Goal: Task Accomplishment & Management: Complete application form

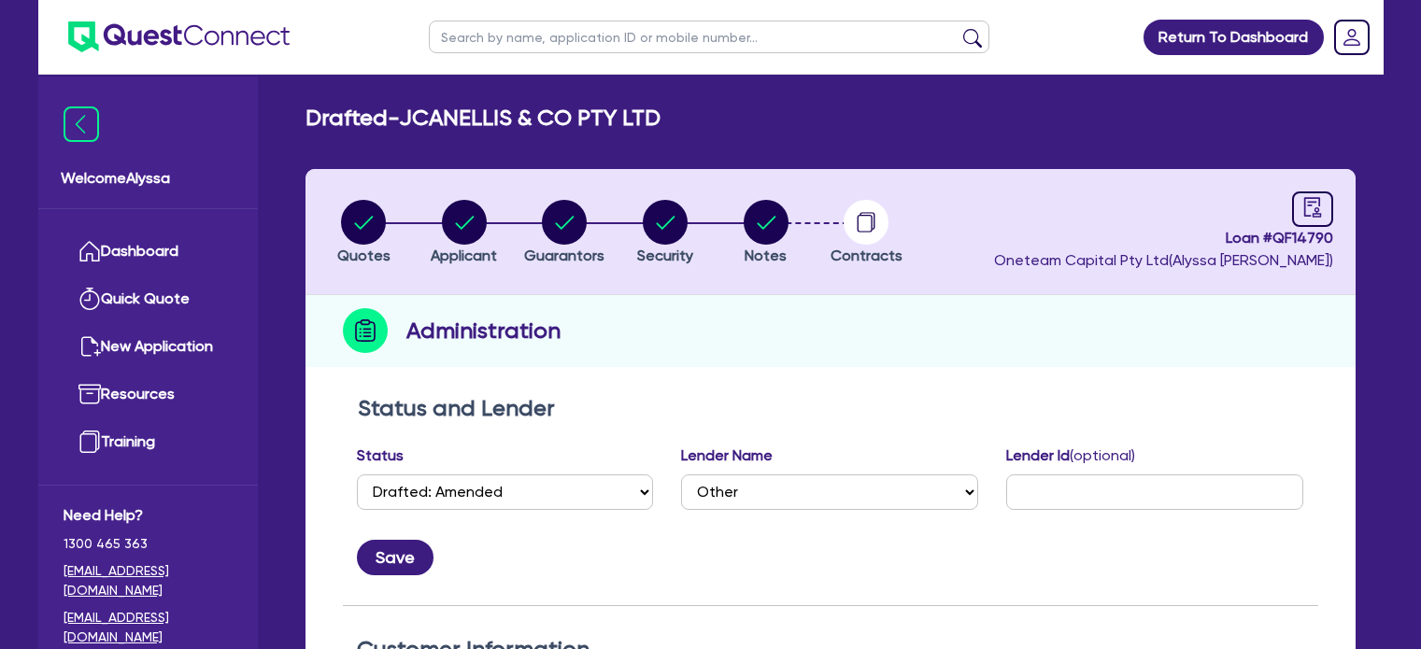
select select "DRAFTED_AMENDED"
select select "Other"
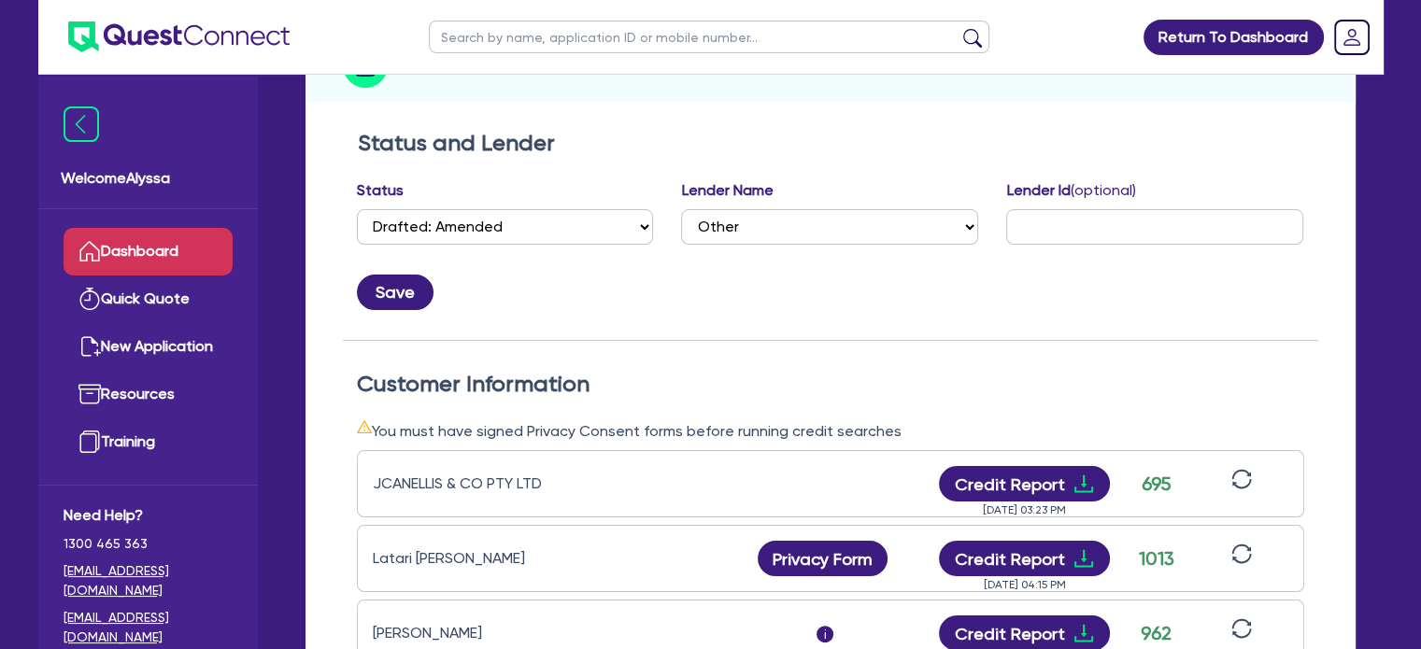
click at [152, 245] on link "Dashboard" at bounding box center [148, 252] width 169 height 48
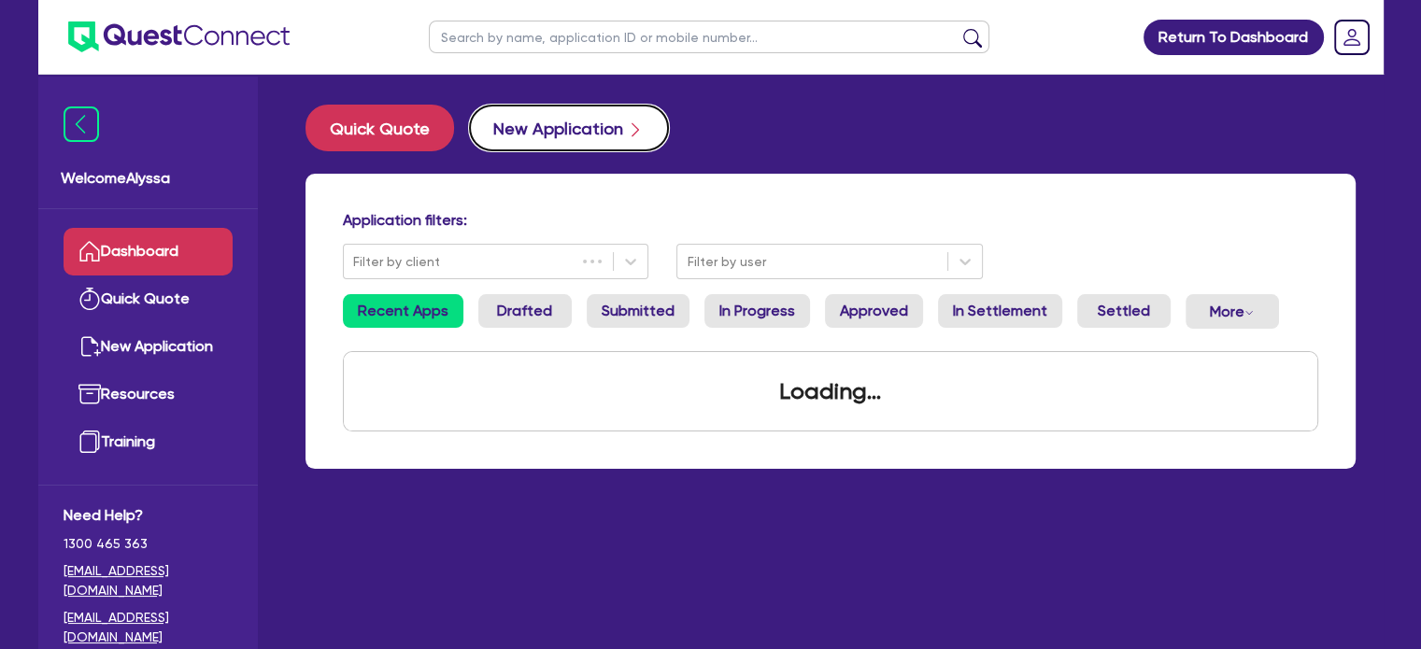
click at [513, 121] on button "New Application" at bounding box center [569, 128] width 200 height 47
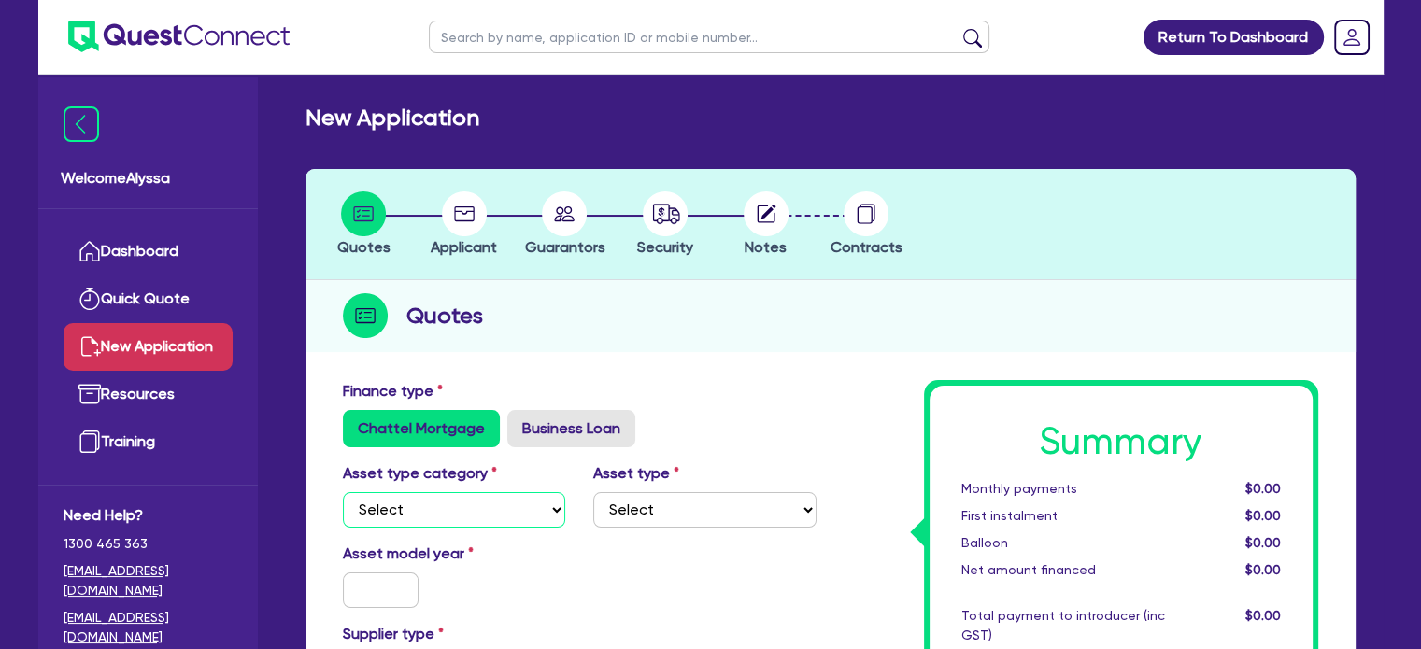
click at [400, 515] on select "Select Cars and light trucks Primary assets Secondary assets Tertiary assets" at bounding box center [454, 510] width 223 height 36
select select "TERTIARY_ASSETS"
click at [343, 492] on select "Select Cars and light trucks Primary assets Secondary assets Tertiary assets" at bounding box center [454, 510] width 223 height 36
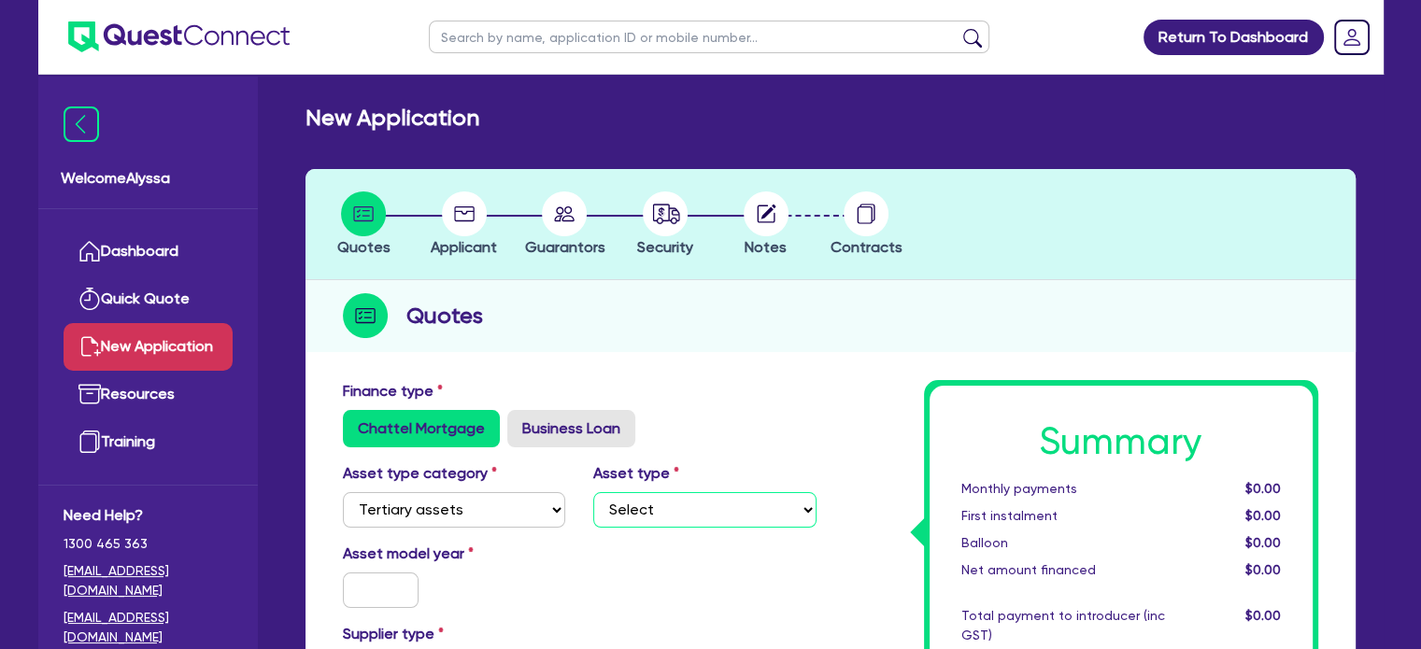
click at [606, 510] on select "Select Beauty equipment IT equipment IT software Watercraft Other" at bounding box center [704, 510] width 223 height 36
select select "BEAUTY_EQUIPMENT"
click at [593, 492] on select "Select Beauty equipment IT equipment IT software Watercraft Other" at bounding box center [704, 510] width 223 height 36
click at [389, 602] on input "text" at bounding box center [381, 591] width 77 height 36
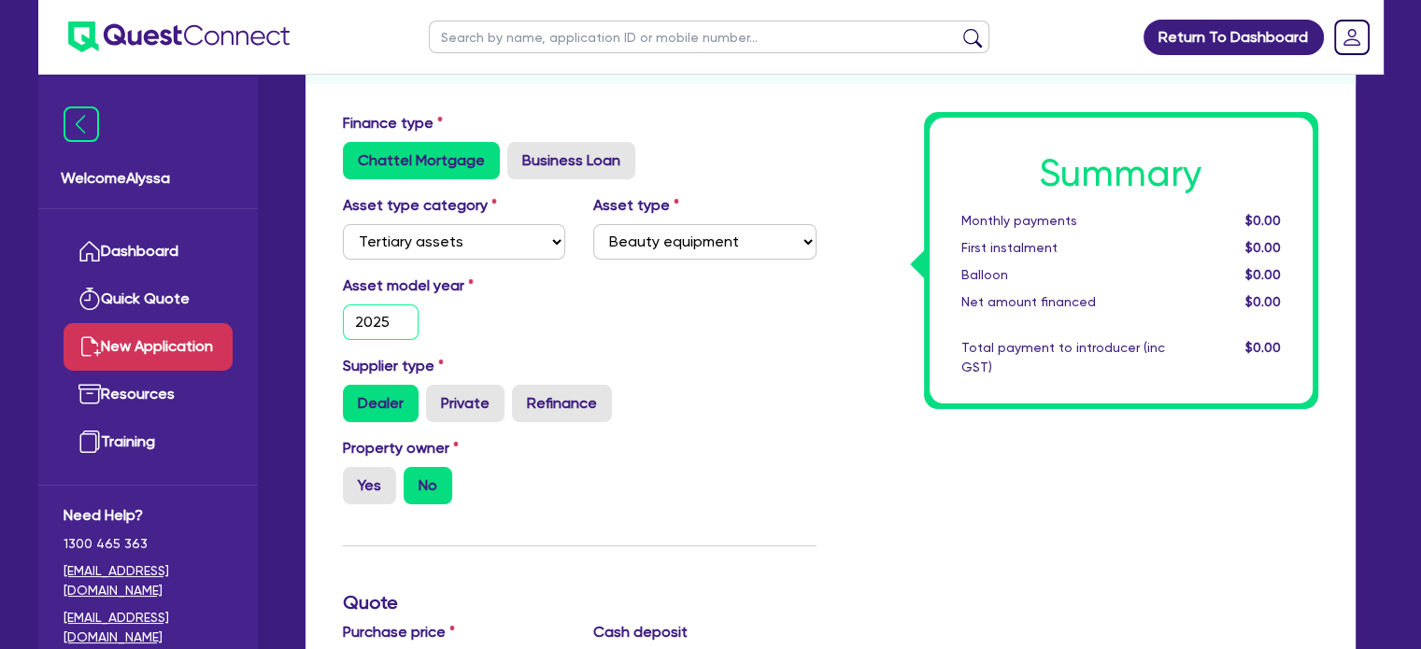
scroll to position [269, 0]
type input "2025"
click at [357, 482] on label "Yes" at bounding box center [369, 484] width 53 height 37
click at [355, 478] on input "Yes" at bounding box center [349, 472] width 12 height 12
radio input "true"
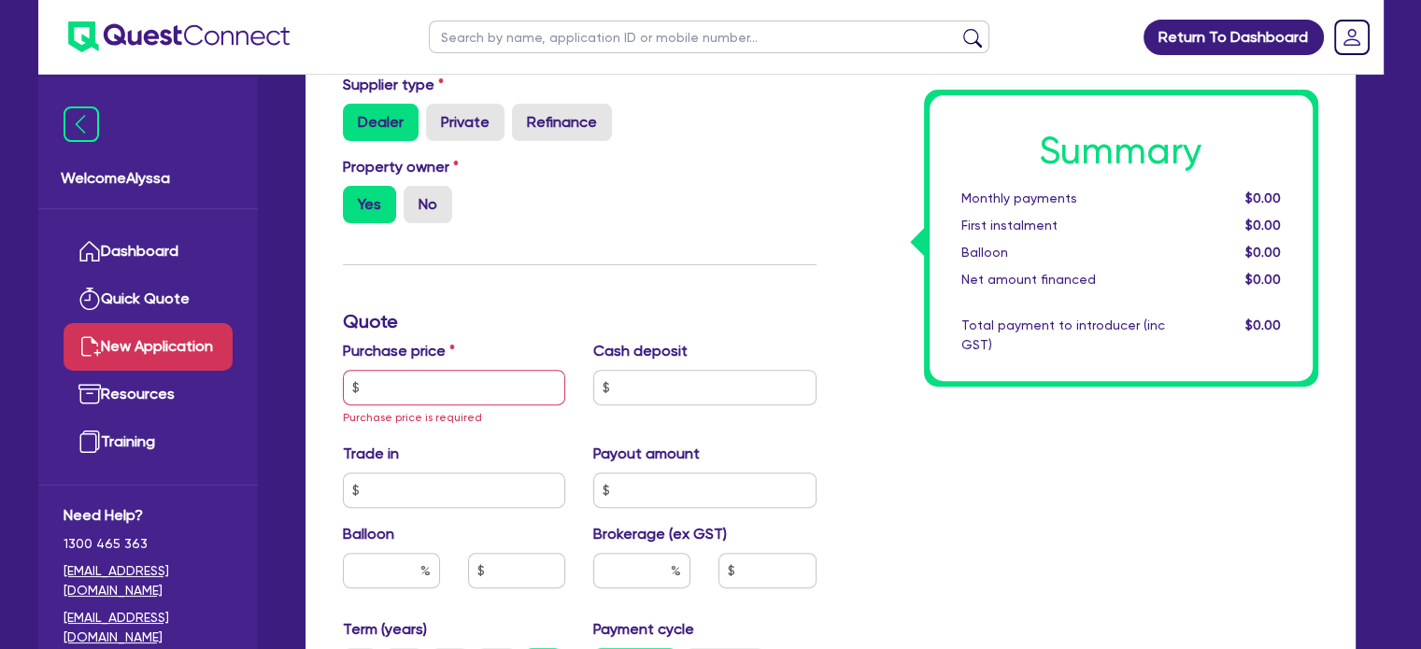
scroll to position [552, 0]
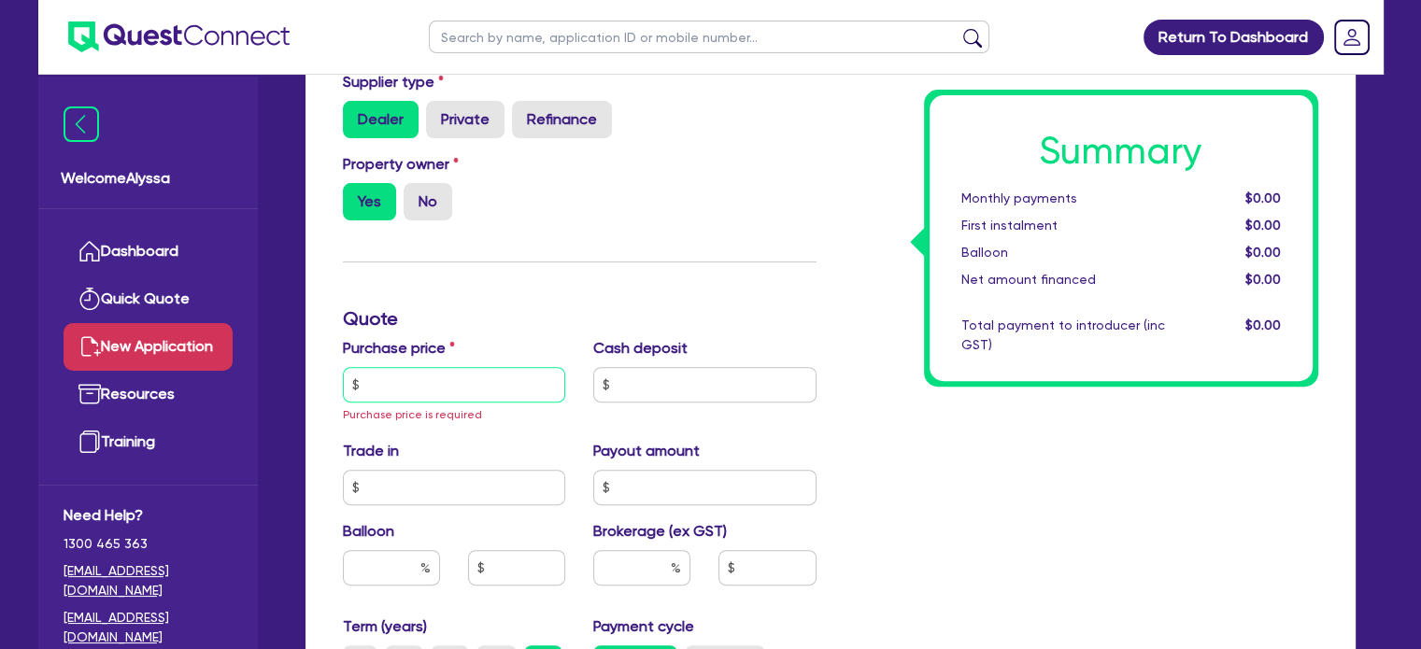
click at [372, 377] on input "text" at bounding box center [454, 385] width 223 height 36
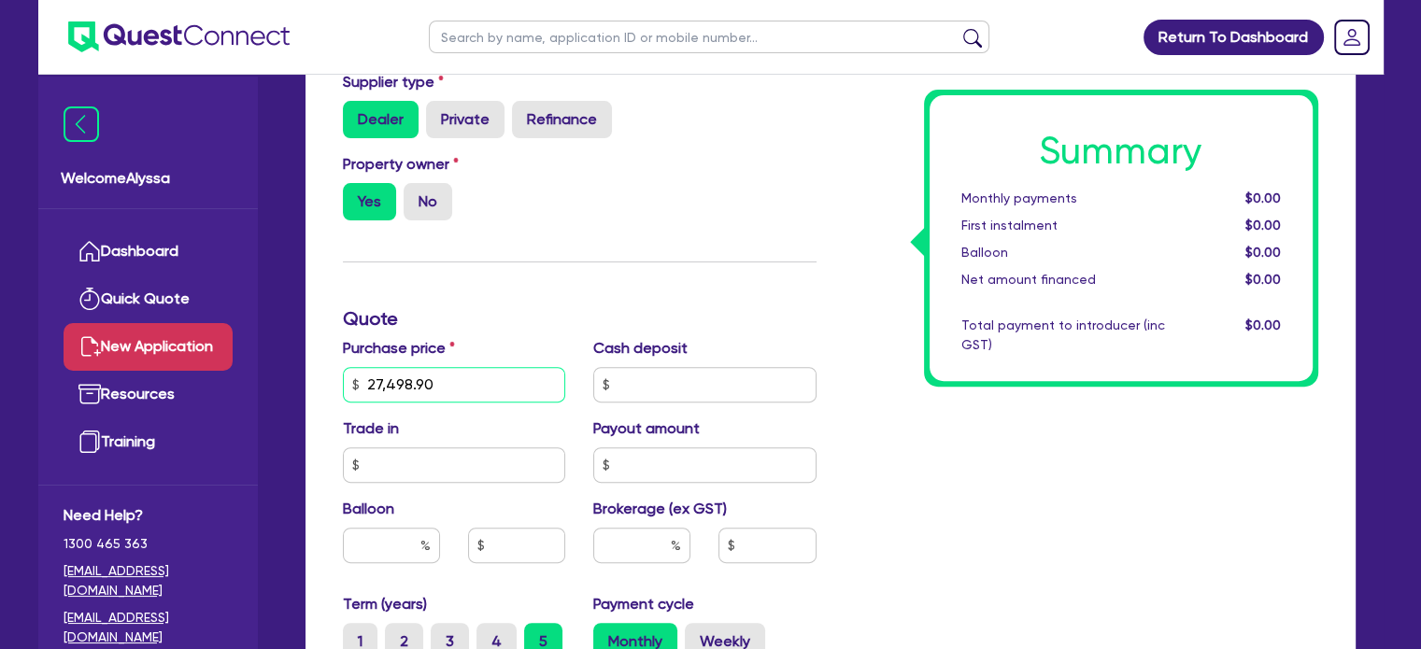
type input "27,498.90"
click at [629, 389] on input "text" at bounding box center [704, 385] width 223 height 36
type input "1,000"
click at [645, 534] on input "text" at bounding box center [641, 546] width 97 height 36
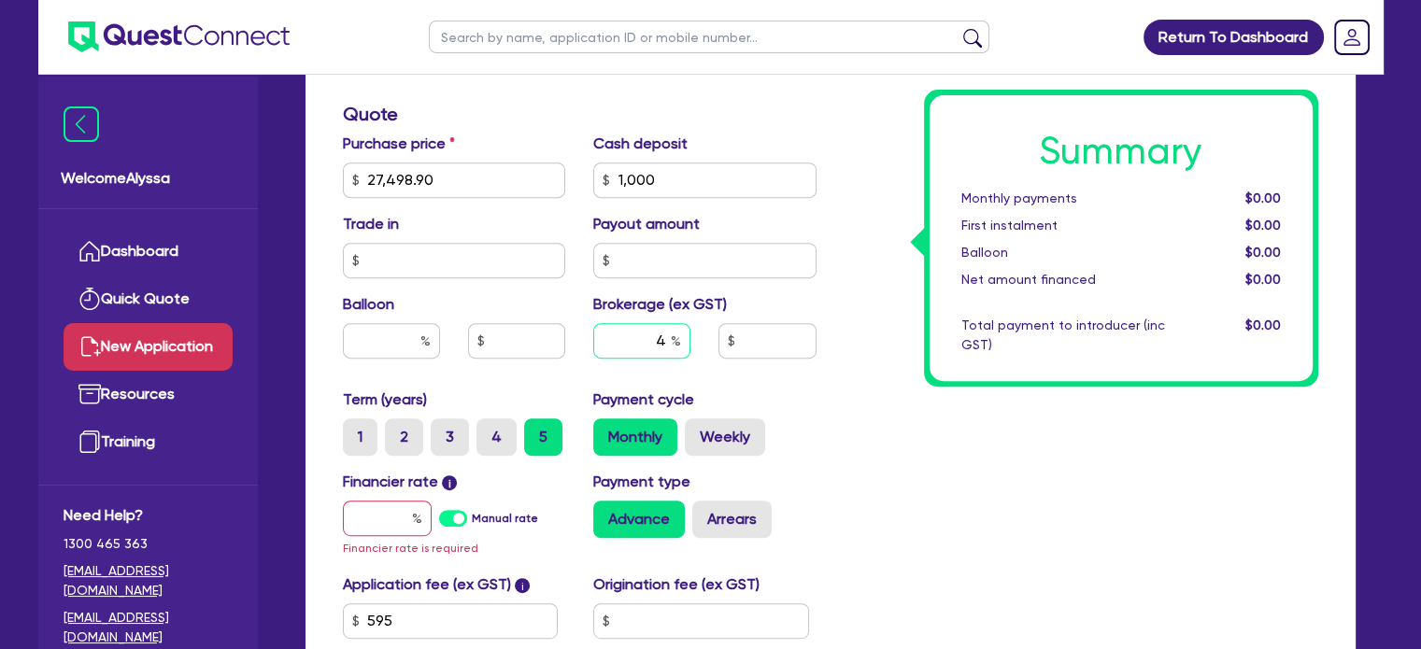
scroll to position [758, 0]
type input "4"
click at [404, 427] on label "2" at bounding box center [404, 436] width 38 height 37
click at [397, 427] on input "2" at bounding box center [391, 424] width 12 height 12
radio input "true"
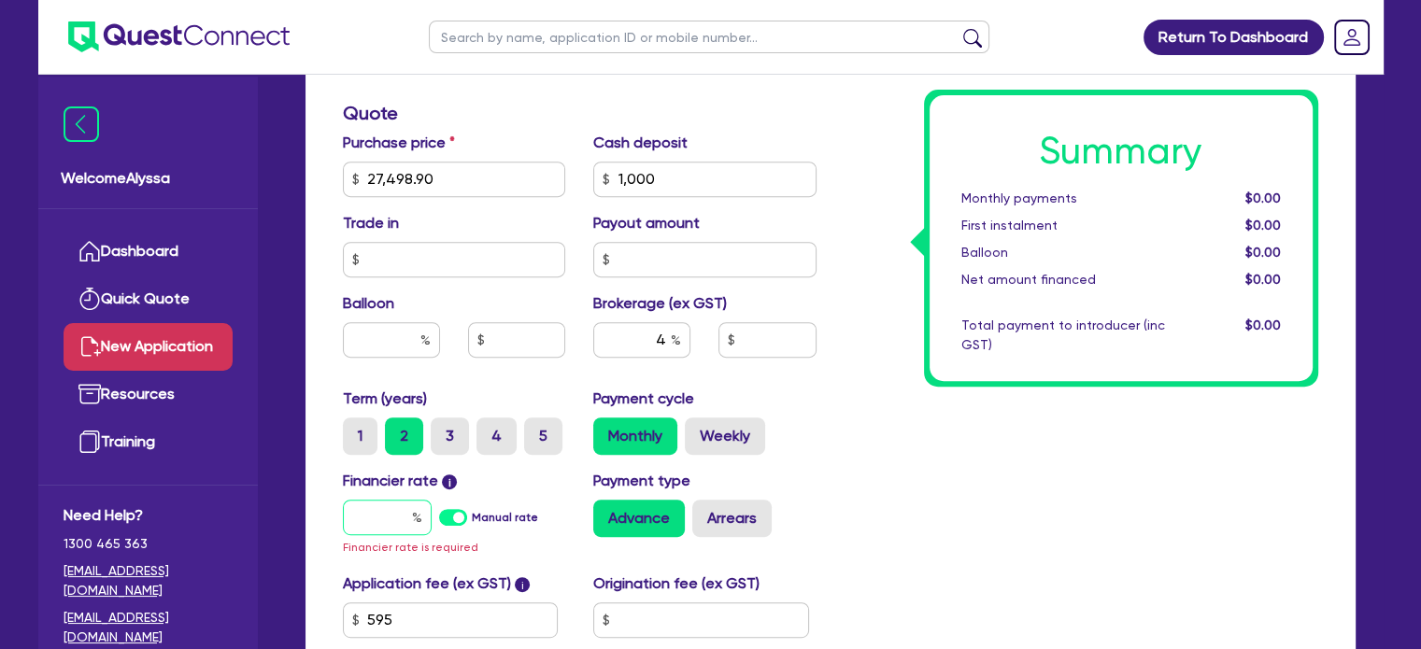
click at [374, 517] on input "text" at bounding box center [387, 518] width 89 height 36
type input "1"
type input "1,086.14"
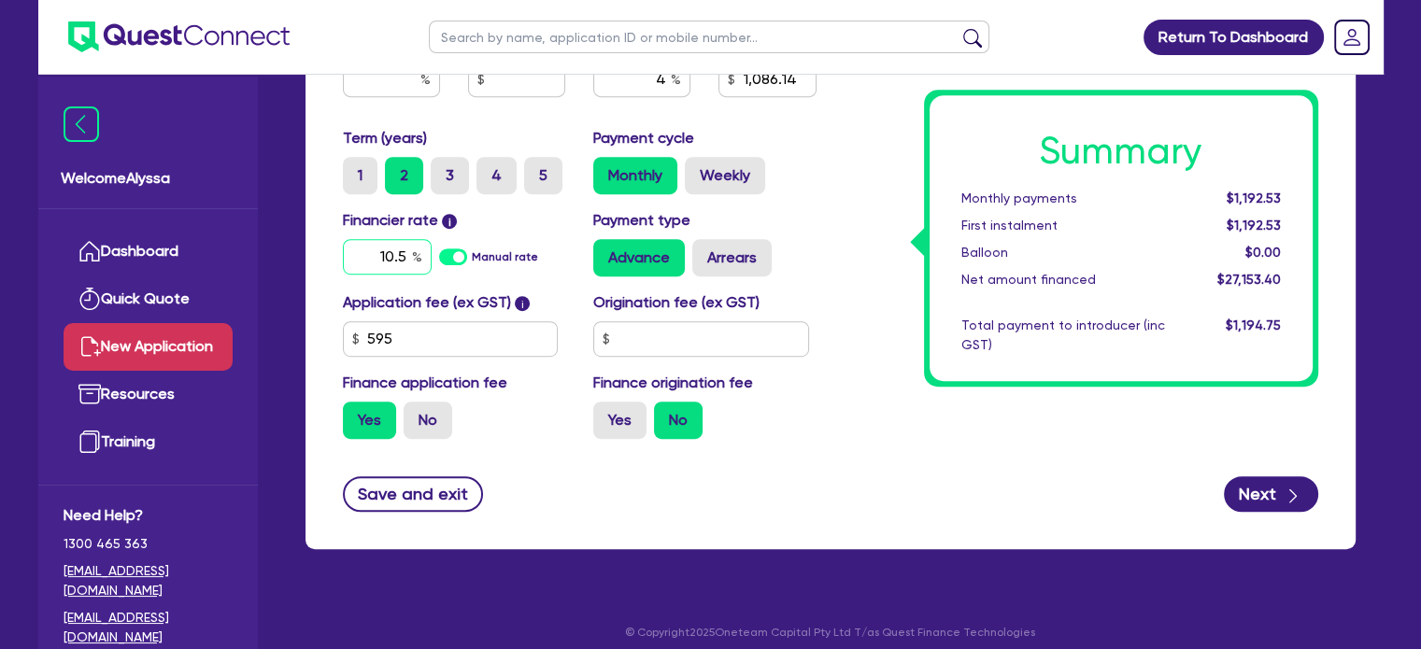
scroll to position [1019, 0]
type input "10.5"
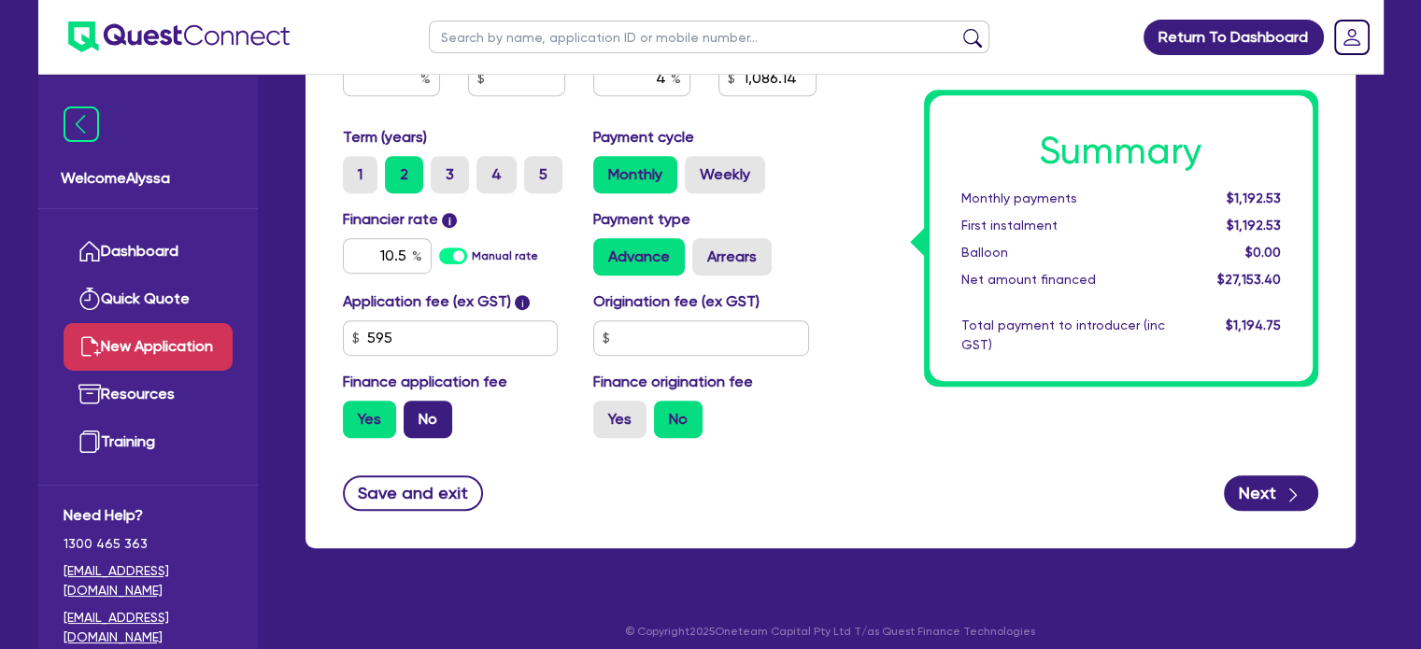
type input "1,086.14"
click at [415, 410] on label "No" at bounding box center [428, 419] width 49 height 37
click at [415, 410] on input "No" at bounding box center [410, 407] width 12 height 12
radio input "true"
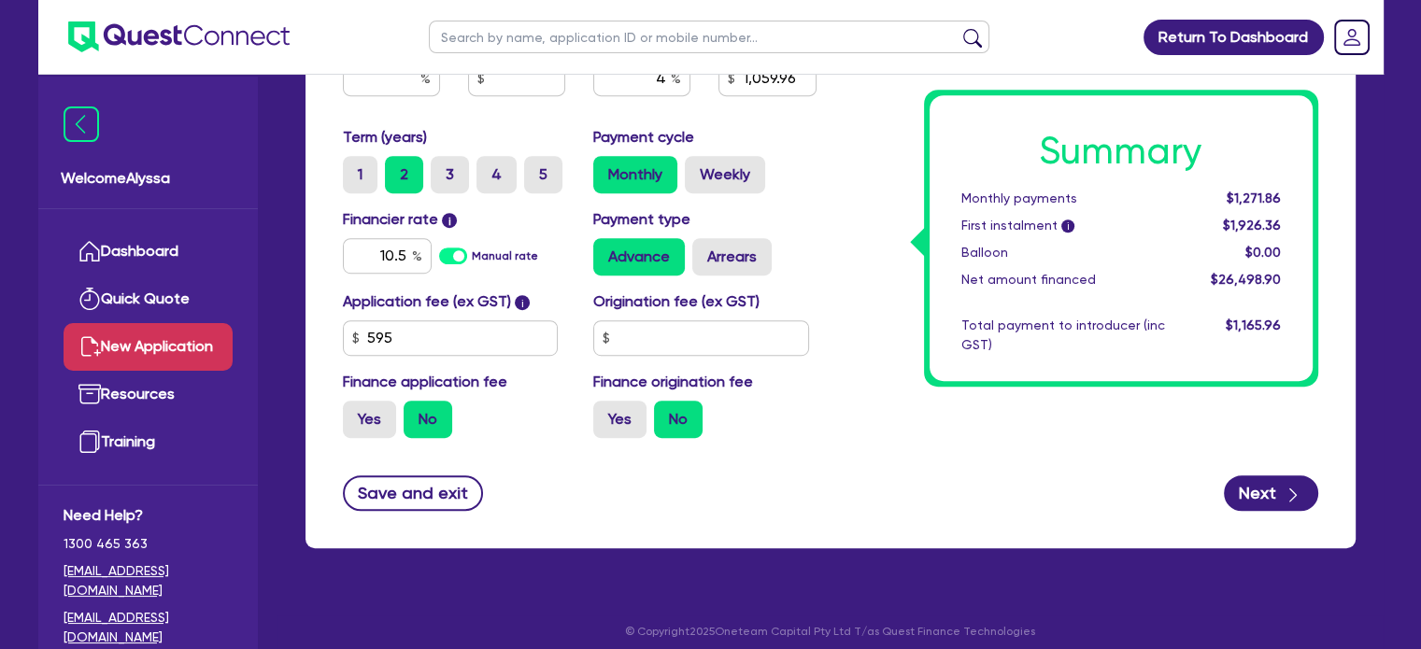
click at [811, 358] on div "Application fee (ex GST) i 595 Origination fee (ex GST) Finance application fee…" at bounding box center [580, 372] width 502 height 163
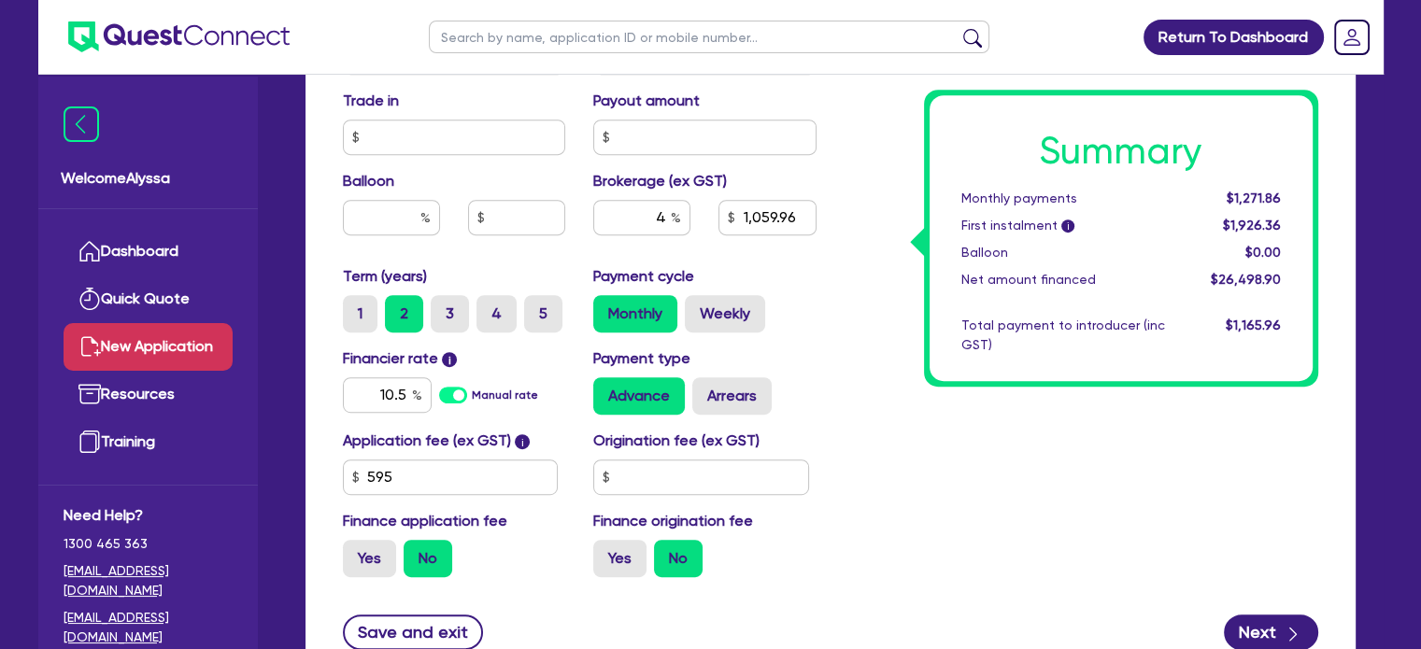
scroll to position [878, 0]
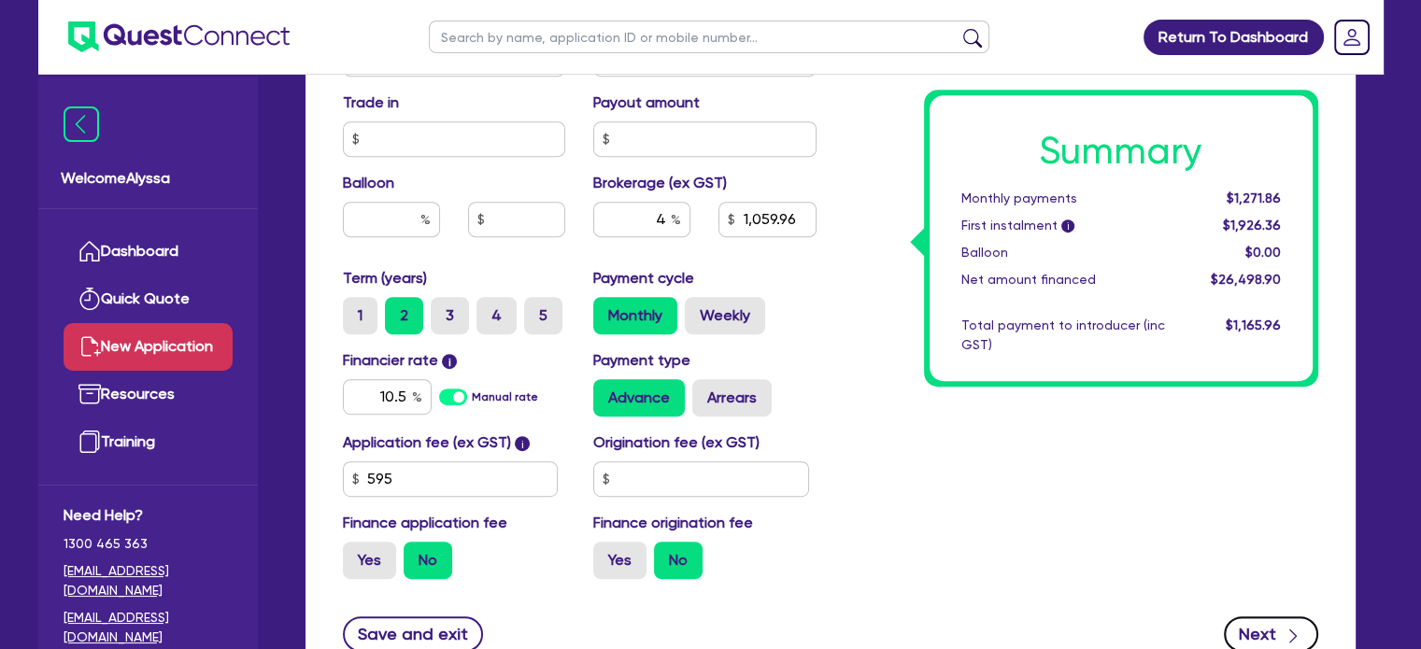
click at [1258, 644] on button "Next" at bounding box center [1271, 635] width 94 height 36
type input "1,059.96"
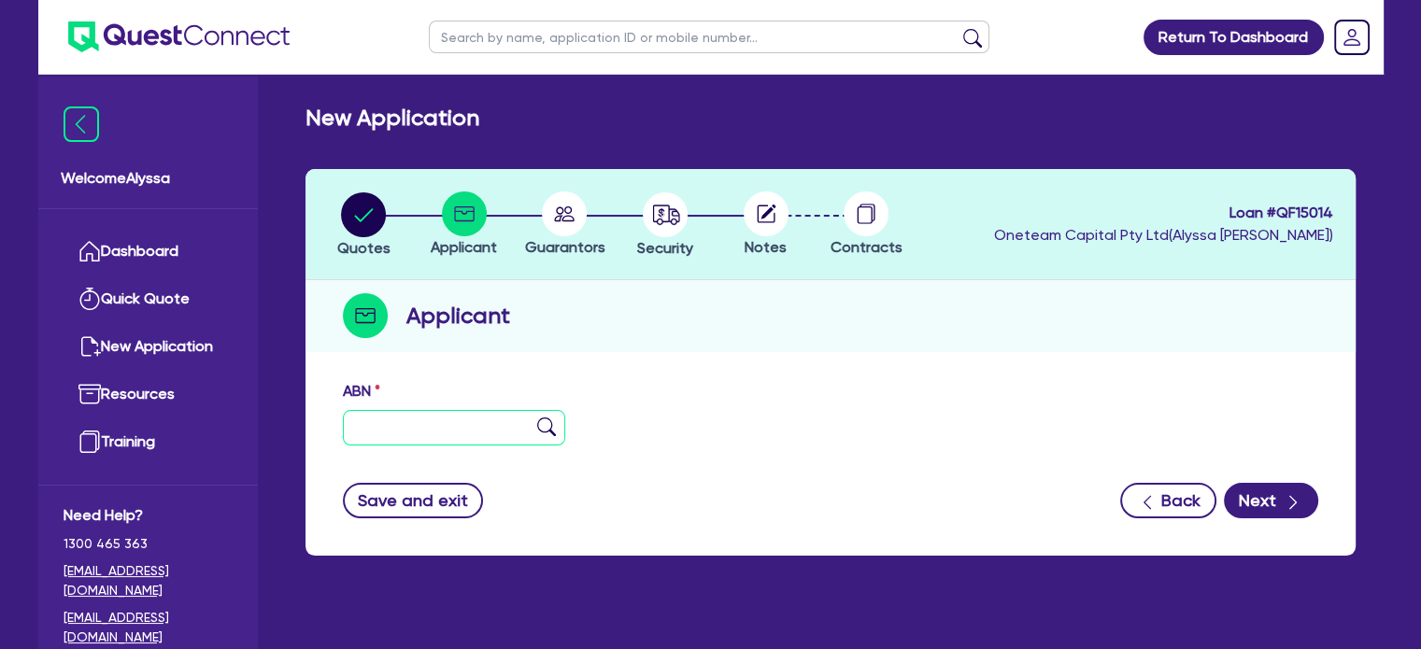
click at [367, 432] on input "text" at bounding box center [454, 428] width 223 height 36
paste input "85 166 098 380"
type input "85 166 098 380"
click at [542, 424] on img at bounding box center [546, 427] width 19 height 19
type input "BLISS BEAUTY PTY LTD"
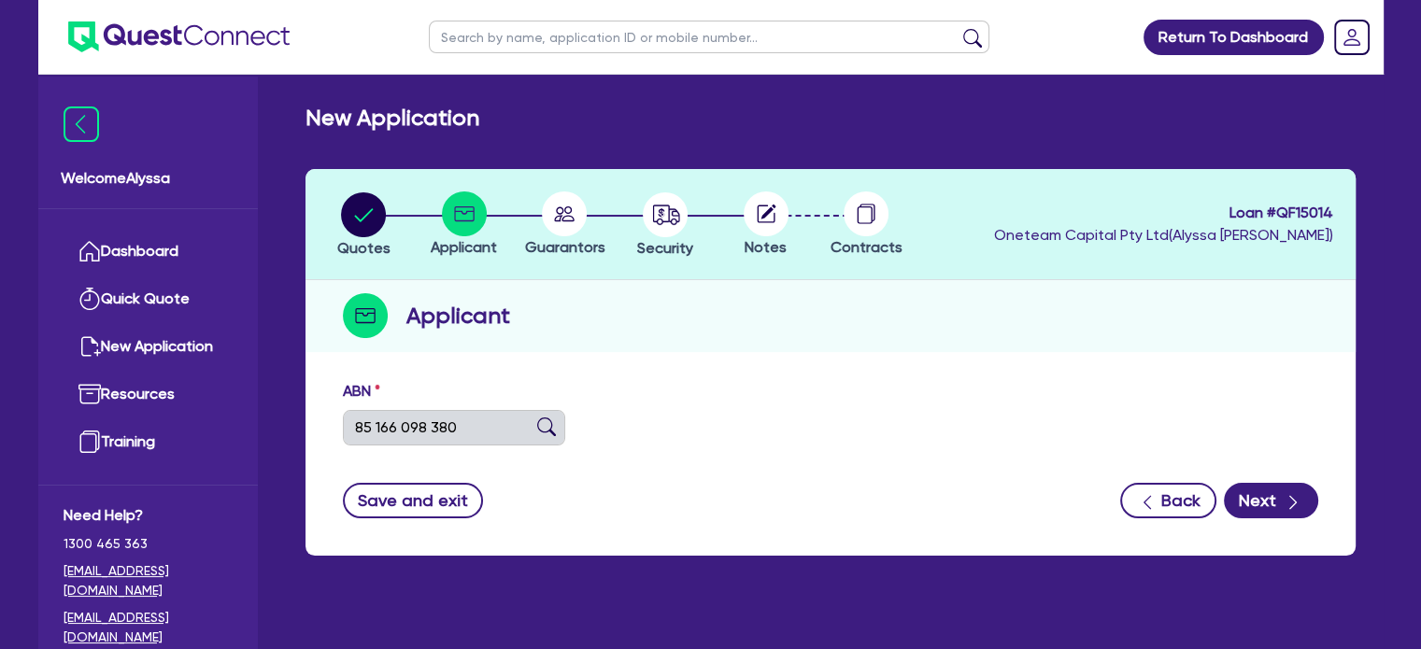
type input "Bliss Day Spa"
select select "COMPANY"
type input "[DATE]"
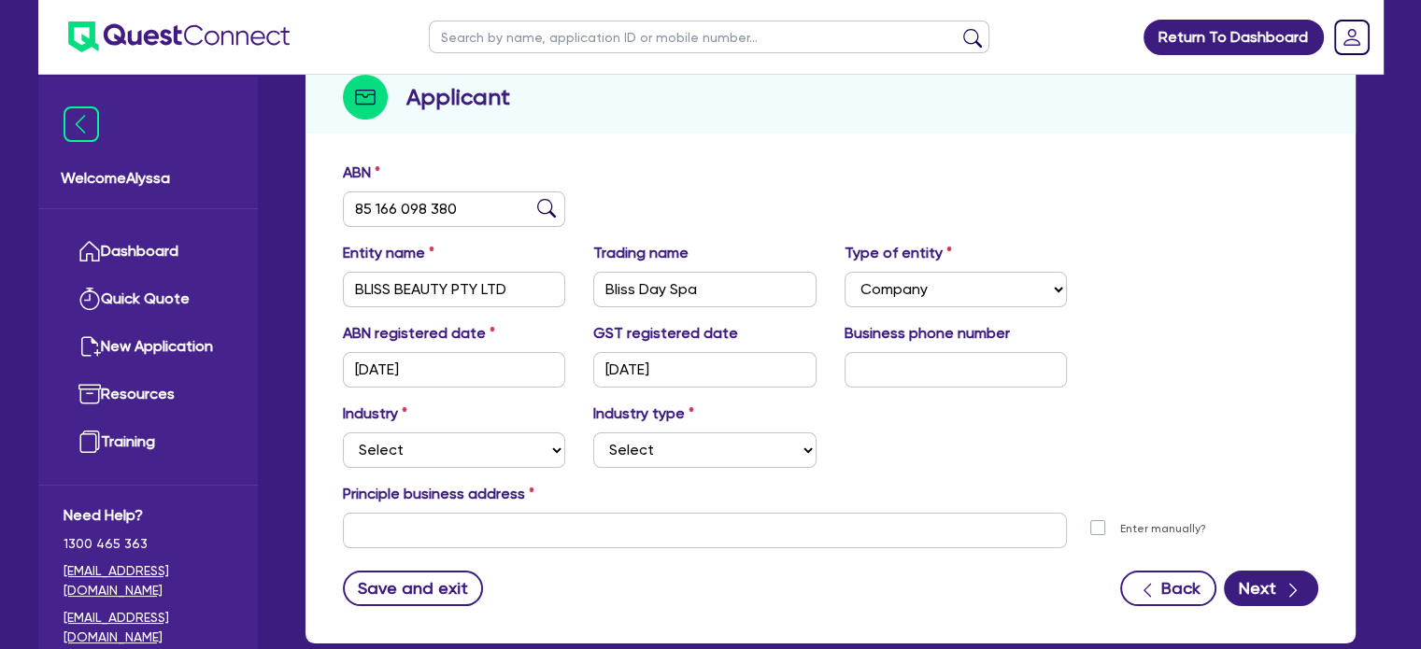
scroll to position [220, 0]
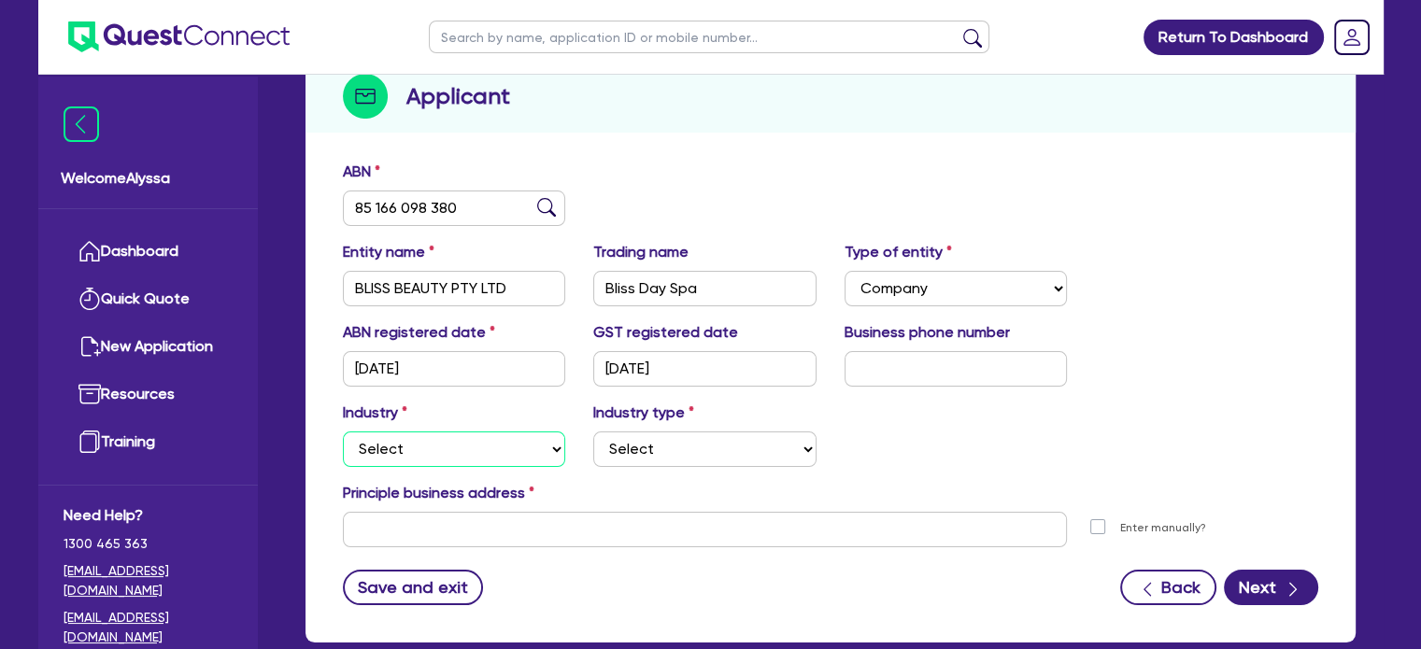
drag, startPoint x: 452, startPoint y: 451, endPoint x: 406, endPoint y: 448, distance: 45.9
click at [406, 448] on select "Select Accomodation & Food Services Administrative & Support Services Agricultu…" at bounding box center [454, 450] width 223 height 36
select select "HEALTH_BEAUTY"
click at [343, 432] on select "Select Accomodation & Food Services Administrative & Support Services Agricultu…" at bounding box center [454, 450] width 223 height 36
click at [645, 448] on select "Select [MEDICAL_DATA], [MEDICAL_DATA] Services Cosmetics Supplies Day Spas, Hea…" at bounding box center [704, 450] width 223 height 36
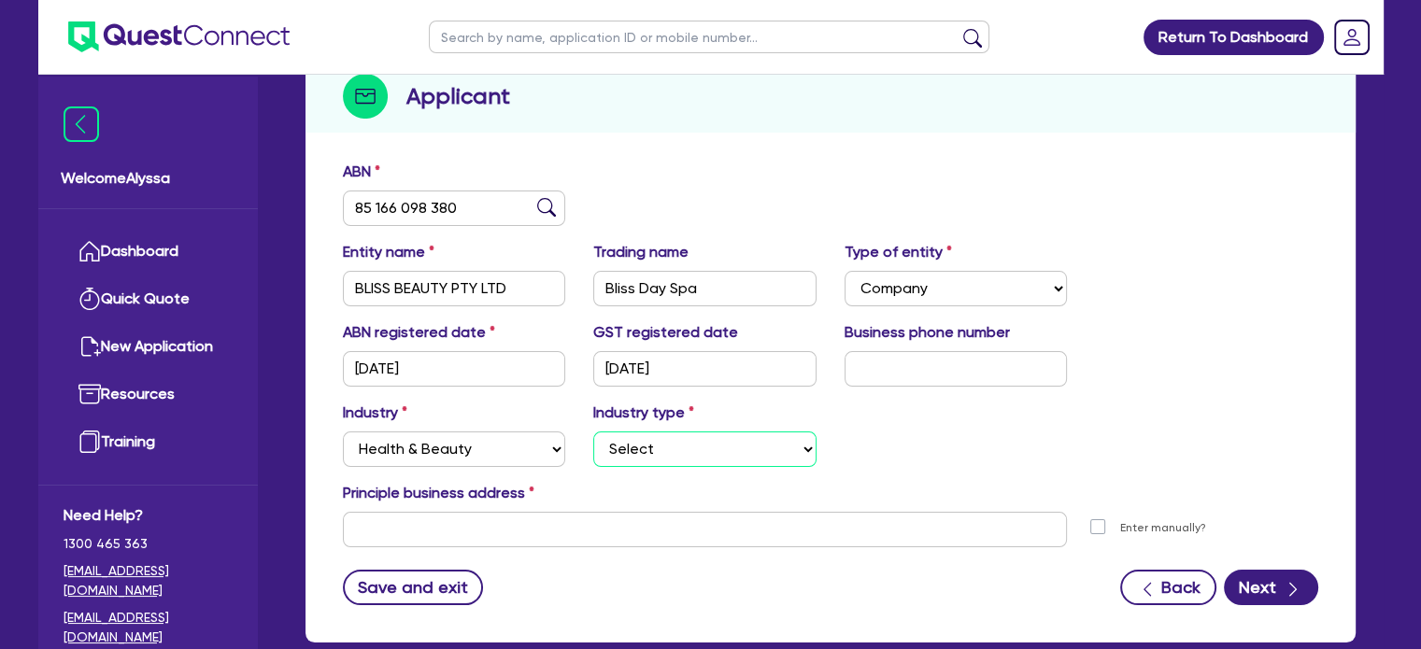
select select "HAIR_BEAUTY_SALONS"
click at [593, 432] on select "Select [MEDICAL_DATA], [MEDICAL_DATA] Services Cosmetics Supplies Day Spas, Hea…" at bounding box center [704, 450] width 223 height 36
drag, startPoint x: 725, startPoint y: 302, endPoint x: 591, endPoint y: 277, distance: 136.9
click at [591, 277] on div "Trading name Bliss Day Spa" at bounding box center [704, 273] width 251 height 65
click at [370, 528] on input "text" at bounding box center [705, 530] width 725 height 36
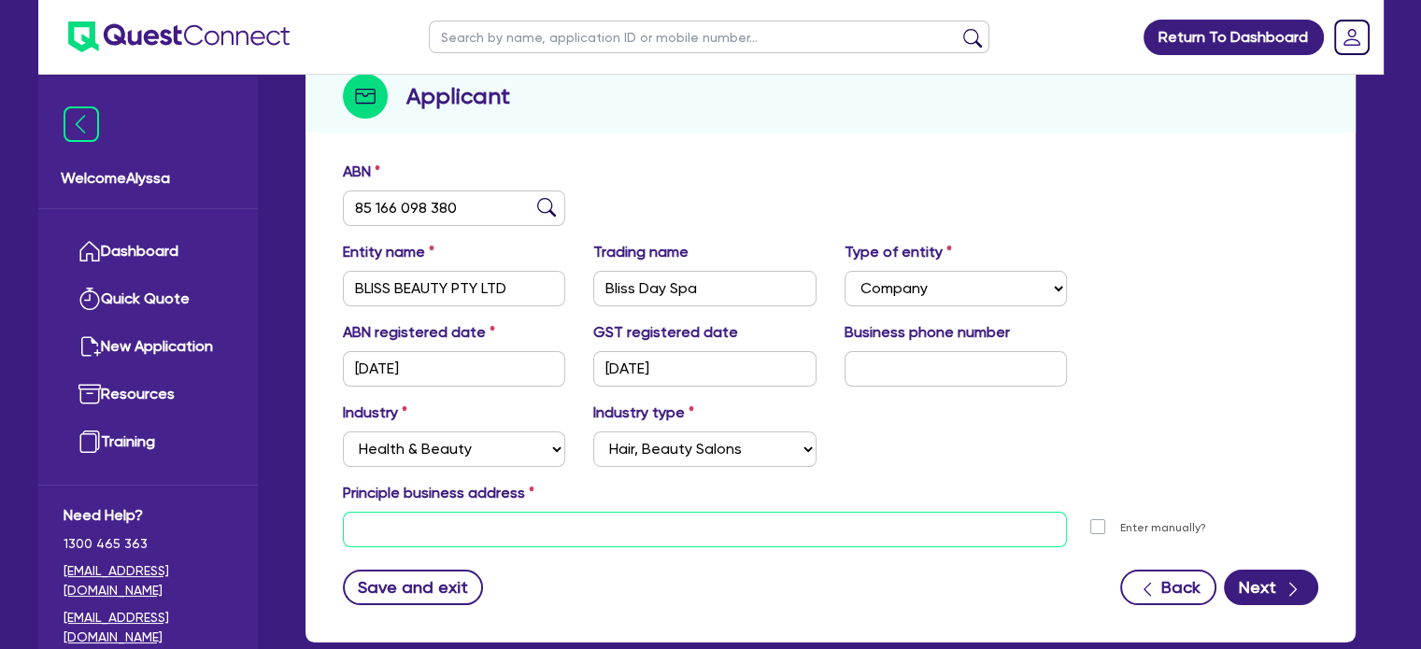
paste input "[STREET_ADDRESS]"
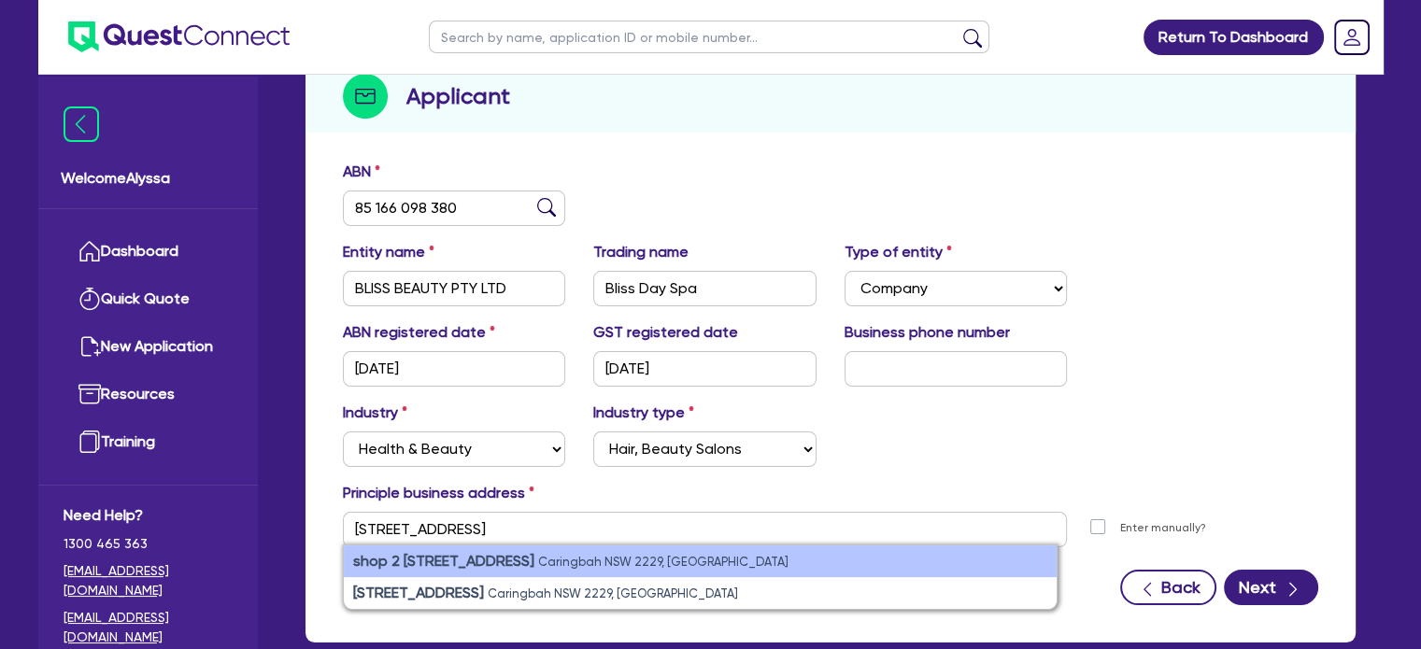
click at [390, 563] on strong "shop 2 [STREET_ADDRESS]" at bounding box center [443, 561] width 181 height 18
type input "shop 2 10 [STREET_ADDRESS]"
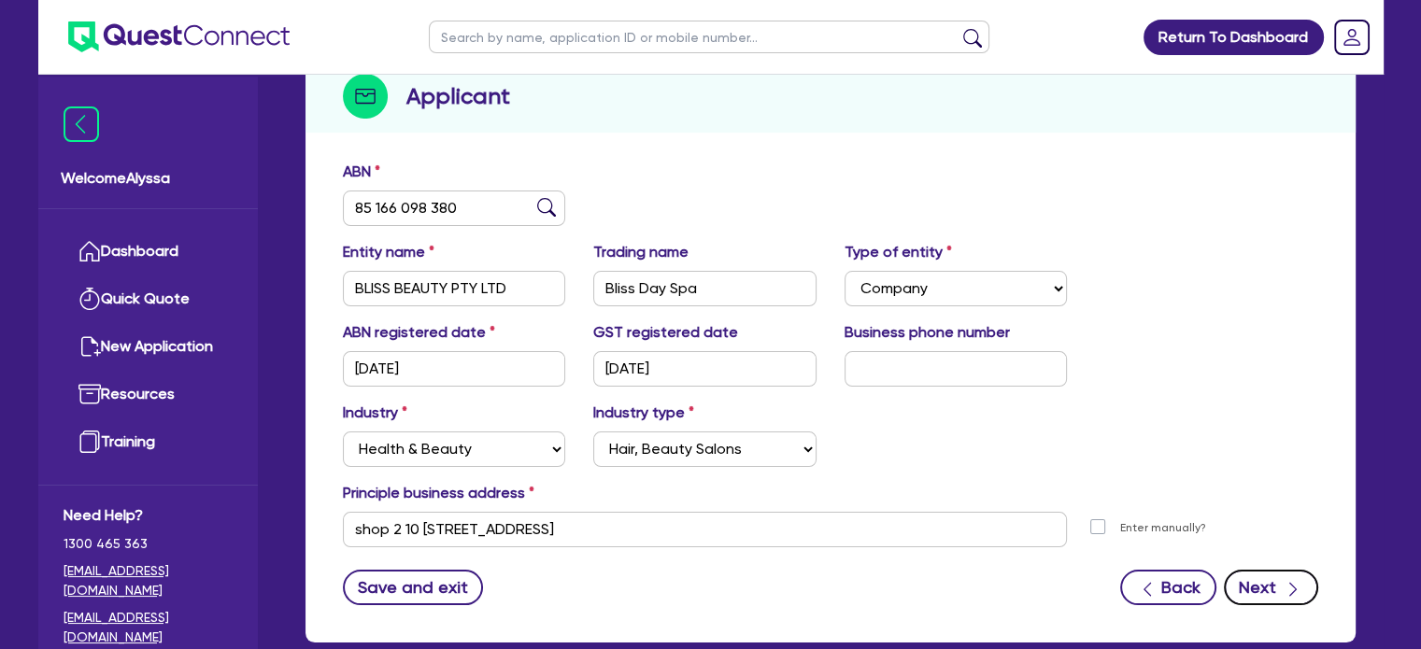
click at [1283, 593] on div "button" at bounding box center [1293, 587] width 21 height 23
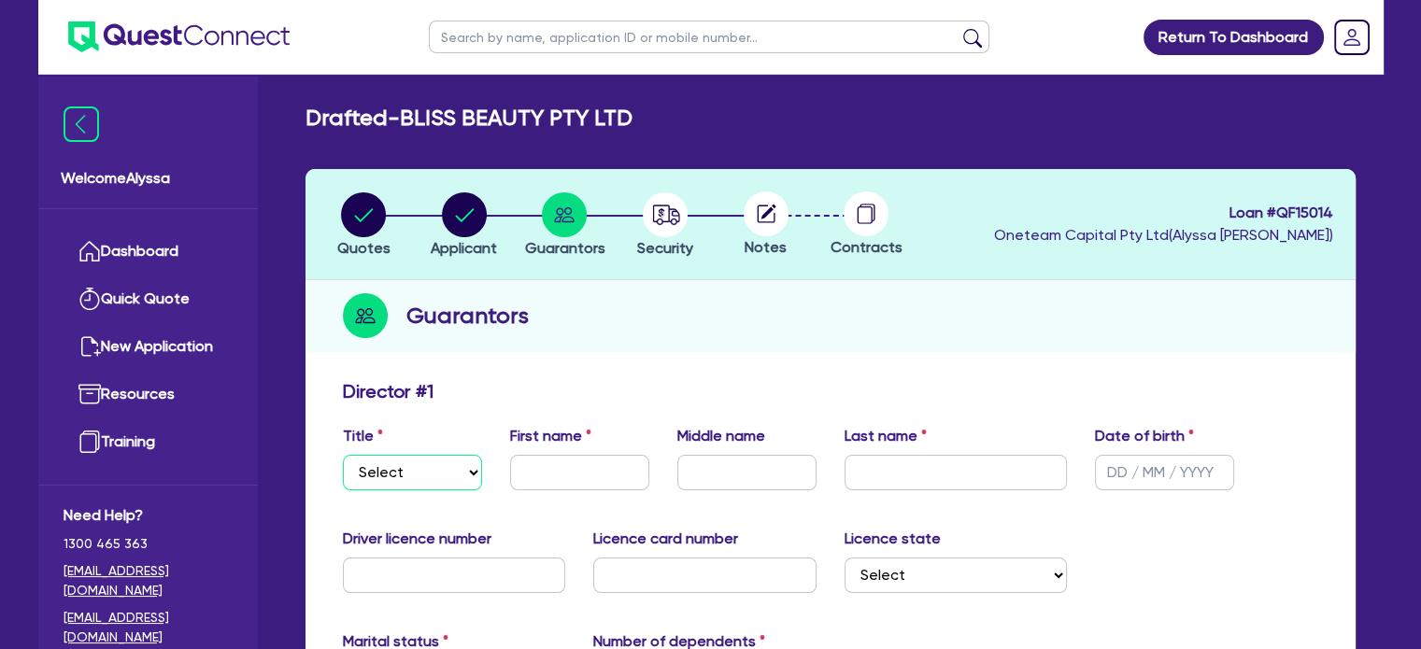
click at [369, 479] on select "Select Mr Mrs Ms Miss Dr" at bounding box center [412, 473] width 139 height 36
select select "MRS"
click at [343, 455] on select "Select Mr Mrs Ms Miss Dr" at bounding box center [412, 473] width 139 height 36
type input "[PERSON_NAME]"
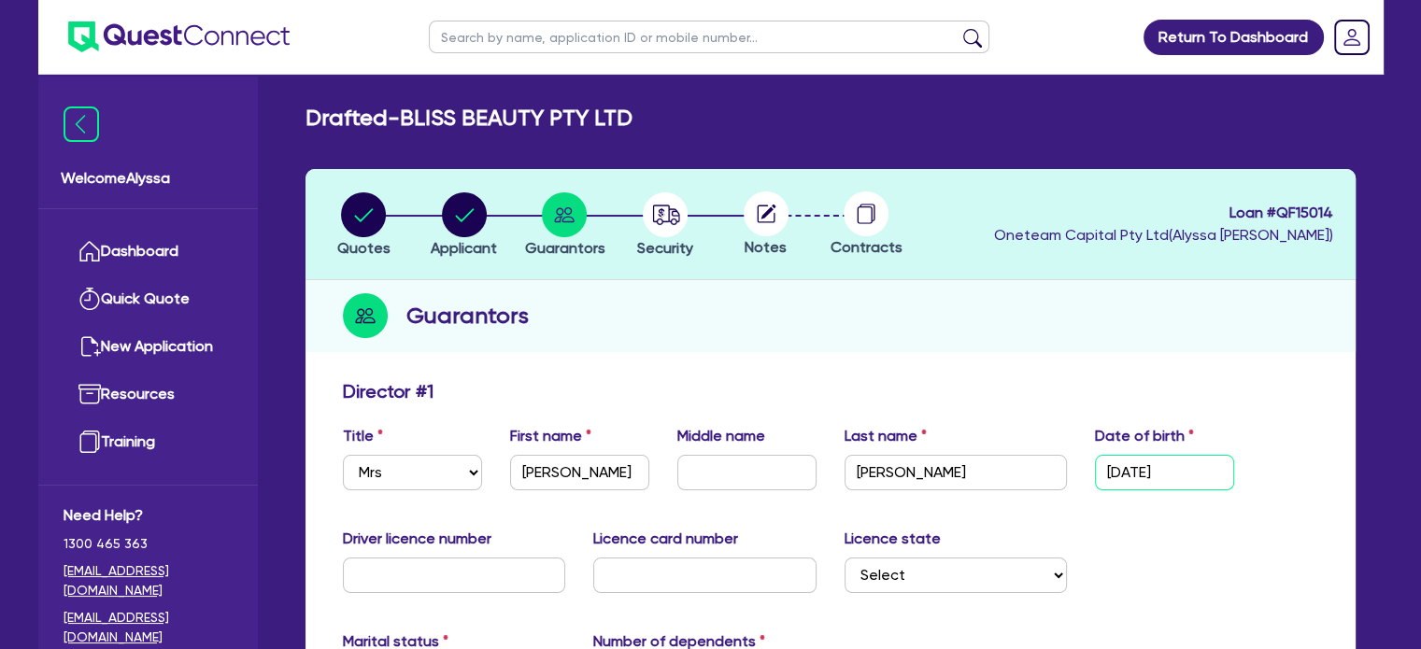
type input "[DATE]"
type input "1819BK"
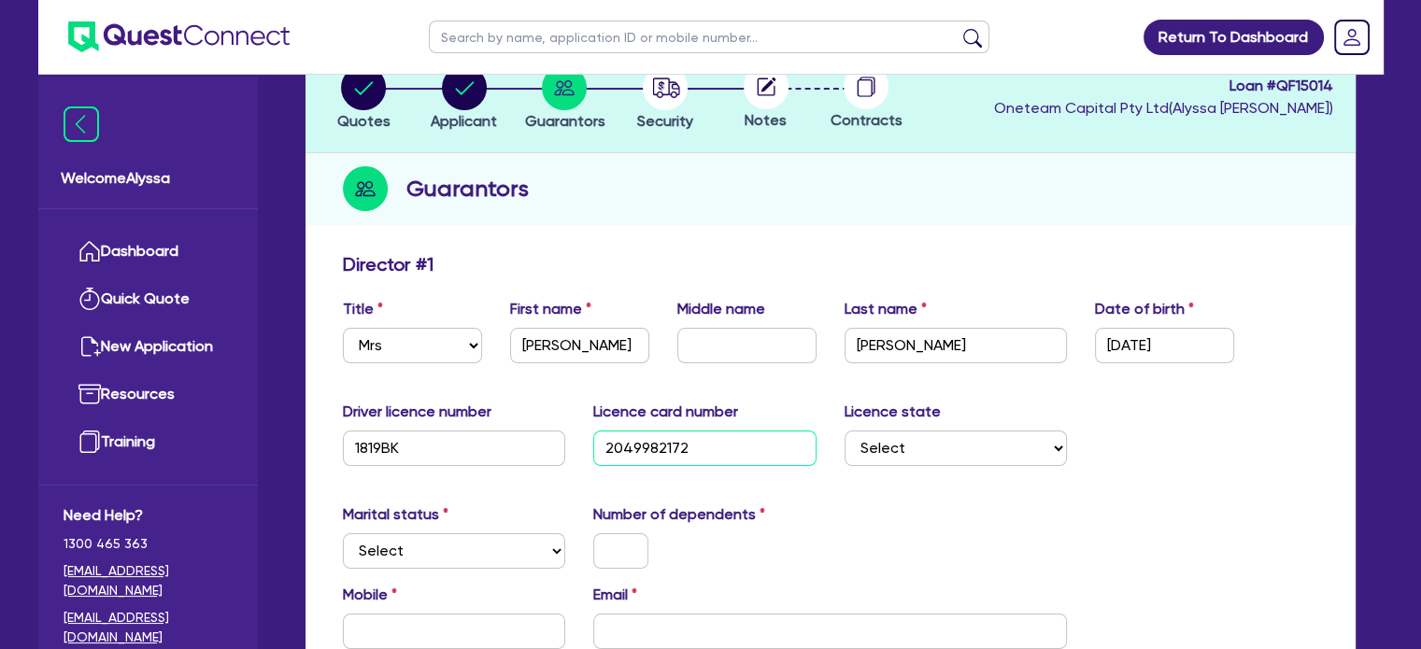
scroll to position [130, 0]
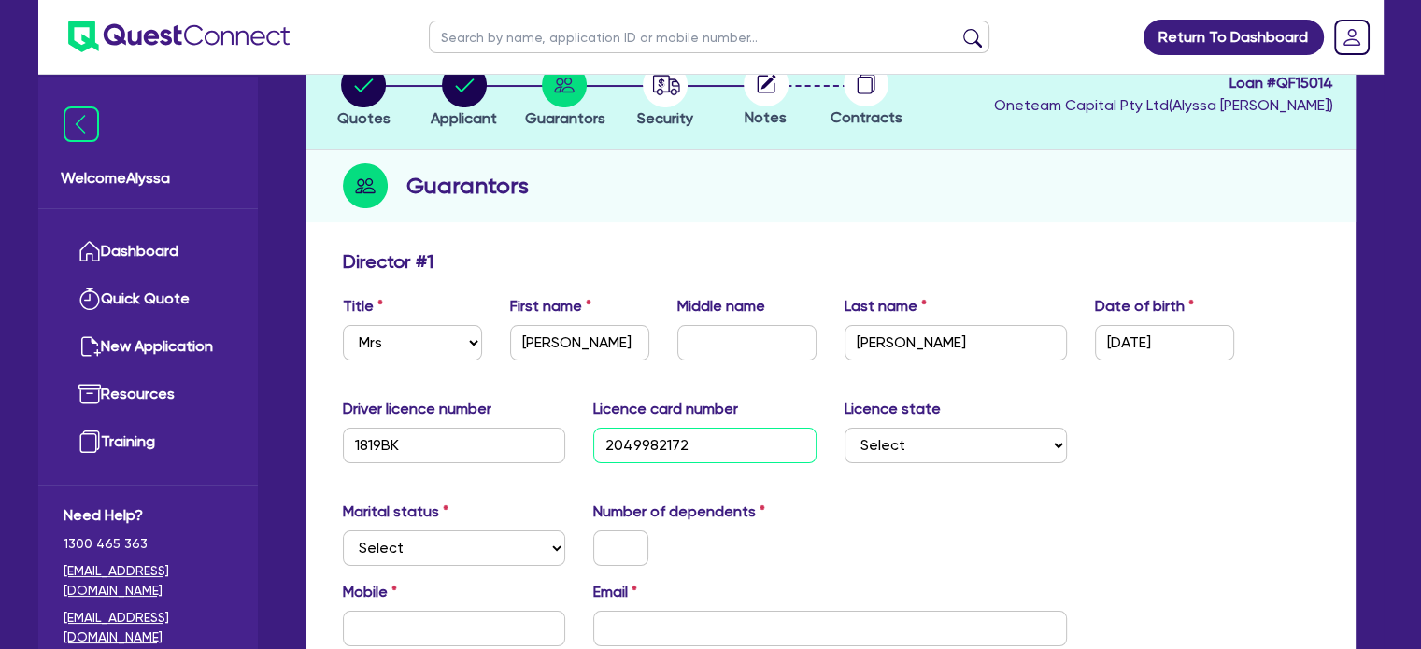
type input "2049982172"
click at [965, 439] on select "Select [GEOGRAPHIC_DATA] [GEOGRAPHIC_DATA] [GEOGRAPHIC_DATA] [GEOGRAPHIC_DATA] …" at bounding box center [956, 446] width 223 height 36
select select "[GEOGRAPHIC_DATA]"
click at [845, 428] on select "Select [GEOGRAPHIC_DATA] [GEOGRAPHIC_DATA] [GEOGRAPHIC_DATA] [GEOGRAPHIC_DATA] …" at bounding box center [956, 446] width 223 height 36
click at [441, 554] on select "Select Single Married De Facto / Partner" at bounding box center [454, 549] width 223 height 36
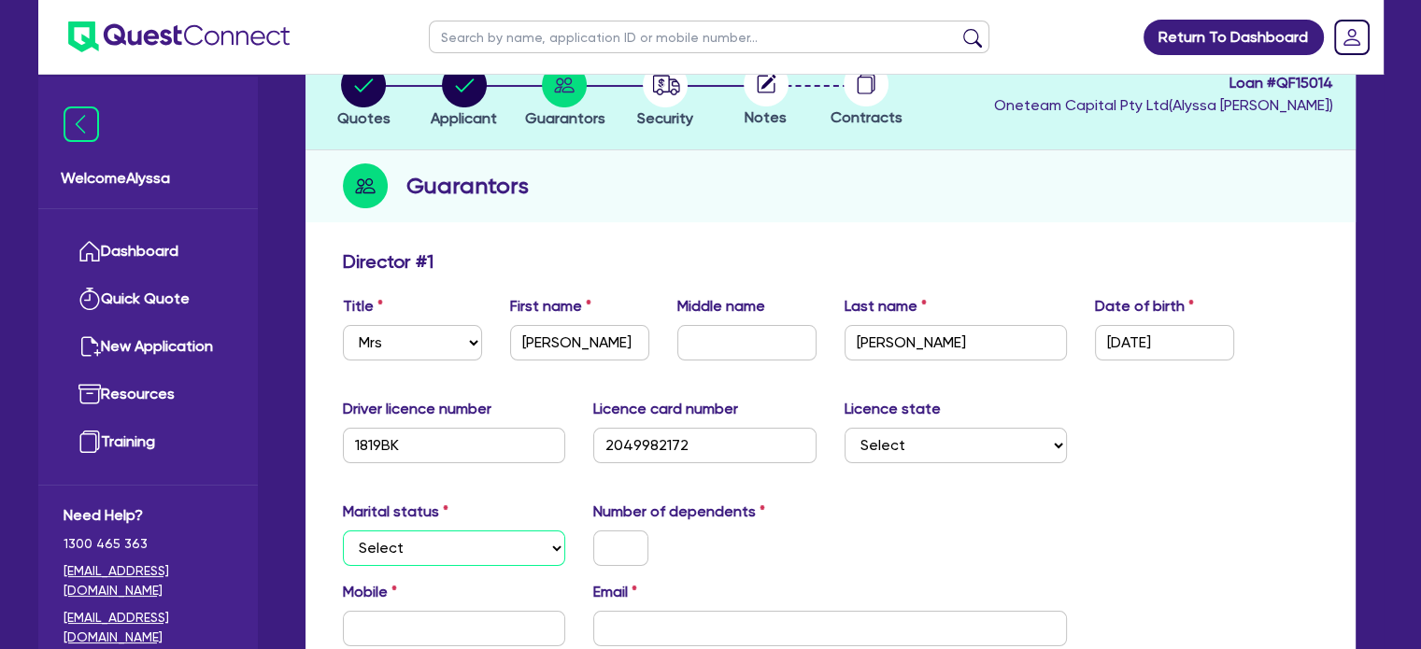
select select "MARRIED"
click at [343, 531] on select "Select Single Married De Facto / Partner" at bounding box center [454, 549] width 223 height 36
click at [610, 548] on input "text" at bounding box center [620, 549] width 55 height 36
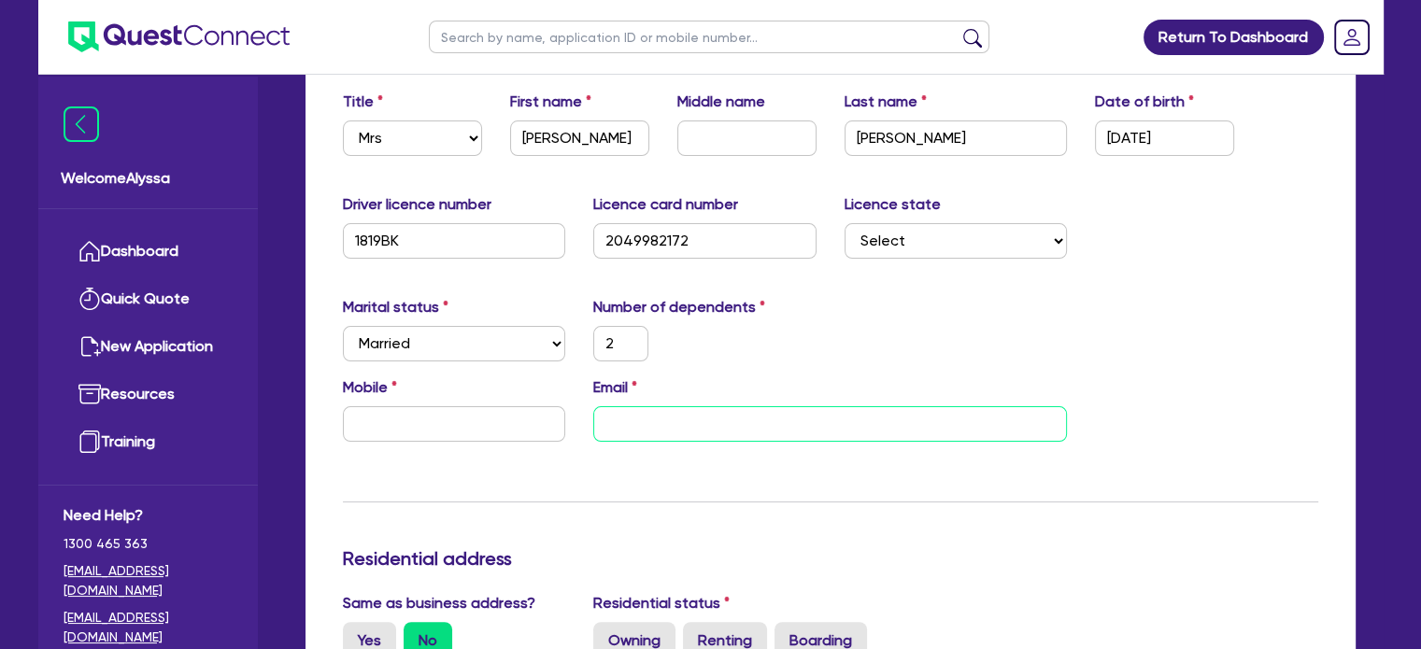
click at [683, 429] on input "email" at bounding box center [830, 424] width 474 height 36
paste input "[PERSON_NAME][EMAIL_ADDRESS][PERSON_NAME][DOMAIN_NAME]"
type input "2"
type input "[PERSON_NAME][EMAIL_ADDRESS][PERSON_NAME][DOMAIN_NAME]"
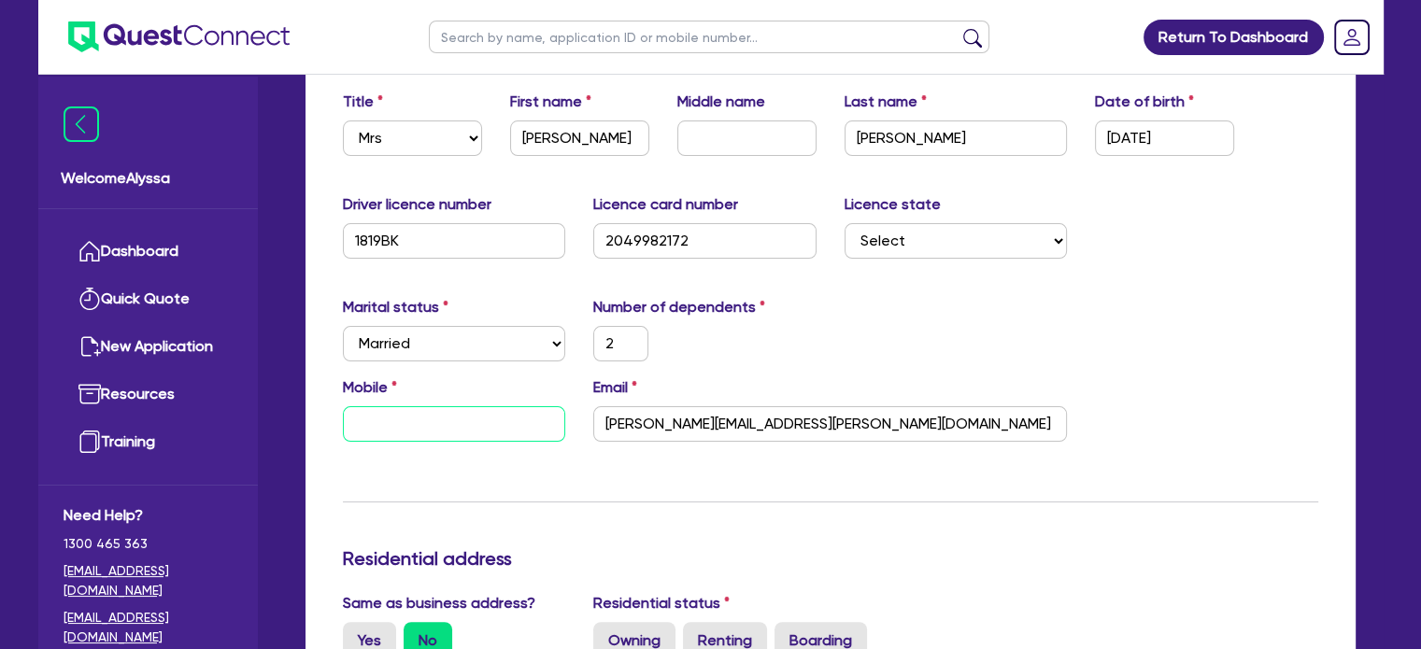
click at [389, 427] on input "text" at bounding box center [454, 424] width 223 height 36
type input "2"
type input "0"
paste input "418 963 116"
type input "2"
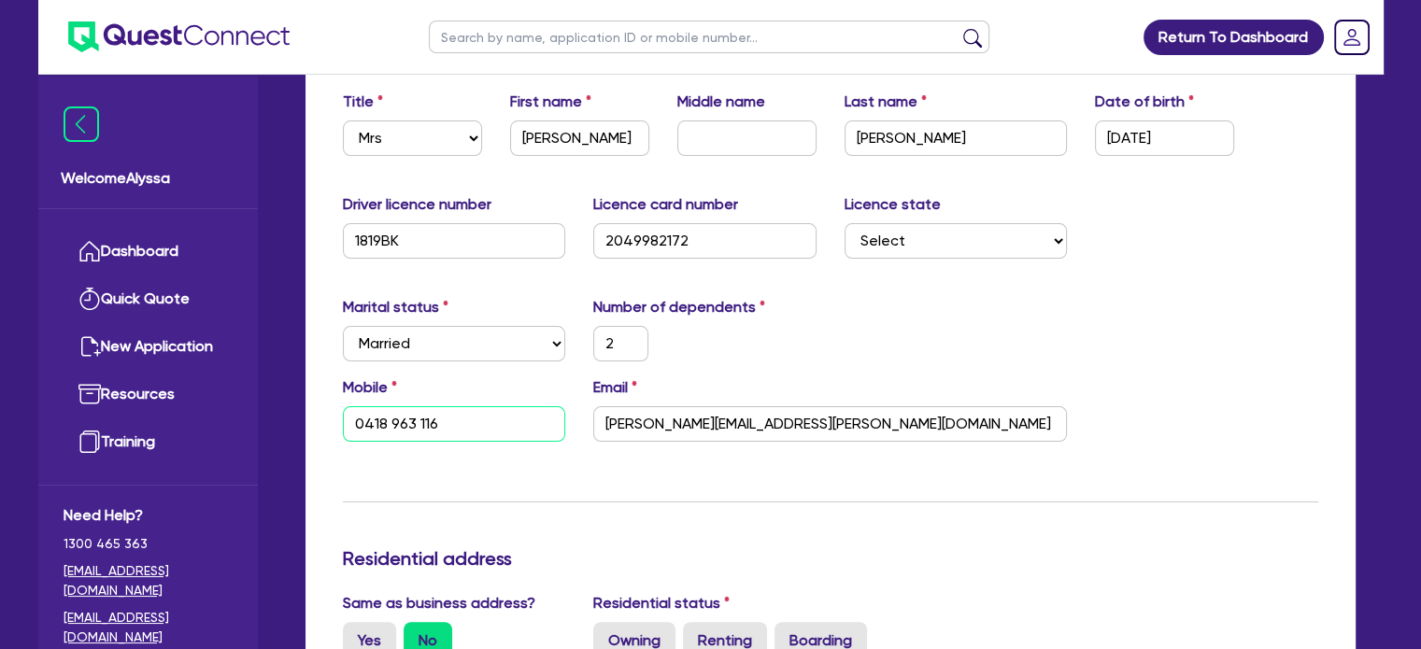
type input "0418 963 116"
click at [624, 633] on label "Owning" at bounding box center [634, 640] width 82 height 37
click at [605, 633] on input "Owning" at bounding box center [599, 628] width 12 height 12
radio input "true"
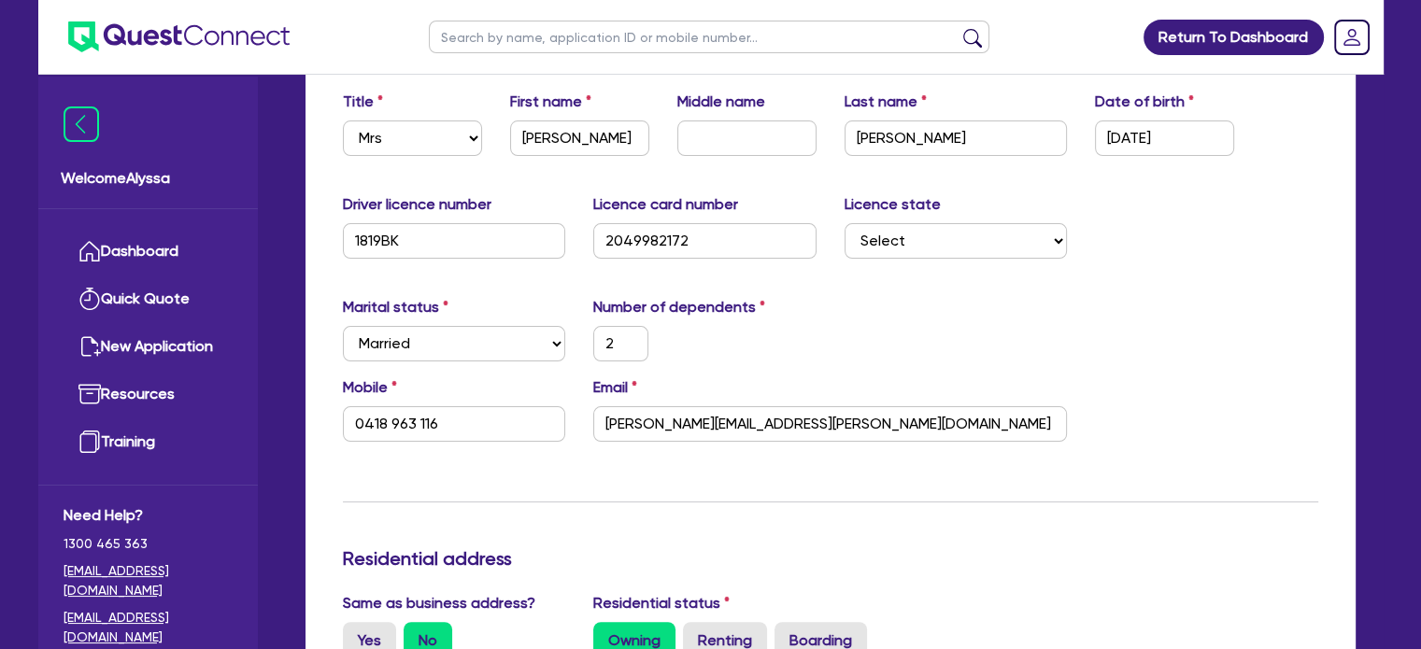
type input "2"
type input "0418 963 116"
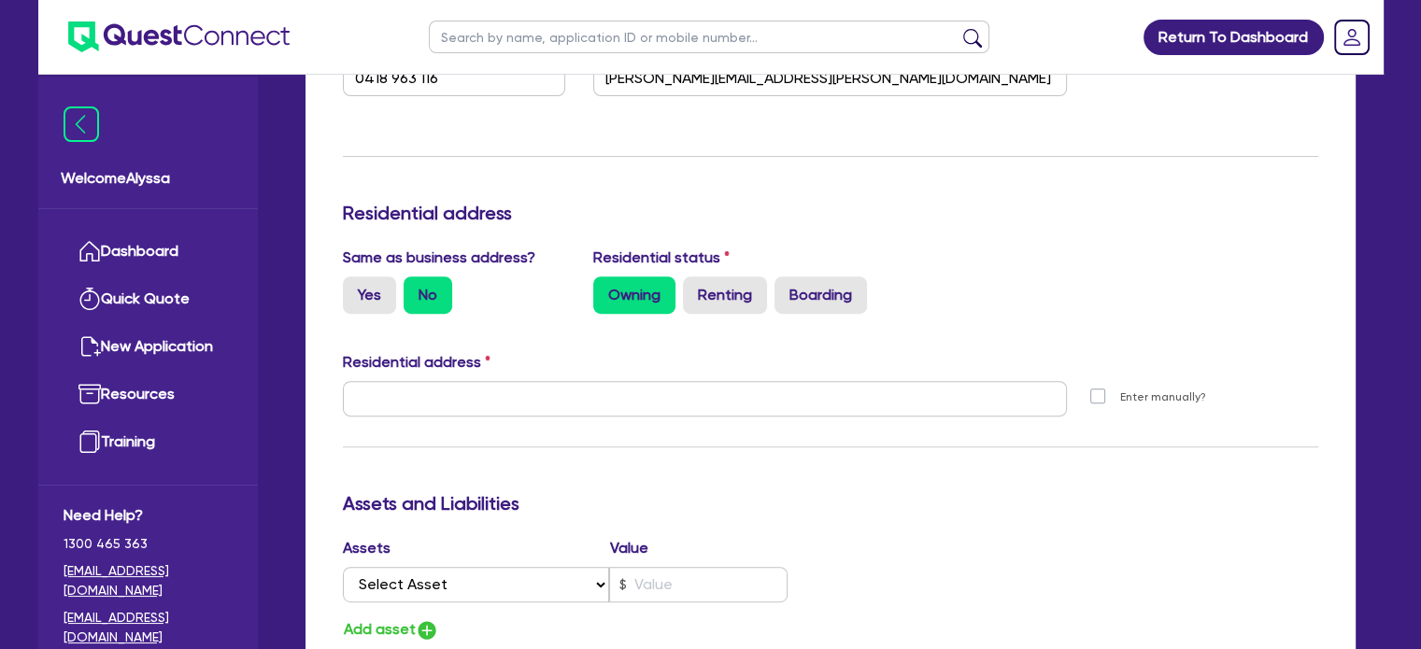
scroll to position [688, 0]
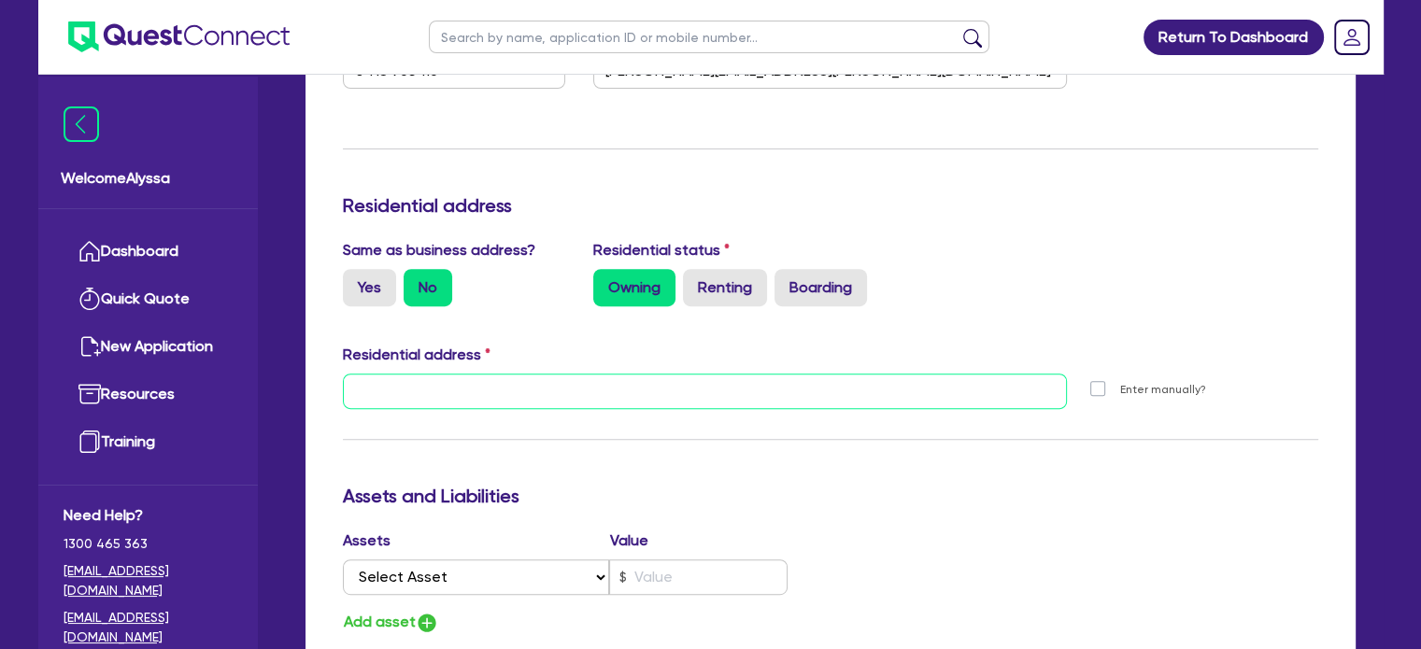
click at [566, 385] on input "text" at bounding box center [705, 392] width 725 height 36
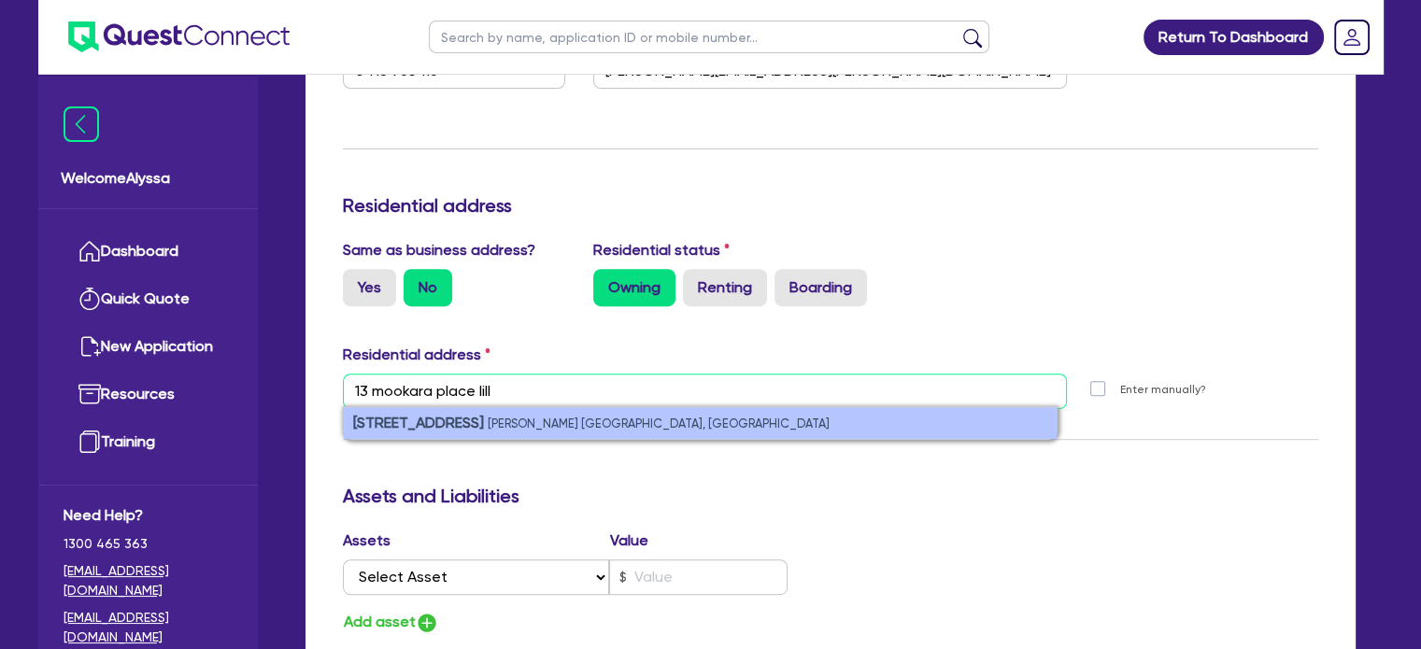
type input "13 mookara place lill"
click at [522, 425] on small "[PERSON_NAME] [GEOGRAPHIC_DATA], [GEOGRAPHIC_DATA]" at bounding box center [659, 424] width 342 height 14
type input "2"
type input "0418 963 116"
type input "[STREET_ADDRESS][PERSON_NAME]"
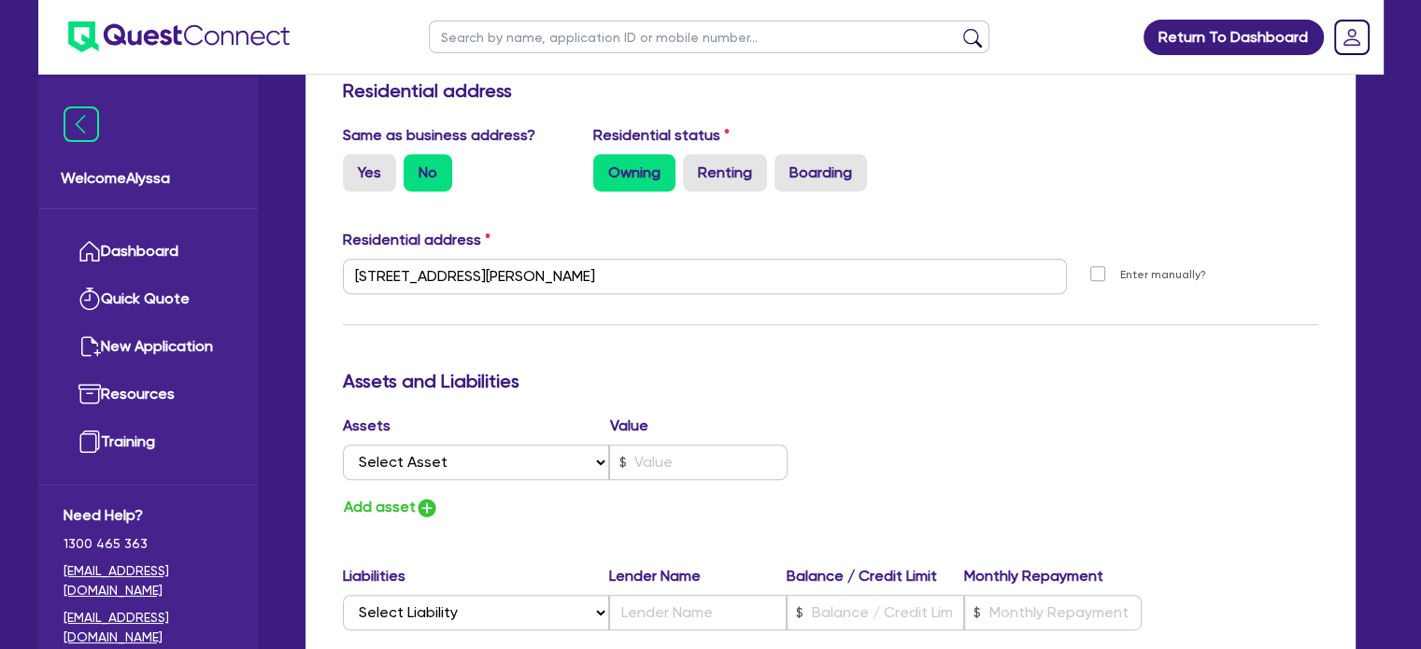
scroll to position [777, 0]
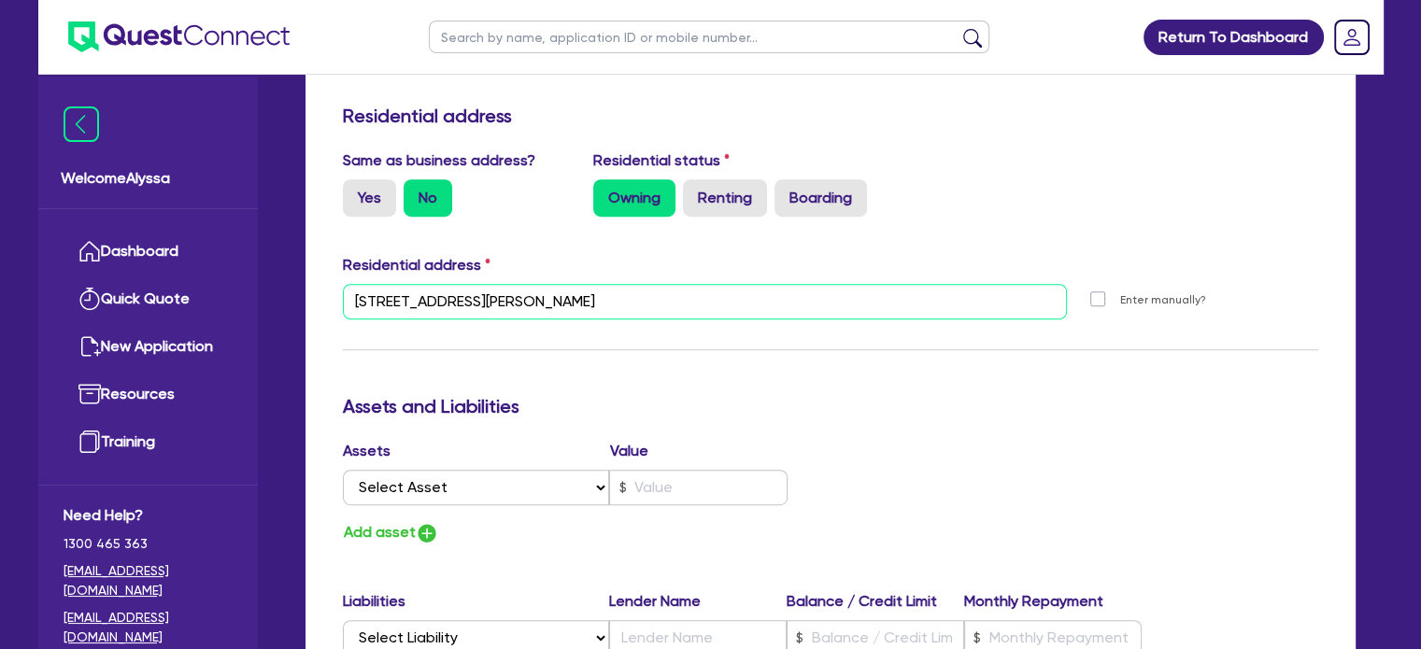
drag, startPoint x: 594, startPoint y: 294, endPoint x: 344, endPoint y: 266, distance: 252.0
click at [344, 266] on div "Residential address [STREET_ADDRESS][PERSON_NAME][PERSON_NAME] Postal code 2229…" at bounding box center [831, 294] width 1004 height 80
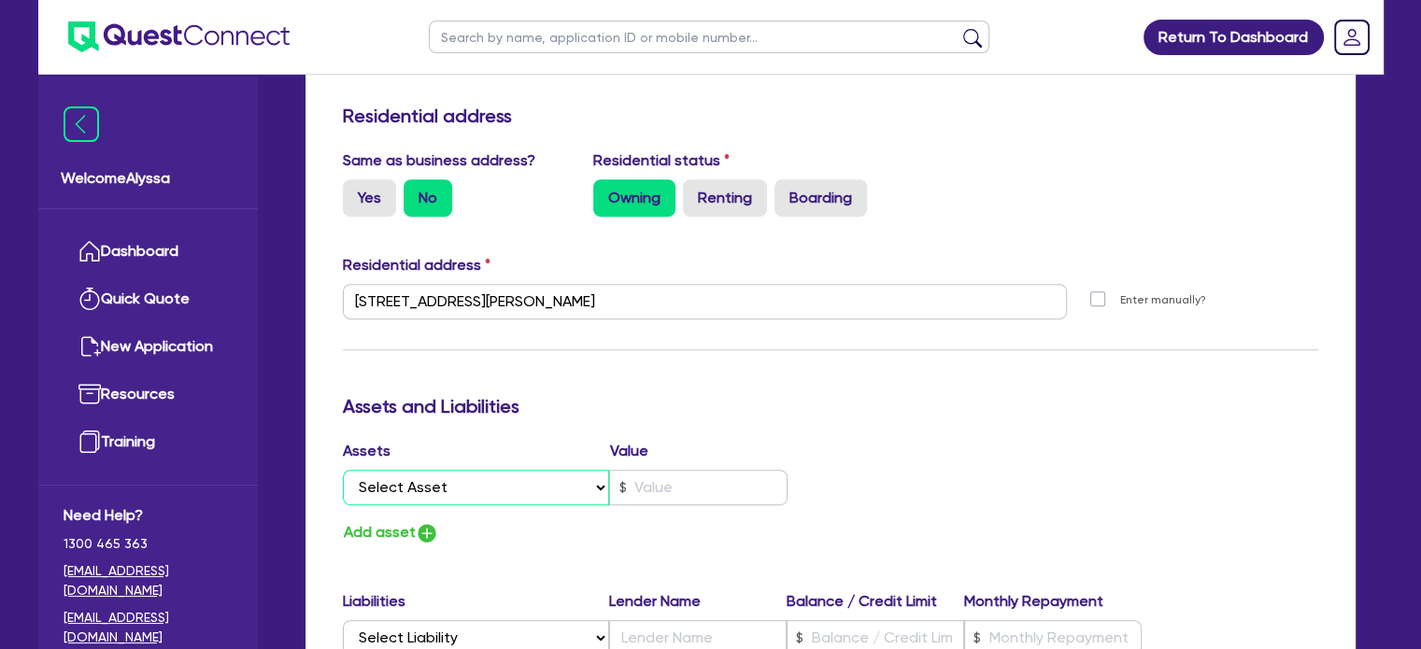
click at [499, 492] on select "Select Asset Cash Property Investment property Vehicle Truck Trailer Equipment …" at bounding box center [476, 488] width 267 height 36
select select "PROPERTY"
click at [343, 470] on select "Select Asset Cash Property Investment property Vehicle Truck Trailer Equipment …" at bounding box center [476, 488] width 267 height 36
type input "2"
type input "0418 963 116"
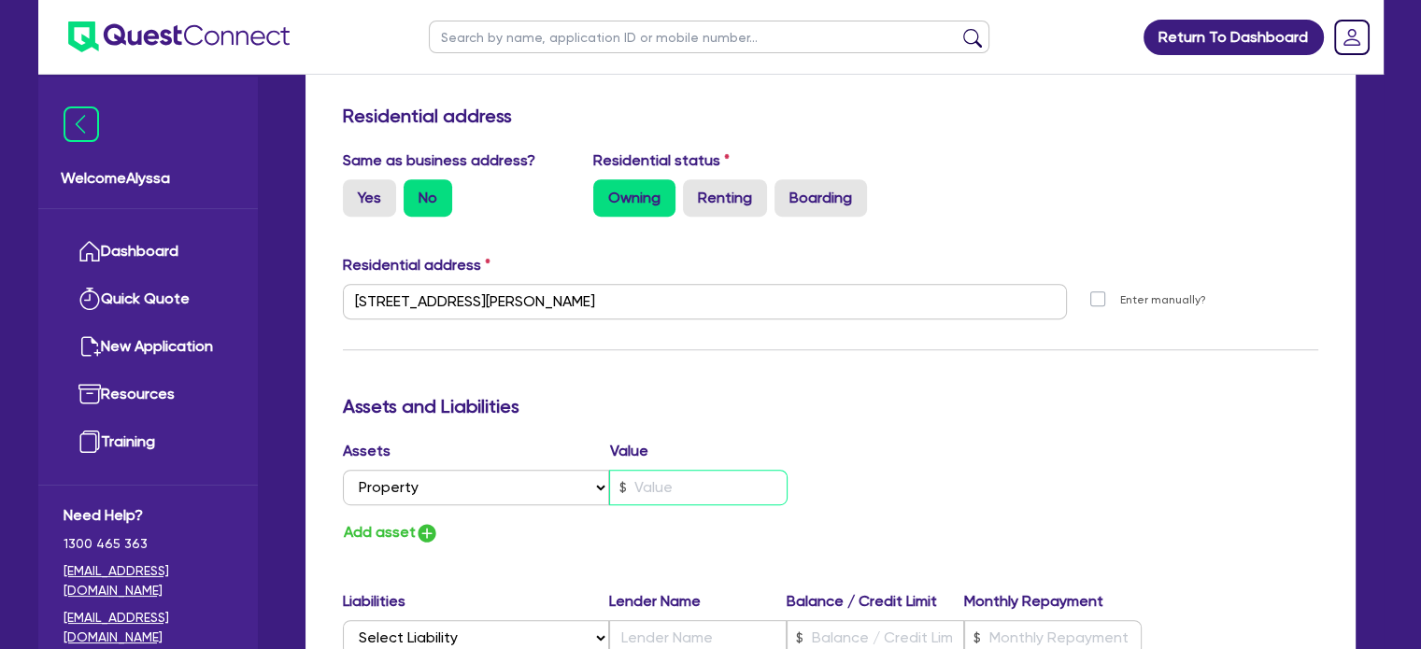
type input "2"
type input "0418 963 116"
type input "2"
type input "0418 963 116"
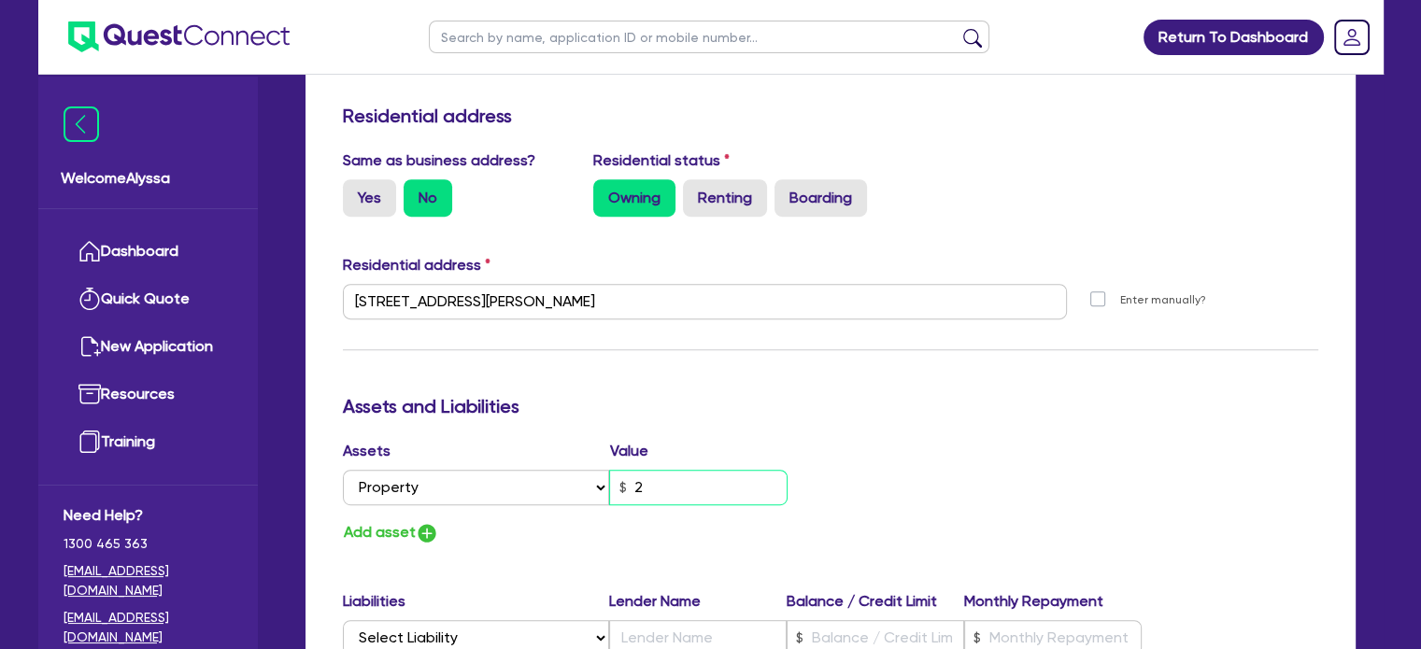
type input "22"
type input "2"
type input "0418 963 116"
type input "220"
type input "2"
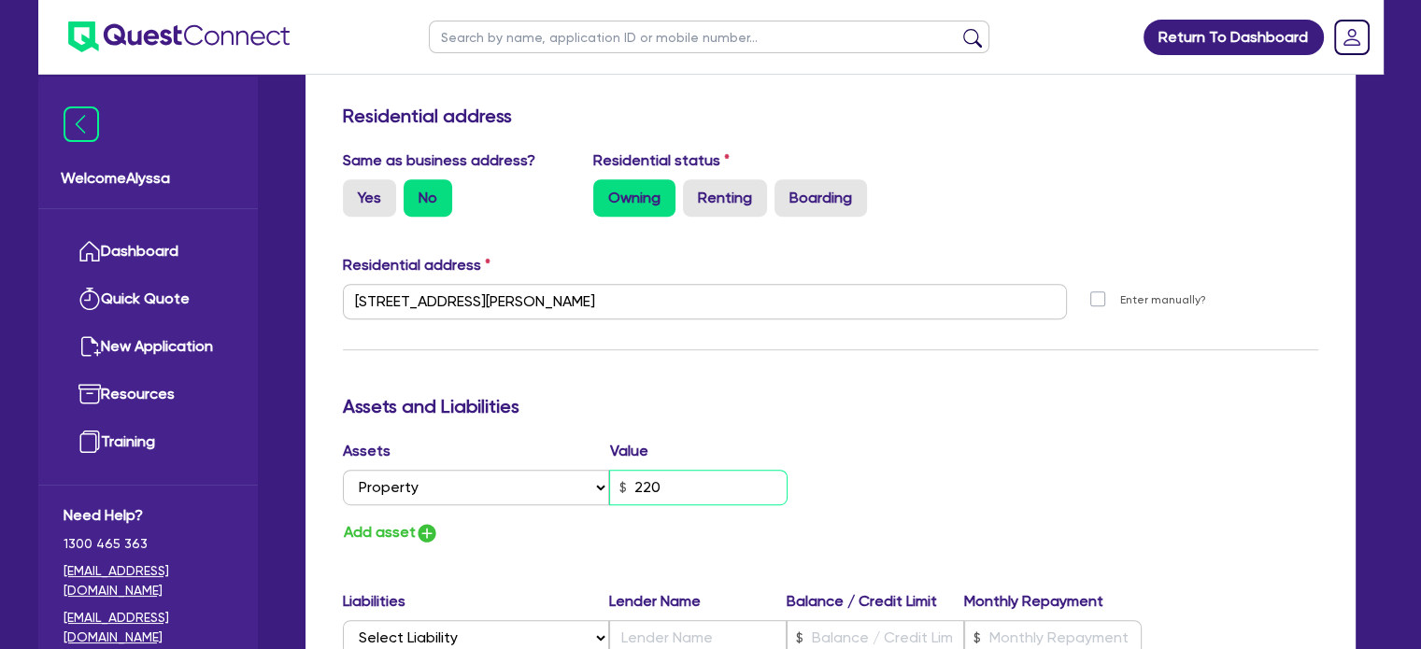
type input "0418 963 116"
type input "2,200"
type input "2"
type input "0418 963 116"
type input "22,000"
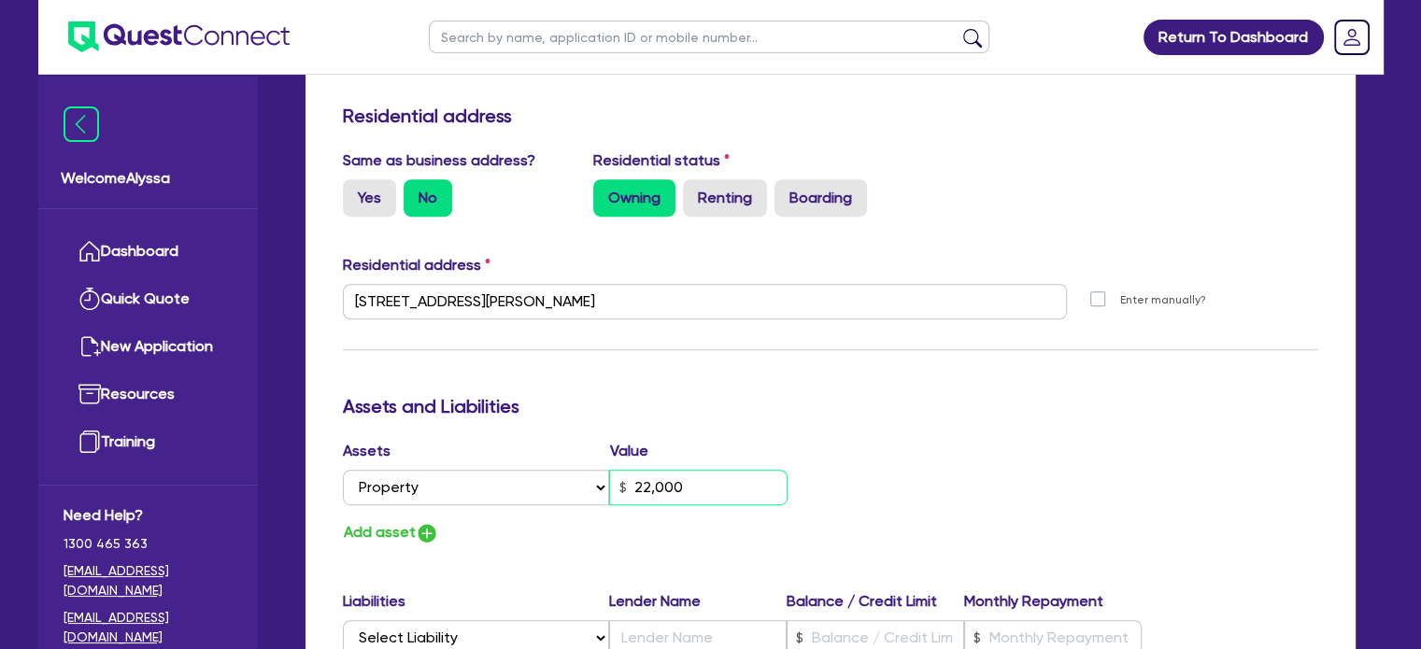
type input "2"
type input "0418 963 116"
type input "220,000"
type input "2"
type input "0418 963 116"
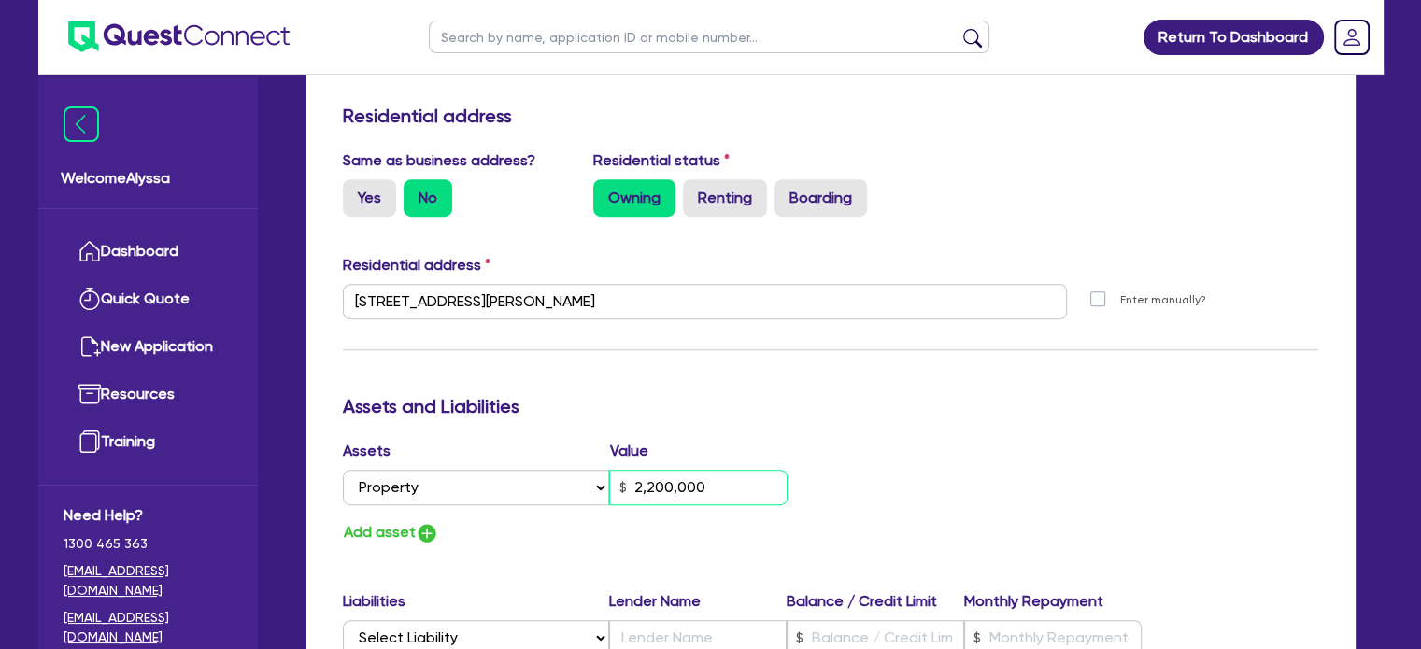
type input "2,200,000"
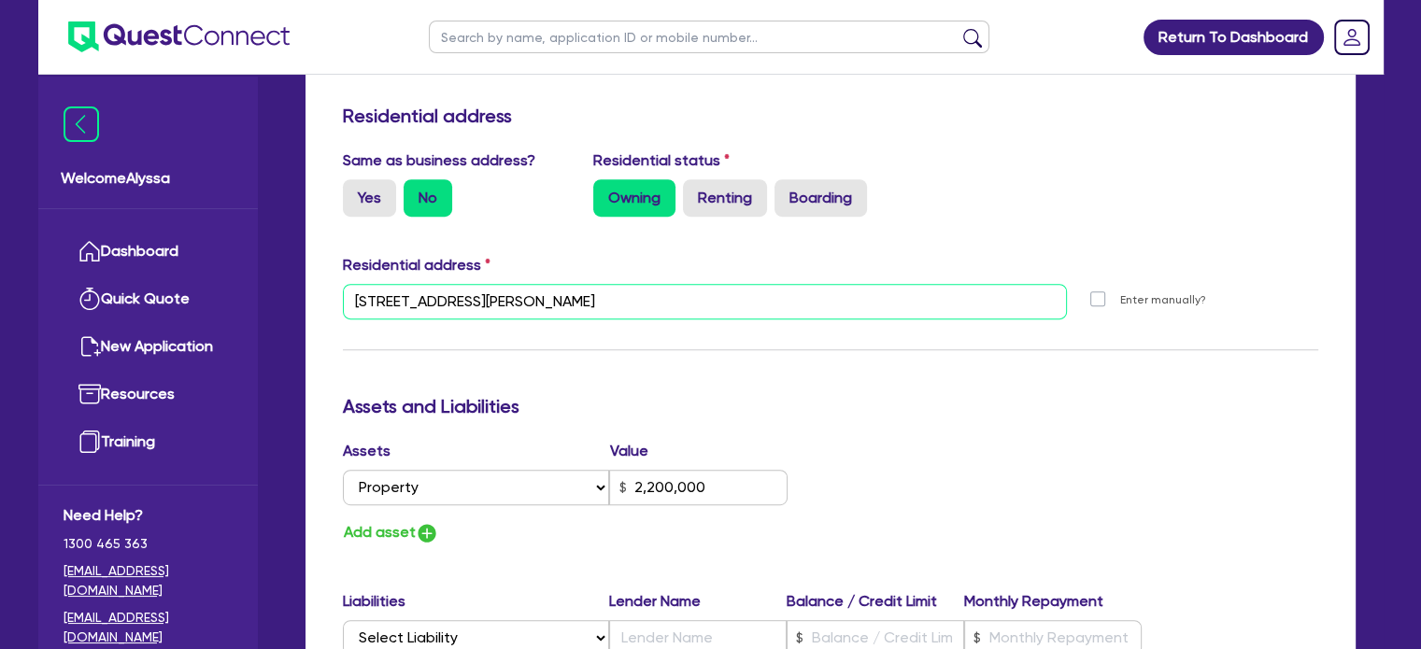
click at [852, 316] on input "[STREET_ADDRESS][PERSON_NAME]" at bounding box center [705, 302] width 725 height 36
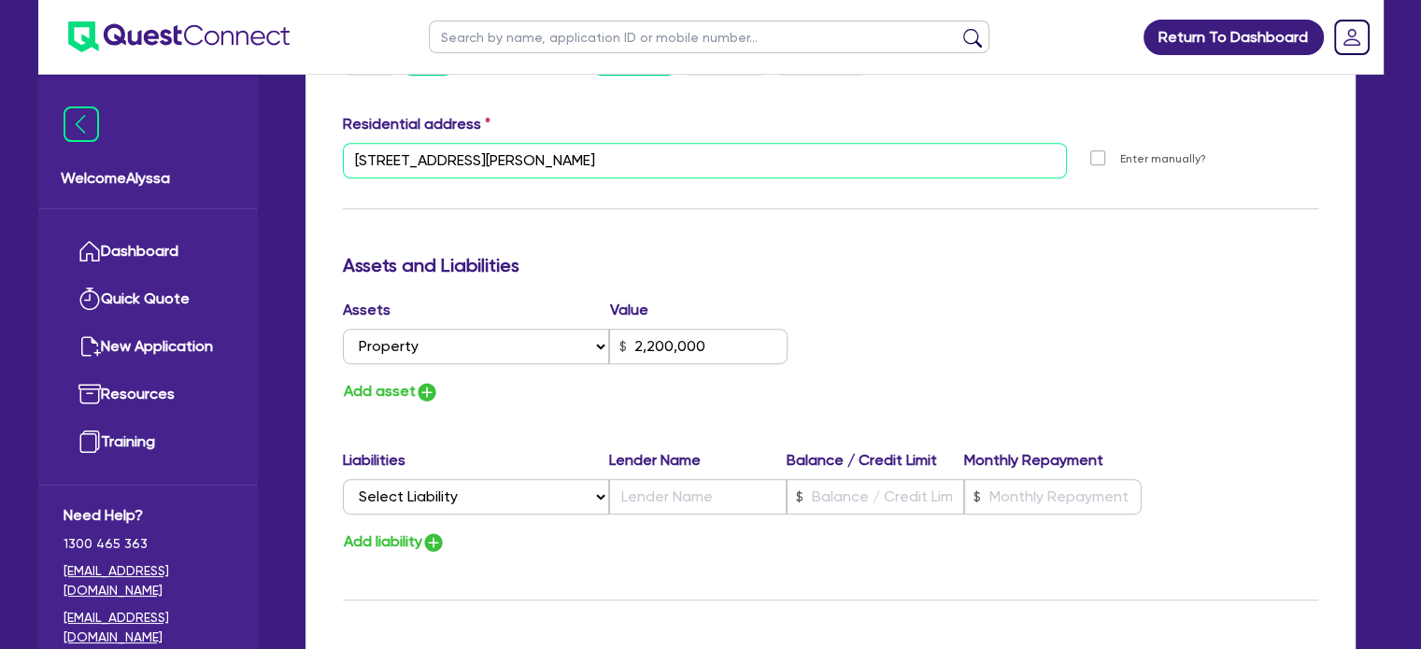
scroll to position [919, 0]
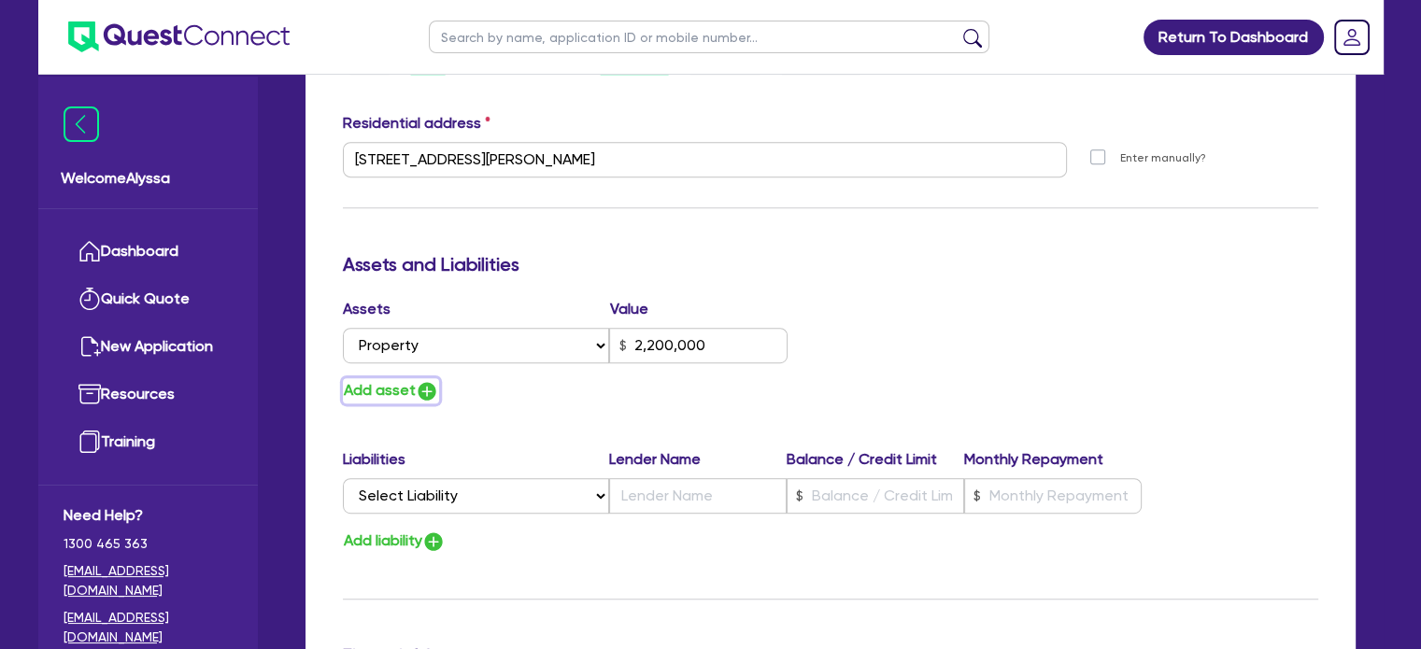
click at [392, 388] on button "Add asset" at bounding box center [391, 390] width 96 height 25
type input "2"
type input "0418 963 116"
type input "2,200,000"
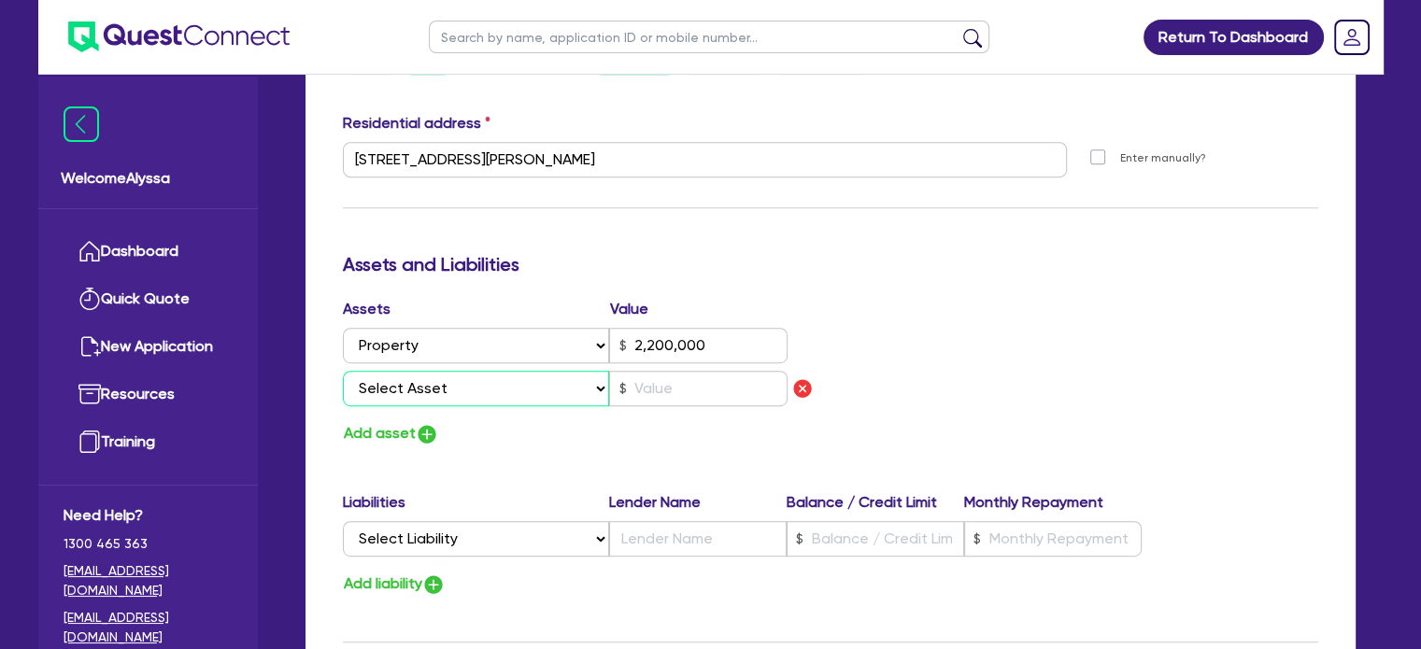
click at [392, 388] on select "Select Asset Cash Property Investment property Vehicle Truck Trailer Equipment …" at bounding box center [476, 389] width 267 height 36
select select "INVESTMENT_PROPERTY"
click at [343, 371] on select "Select Asset Cash Property Investment property Vehicle Truck Trailer Equipment …" at bounding box center [476, 389] width 267 height 36
type input "2"
type input "0418 963 116"
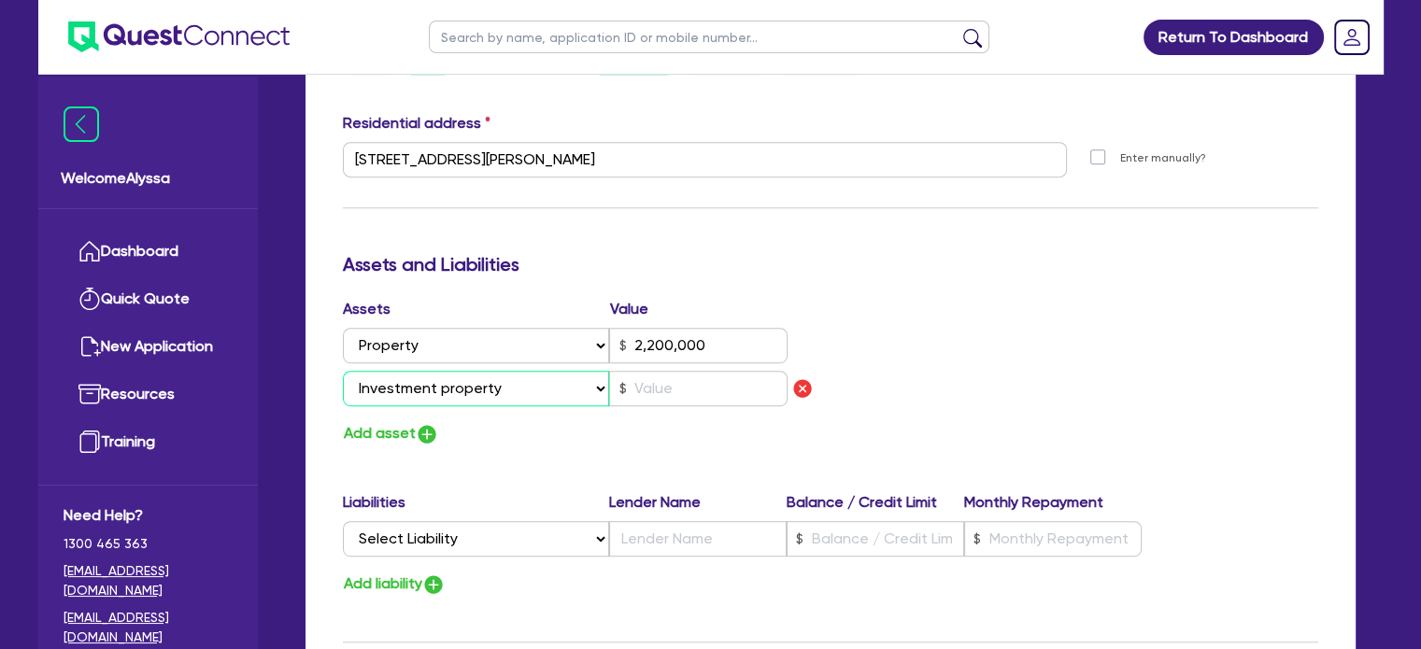
type input "2,200,000"
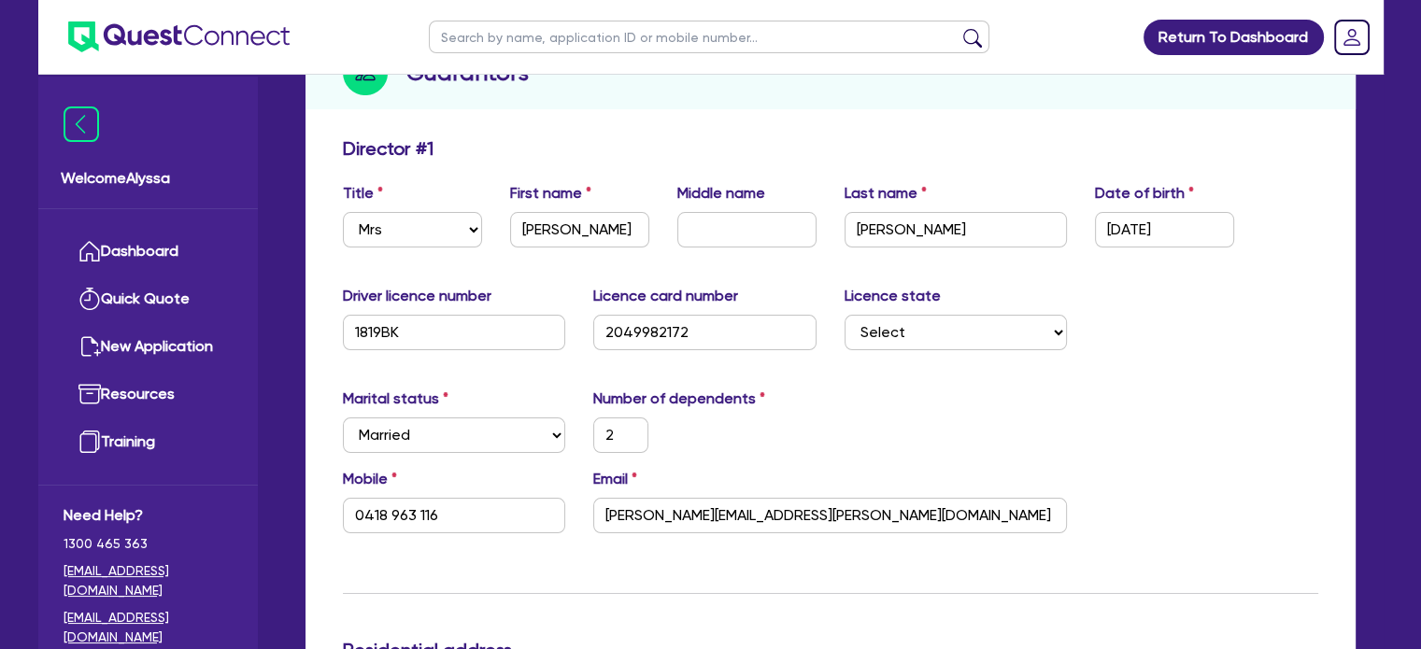
scroll to position [0, 0]
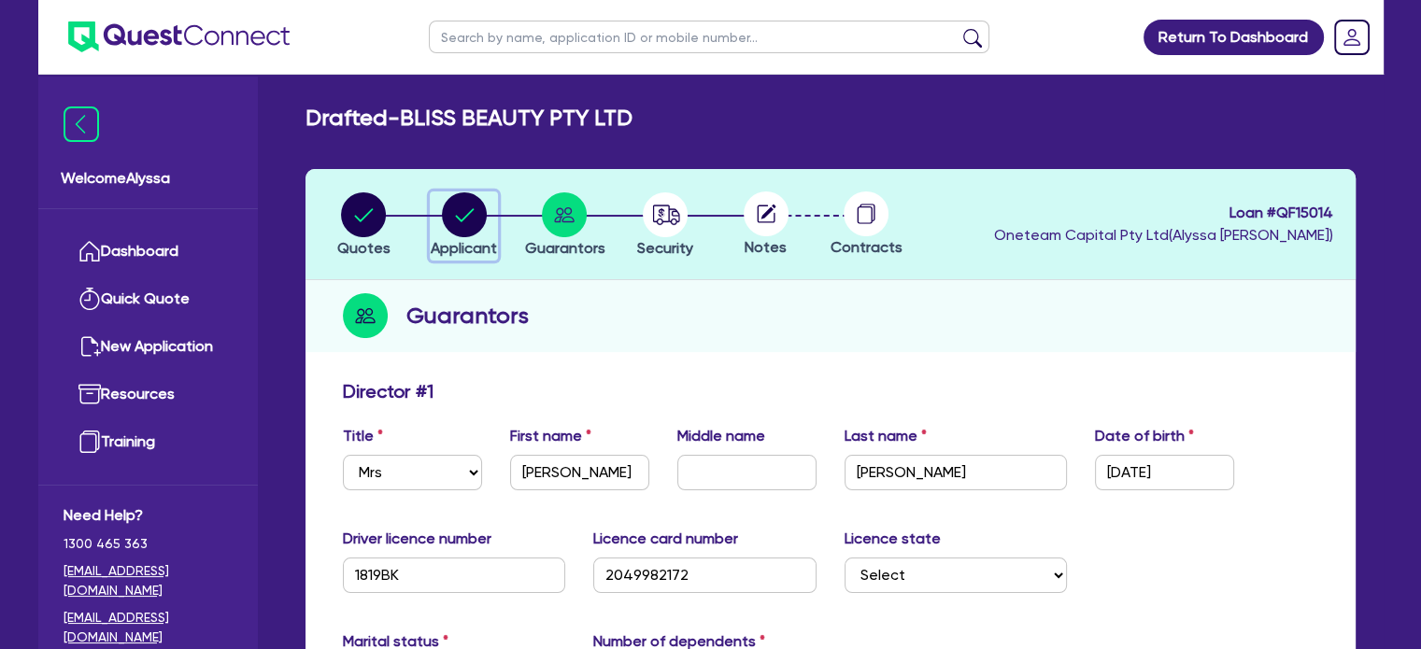
click at [483, 221] on circle "button" at bounding box center [464, 214] width 45 height 45
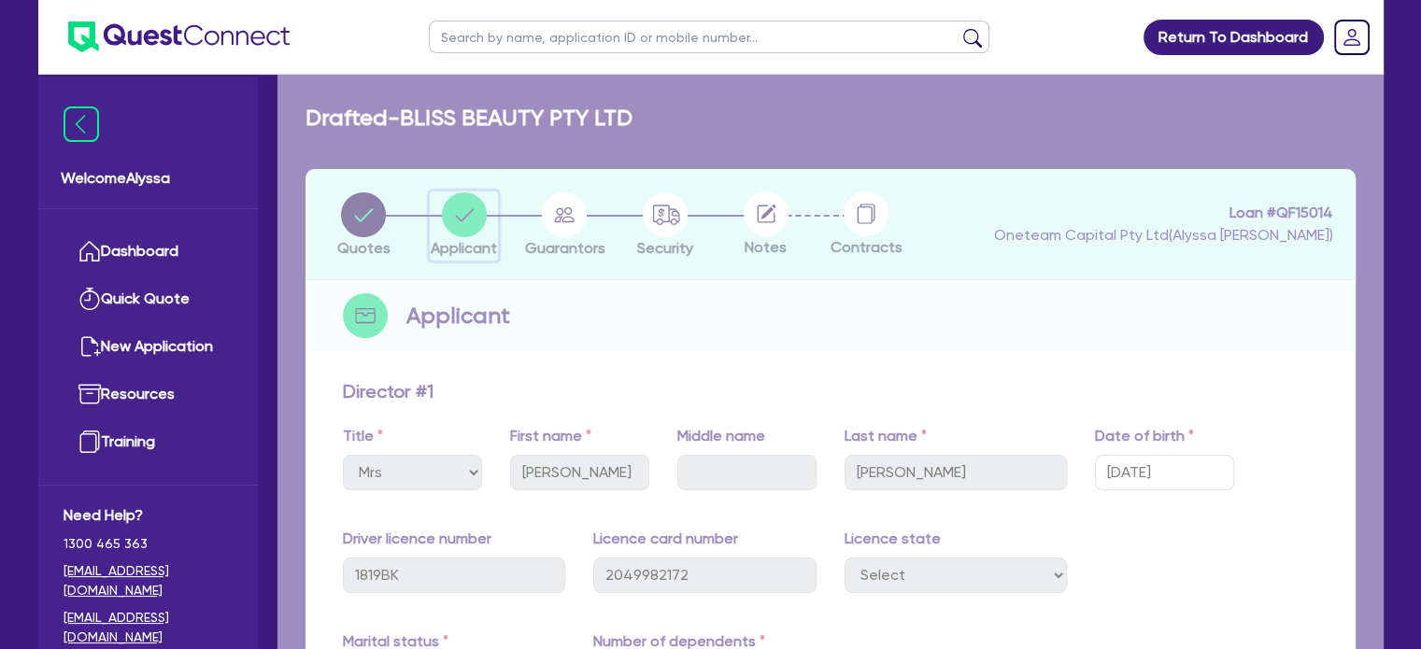
select select "COMPANY"
select select "HEALTH_BEAUTY"
select select "HAIR_BEAUTY_SALONS"
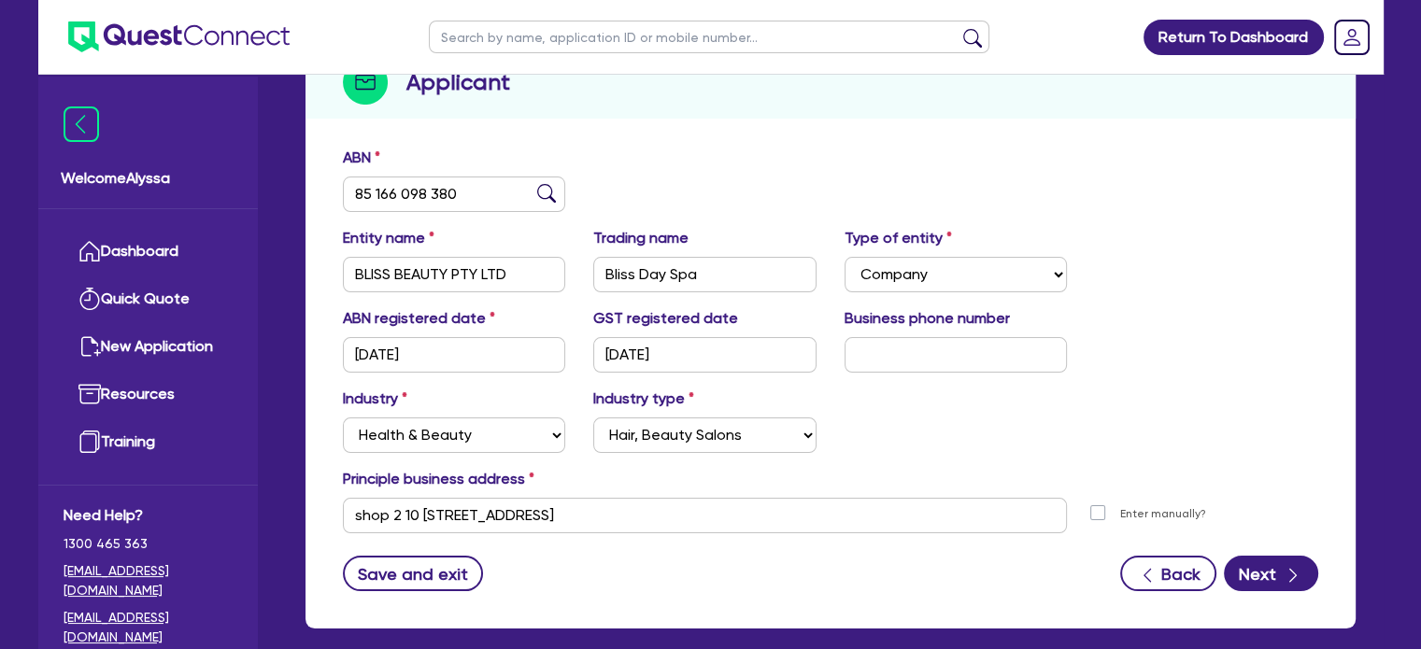
scroll to position [340, 0]
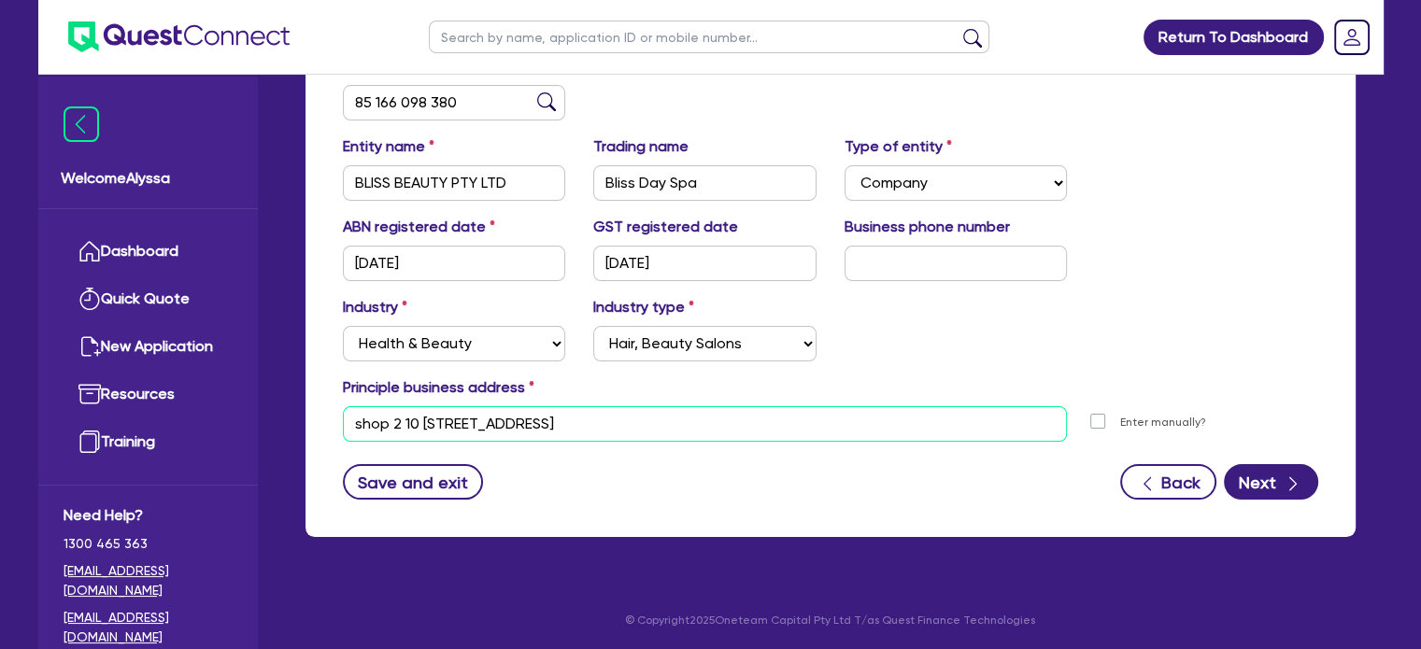
drag, startPoint x: 703, startPoint y: 430, endPoint x: 317, endPoint y: 392, distance: 387.8
click at [317, 392] on div "ABN 85 166 098 380 Entity name BLISS BEAUTY PTY LTD Trading name Bliss Day Spa …" at bounding box center [831, 291] width 1050 height 491
click at [885, 333] on div "Industry Select Accomodation & Food Services Administrative & Support Services …" at bounding box center [831, 336] width 1004 height 80
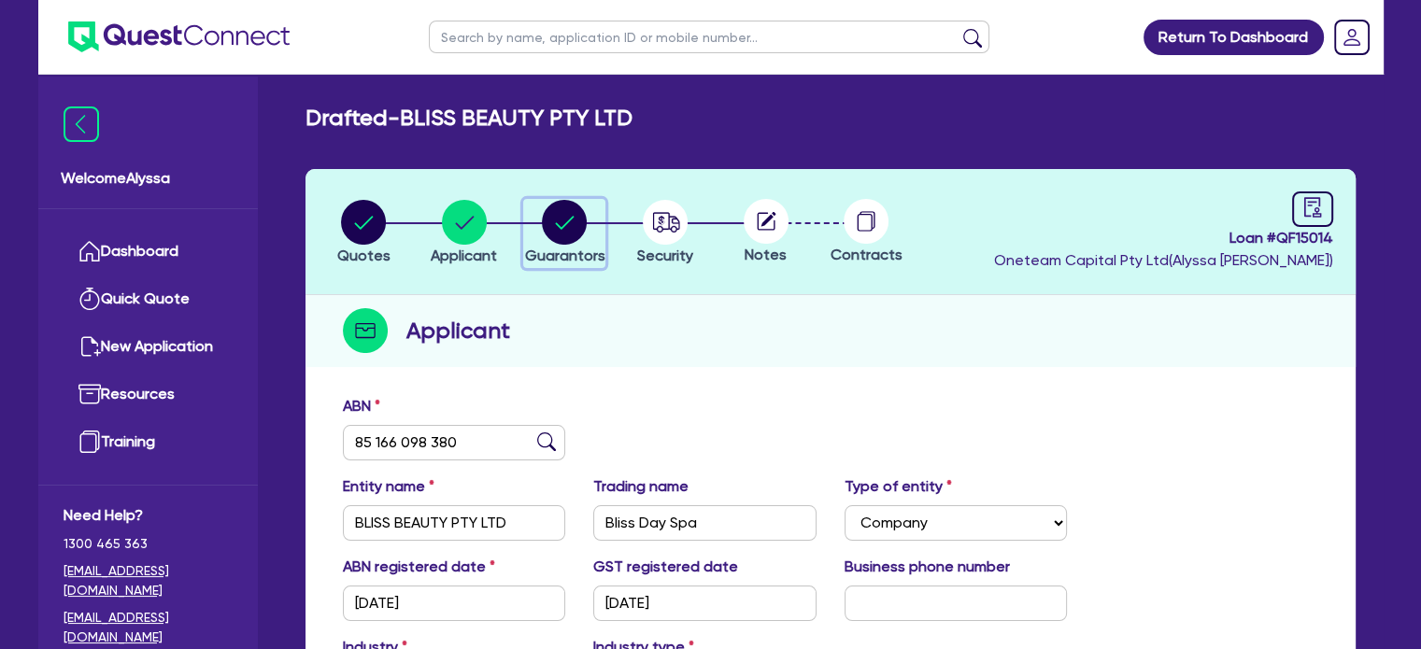
click at [563, 225] on icon "button" at bounding box center [565, 222] width 19 height 13
select select "MRS"
select select "[GEOGRAPHIC_DATA]"
select select "MARRIED"
select select "PROPERTY"
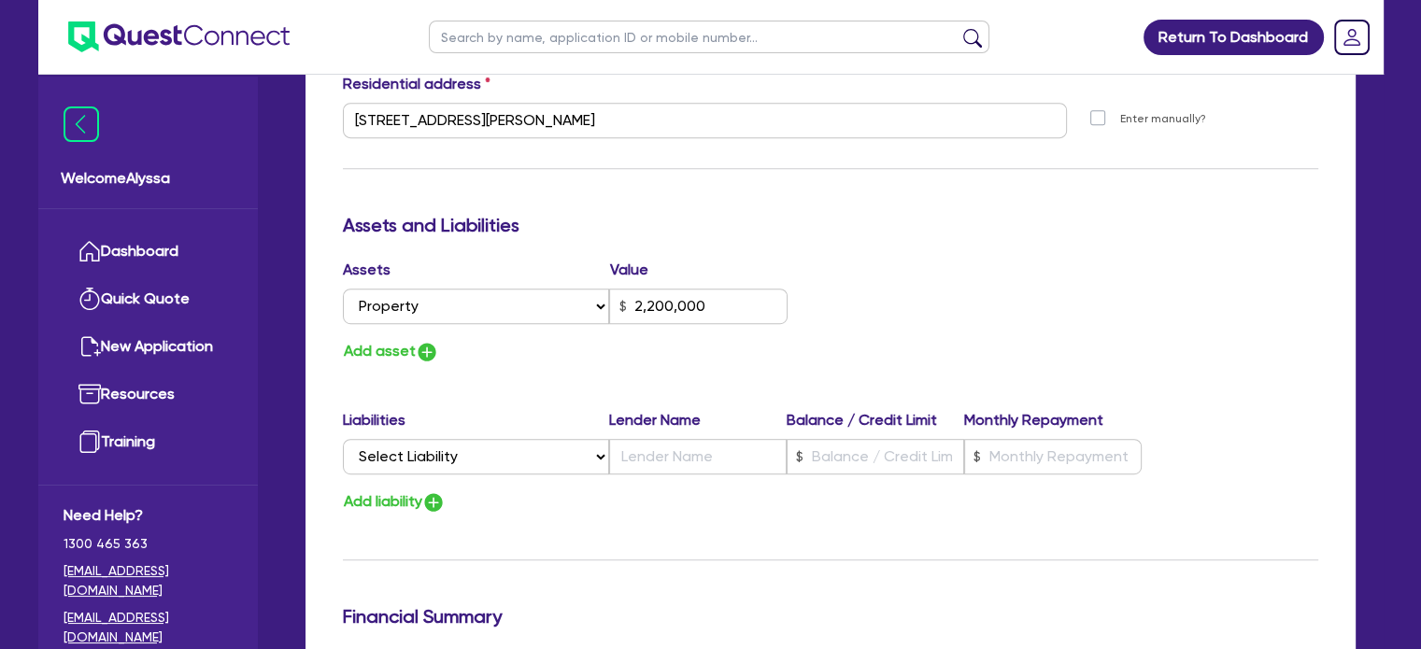
scroll to position [976, 0]
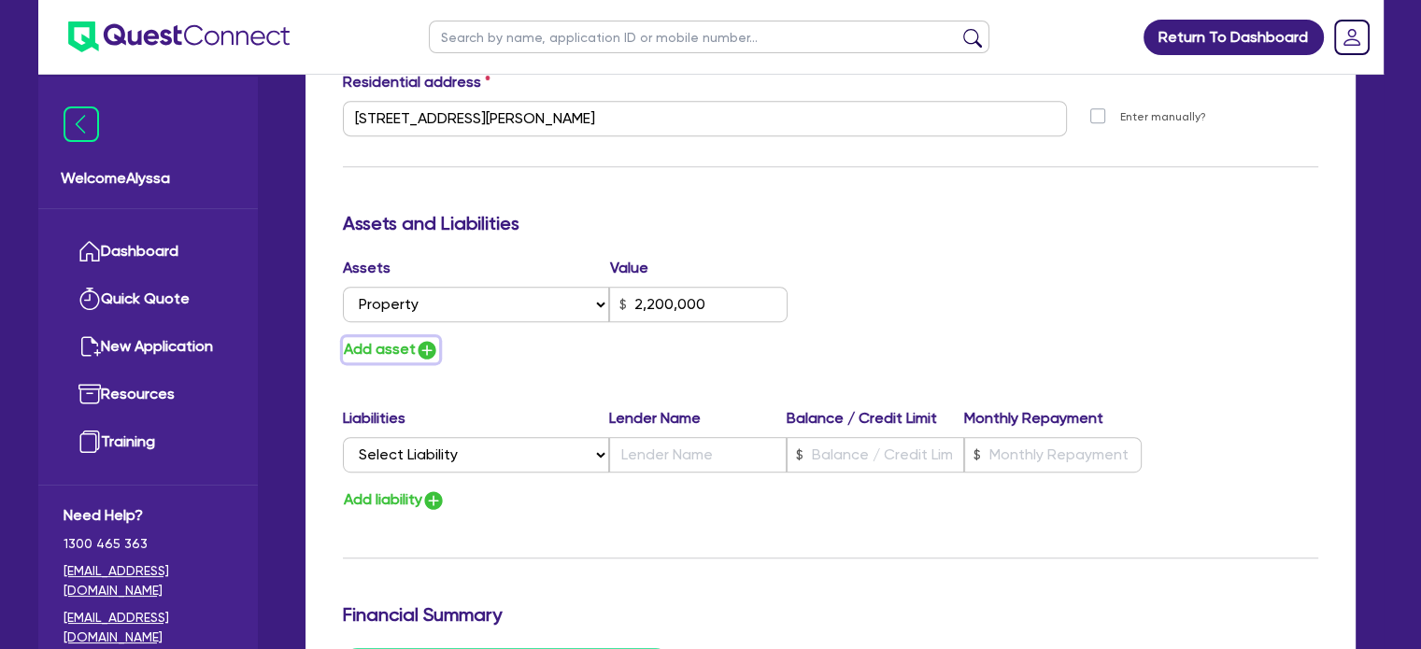
click at [426, 354] on img "button" at bounding box center [427, 350] width 22 height 22
type input "2"
type input "0418 963 116"
type input "2,200,000"
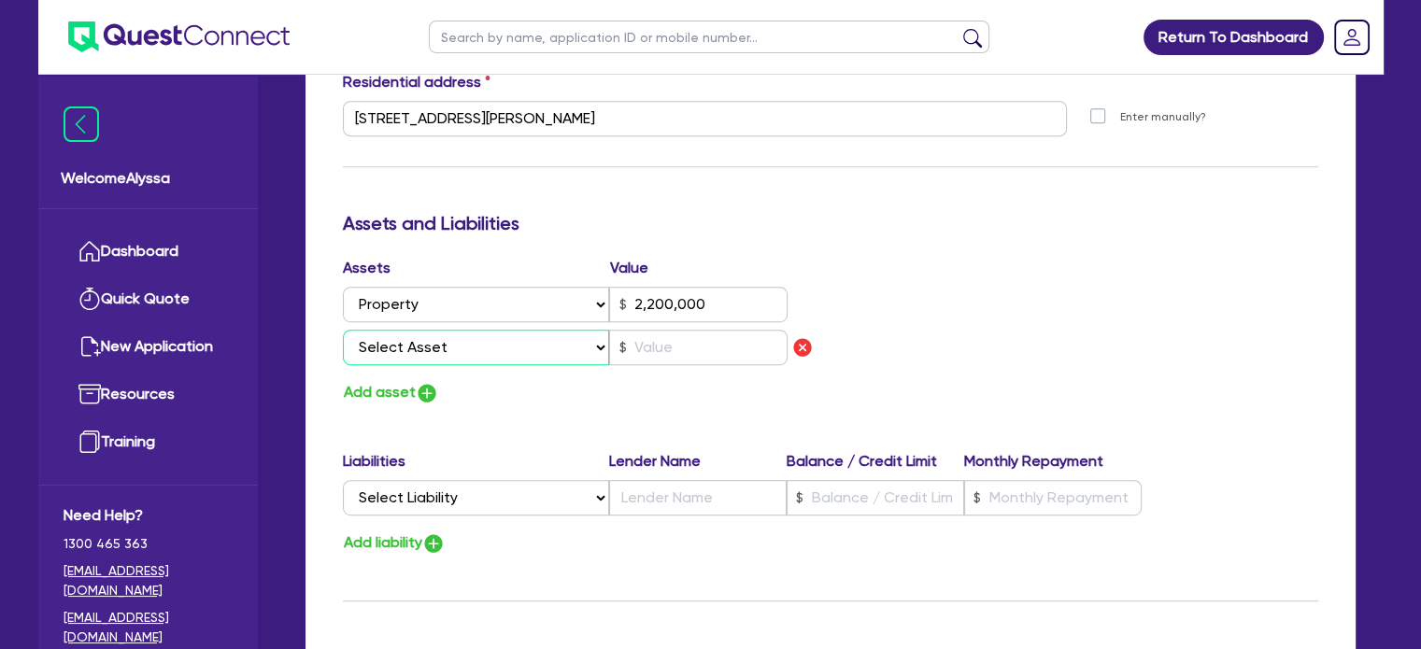
click at [416, 352] on select "Select Asset Cash Property Investment property Vehicle Truck Trailer Equipment …" at bounding box center [476, 348] width 267 height 36
select select "INVESTMENT_PROPERTY"
click at [343, 330] on select "Select Asset Cash Property Investment property Vehicle Truck Trailer Equipment …" at bounding box center [476, 348] width 267 height 36
type input "2"
type input "0418 963 116"
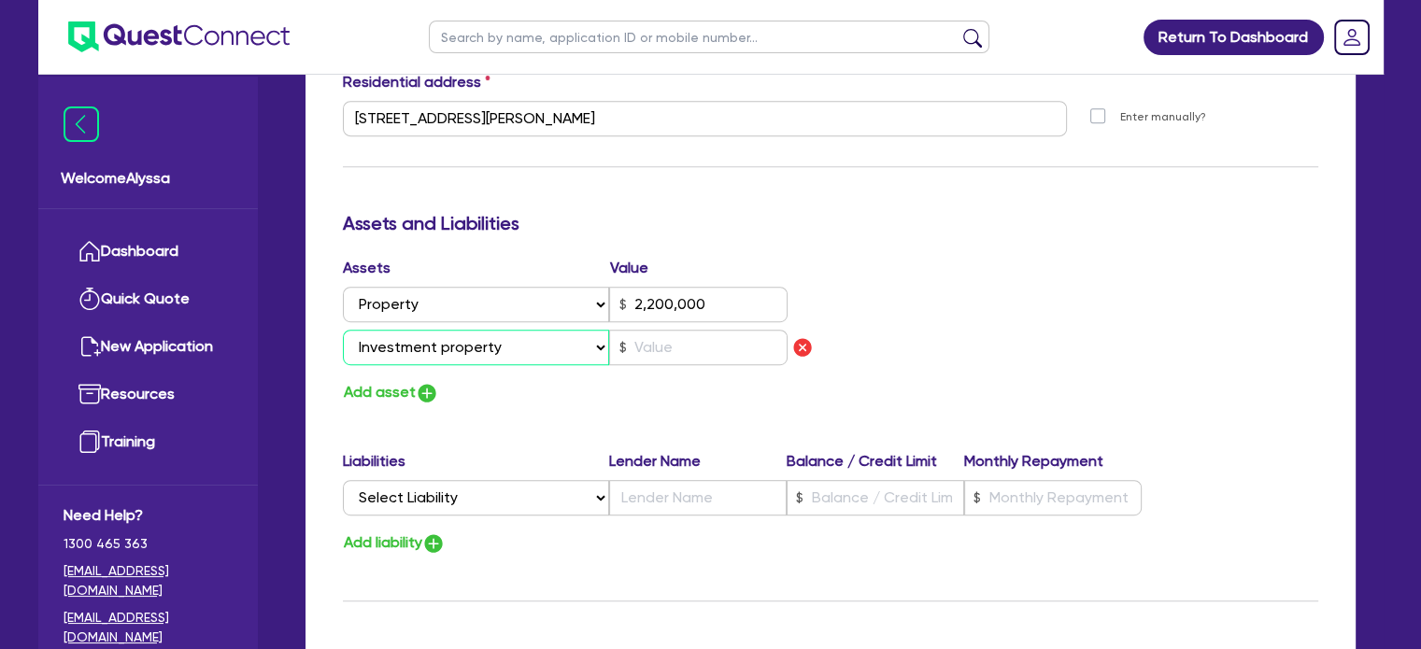
type input "2,200,000"
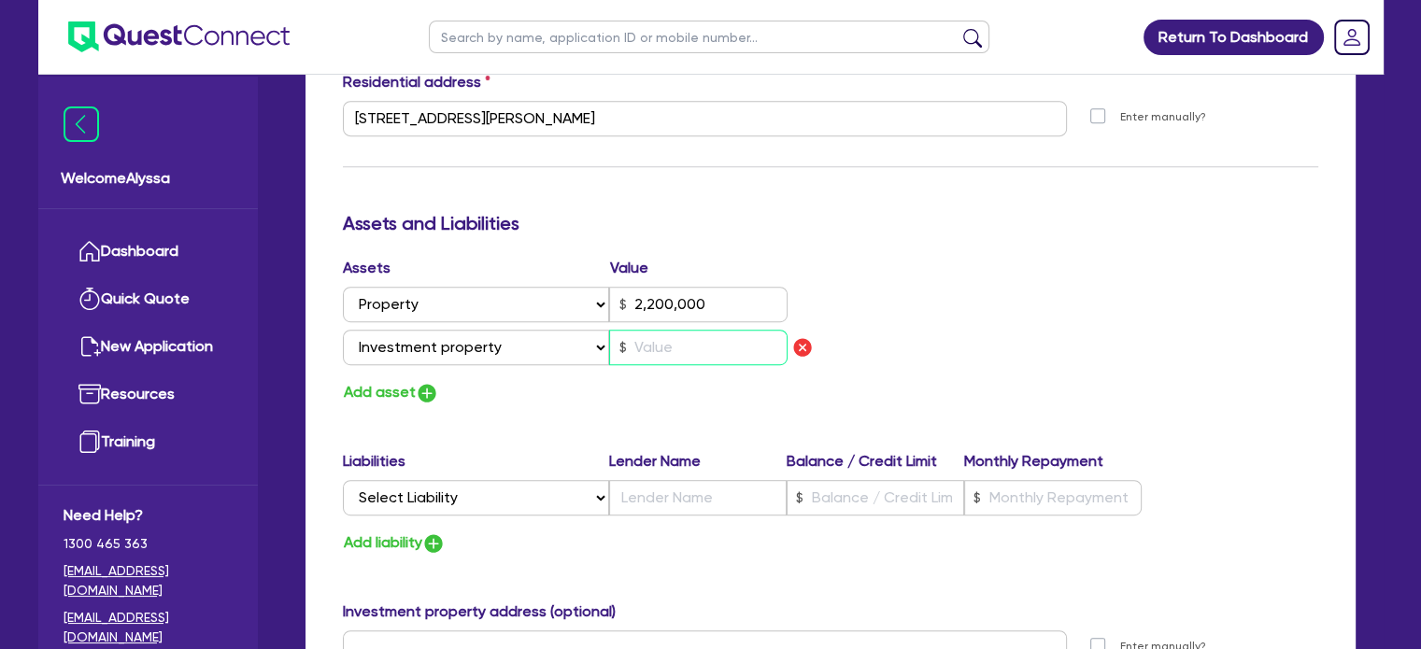
type input "2"
type input "0418 963 116"
type input "2,200,000"
type input "8"
type input "2"
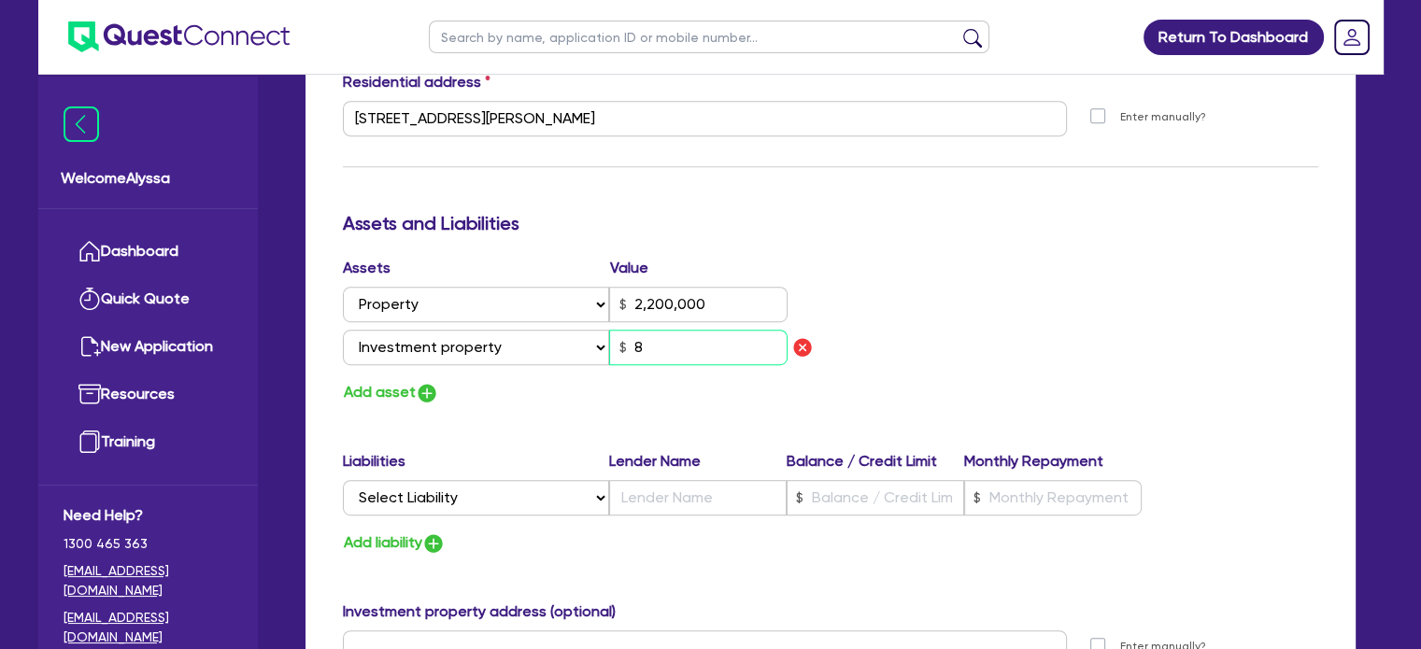
type input "0418 963 116"
type input "2,200,000"
type input "82"
type input "2"
type input "0418 963 116"
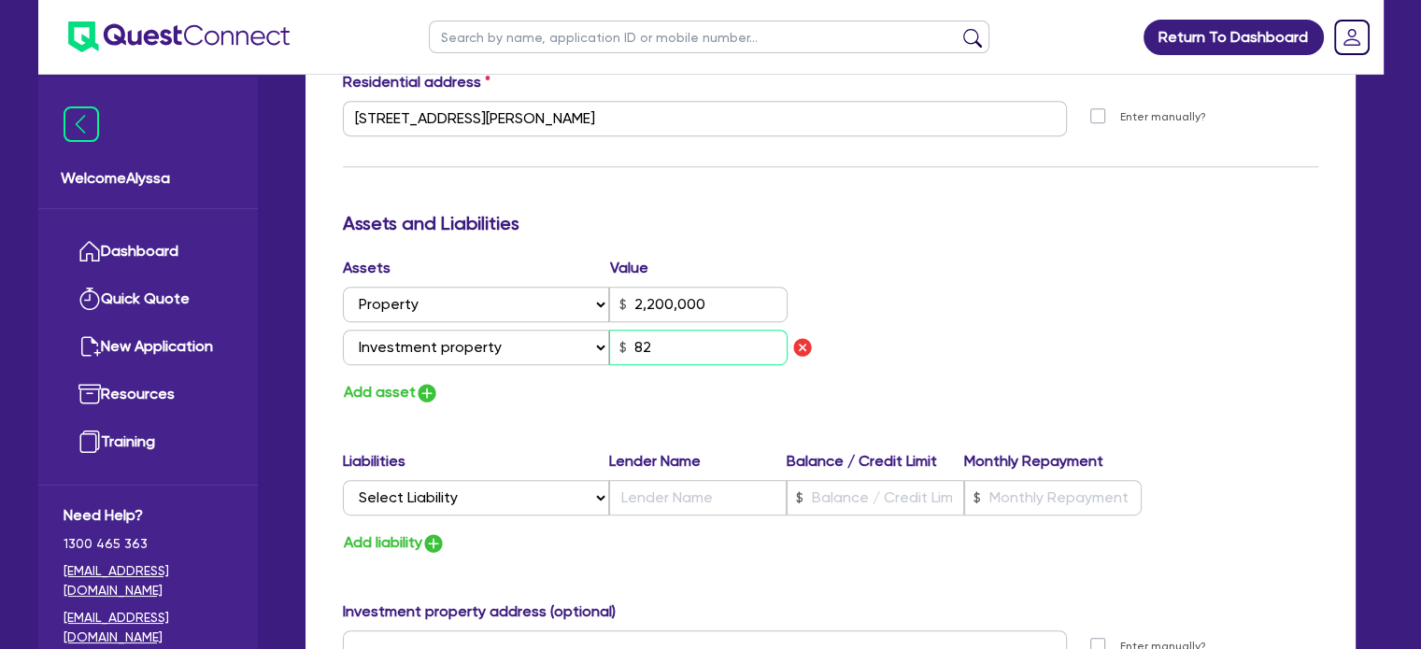
type input "2,200,000"
type input "825"
type input "2"
type input "0418 963 116"
type input "2,200,000"
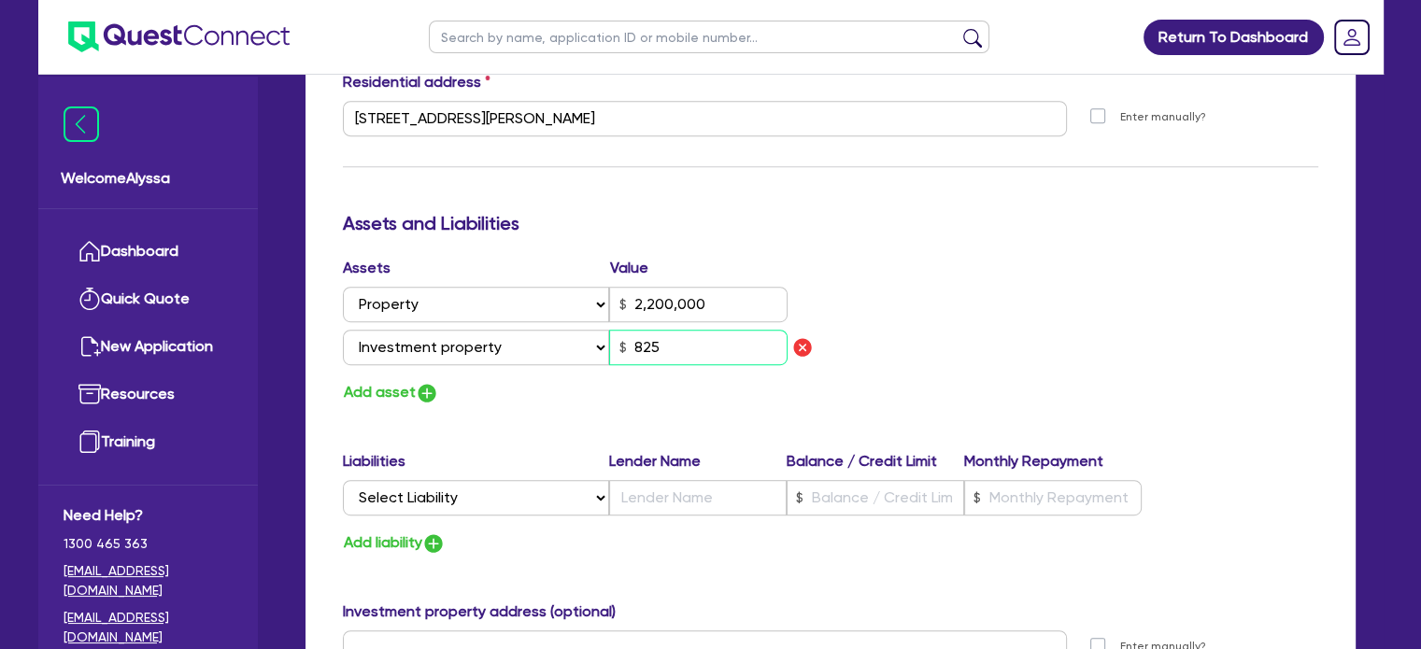
type input "8,250"
type input "2"
type input "0418 963 116"
type input "2,200,000"
type input "82,500"
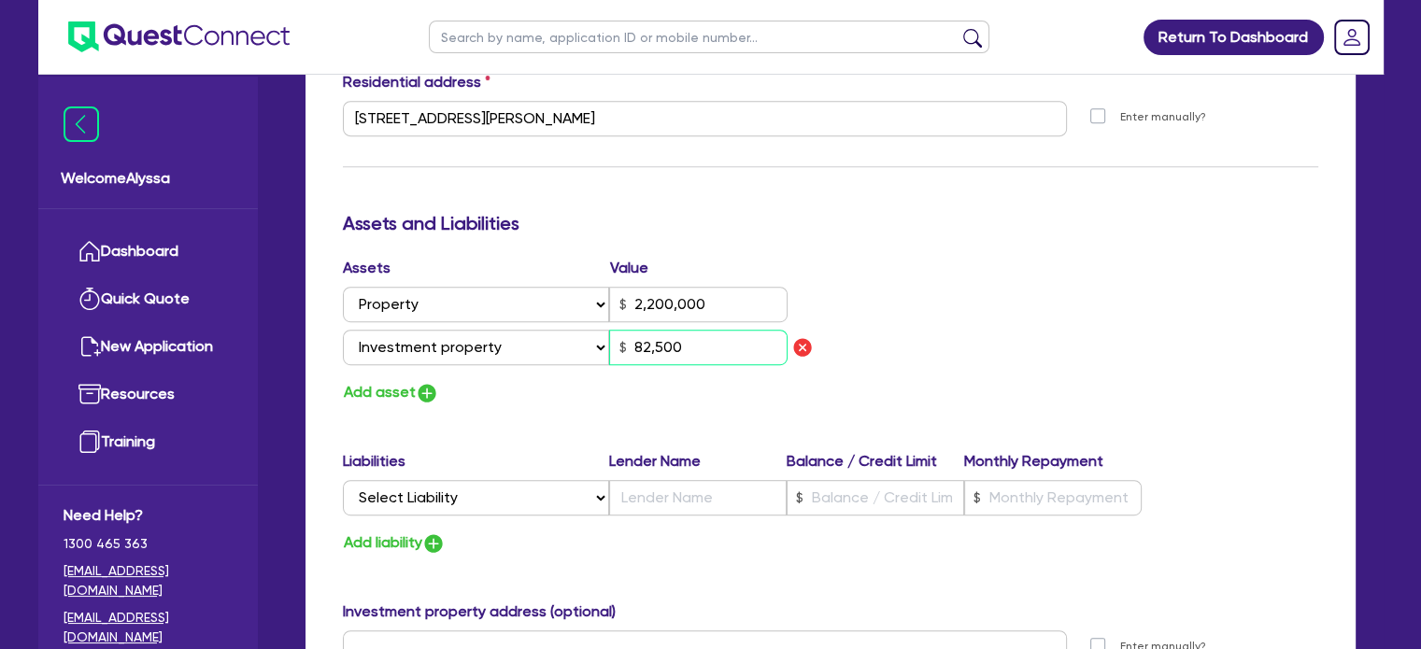
type input "2"
type input "0418 963 116"
type input "2,200,000"
type input "825,000"
click at [979, 310] on div "Assets Value Select Asset Cash Property Investment property Vehicle Truck Trail…" at bounding box center [831, 331] width 1004 height 149
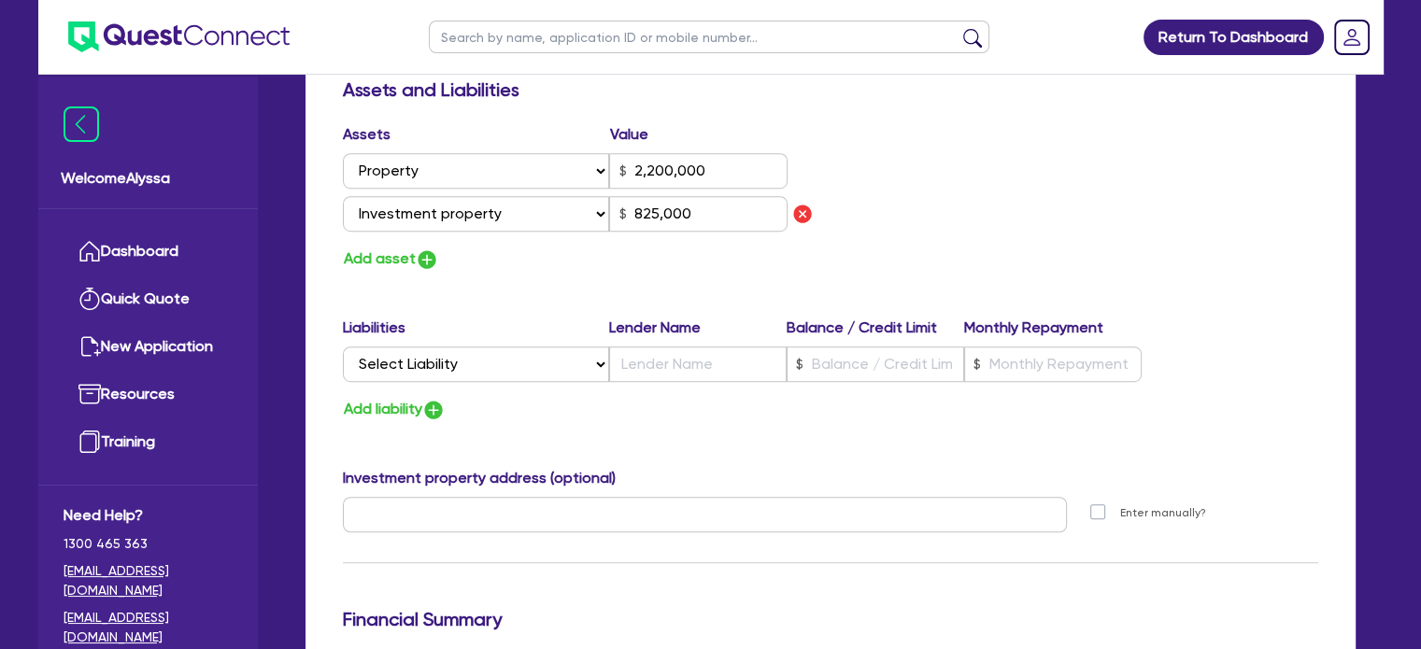
scroll to position [1667, 0]
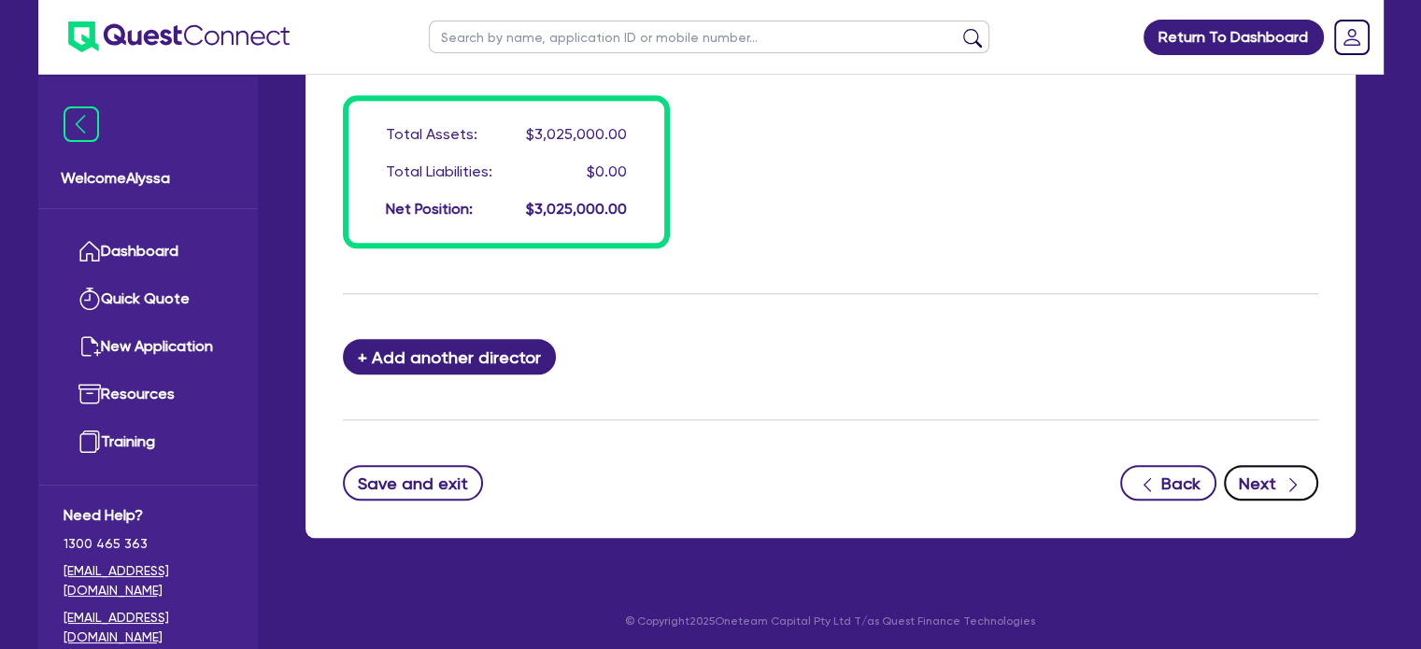
click at [1249, 466] on button "Next" at bounding box center [1271, 483] width 94 height 36
select select "TERTIARY_ASSETS"
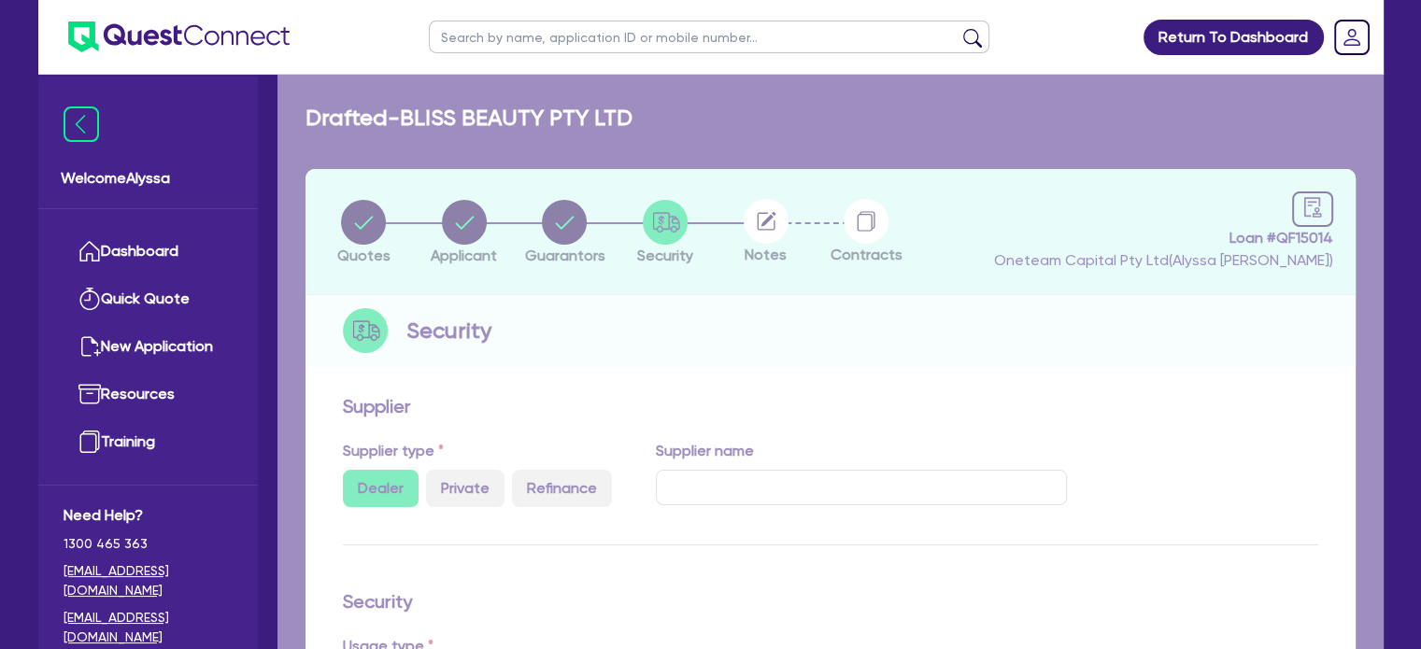
select select "BEAUTY_EQUIPMENT"
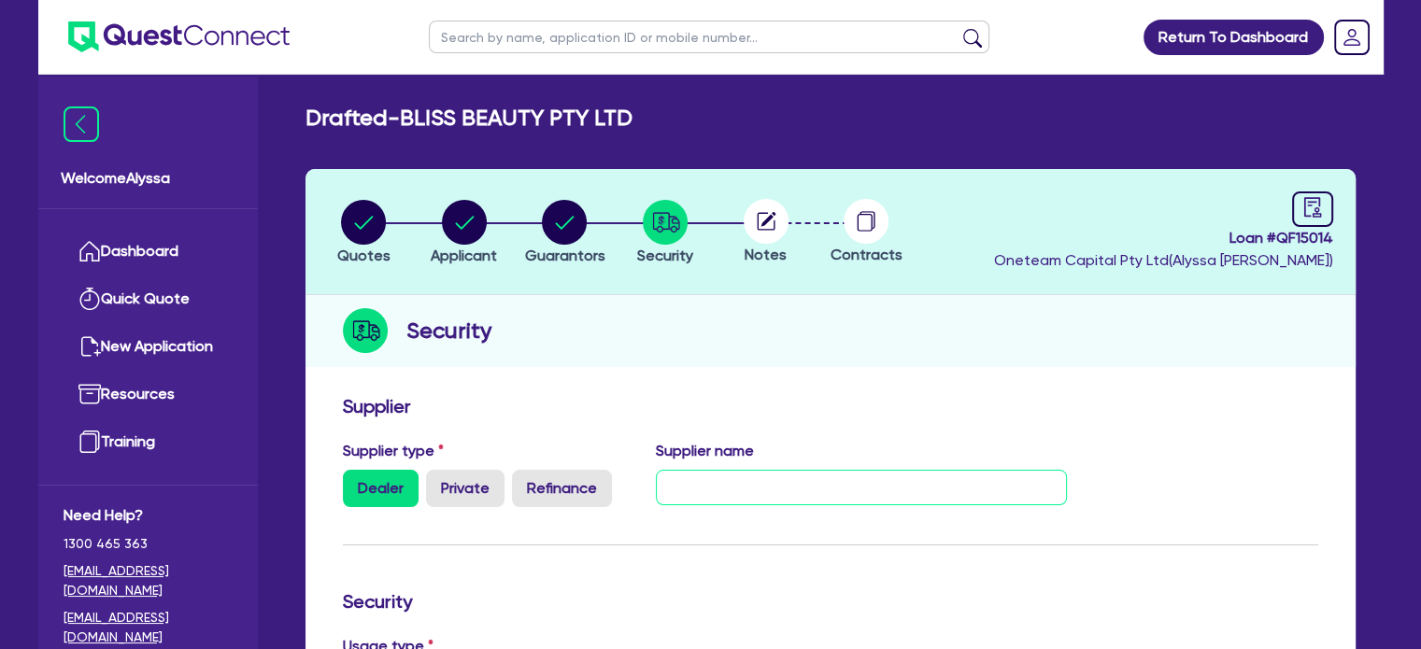
click at [678, 495] on input "text" at bounding box center [861, 488] width 411 height 36
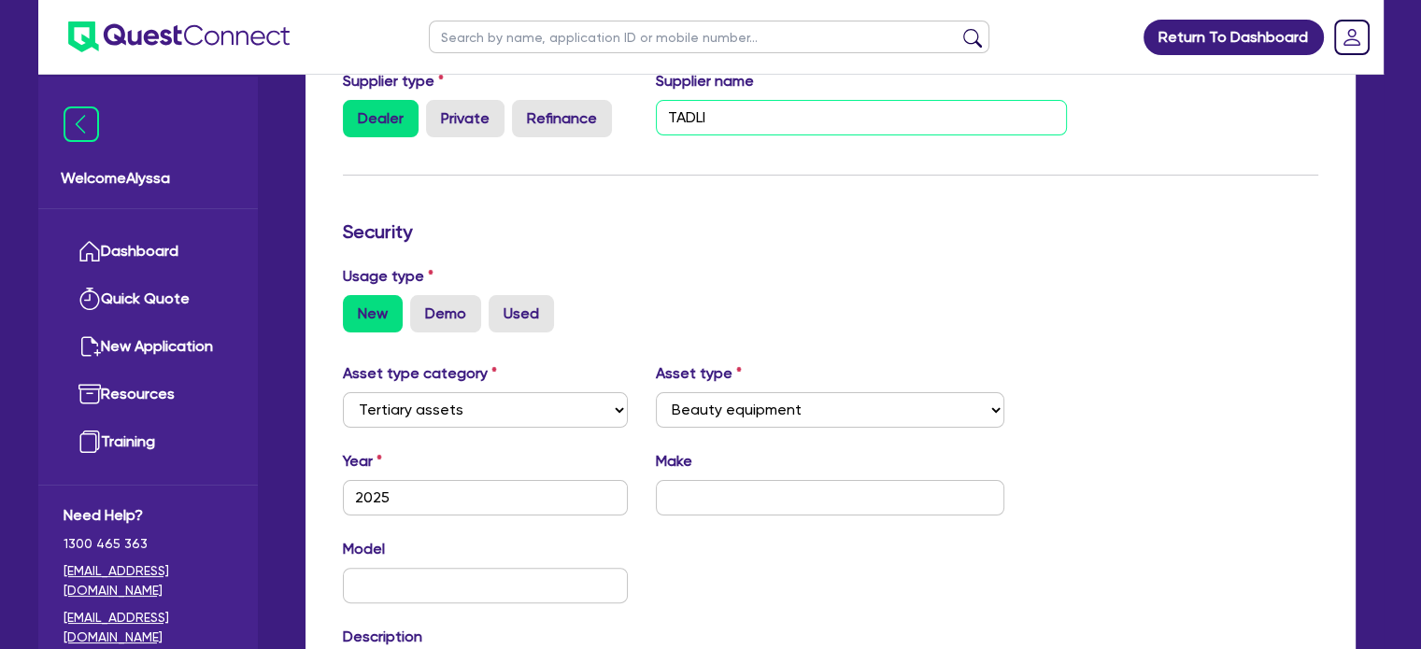
scroll to position [430, 0]
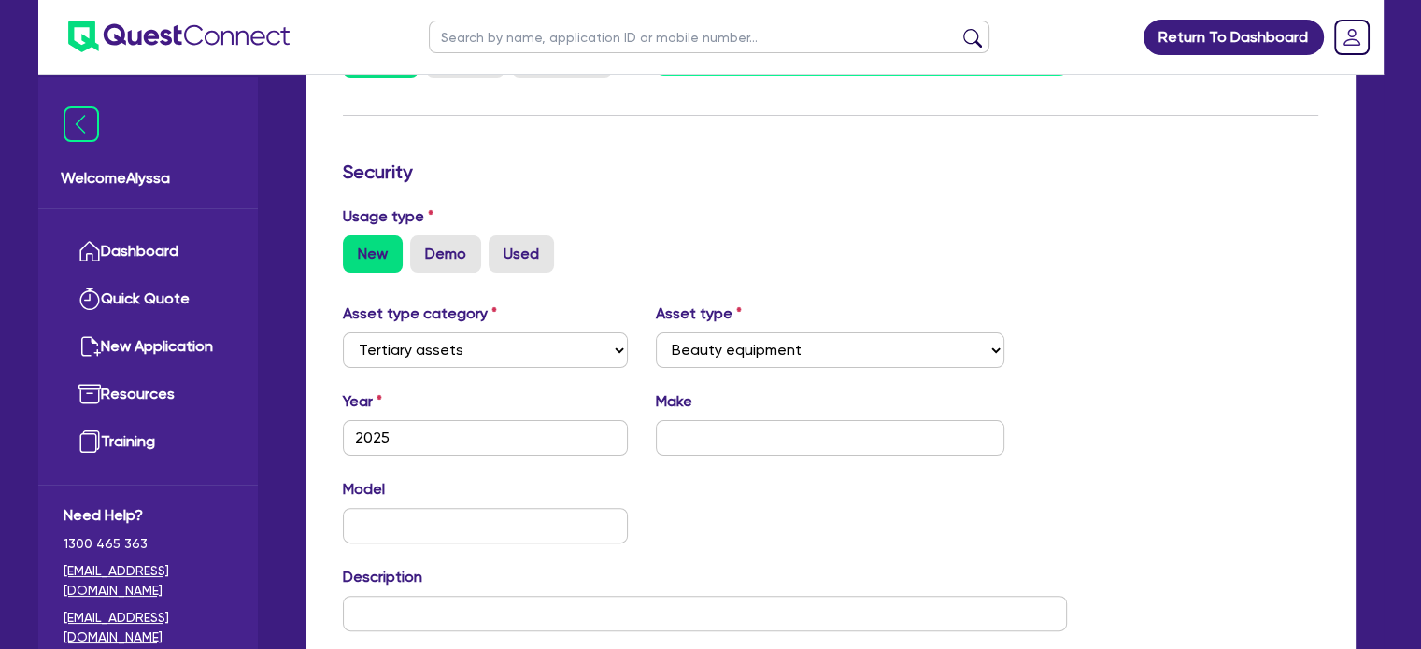
type input "TADLI"
click at [671, 448] on input "text" at bounding box center [830, 438] width 349 height 36
type input "Apollo"
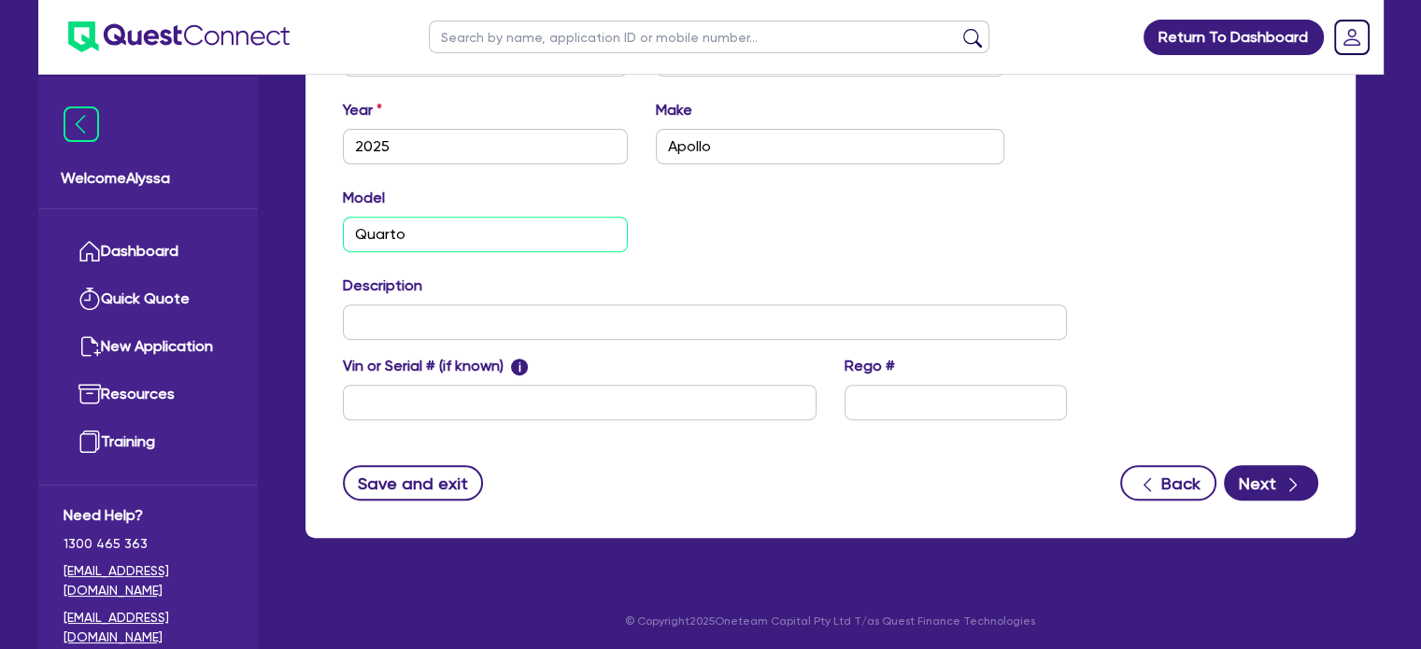
type input "Quarto"
click at [1257, 500] on div "Supplier Supplier type Dealer Private Refinance Supplier name TADLI Security Us…" at bounding box center [831, 102] width 1050 height 874
click at [963, 197] on div "Model Quarto KM" at bounding box center [705, 227] width 753 height 80
click at [1278, 465] on button "Next" at bounding box center [1271, 483] width 94 height 36
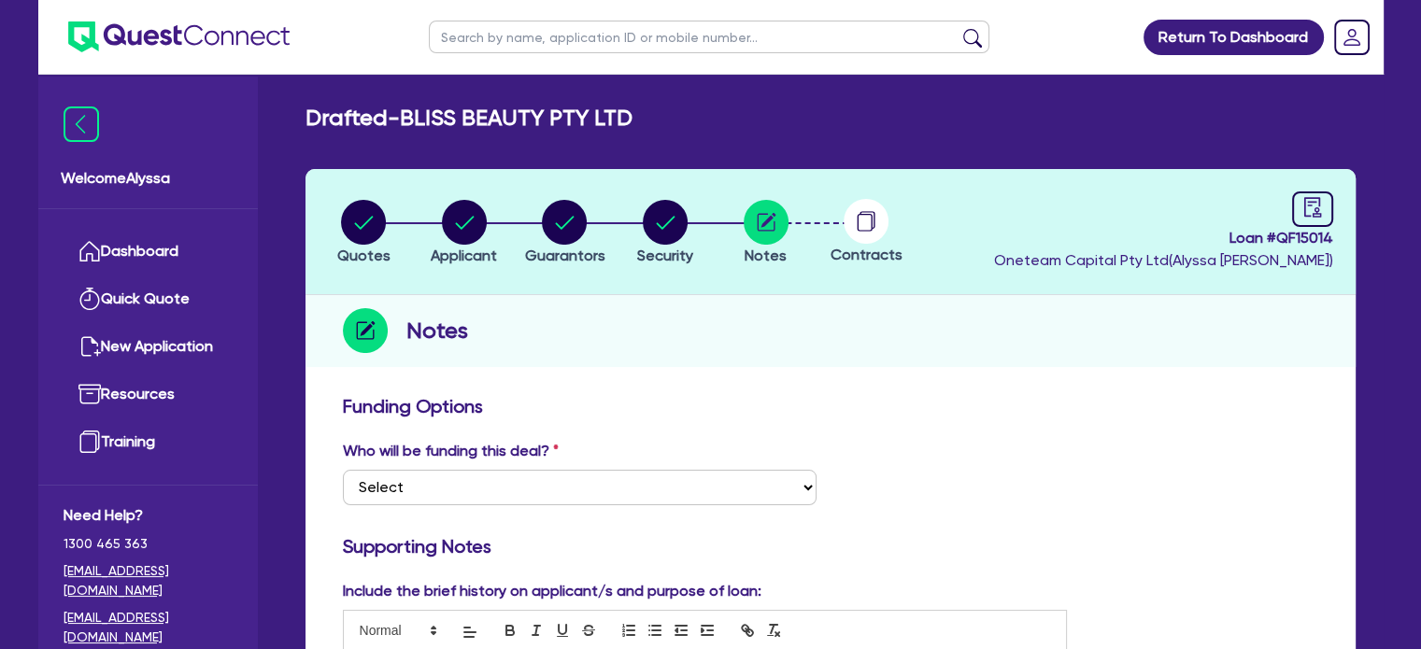
click at [616, 467] on div "Who will be funding this deal? Select I want Quest to fund 100% I will fund 100…" at bounding box center [580, 472] width 502 height 65
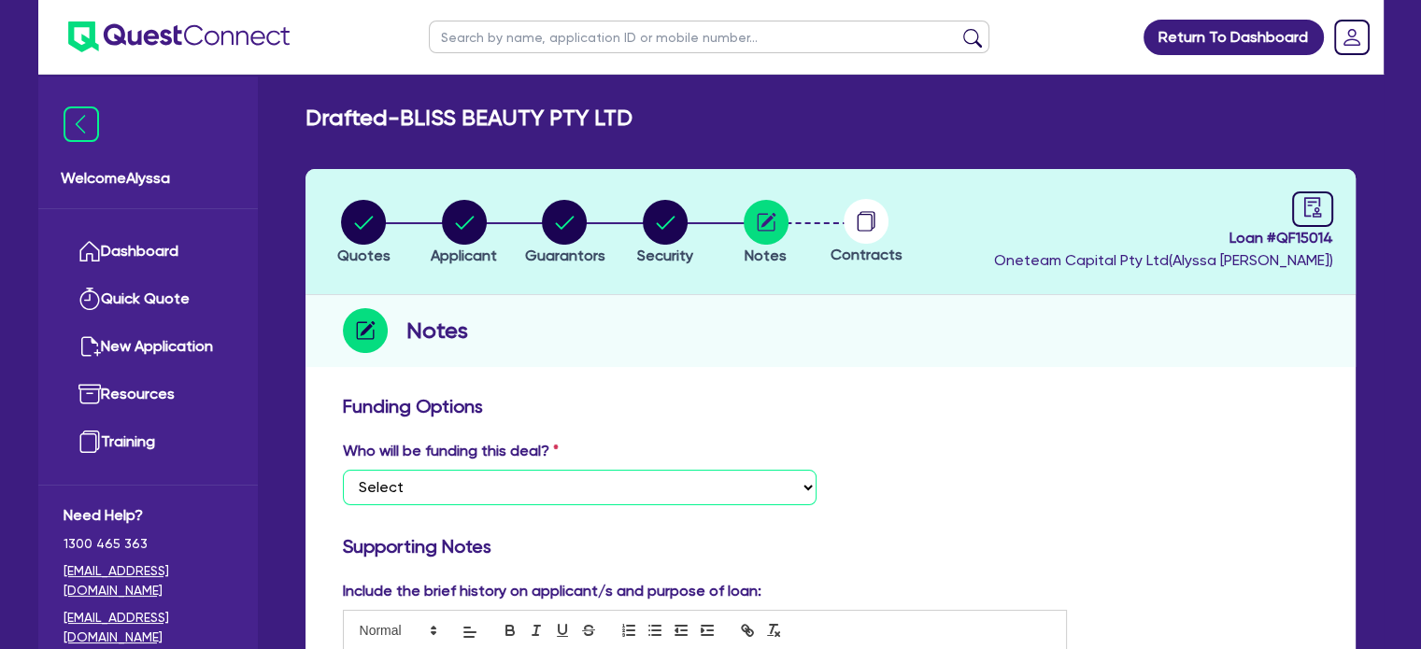
click at [575, 484] on select "Select I want Quest to fund 100% I will fund 100% I will co-fund with Quest Oth…" at bounding box center [580, 488] width 474 height 36
select select "Other"
click at [343, 470] on select "Select I want Quest to fund 100% I will fund 100% I will co-fund with Quest Oth…" at bounding box center [580, 488] width 474 height 36
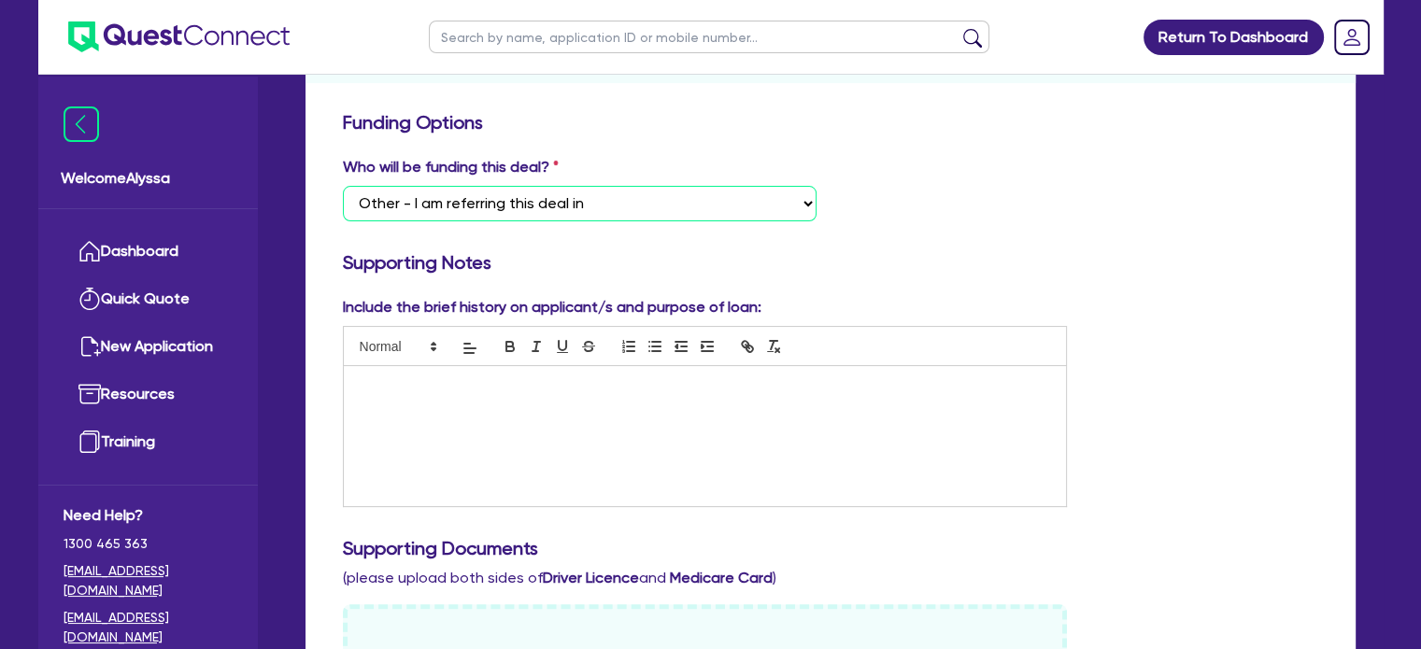
scroll to position [301, 0]
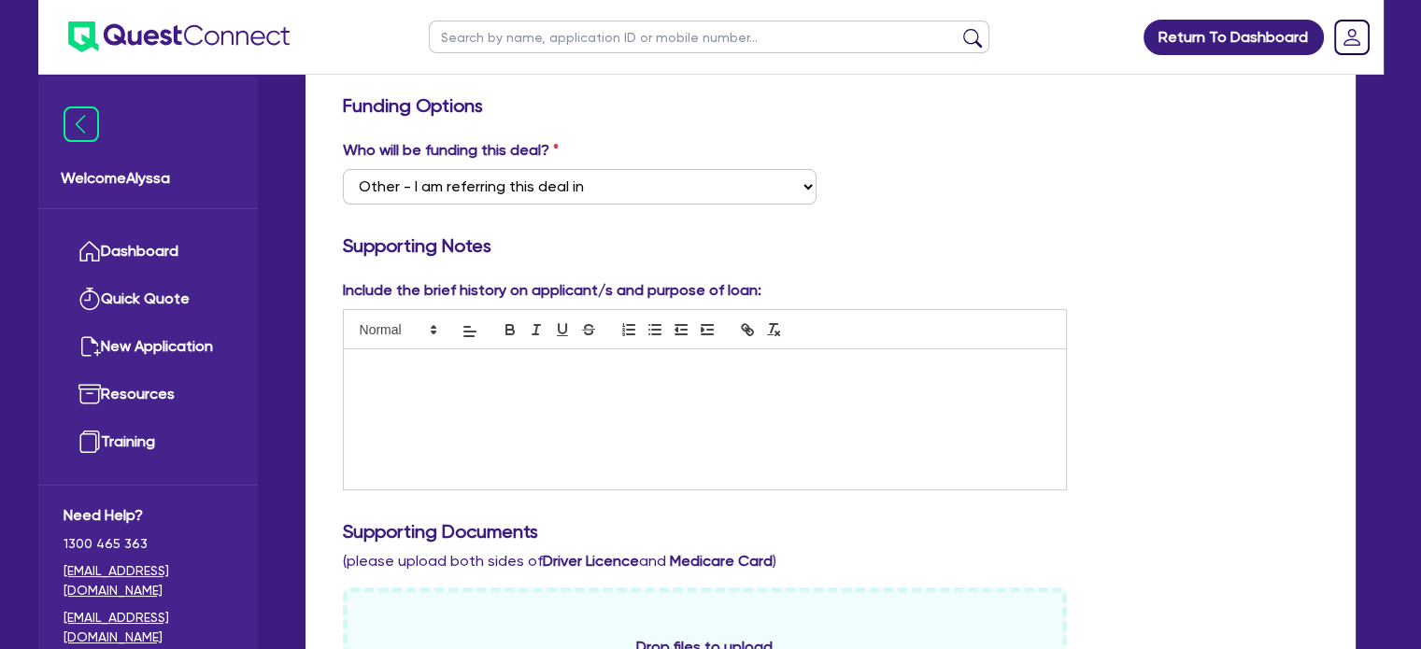
click at [392, 401] on div at bounding box center [705, 419] width 723 height 140
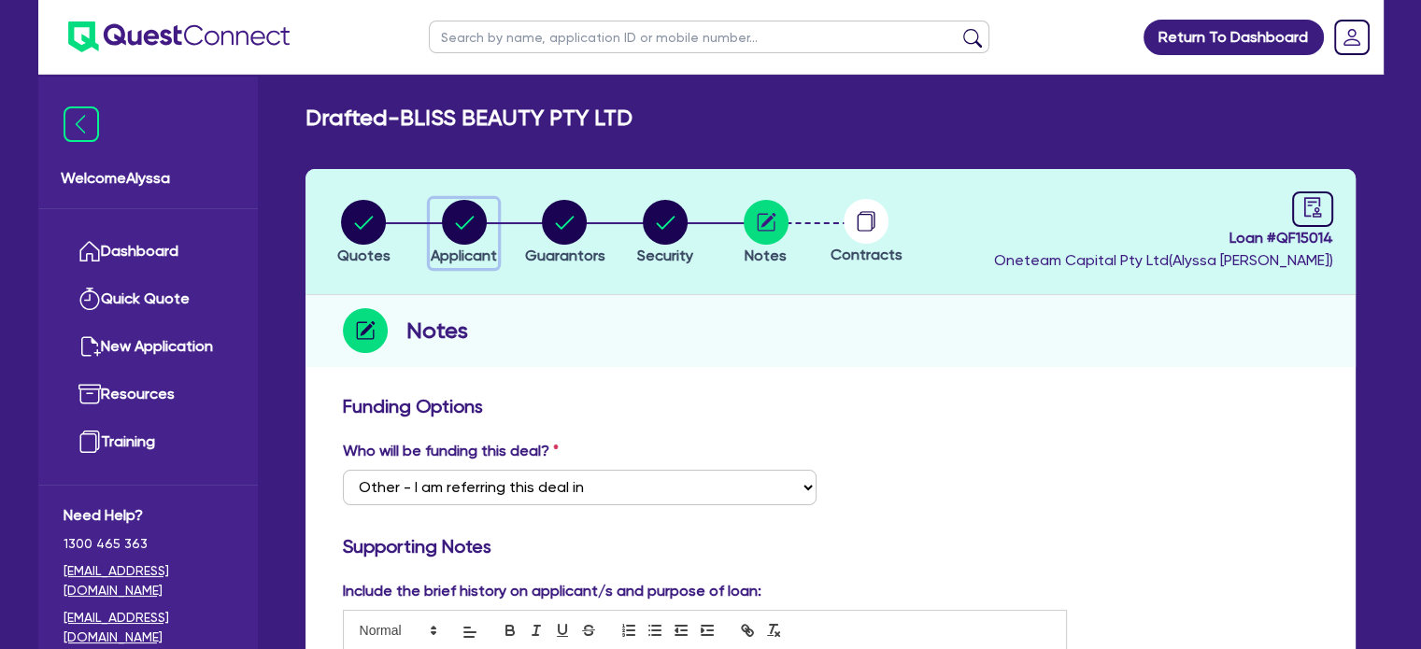
click at [477, 235] on circle "button" at bounding box center [464, 222] width 45 height 45
select select "COMPANY"
select select "HEALTH_BEAUTY"
select select "HAIR_BEAUTY_SALONS"
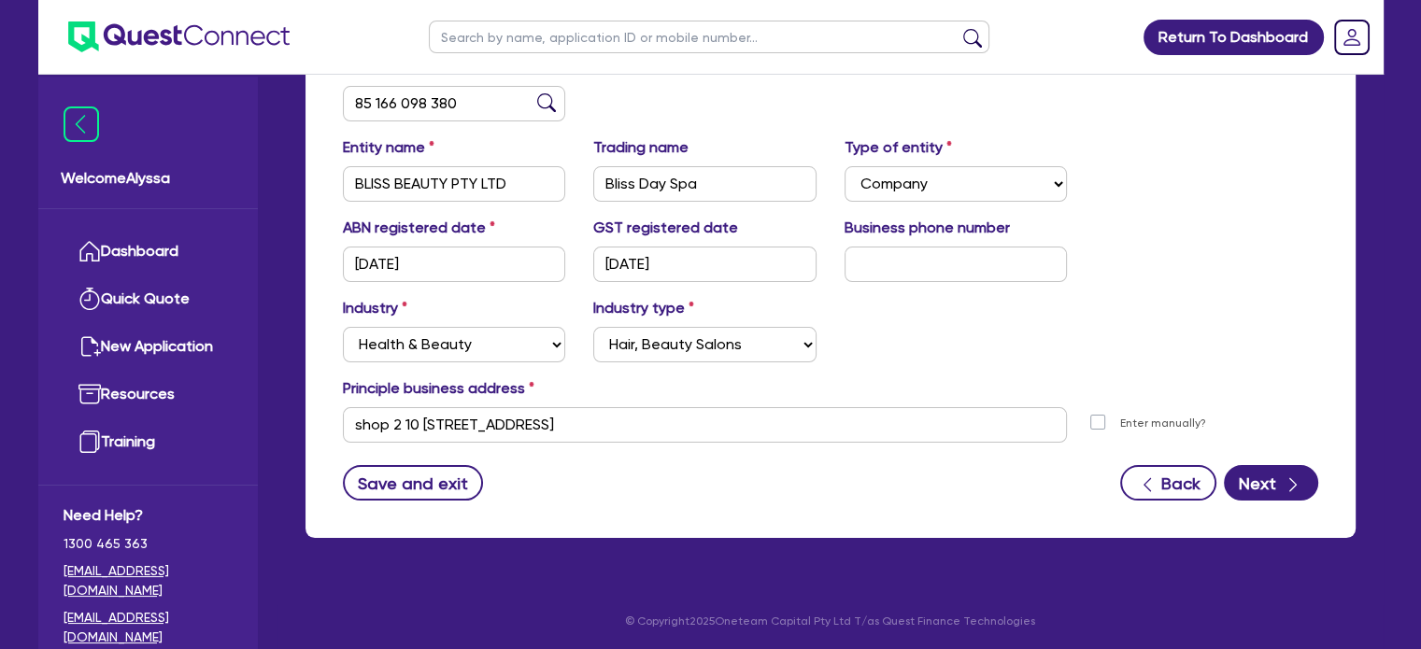
scroll to position [338, 0]
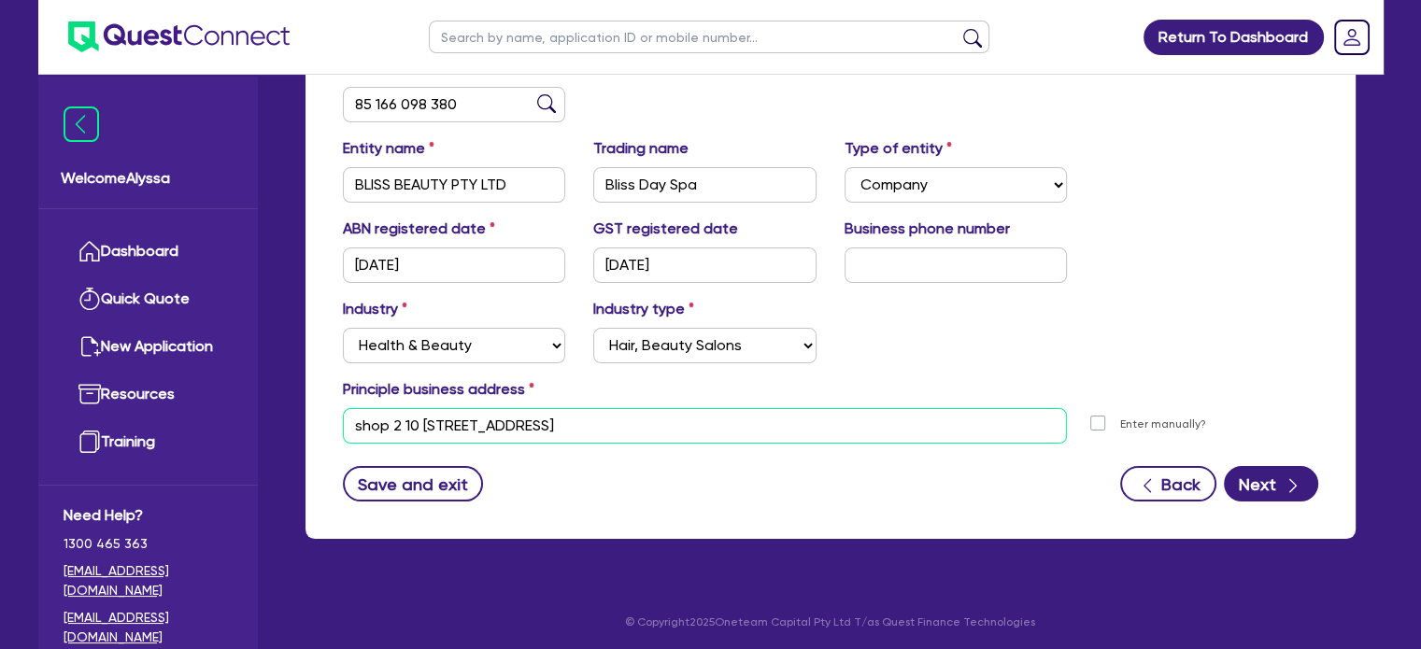
drag, startPoint x: 594, startPoint y: 421, endPoint x: 522, endPoint y: 425, distance: 72.0
click at [522, 425] on input "shop 2 10 [STREET_ADDRESS]" at bounding box center [705, 426] width 725 height 36
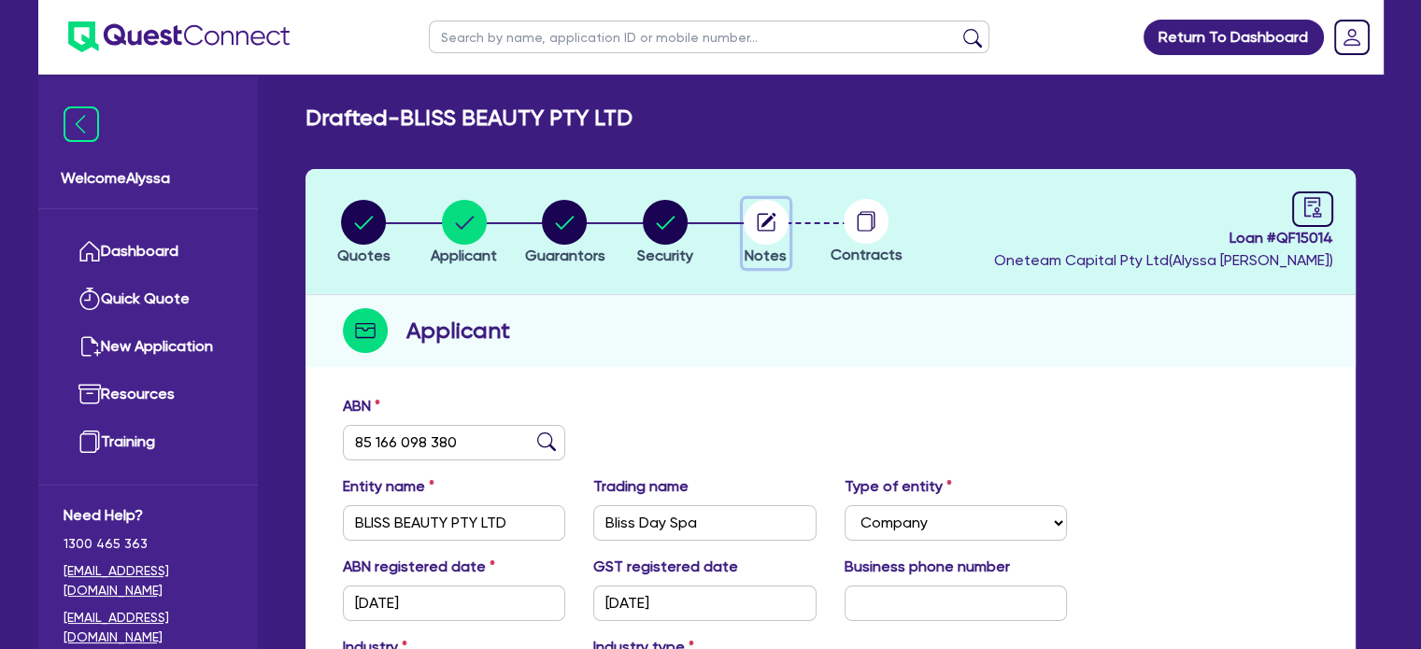
click at [766, 218] on icon "button" at bounding box center [768, 220] width 15 height 15
select select "Other"
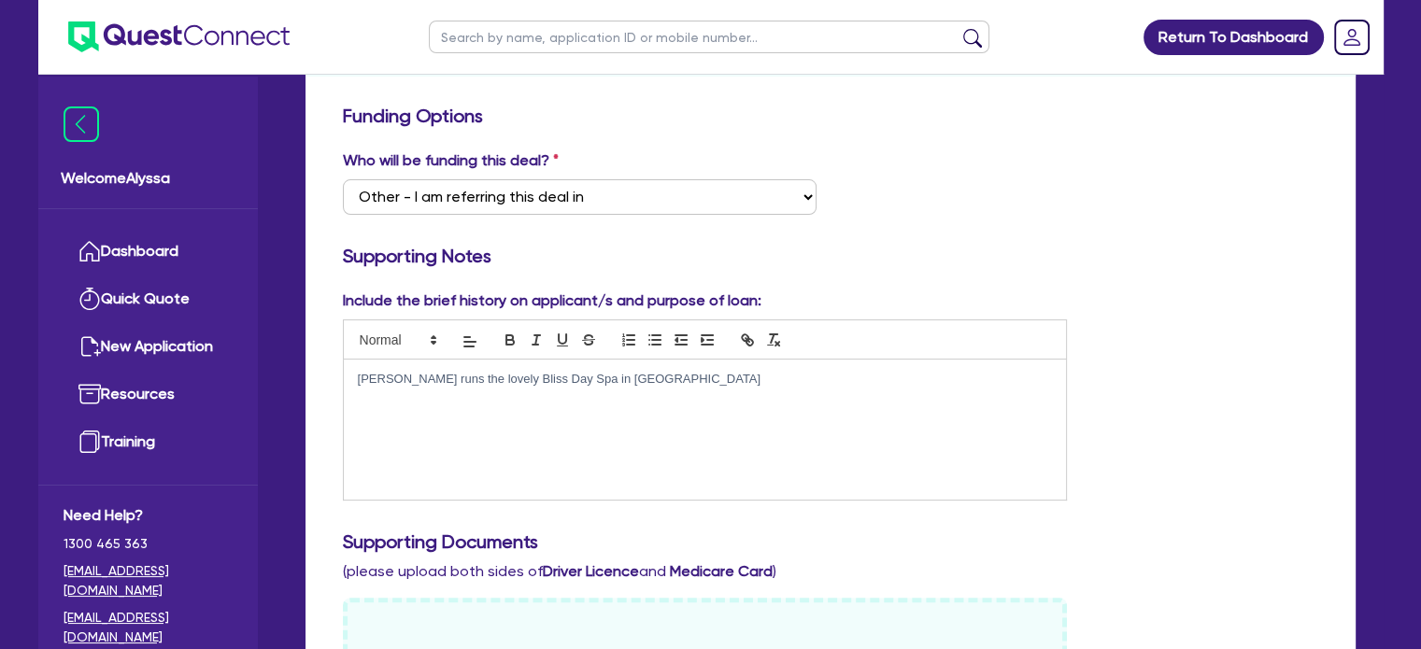
scroll to position [306, 0]
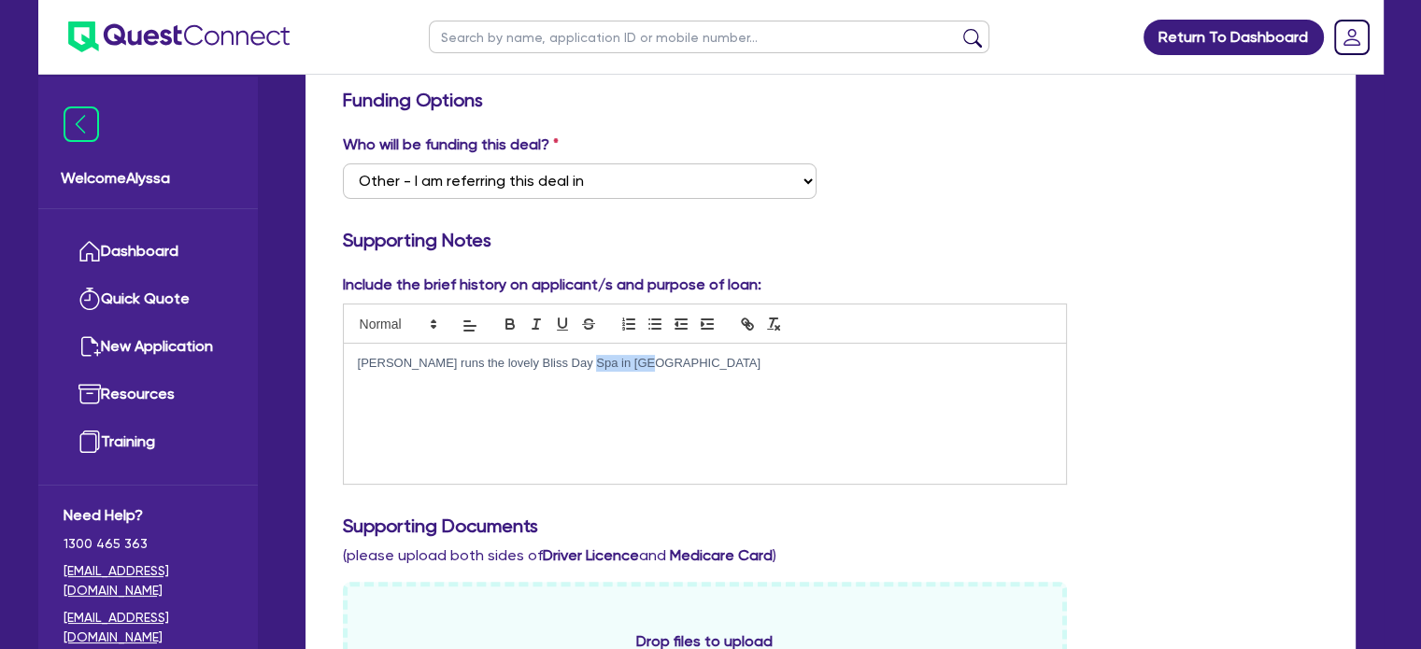
drag, startPoint x: 650, startPoint y: 365, endPoint x: 573, endPoint y: 366, distance: 77.6
click at [573, 366] on p "[PERSON_NAME] runs the lovely Bliss Day Spa in [GEOGRAPHIC_DATA]" at bounding box center [705, 363] width 695 height 17
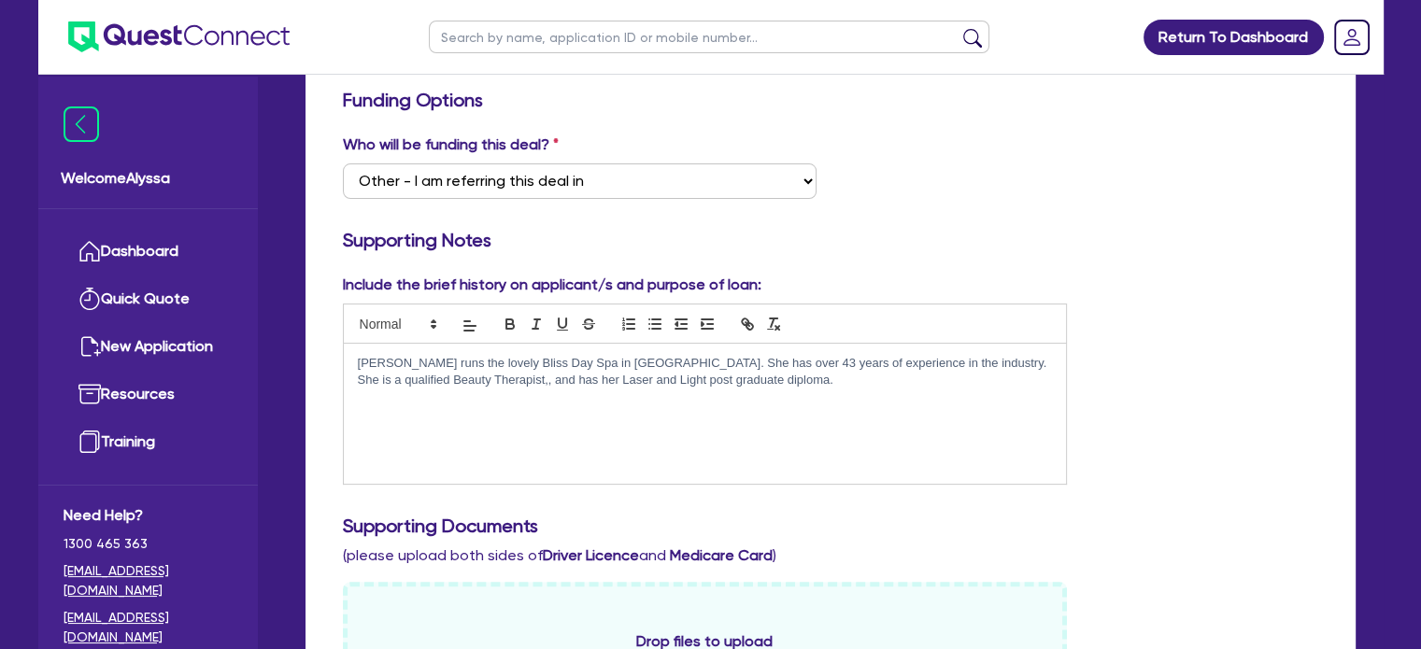
click at [767, 369] on p "[PERSON_NAME] runs the lovely Bliss Day Spa in [GEOGRAPHIC_DATA]. She has over …" at bounding box center [705, 372] width 695 height 35
click at [758, 375] on p "[PERSON_NAME] runs the lovely Bliss Day Spa in [GEOGRAPHIC_DATA]. She has over …" at bounding box center [705, 372] width 695 height 35
click at [805, 390] on p "She employs 5 staff, and offers a wide range of skin and advanced skin treatmen…" at bounding box center [705, 398] width 695 height 17
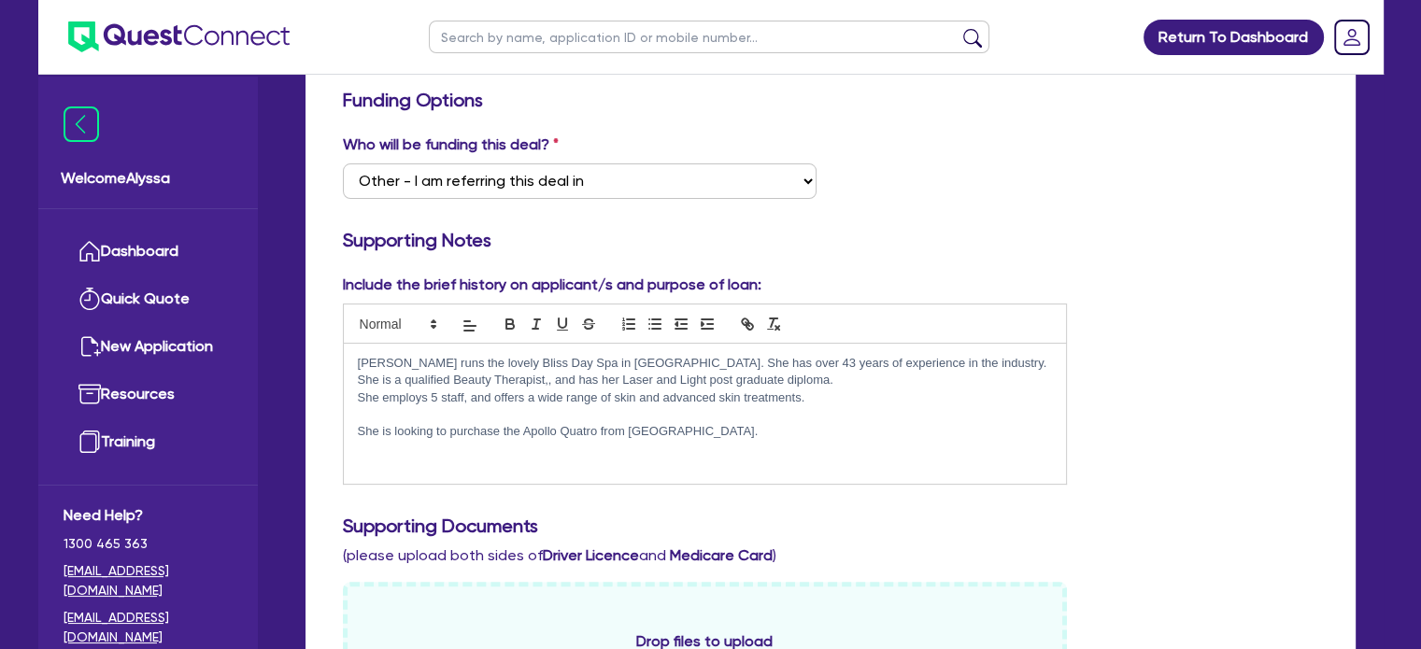
click at [684, 435] on p "She is looking to purchase the Apollo Quatro from [GEOGRAPHIC_DATA]." at bounding box center [705, 431] width 695 height 17
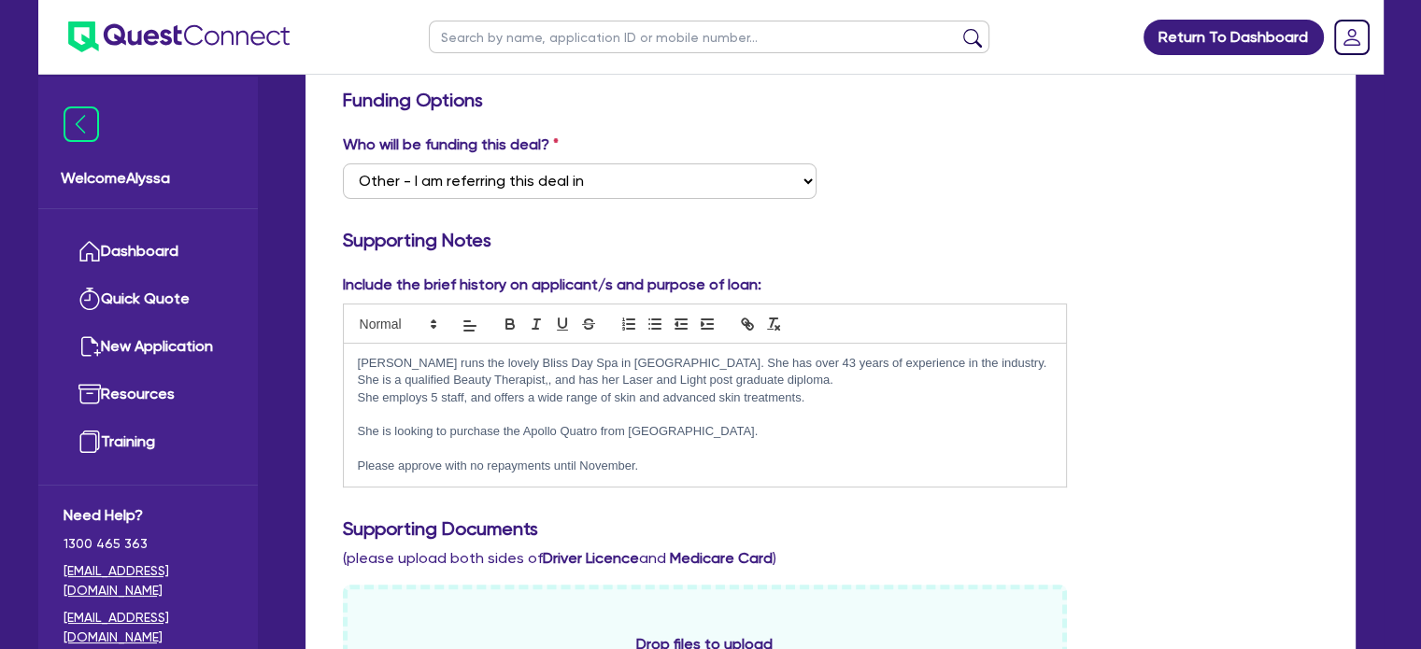
click at [818, 397] on p "She employs 5 staff, and offers a wide range of skin and advanced skin treatmen…" at bounding box center [705, 398] width 695 height 17
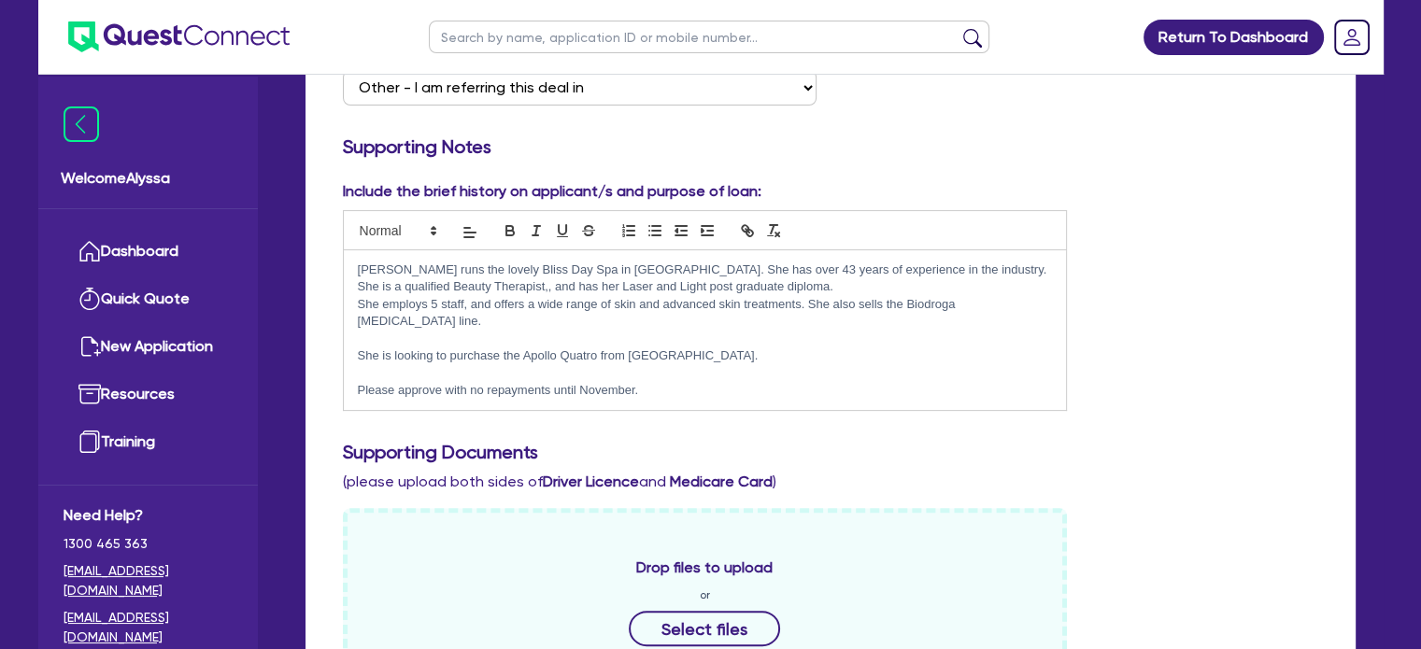
scroll to position [400, 0]
click at [583, 348] on p "She is looking to purchase the Apollo Quatro from [GEOGRAPHIC_DATA]." at bounding box center [705, 356] width 695 height 17
click at [675, 348] on p "She is looking to purchase the Apollo Quattro from [GEOGRAPHIC_DATA]." at bounding box center [705, 356] width 695 height 17
click at [864, 348] on p "She is looking to purchase the Apollo Quattro from TADLI, which is the more adv…" at bounding box center [705, 356] width 695 height 17
click at [977, 348] on p "She is looking to purchase the Apollo Quattro from TADLI, which is the more adv…" at bounding box center [705, 356] width 695 height 17
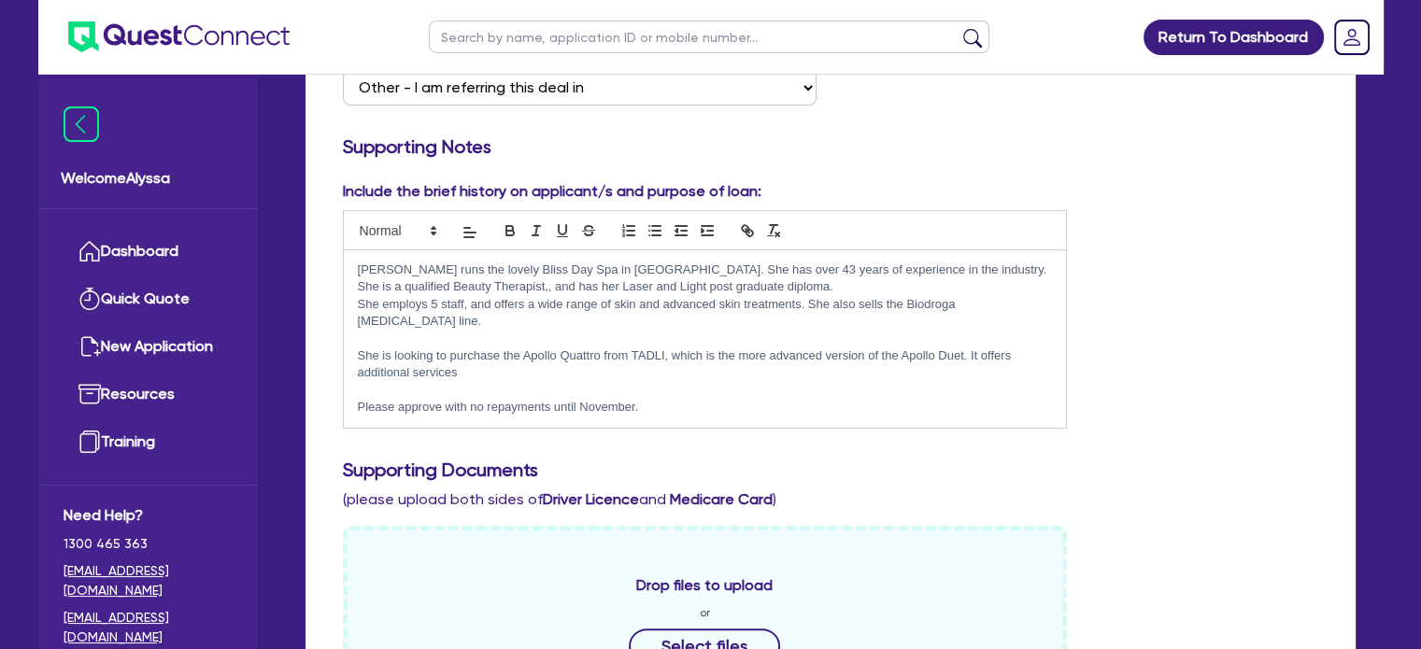
drag, startPoint x: 467, startPoint y: 358, endPoint x: 406, endPoint y: 356, distance: 60.8
click at [406, 356] on p "She is looking to purchase the Apollo Quattro from TADLI, which is the more adv…" at bounding box center [705, 365] width 695 height 35
click at [555, 353] on p "She is looking to purchase the Apollo Quattro from TADLI, which is the more adv…" at bounding box center [705, 365] width 695 height 35
click at [733, 459] on h3 "Supporting Documents" at bounding box center [831, 470] width 976 height 22
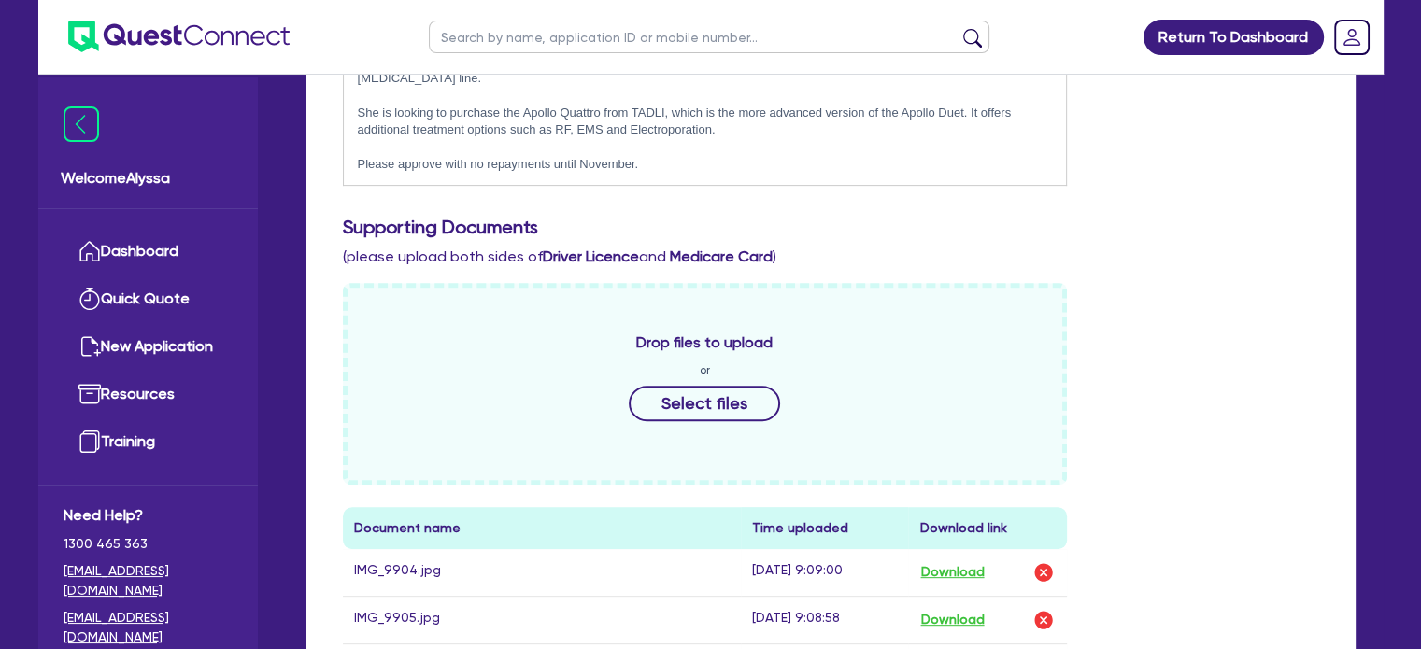
click at [834, 221] on div "Supporting Documents (please upload both sides of Driver Licence and Medicare C…" at bounding box center [831, 242] width 1004 height 52
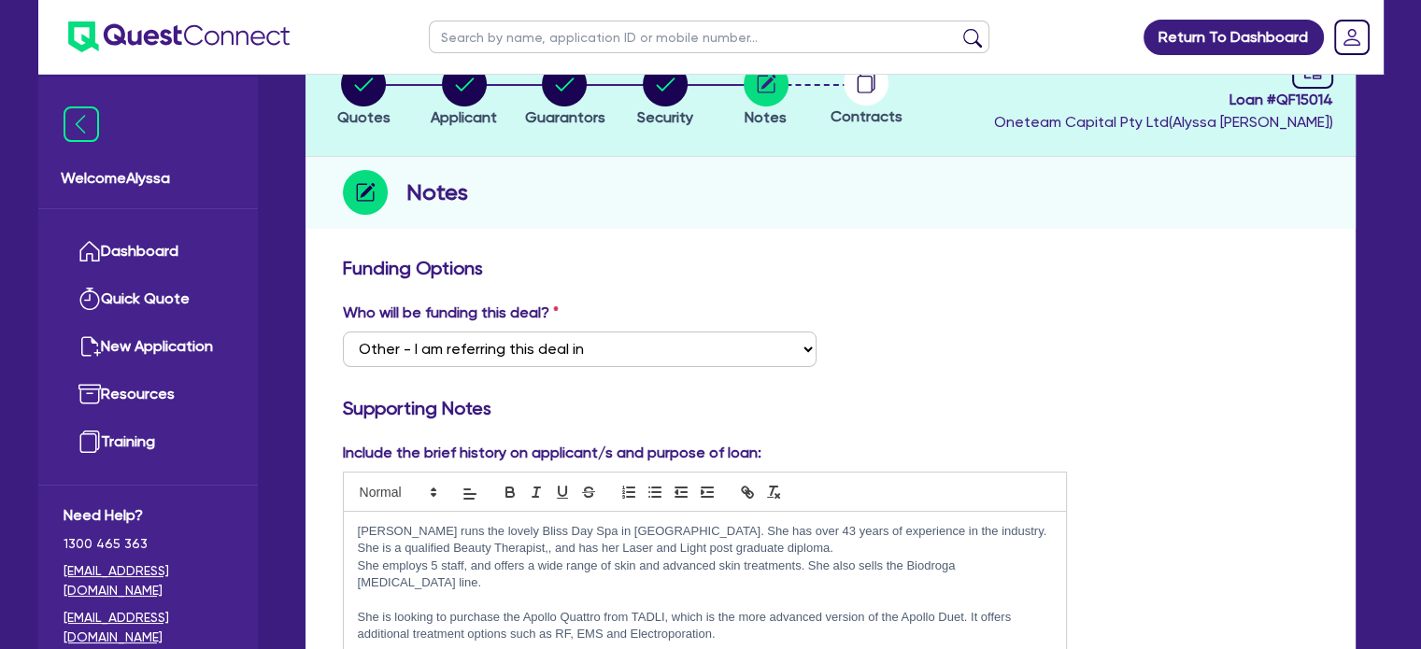
scroll to position [0, 0]
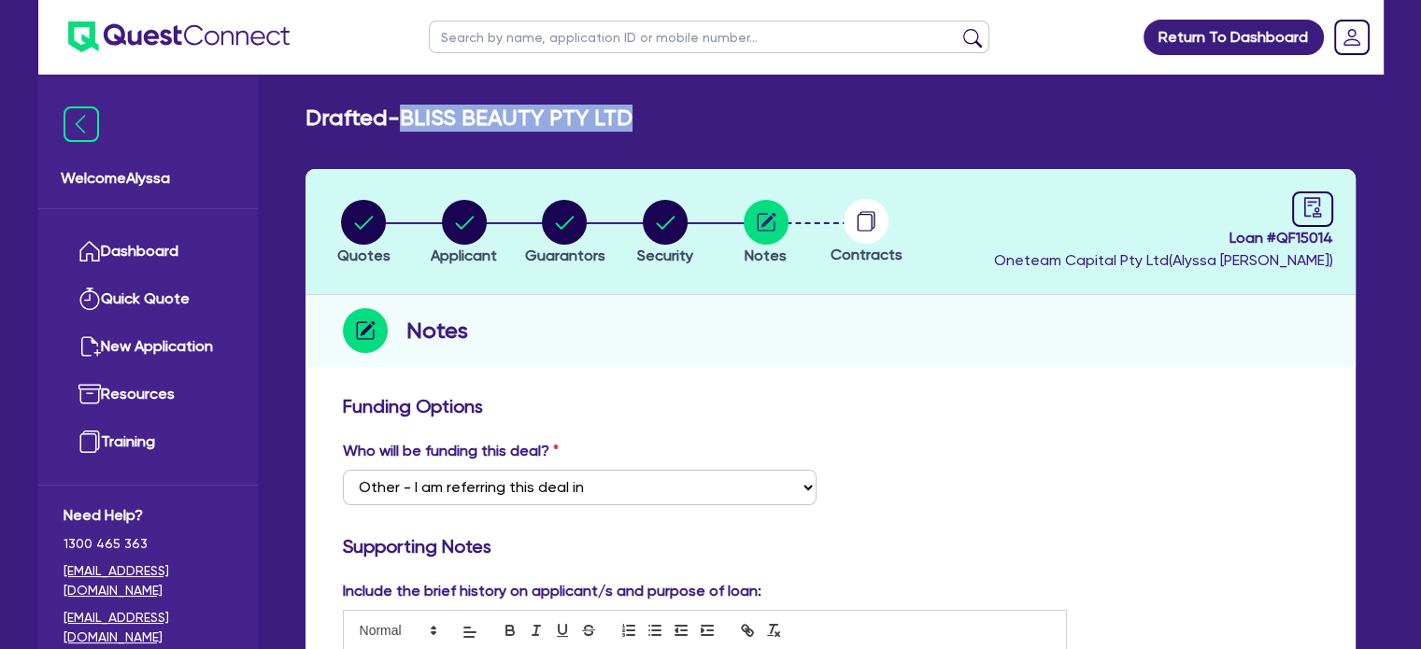
drag, startPoint x: 644, startPoint y: 124, endPoint x: 407, endPoint y: 121, distance: 236.4
click at [407, 121] on div "Drafted - BLISS BEAUTY PTY LTD" at bounding box center [831, 118] width 1078 height 27
copy h2 "BLISS BEAUTY PTY LTD"
click at [347, 216] on circle "button" at bounding box center [363, 222] width 45 height 45
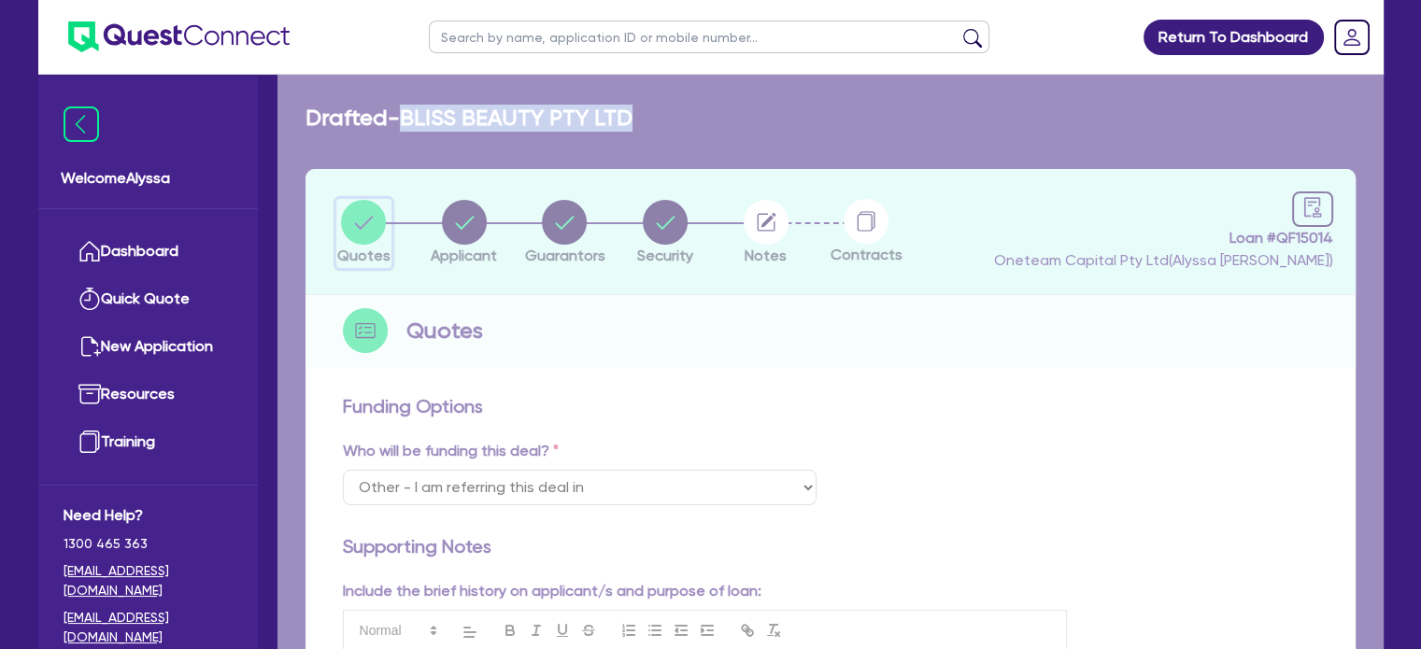
select select "TERTIARY_ASSETS"
select select "BEAUTY_EQUIPMENT"
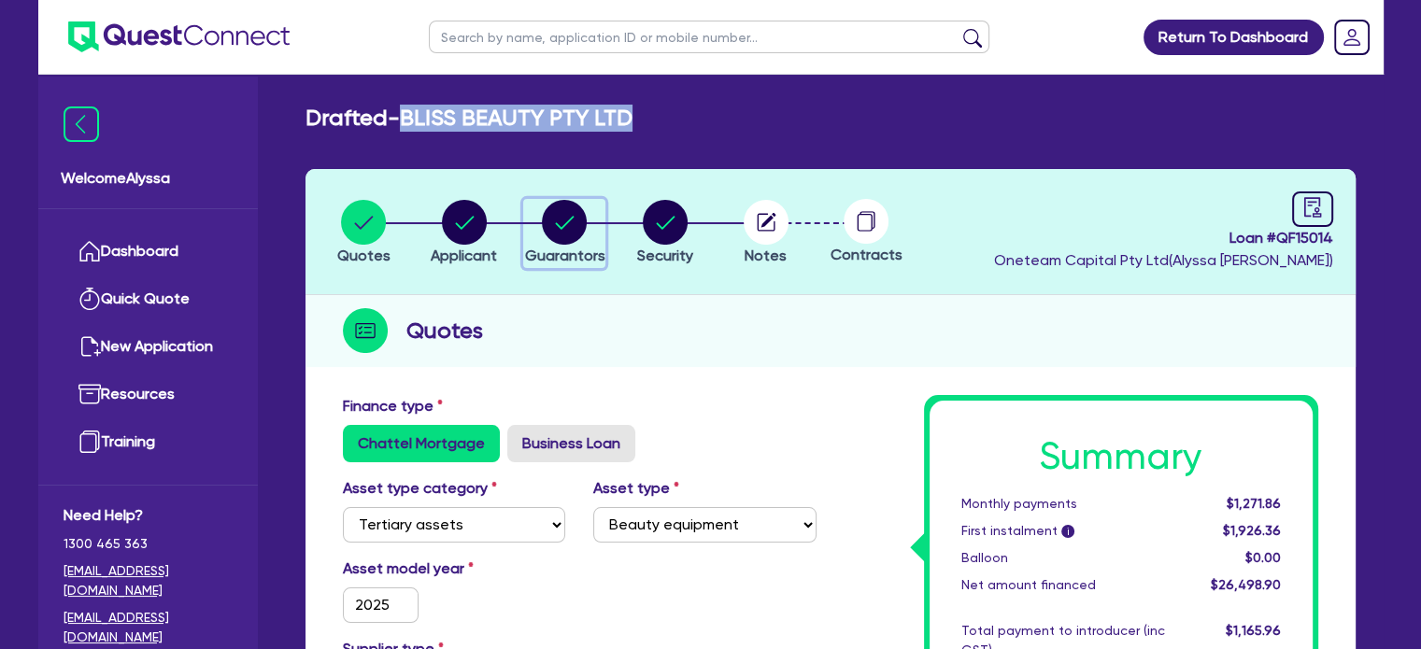
click at [560, 217] on circle "button" at bounding box center [564, 222] width 45 height 45
select select "MRS"
select select "[GEOGRAPHIC_DATA]"
select select "MARRIED"
select select "PROPERTY"
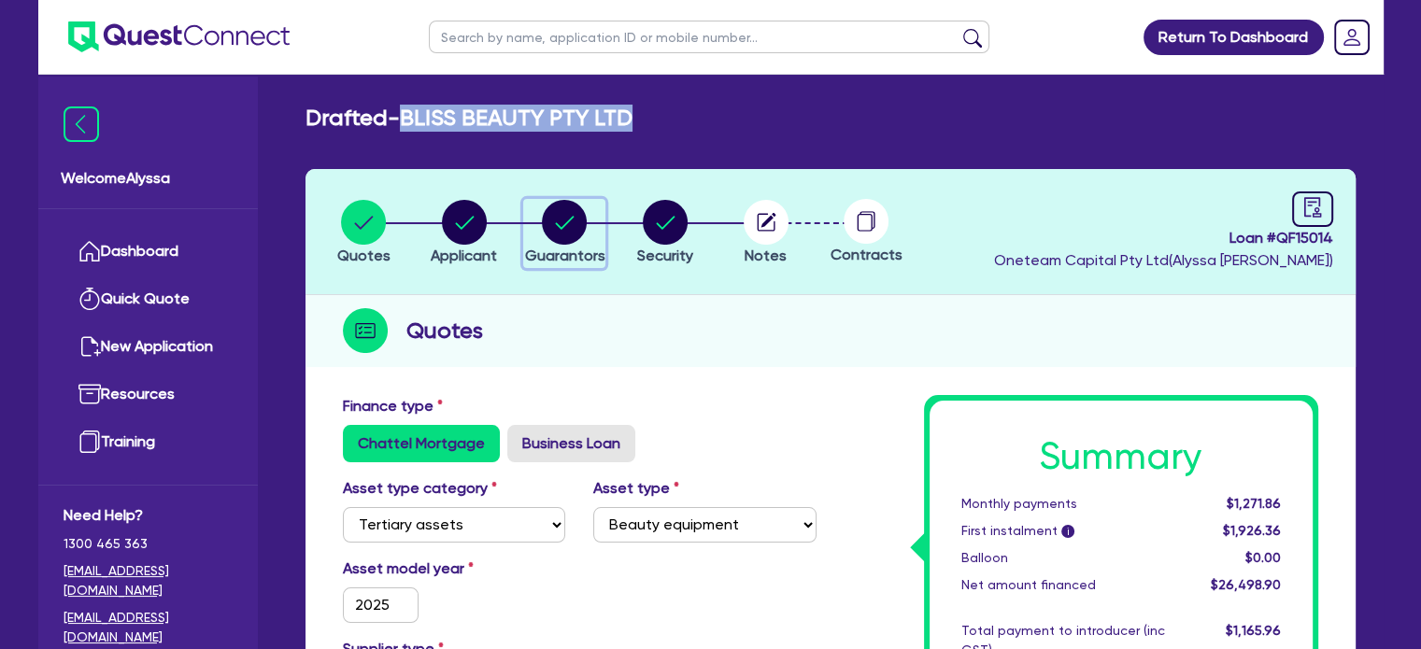
select select "INVESTMENT_PROPERTY"
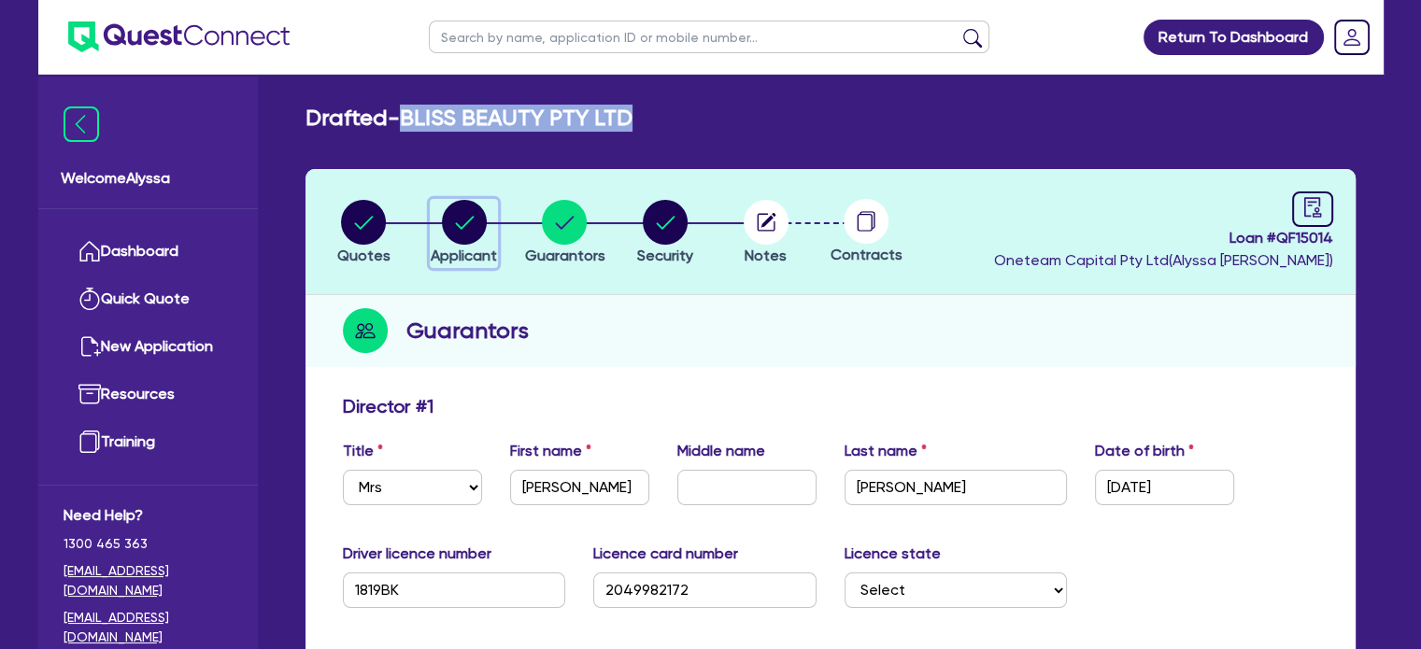
click at [473, 215] on circle "button" at bounding box center [464, 222] width 45 height 45
select select "COMPANY"
select select "HEALTH_BEAUTY"
select select "HAIR_BEAUTY_SALONS"
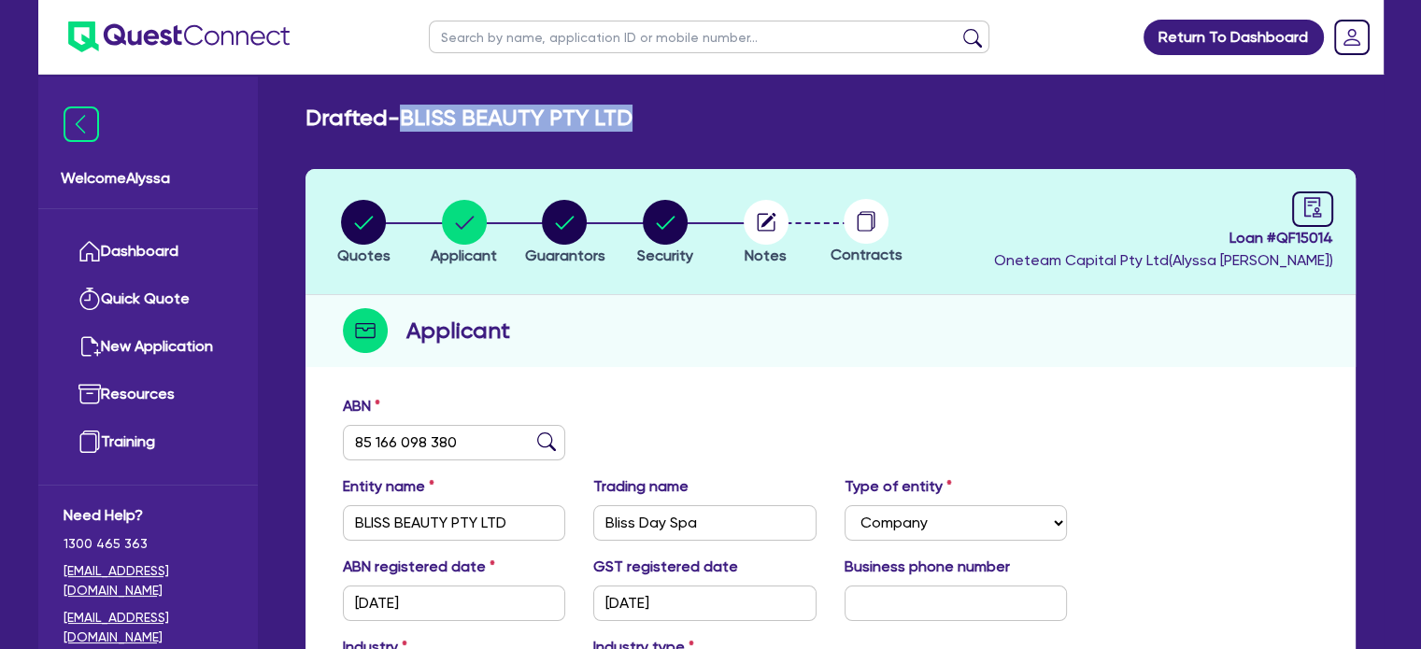
click at [688, 100] on main "Drafted - BLISS BEAUTY PTY LTD Quotes Applicant [GEOGRAPHIC_DATA] Security Note…" at bounding box center [831, 510] width 1106 height 870
drag, startPoint x: 658, startPoint y: 137, endPoint x: 407, endPoint y: 115, distance: 251.4
click at [407, 115] on div "Drafted - BLISS BEAUTY PTY LTD Quotes Applicant [GEOGRAPHIC_DATA] Security Note…" at bounding box center [831, 502] width 1106 height 795
copy div "BLISS BEAUTY PTY LTD Quotes Applicant Guarantors Security Notes"
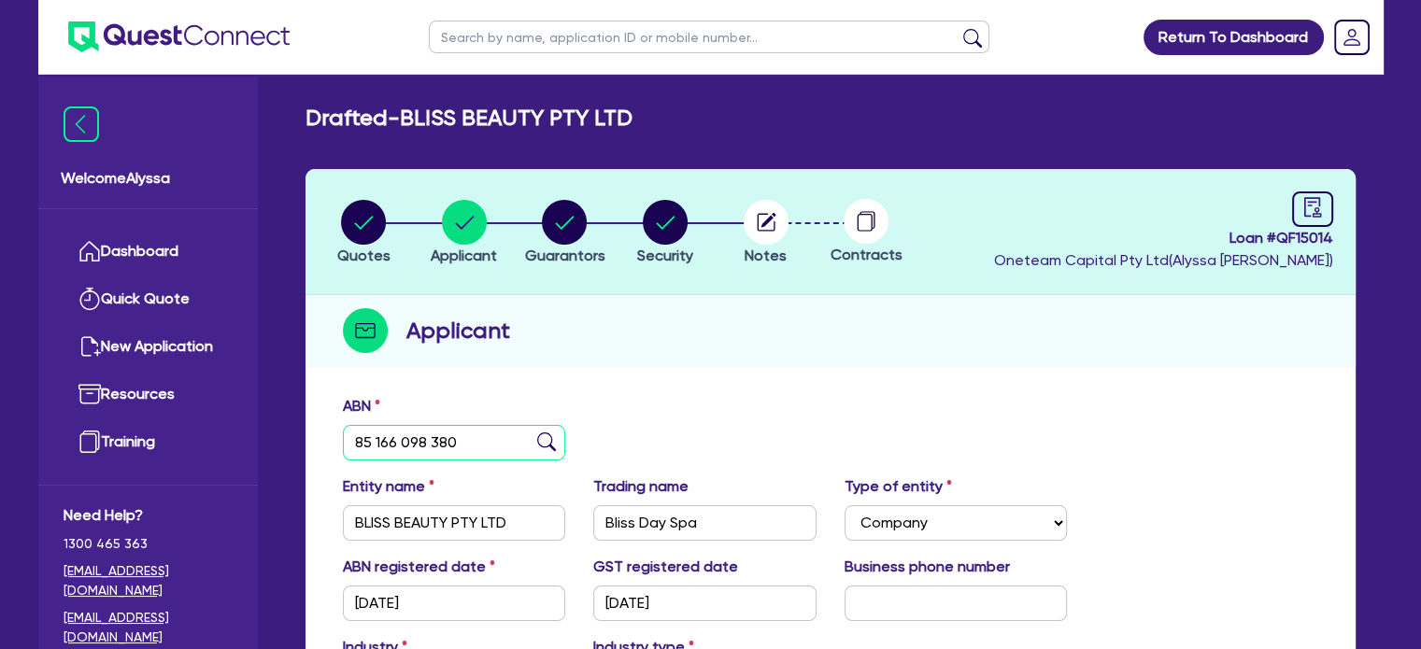
drag, startPoint x: 482, startPoint y: 433, endPoint x: 338, endPoint y: 433, distance: 143.9
click at [338, 433] on div "ABN 85 166 098 380" at bounding box center [454, 427] width 251 height 65
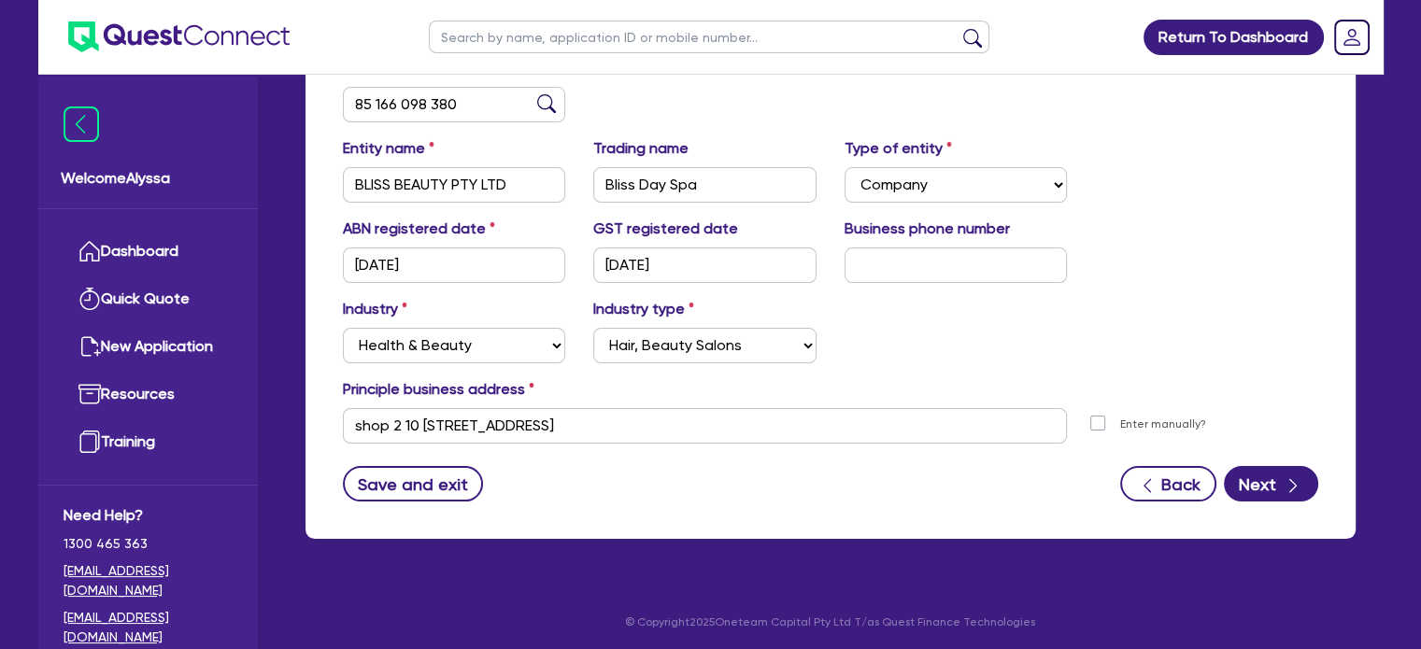
scroll to position [340, 0]
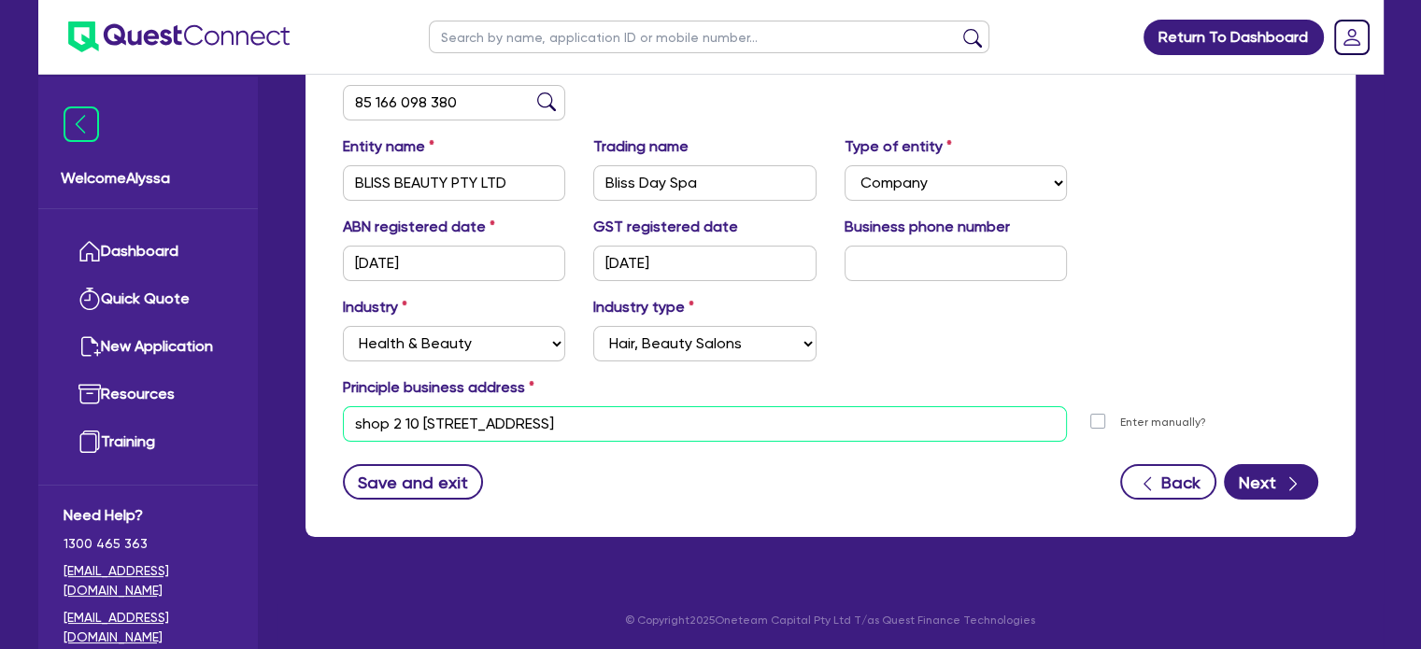
drag, startPoint x: 674, startPoint y: 424, endPoint x: 299, endPoint y: 432, distance: 374.8
click at [299, 432] on div "Quotes Applicant [GEOGRAPHIC_DATA] Security Notes Contracts Loan # QF15014 Onet…" at bounding box center [831, 194] width 1078 height 731
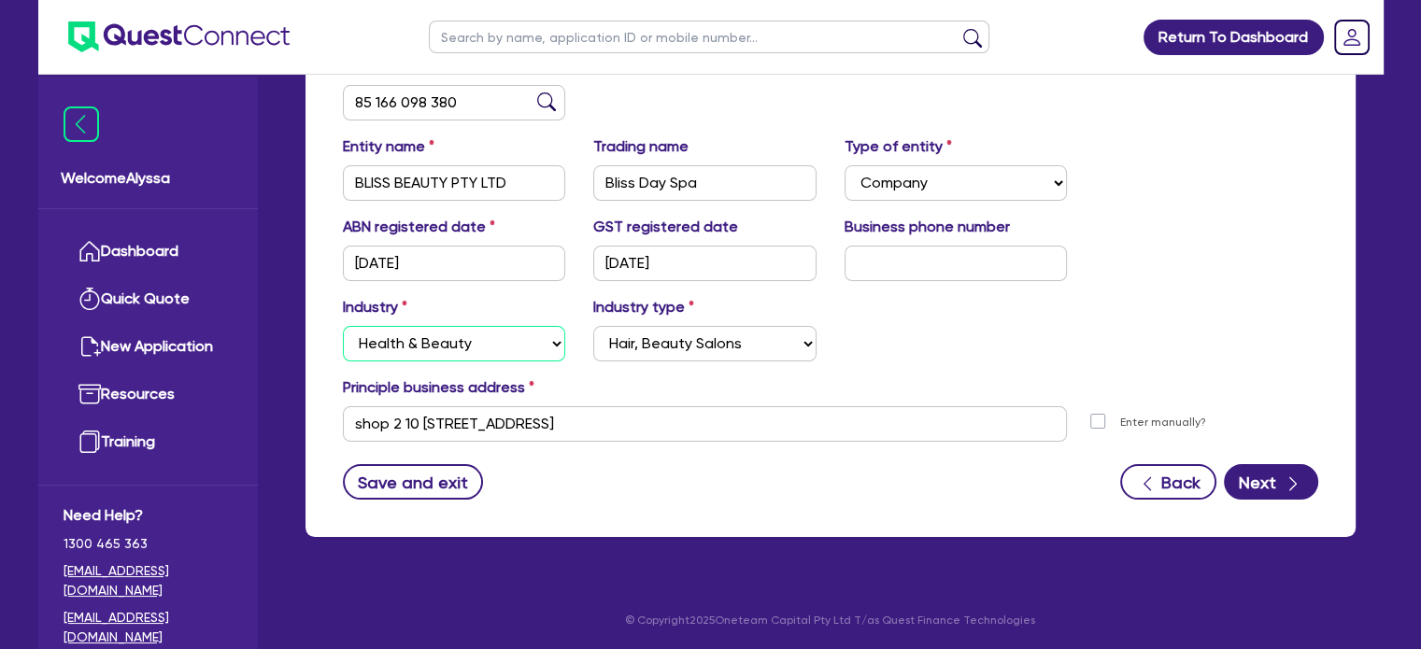
click at [540, 338] on select "Select Accomodation & Food Services Administrative & Support Services Agricultu…" at bounding box center [454, 344] width 223 height 36
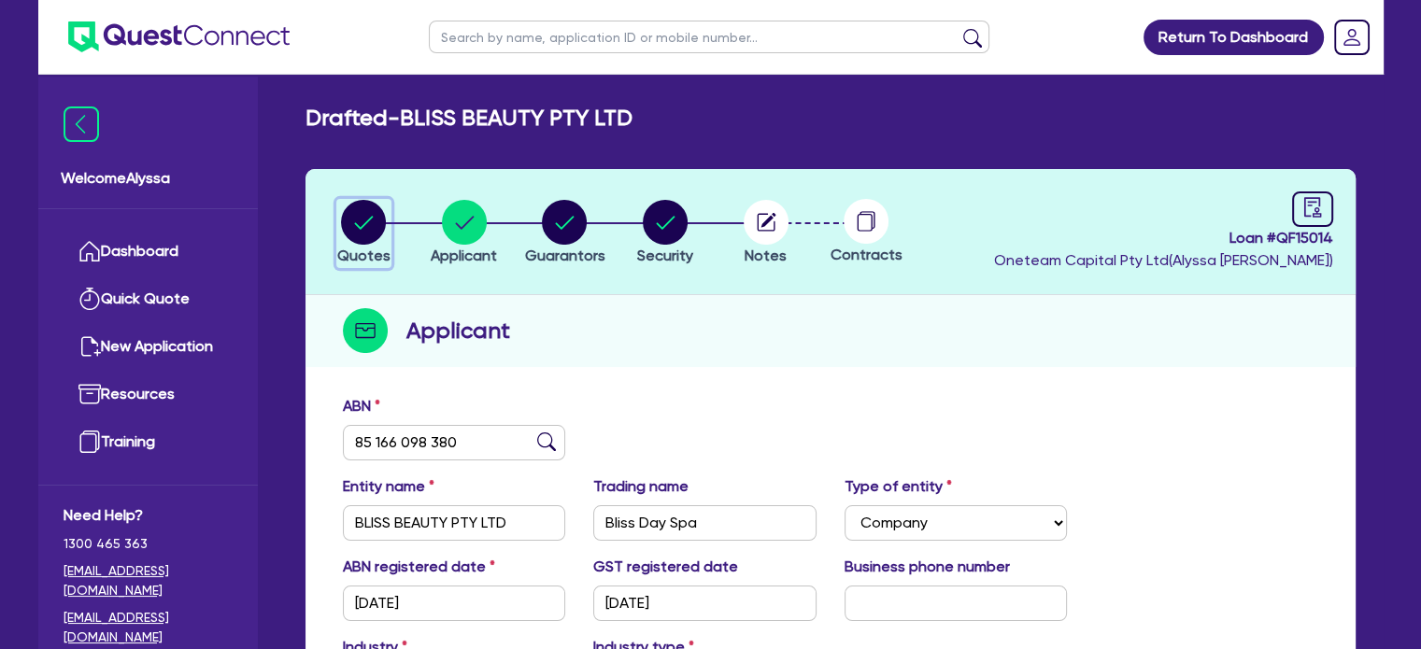
click at [368, 214] on circle "button" at bounding box center [363, 222] width 45 height 45
select select "TERTIARY_ASSETS"
select select "BEAUTY_EQUIPMENT"
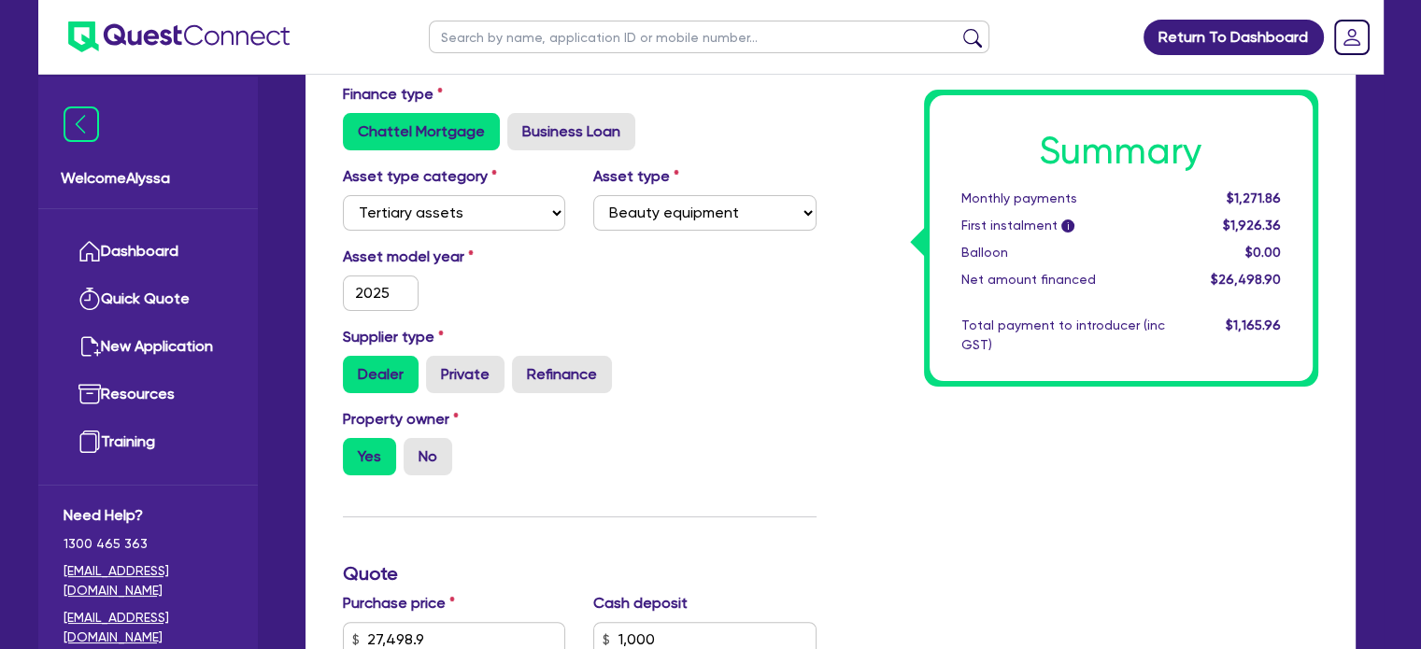
scroll to position [344, 0]
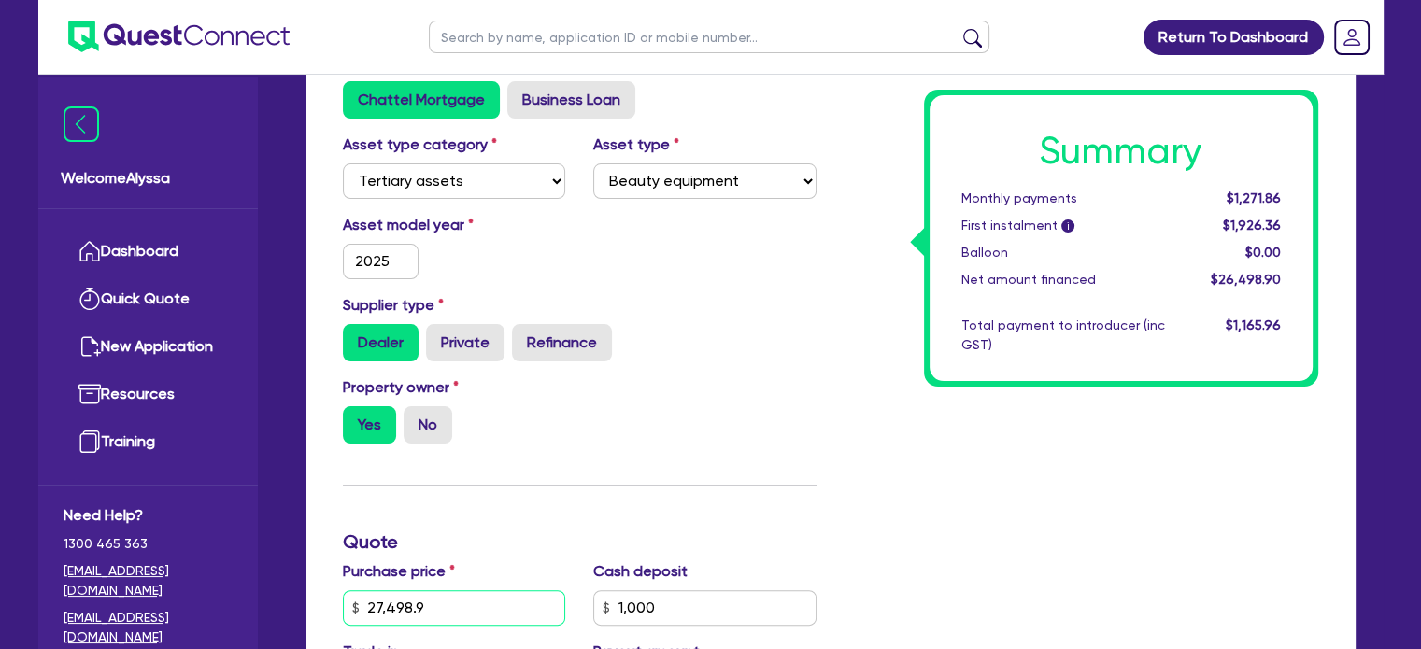
drag, startPoint x: 432, startPoint y: 610, endPoint x: 342, endPoint y: 601, distance: 90.2
click at [343, 601] on input "27,498.9" at bounding box center [454, 609] width 223 height 36
type input "27,498.9"
type input "1,000"
type input "1,059.96"
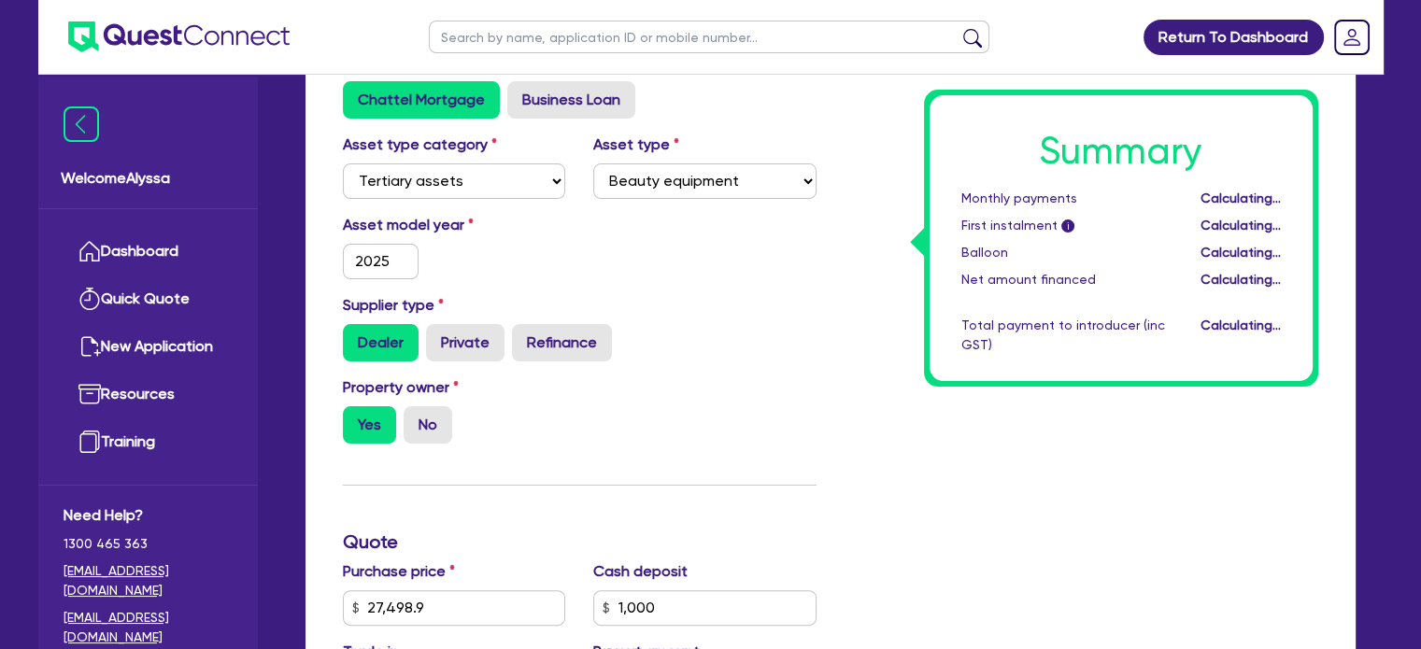
type input "27,498.9"
type input "1,000"
type input "1,059.96"
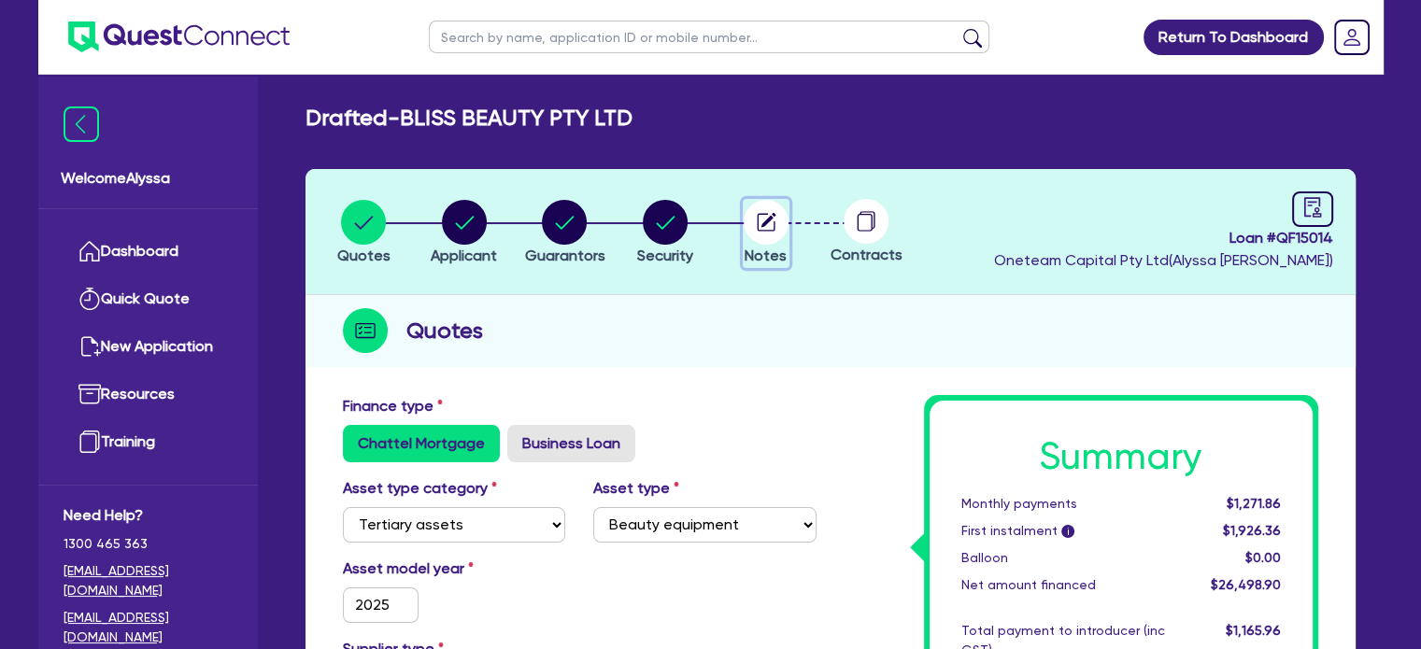
click at [763, 222] on icon "button" at bounding box center [768, 220] width 15 height 15
select select "Other"
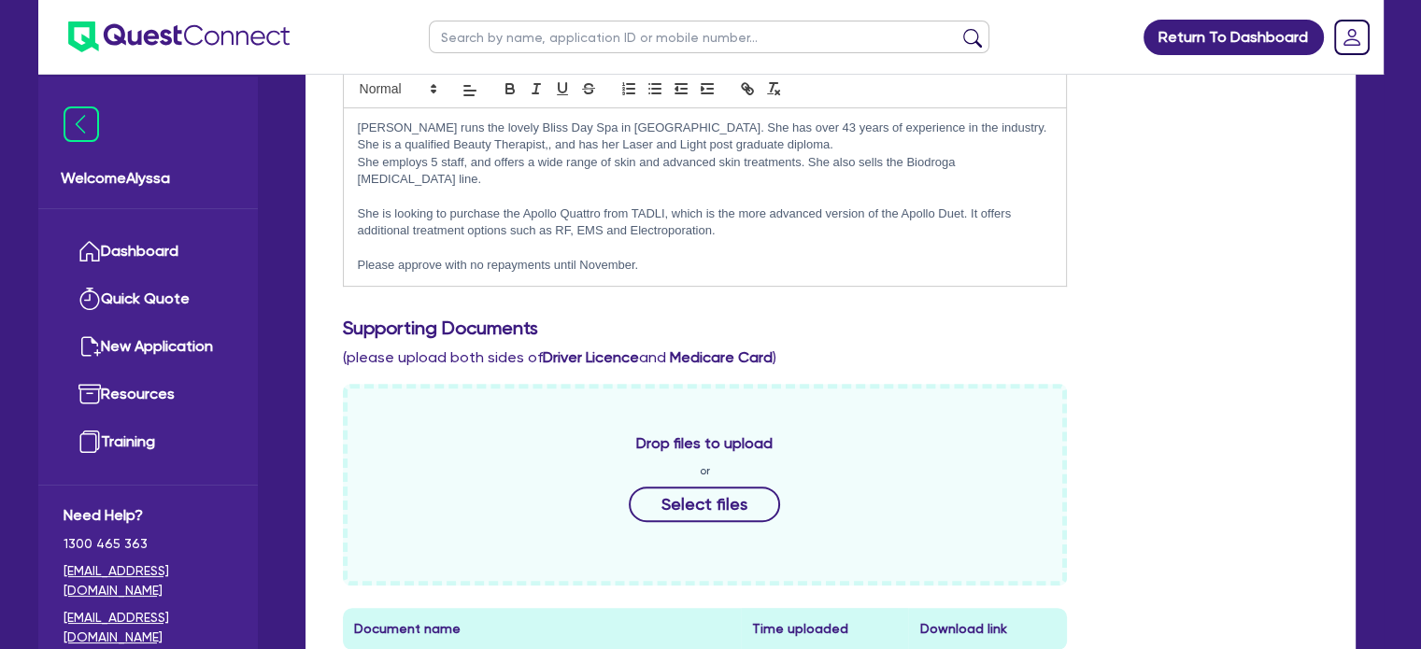
scroll to position [520, 0]
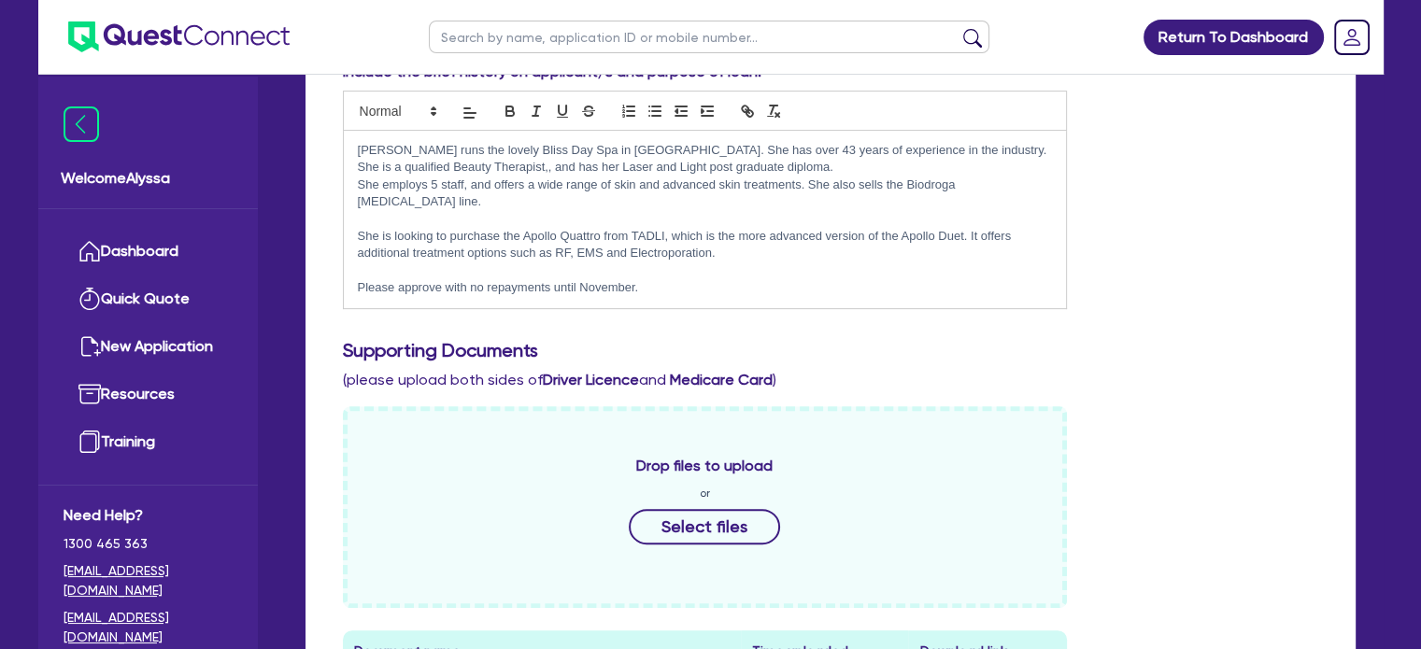
click at [738, 233] on p "She is looking to purchase the Apollo Quattro from TADLI, which is the more adv…" at bounding box center [705, 245] width 695 height 35
click at [1045, 182] on p "She employs 5 staff, and offers a wide range of skin and advanced skin treatmen…" at bounding box center [705, 194] width 695 height 35
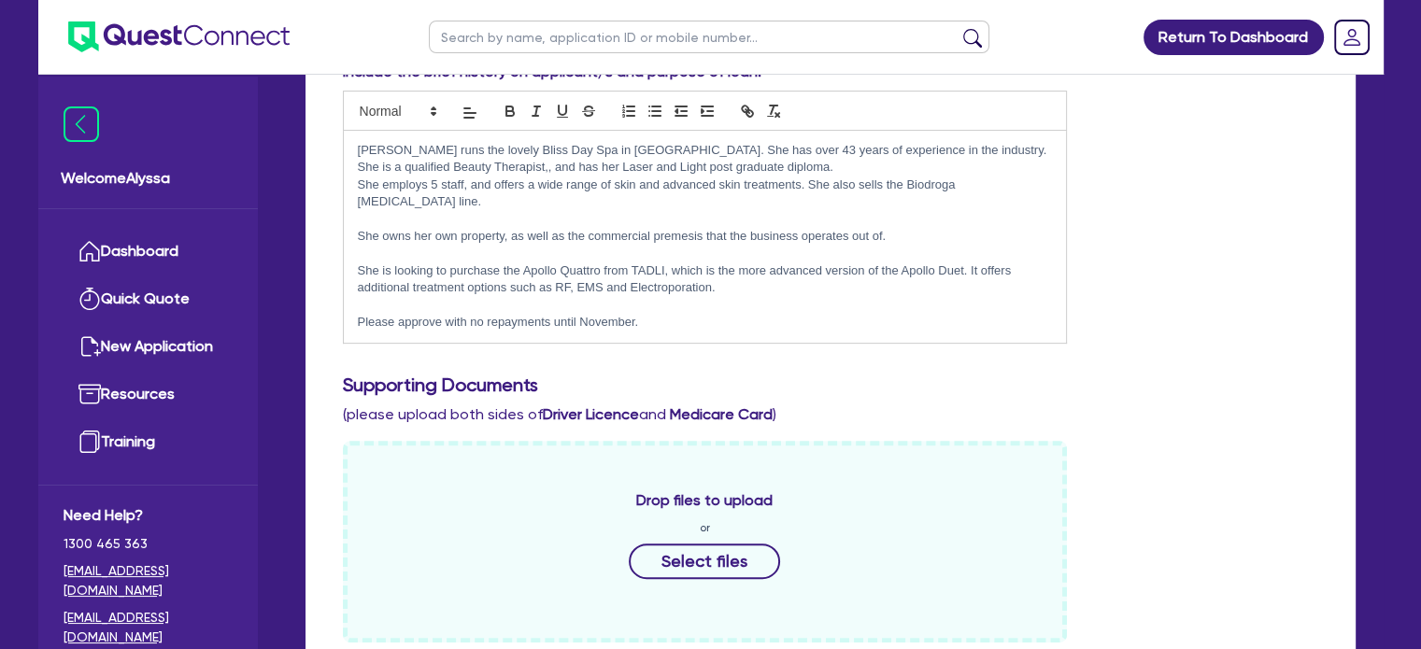
click at [690, 228] on p "She owns her own property, as well as the commercial premesis that the business…" at bounding box center [705, 236] width 695 height 17
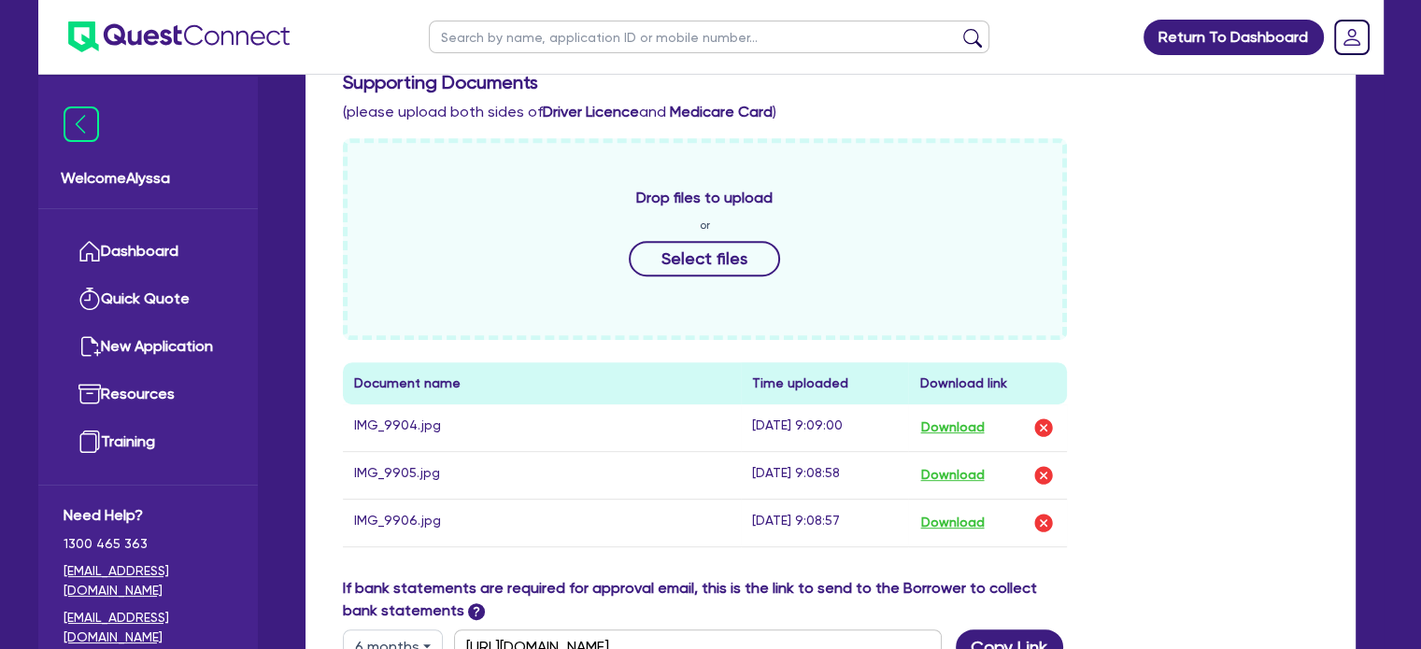
scroll to position [833, 0]
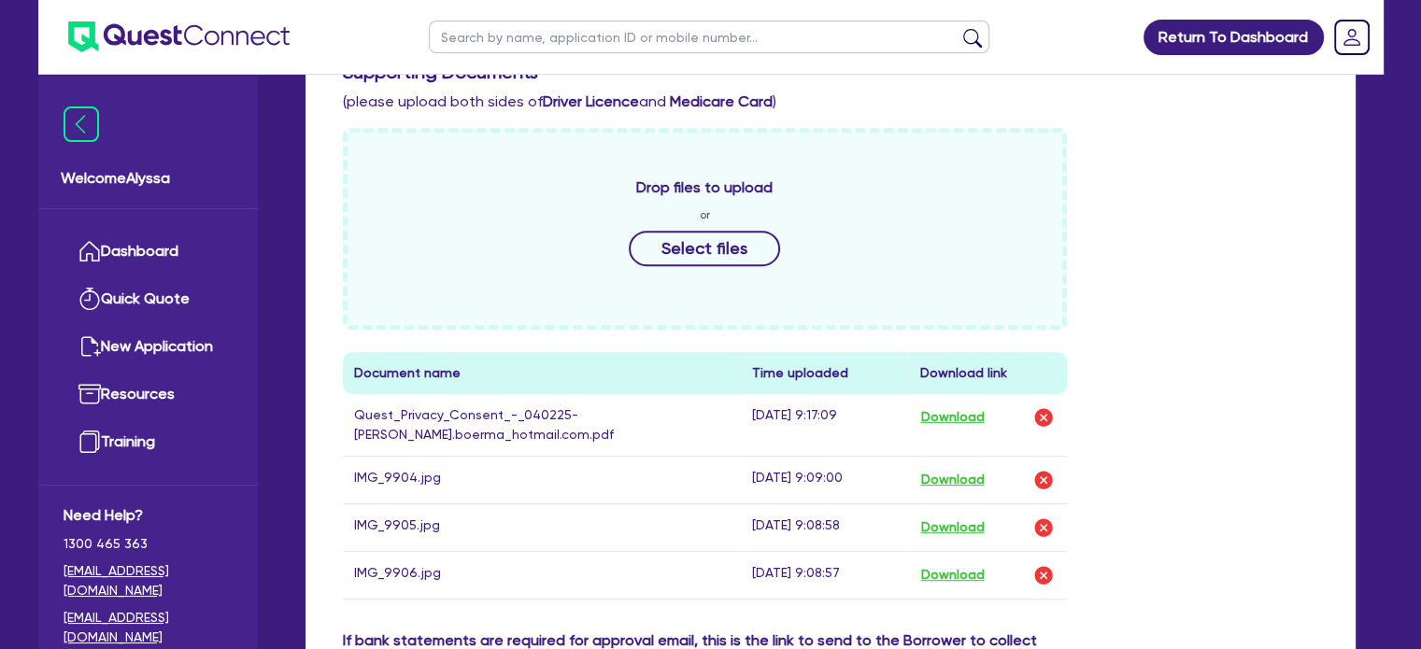
click at [1166, 568] on div "Drop files to upload or Select files Document name Time uploaded Download link …" at bounding box center [831, 379] width 1004 height 502
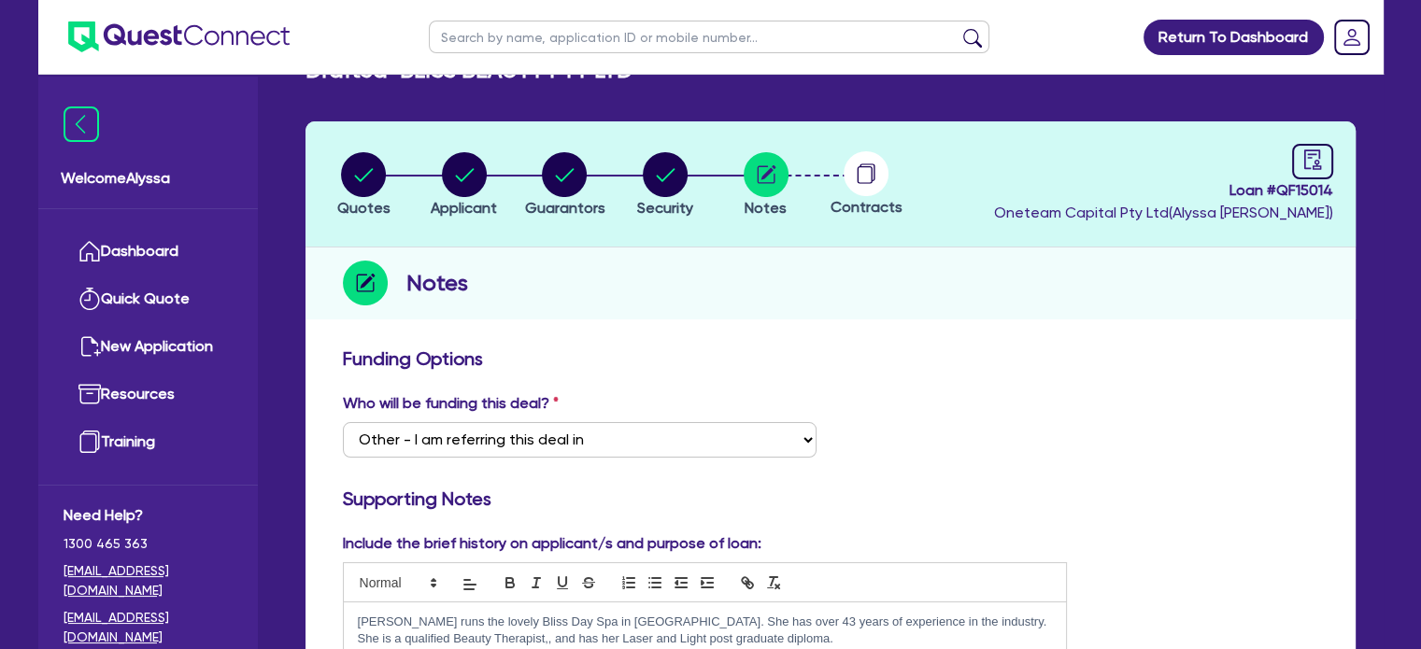
scroll to position [0, 0]
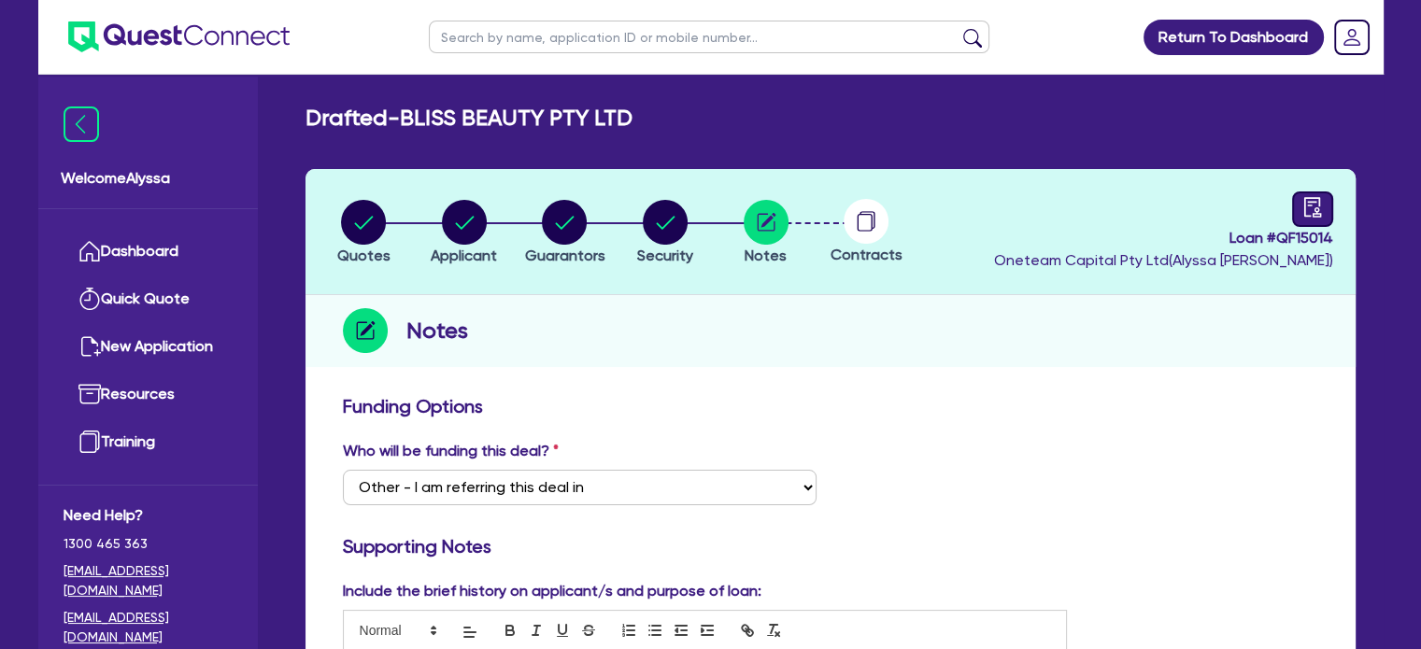
click at [1297, 221] on link at bounding box center [1312, 210] width 41 height 36
select select "DRAFTED_NEW"
select select "Other"
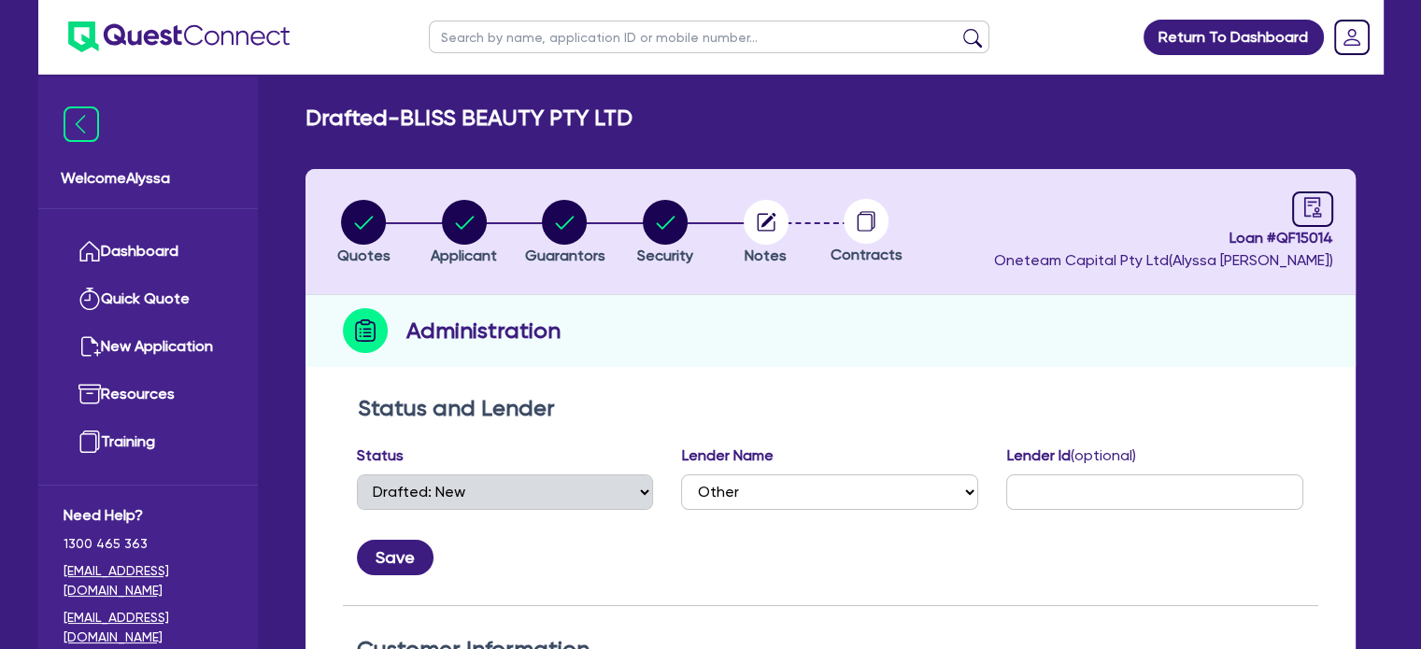
scroll to position [465, 0]
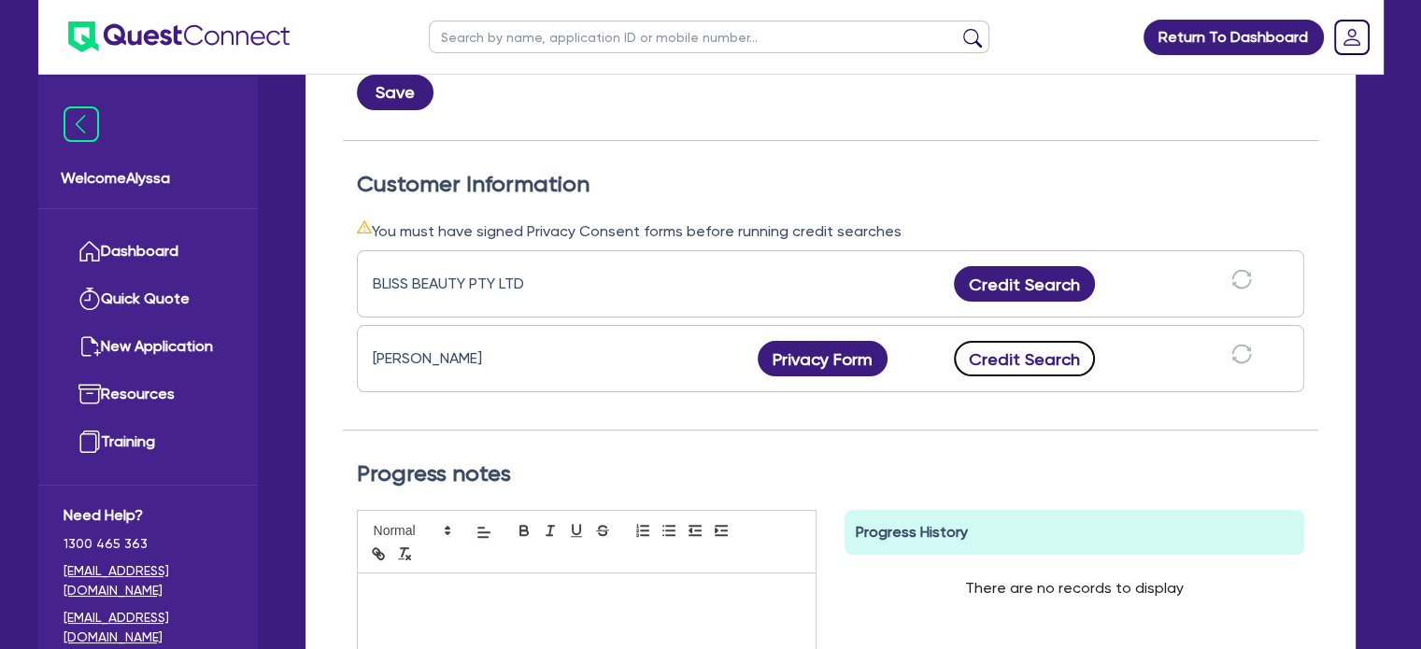
click at [993, 362] on button "Credit Search" at bounding box center [1025, 359] width 142 height 36
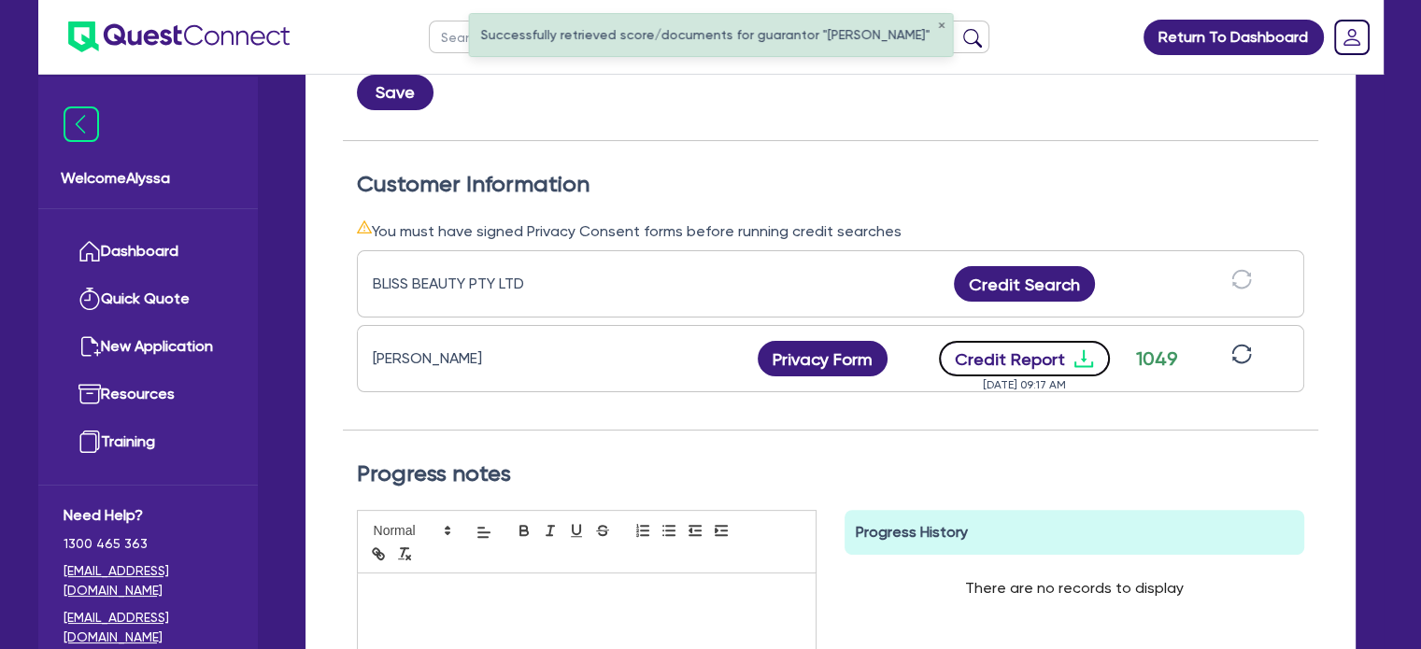
click at [1004, 361] on button "Credit Report" at bounding box center [1024, 359] width 171 height 36
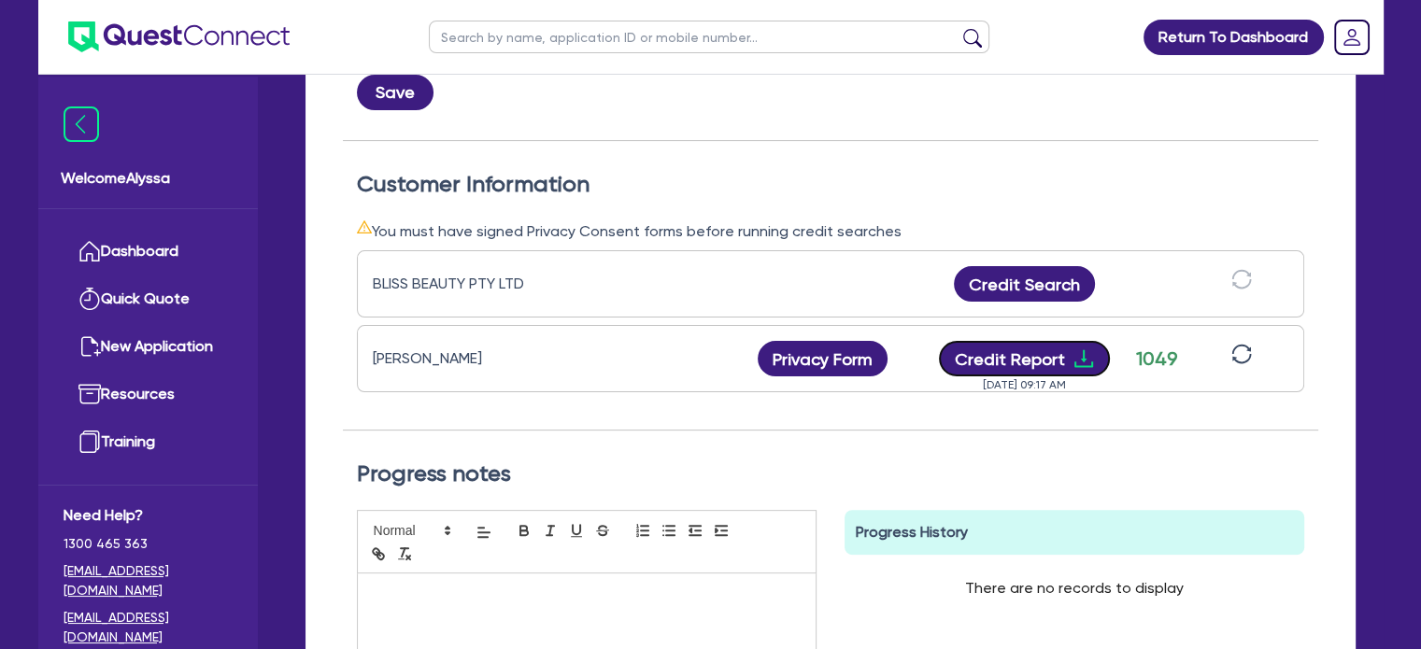
scroll to position [0, 0]
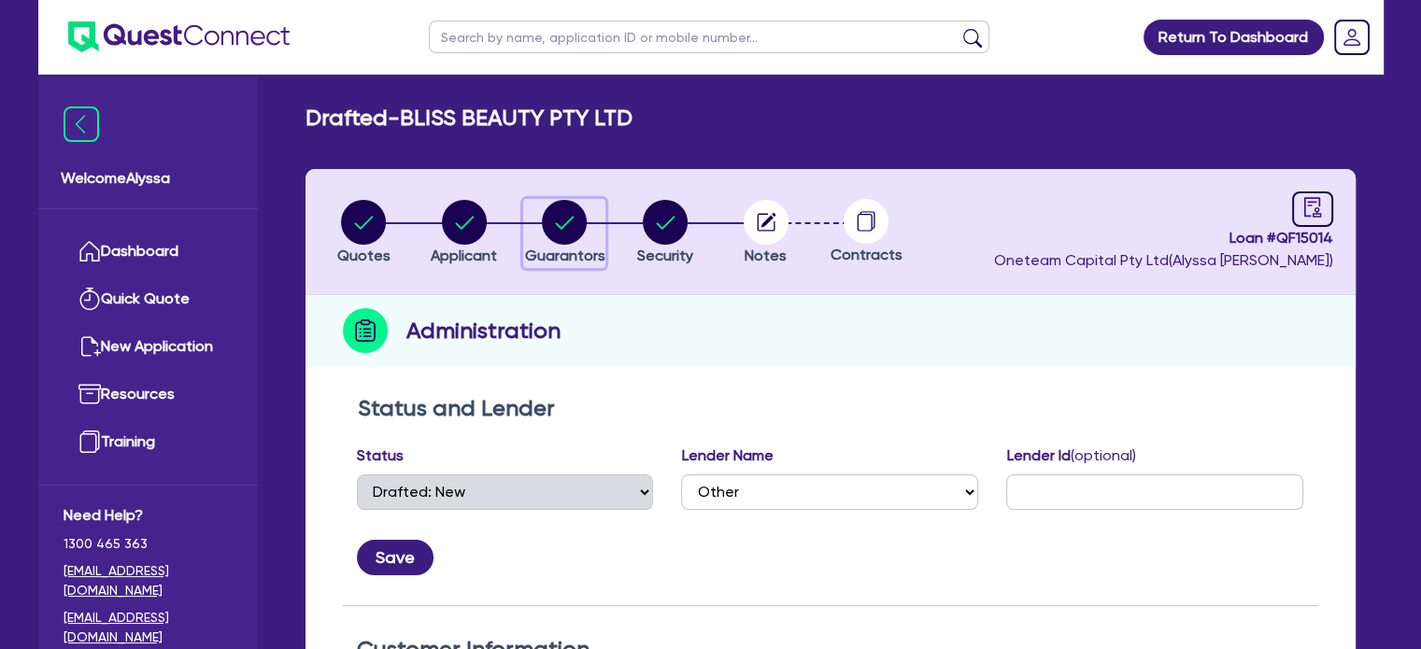
click at [551, 225] on circle "button" at bounding box center [564, 222] width 45 height 45
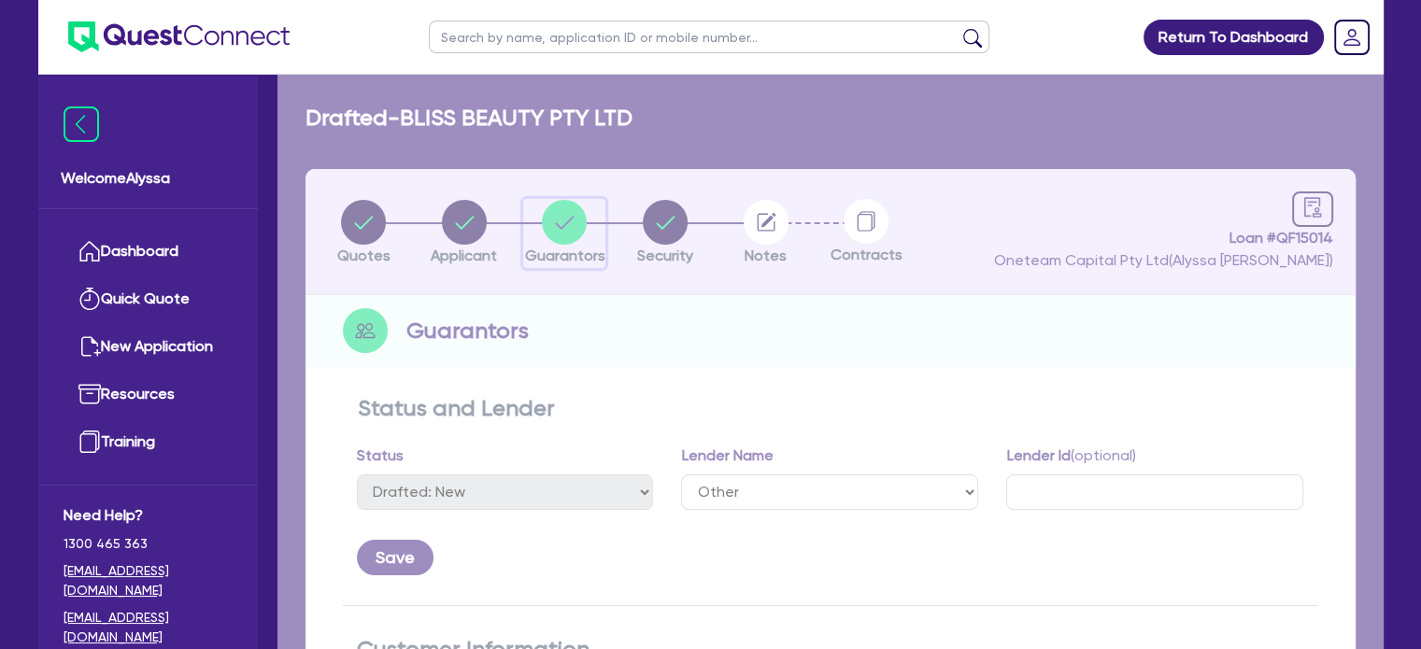
select select "MRS"
select select "[GEOGRAPHIC_DATA]"
select select "MARRIED"
select select "PROPERTY"
select select "INVESTMENT_PROPERTY"
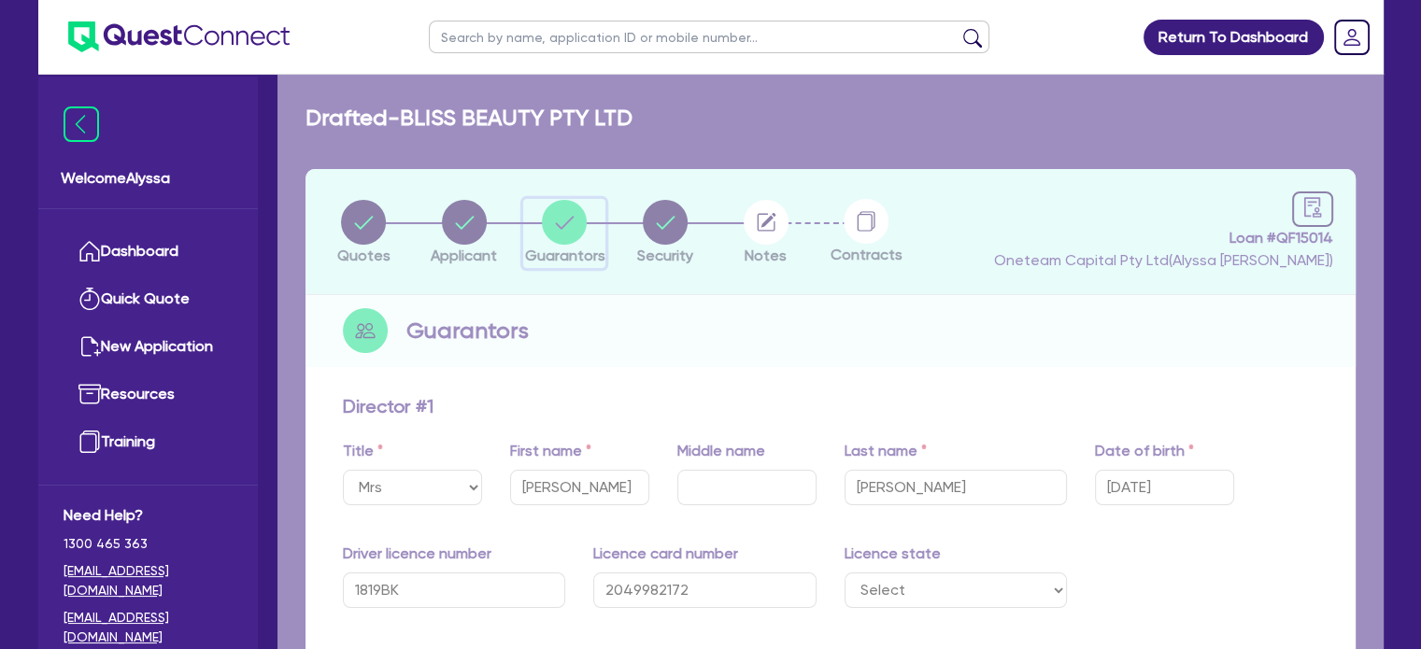
type input "2"
type input "0418 963 116"
type input "2,200,000"
type input "825,000"
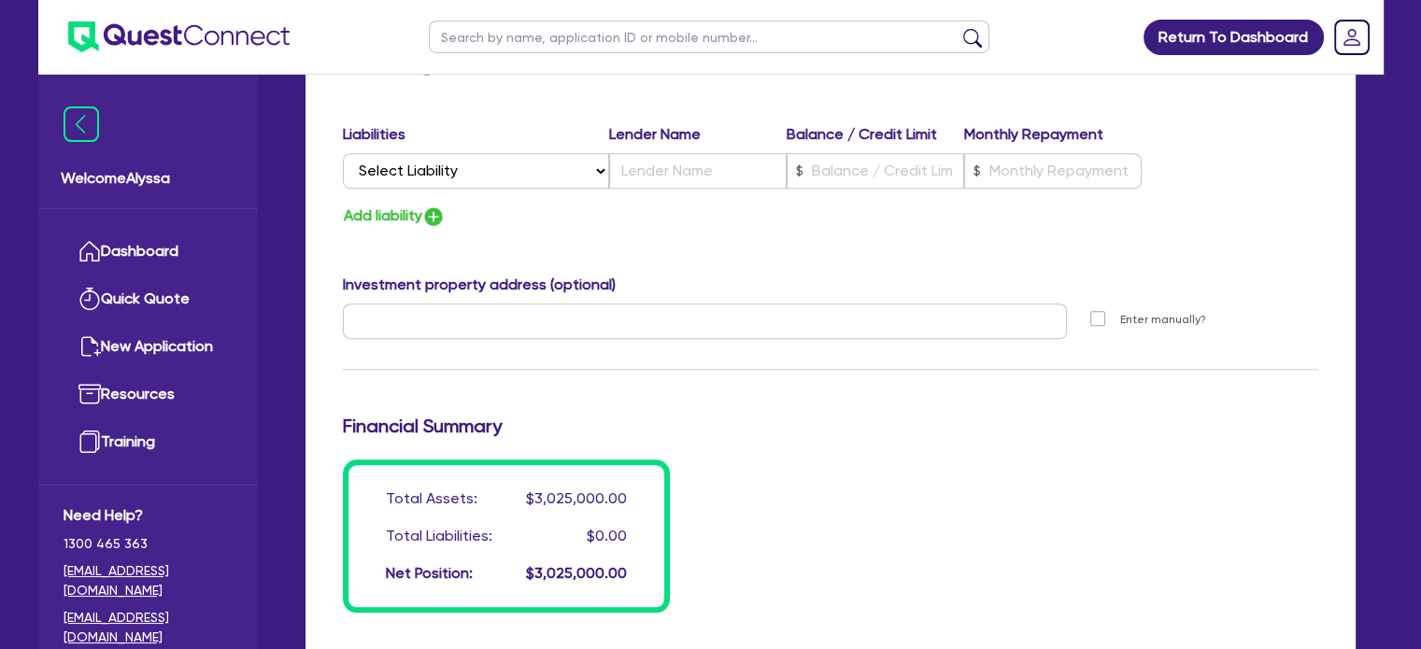
scroll to position [1146, 0]
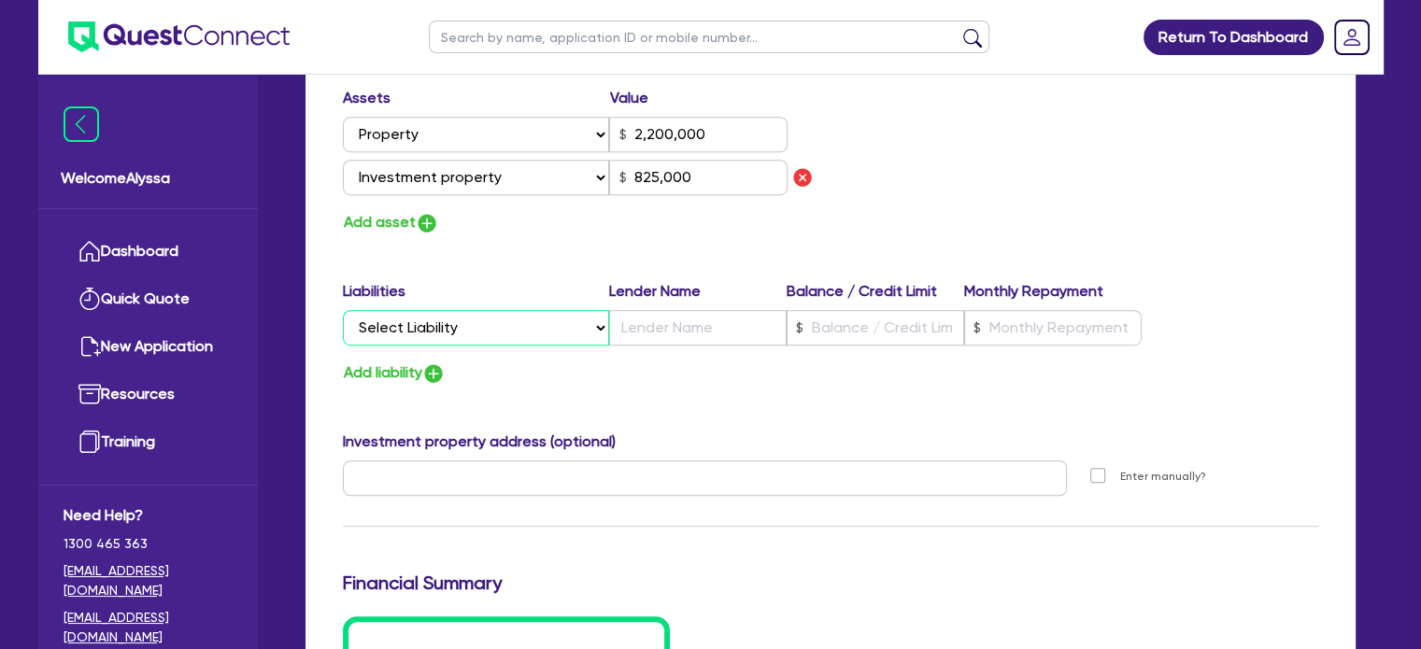
click at [520, 321] on select "Select Liability Credit card Mortgage Investment property loan Vehicle loan Tru…" at bounding box center [476, 328] width 266 height 36
select select "MORTGAGE"
click at [343, 310] on select "Select Liability Credit card Mortgage Investment property loan Vehicle loan Tru…" at bounding box center [476, 328] width 266 height 36
type input "2"
type input "0418 963 116"
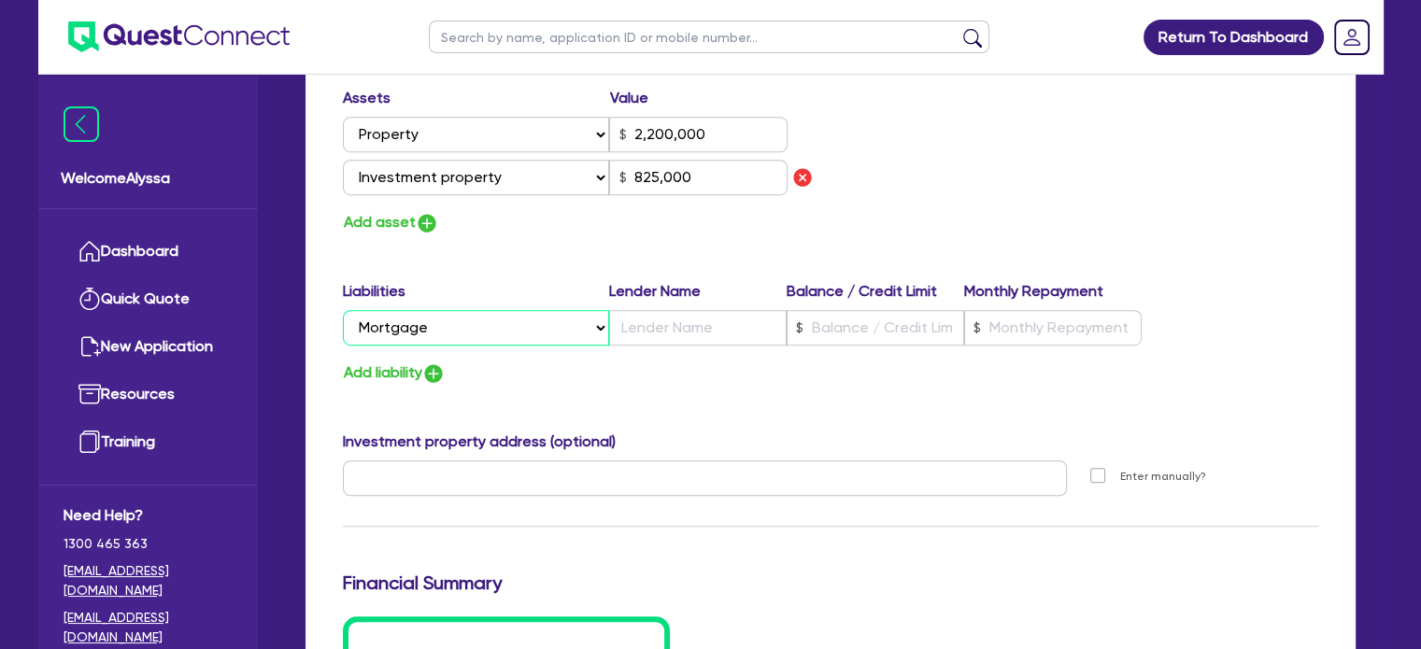
type input "2,200,000"
type input "825,000"
type input "2"
type input "0418 963 116"
type input "2,200,000"
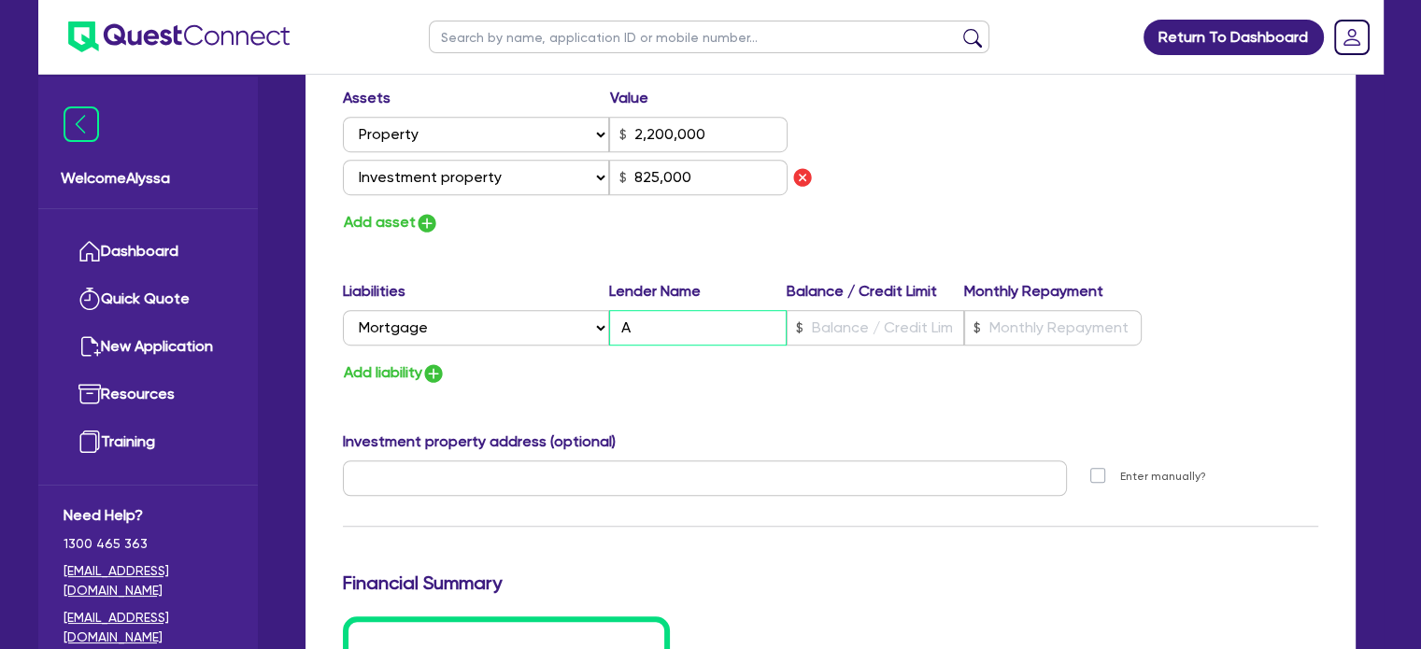
type input "825,000"
type input "A"
type input "2"
type input "0418 963 116"
type input "2,200,000"
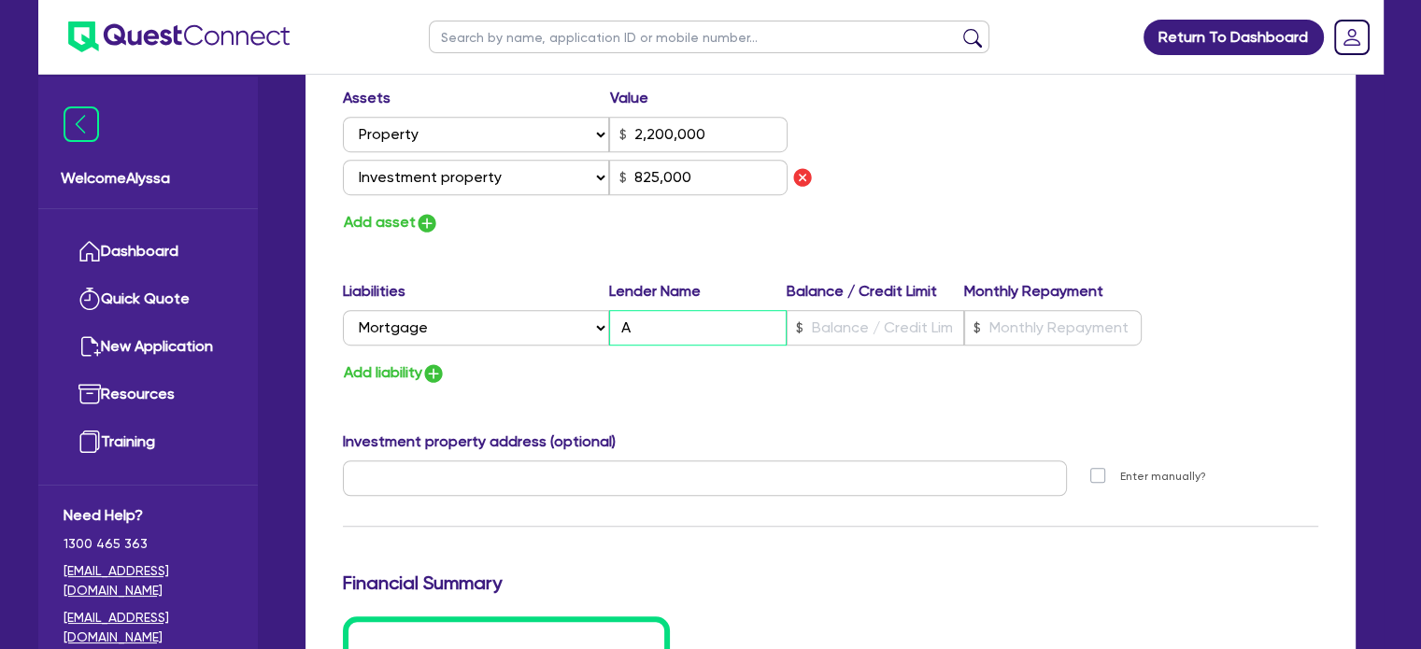
type input "825,000"
type input "AN"
type input "2"
type input "0418 963 116"
type input "2,200,000"
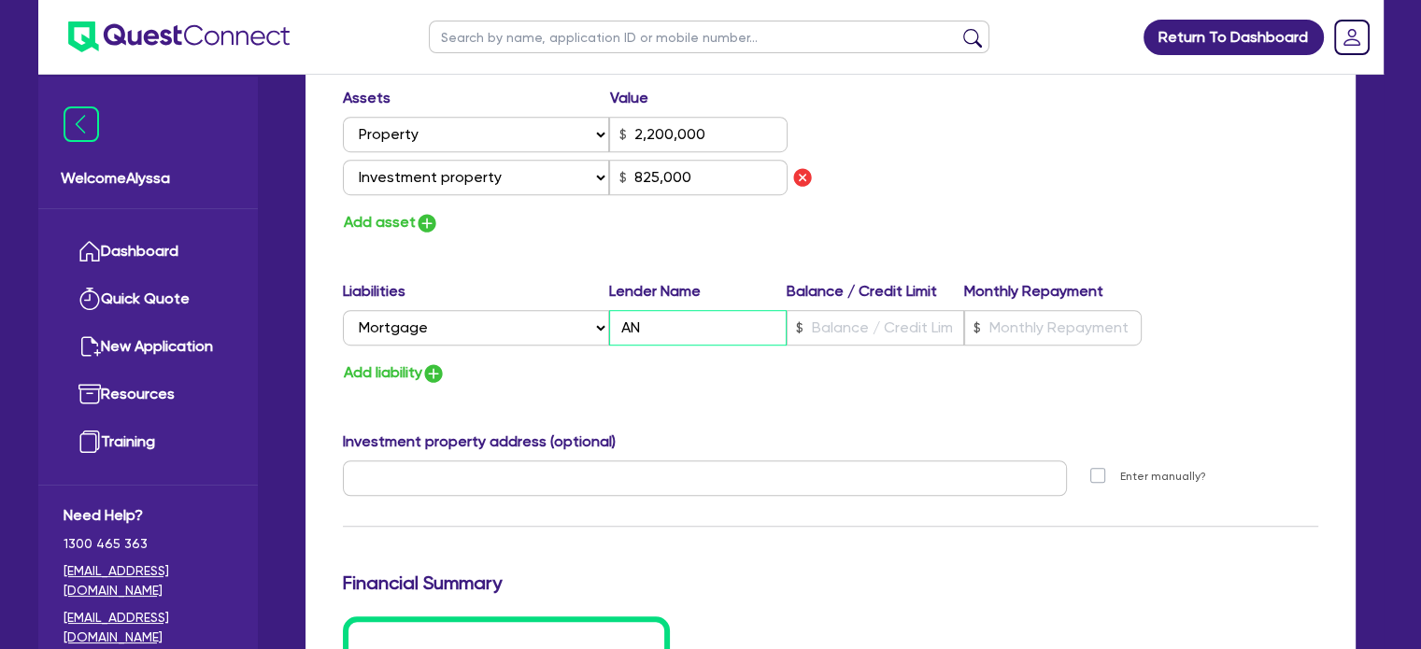
type input "825,000"
type input "ANZ"
type input "2"
type input "0418 963 116"
type input "2,200,000"
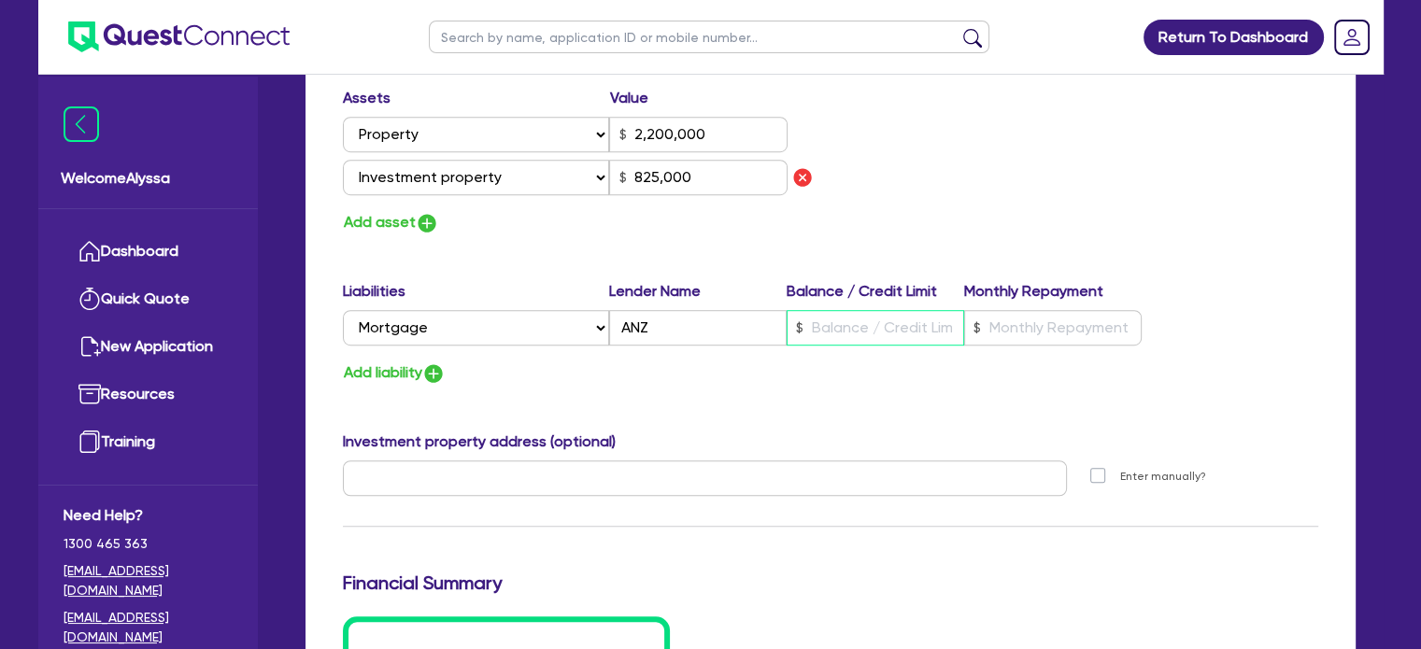
type input "825,000"
type input "5"
type input "2"
type input "0418 963 116"
type input "2,200,000"
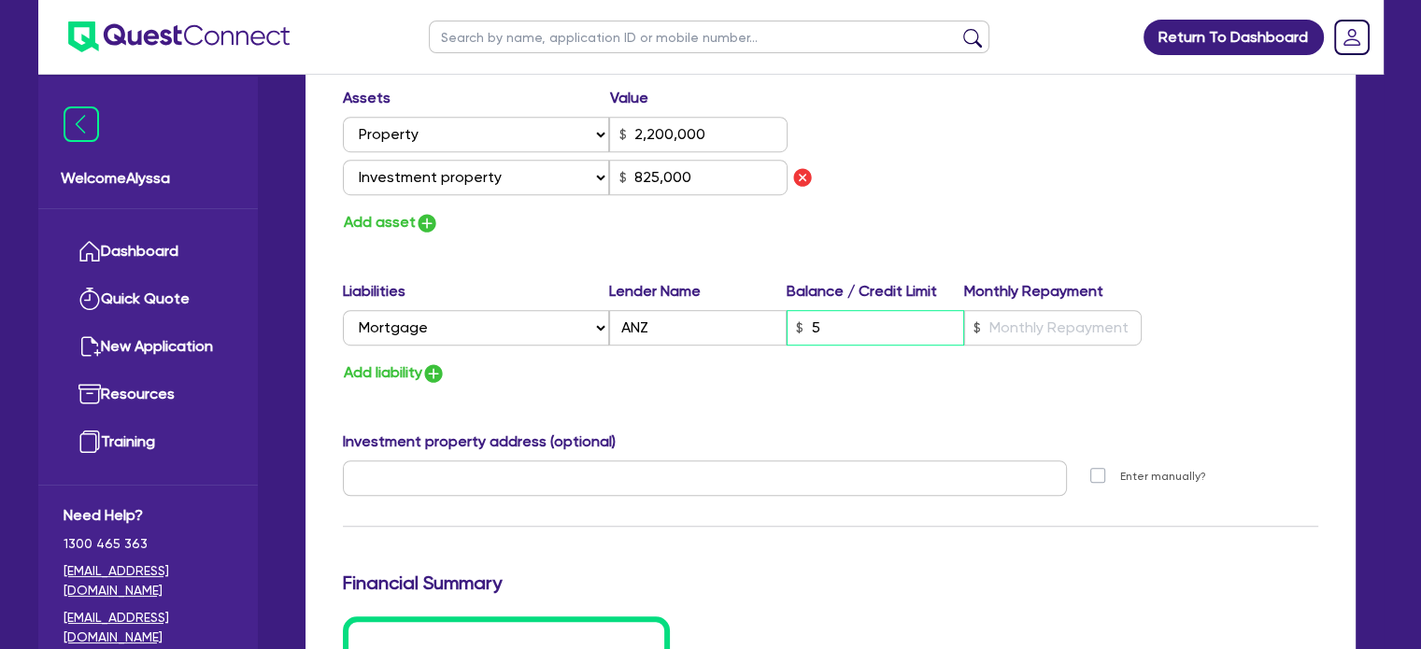
type input "825,000"
type input "55"
type input "2"
type input "0418 963 116"
type input "2,200,000"
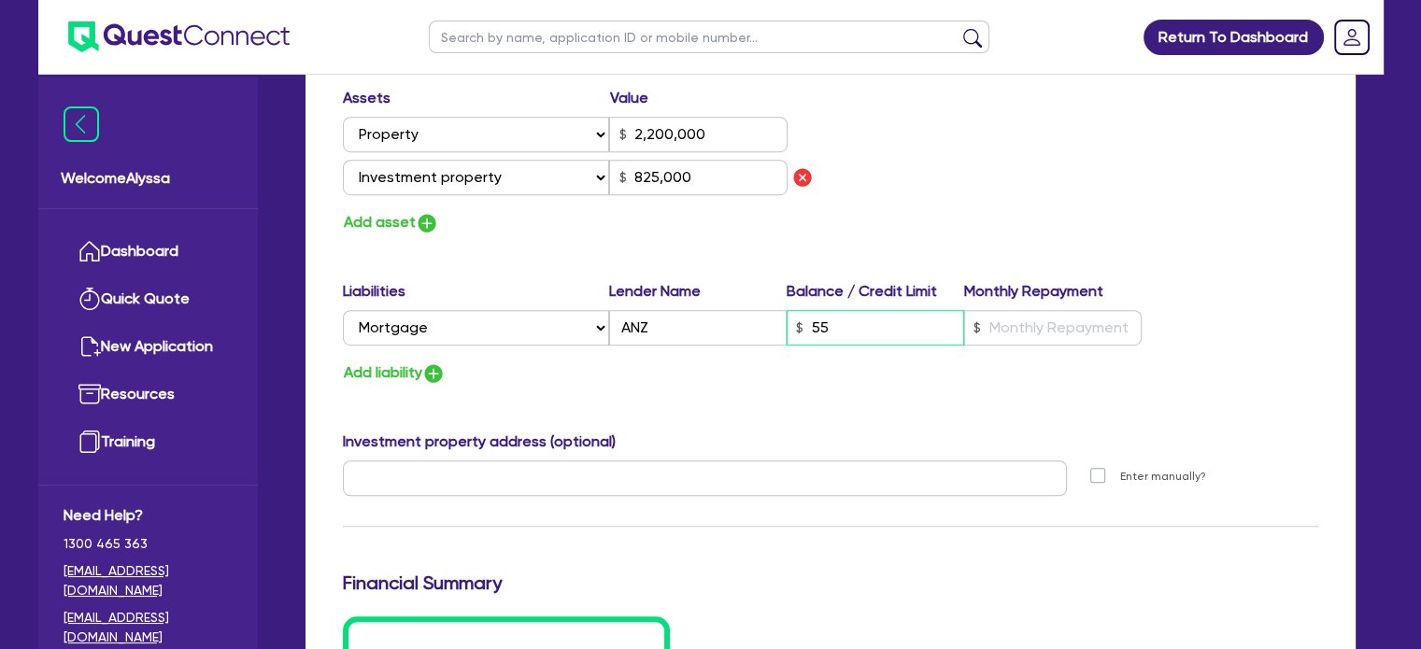
type input "825,000"
type input "550"
type input "2"
type input "0418 963 116"
type input "2,200,000"
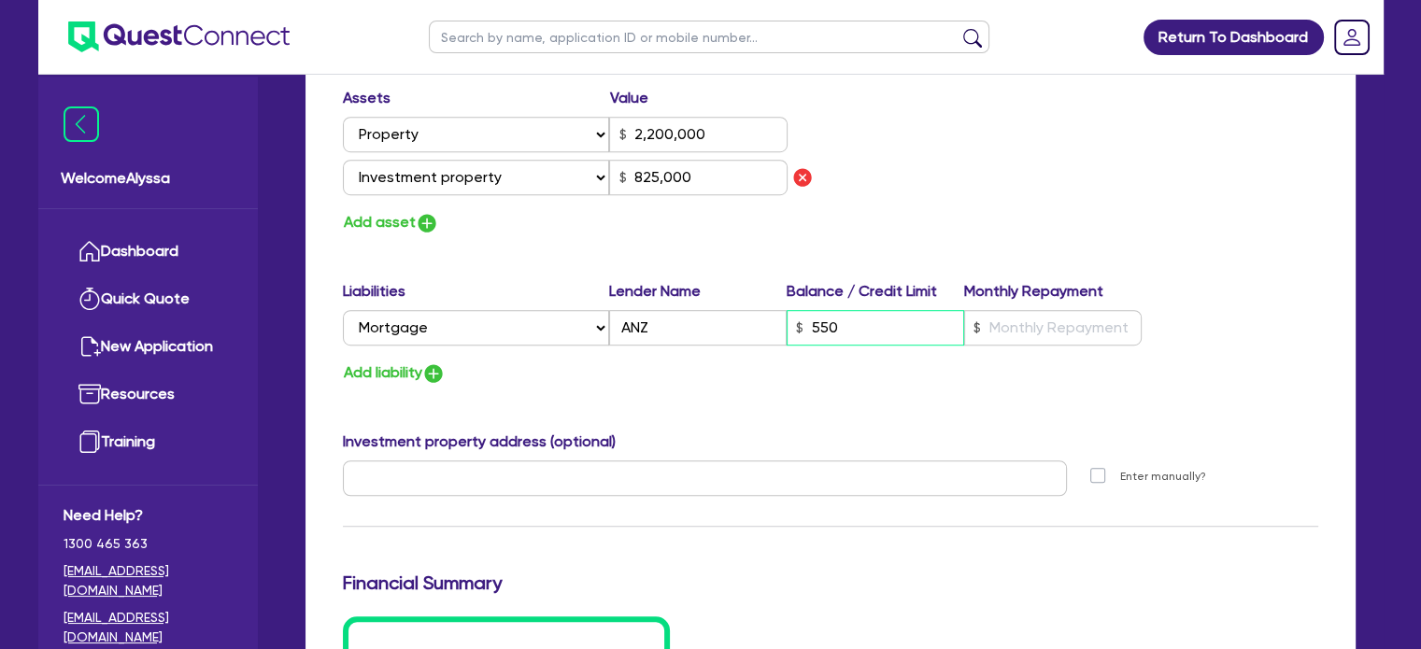
type input "825,000"
type input "55"
type input "2"
type input "0418 963 116"
click at [852, 234] on div "Update residential status for Director #1 Boarding is only acceptable when the …" at bounding box center [831, 10] width 976 height 1520
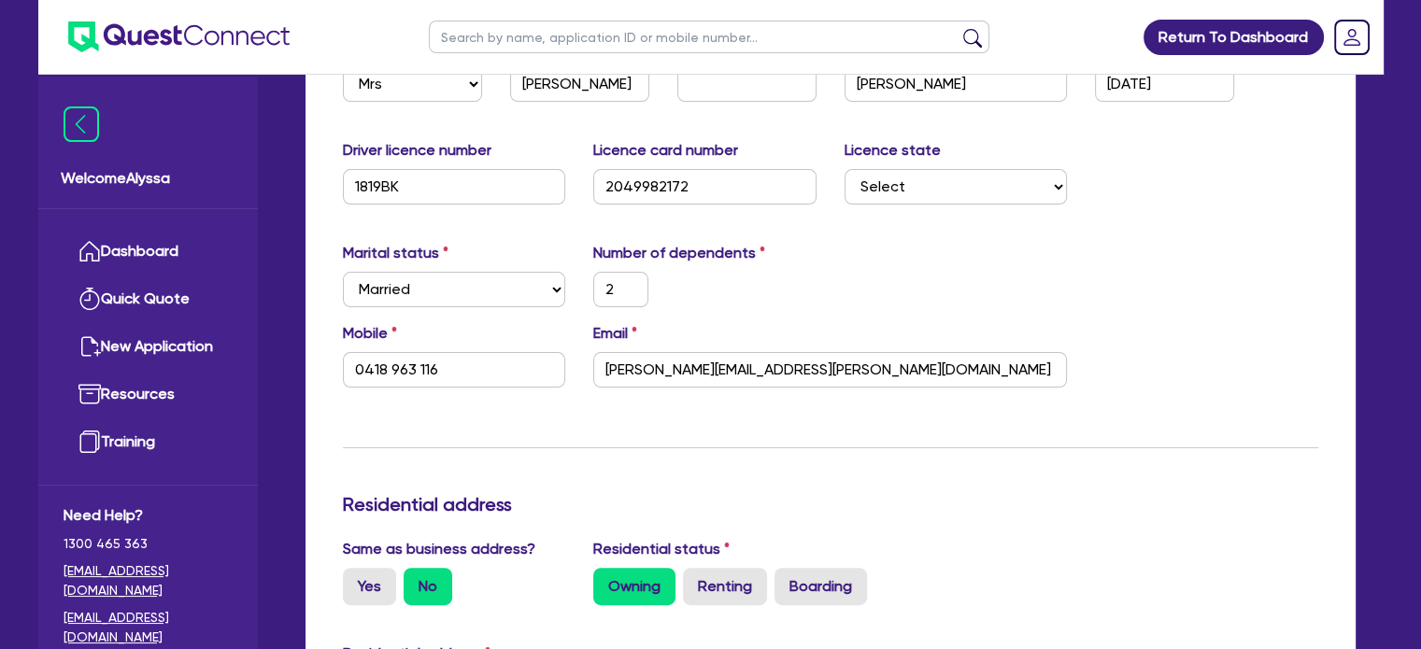
scroll to position [0, 0]
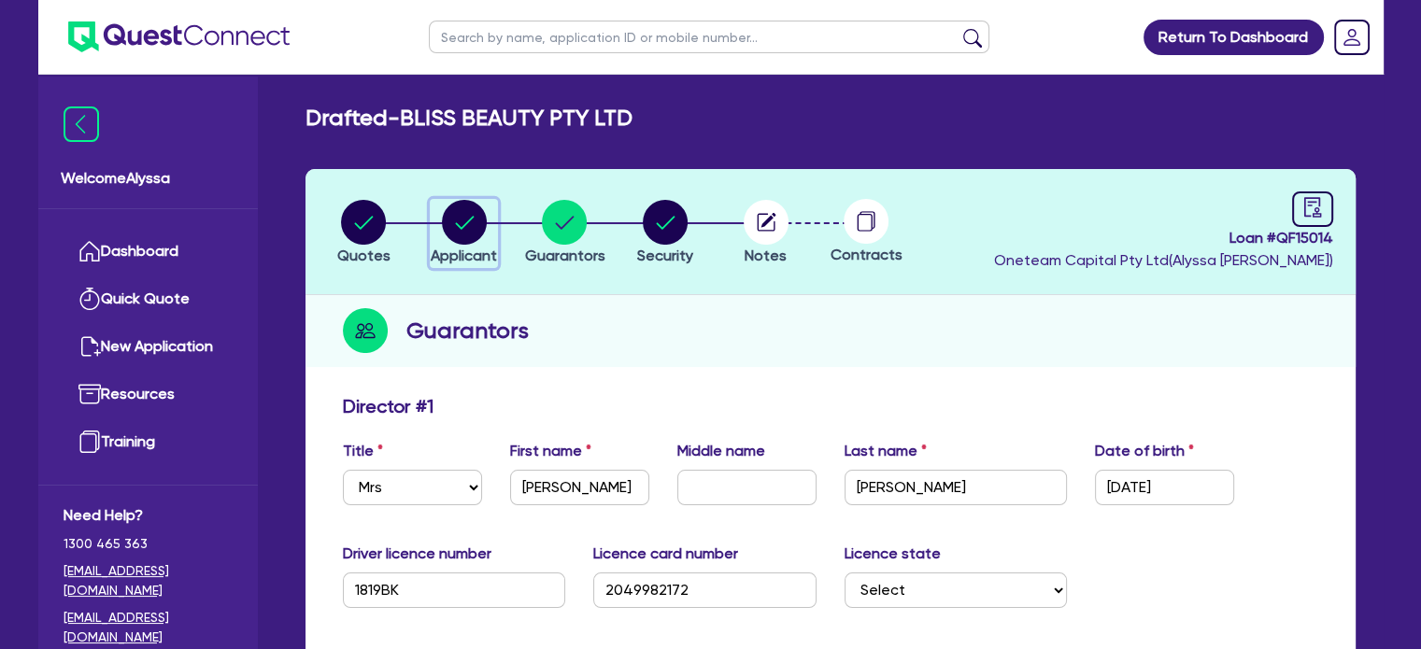
click at [460, 220] on circle "button" at bounding box center [464, 222] width 45 height 45
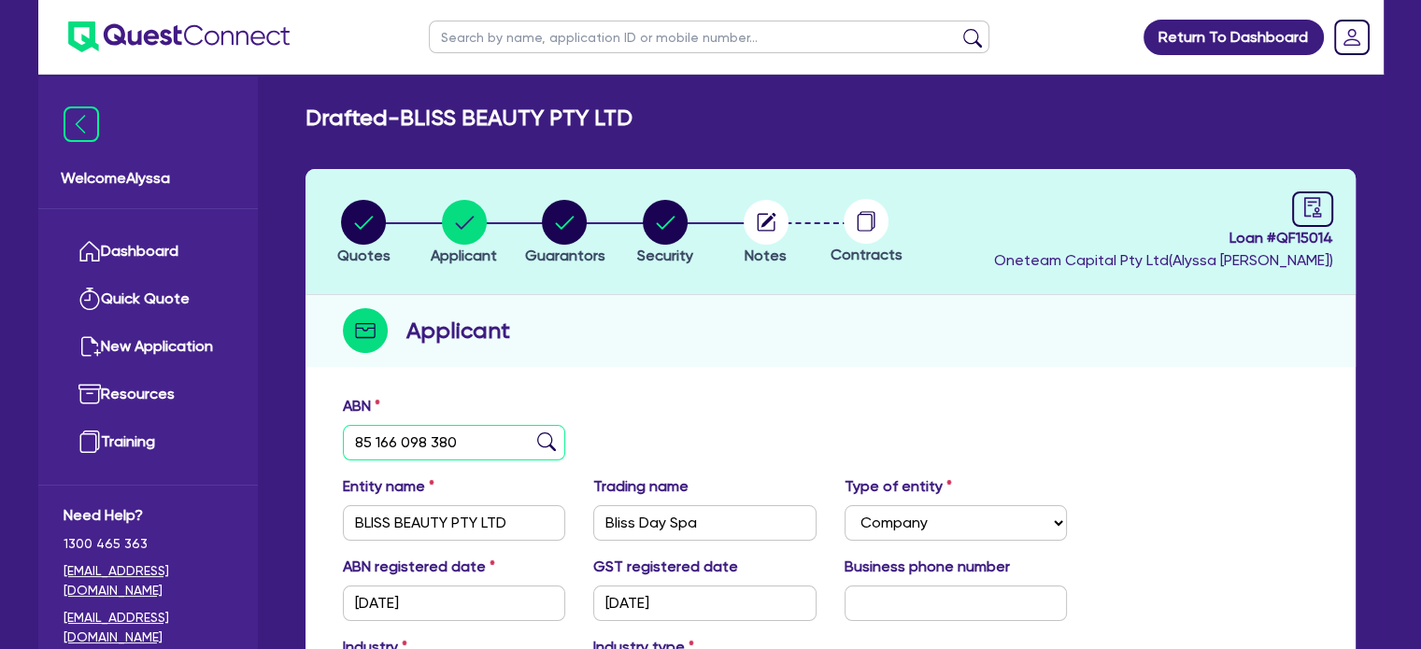
drag, startPoint x: 479, startPoint y: 439, endPoint x: 336, endPoint y: 432, distance: 143.2
click at [336, 432] on div "ABN 85 166 098 380" at bounding box center [454, 427] width 251 height 65
click at [757, 209] on circle "button" at bounding box center [766, 222] width 45 height 45
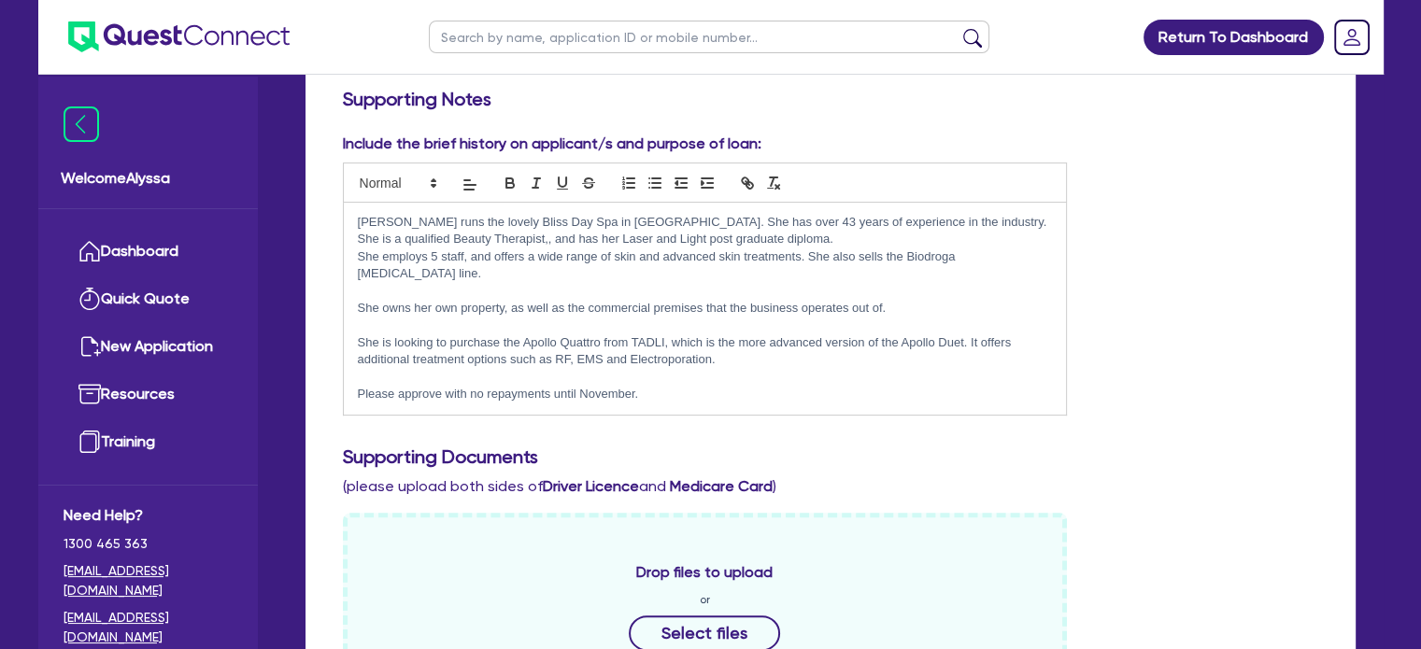
scroll to position [450, 0]
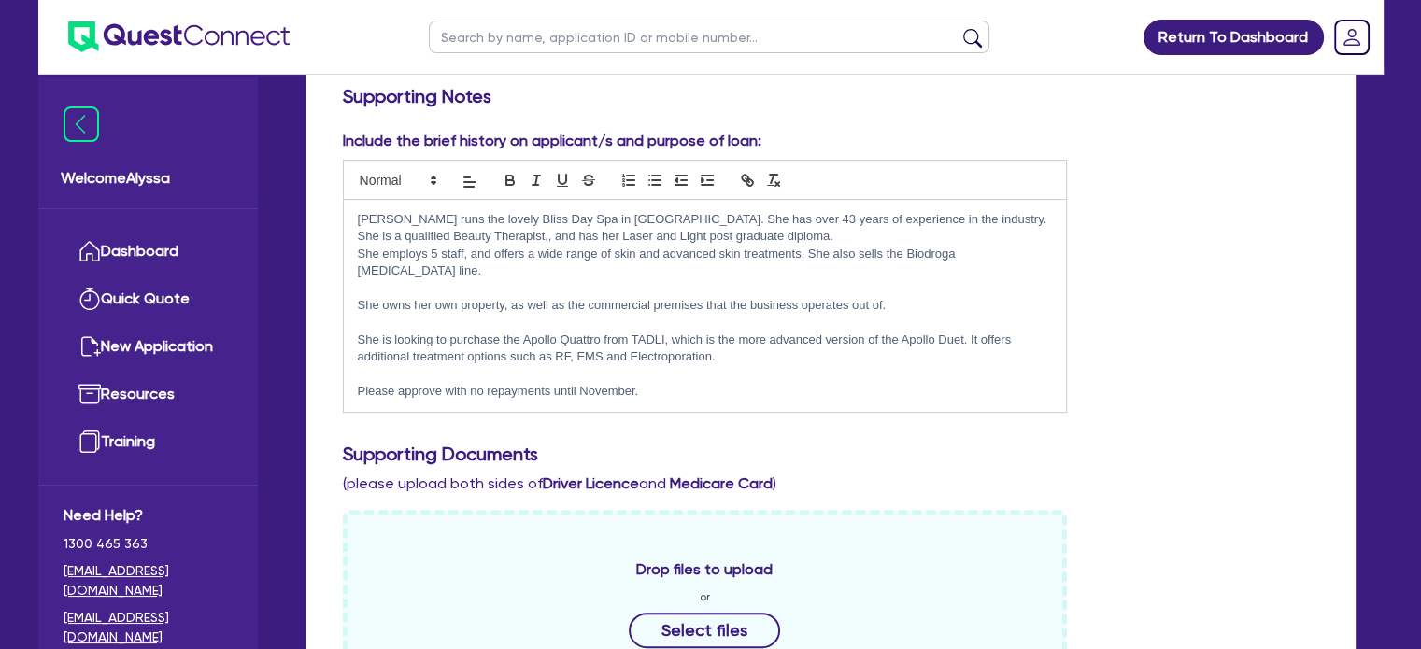
click at [655, 382] on div "[PERSON_NAME] runs the lovely Bliss Day Spa in [GEOGRAPHIC_DATA]. She has over …" at bounding box center [705, 306] width 723 height 212
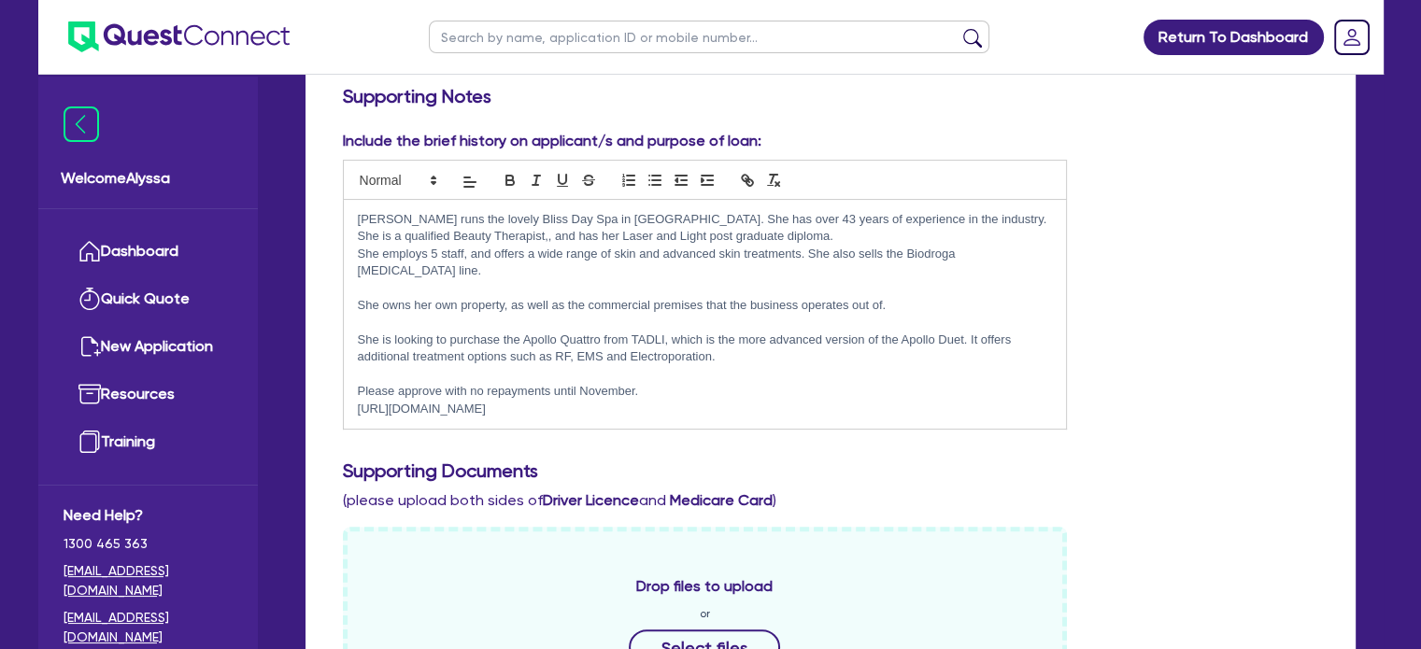
scroll to position [0, 0]
drag, startPoint x: 618, startPoint y: 390, endPoint x: 344, endPoint y: 216, distance: 324.3
click at [344, 216] on div "[PERSON_NAME] runs the lovely Bliss Day Spa in [GEOGRAPHIC_DATA]. She has over …" at bounding box center [705, 314] width 723 height 229
copy div "[PERSON_NAME] runs the lovely Bliss Day Spa in [GEOGRAPHIC_DATA]. She has over …"
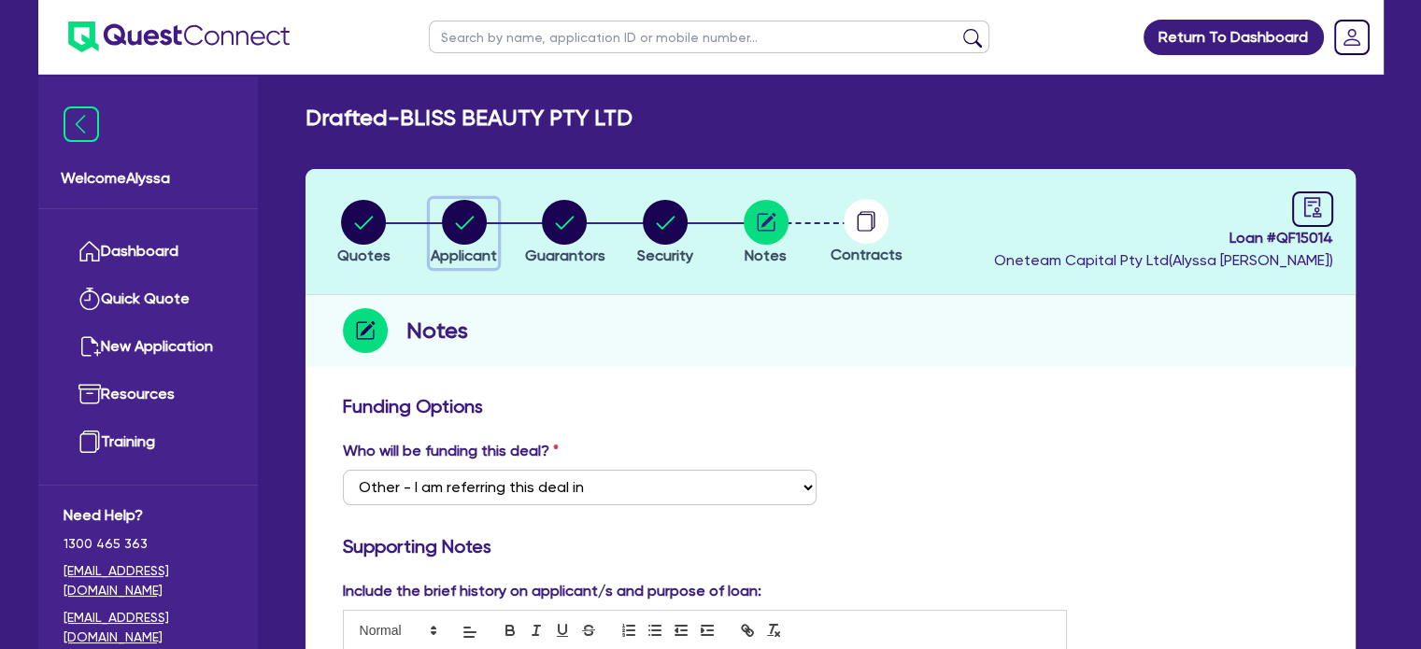
click at [463, 235] on circle "button" at bounding box center [464, 222] width 45 height 45
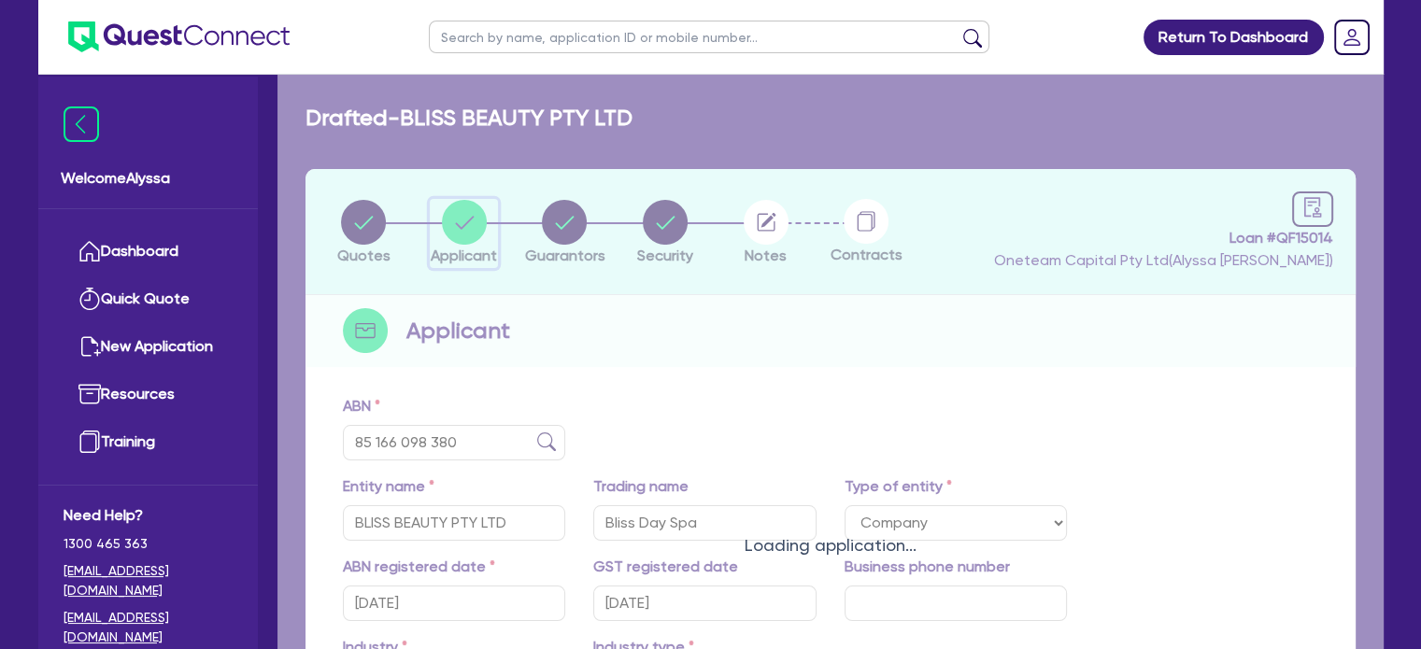
scroll to position [340, 0]
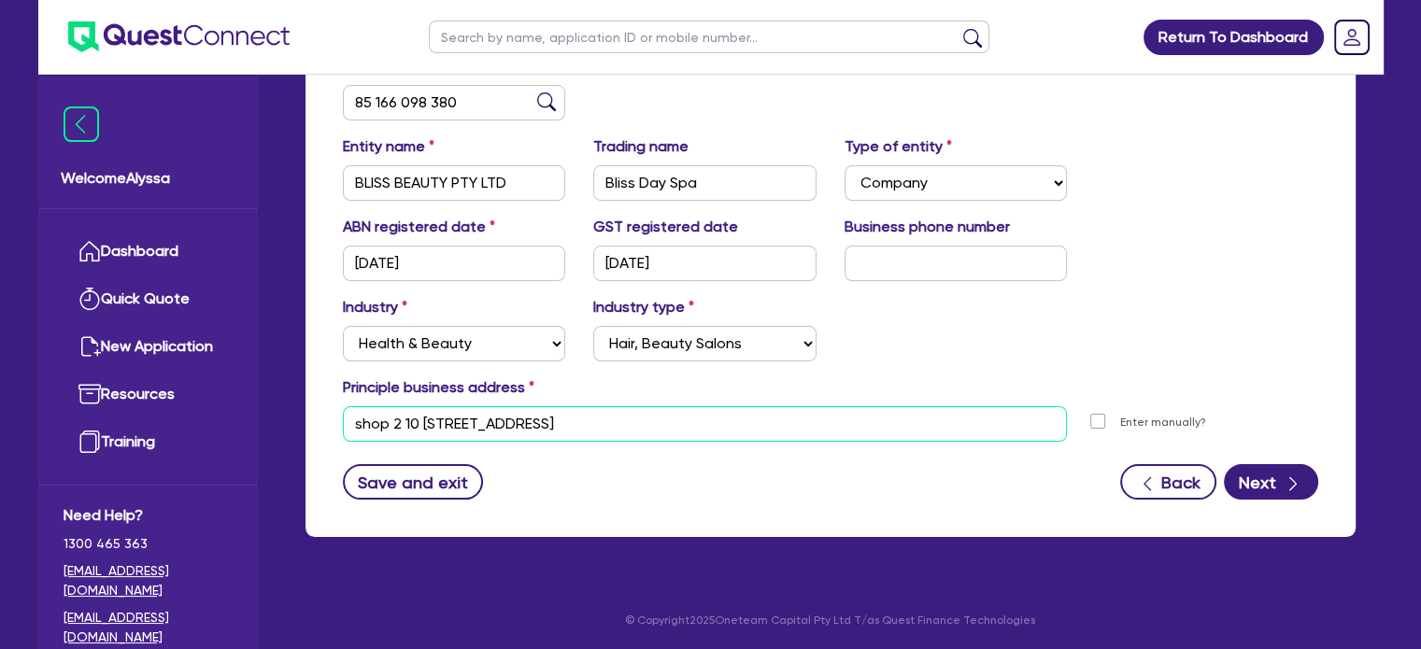
drag, startPoint x: 699, startPoint y: 421, endPoint x: 344, endPoint y: 415, distance: 355.1
click at [344, 415] on input "shop 2 10 [STREET_ADDRESS]" at bounding box center [705, 424] width 725 height 36
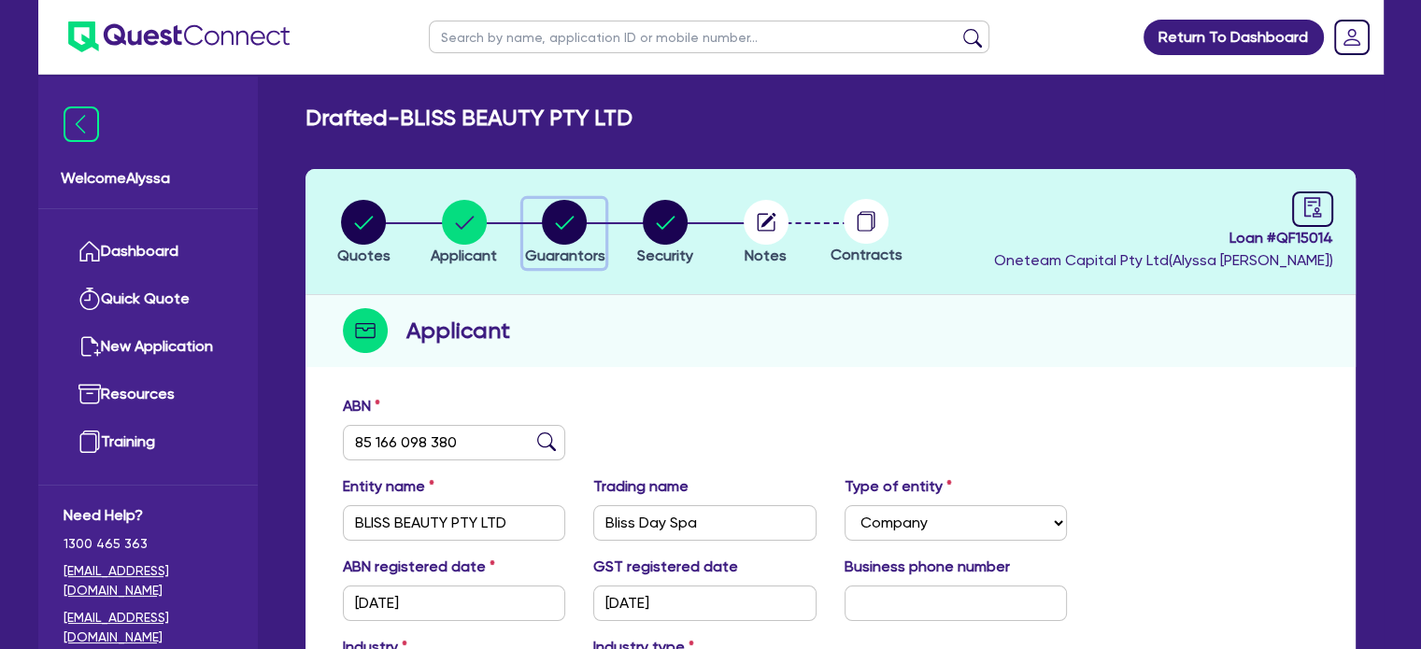
click at [579, 225] on circle "button" at bounding box center [564, 222] width 45 height 45
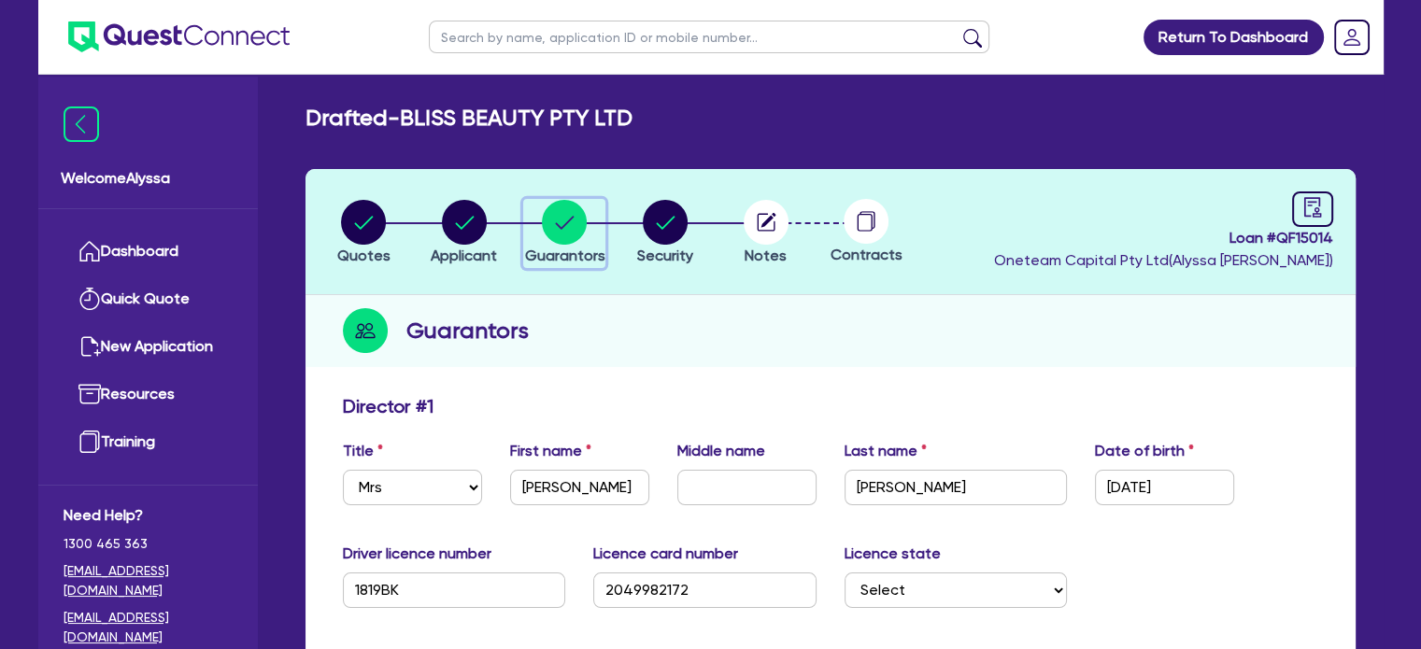
scroll to position [425, 0]
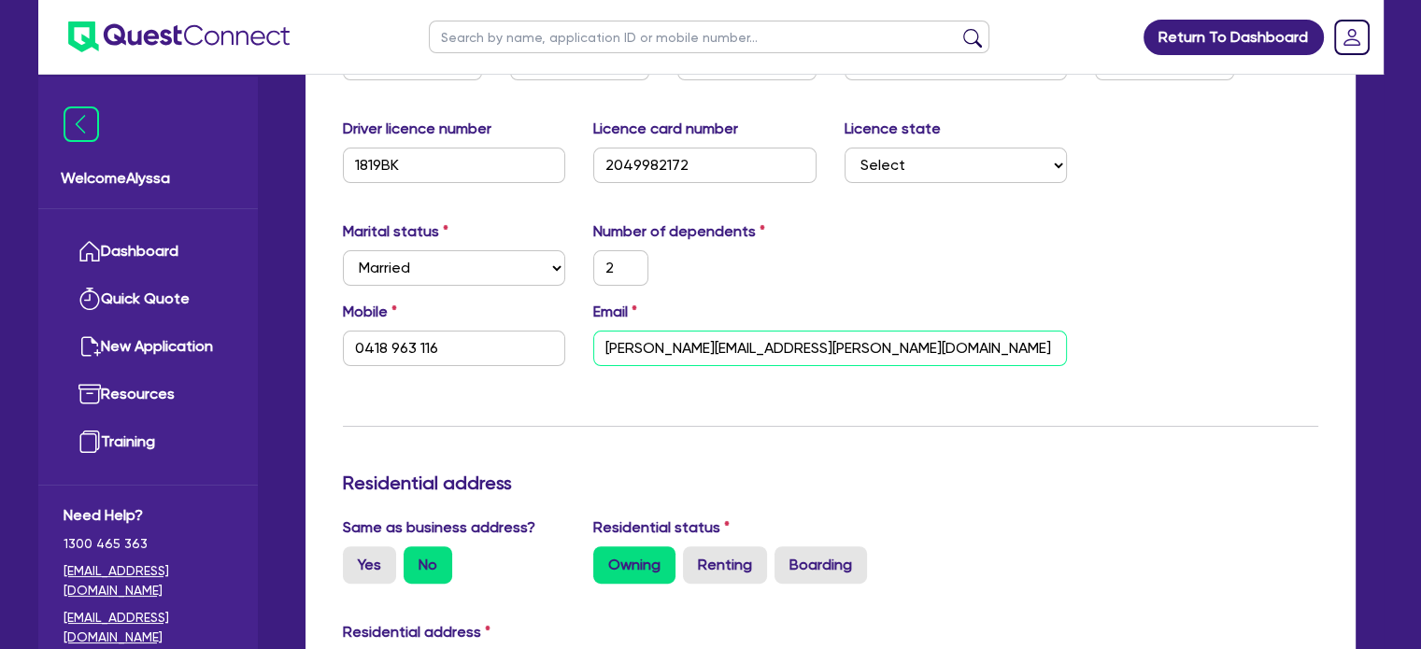
drag, startPoint x: 836, startPoint y: 343, endPoint x: 591, endPoint y: 336, distance: 244.9
click at [591, 336] on div "Email [PERSON_NAME][EMAIL_ADDRESS][PERSON_NAME][DOMAIN_NAME]" at bounding box center [830, 333] width 502 height 65
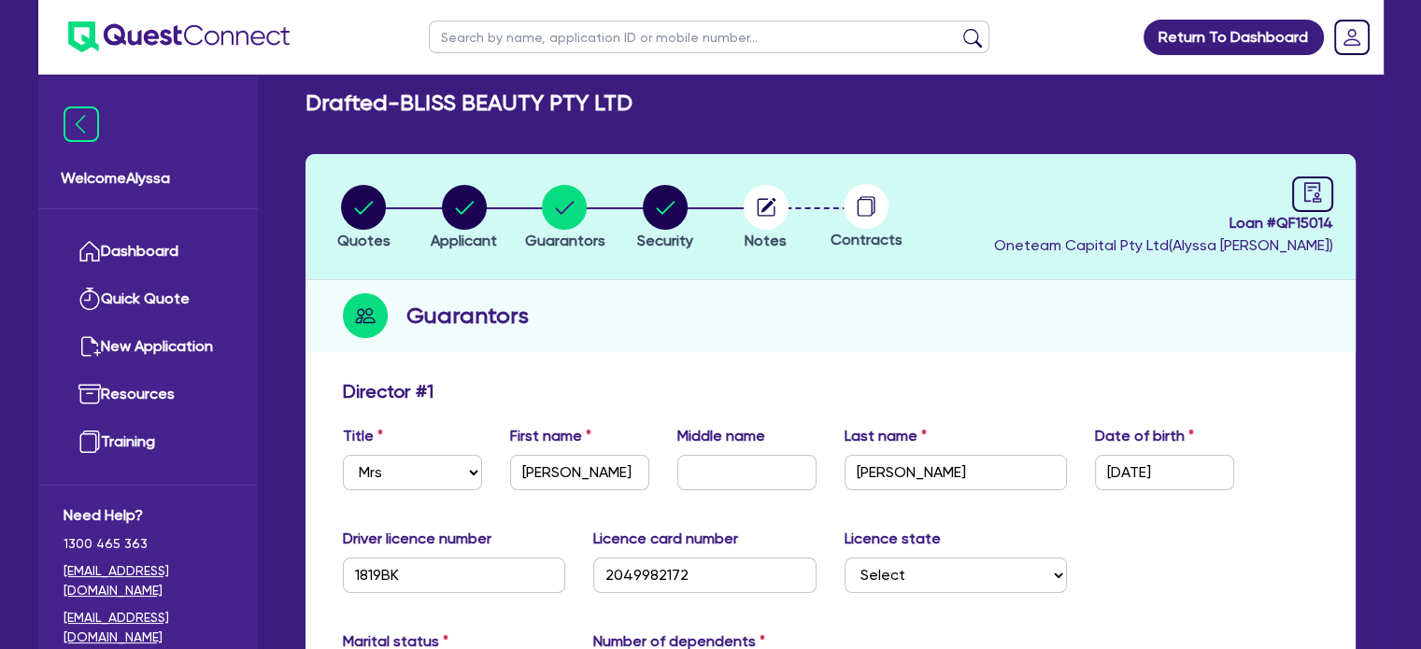
scroll to position [0, 0]
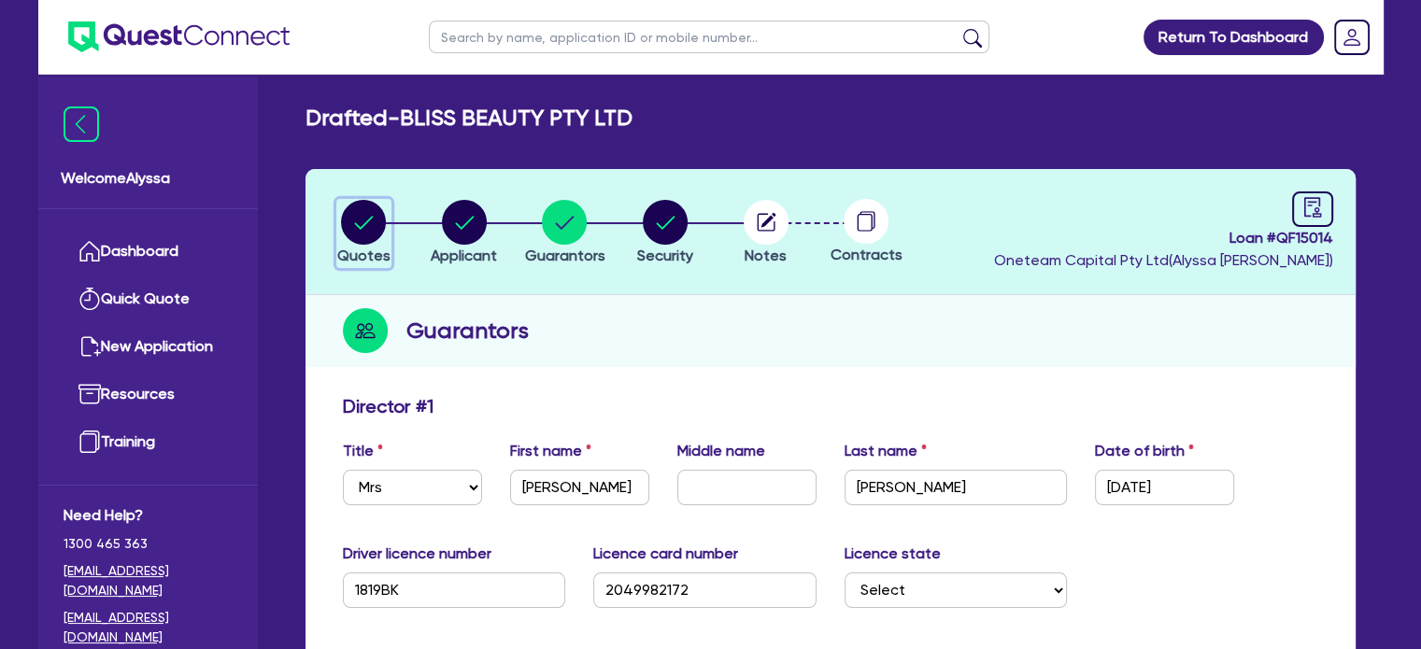
click at [359, 225] on icon "button" at bounding box center [364, 222] width 19 height 13
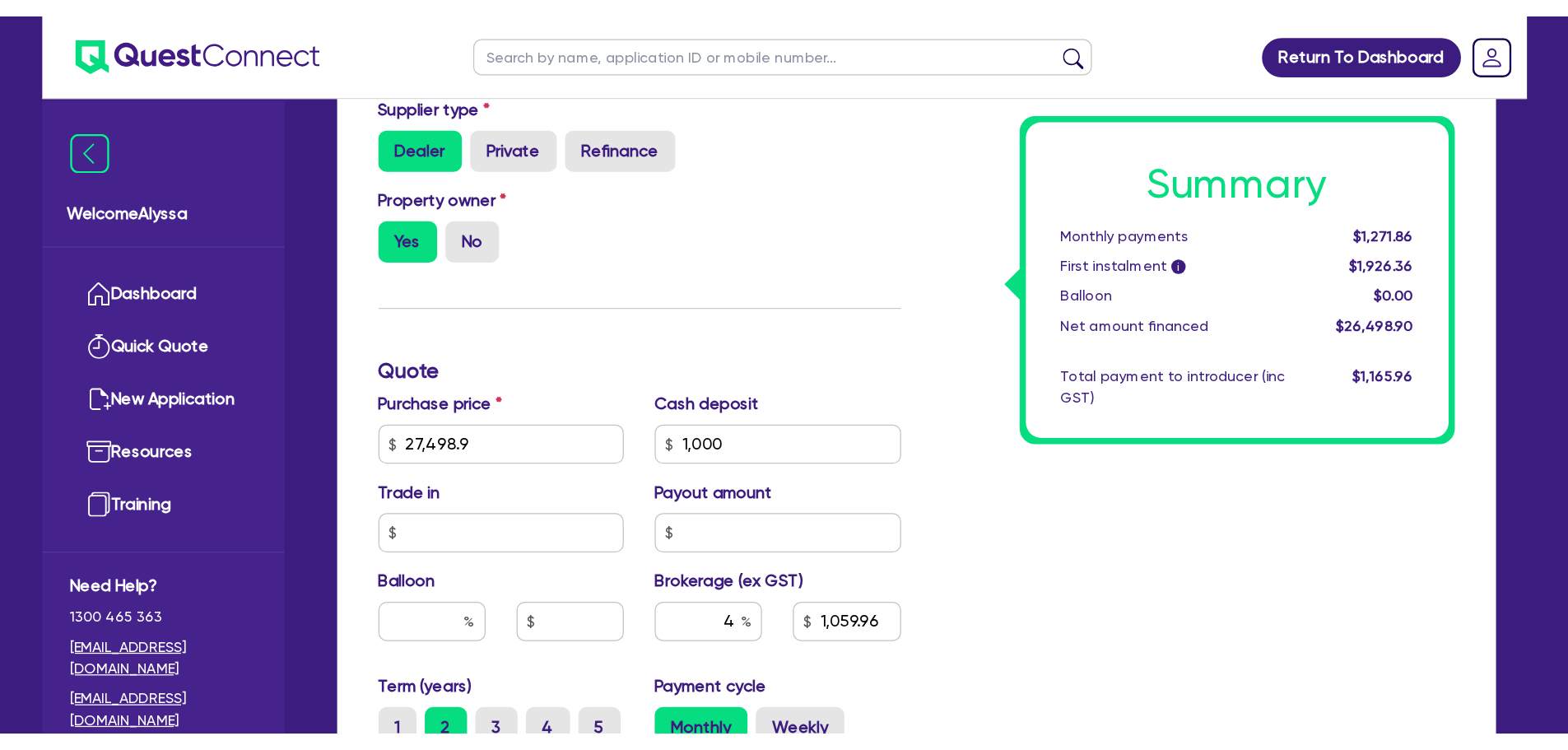
scroll to position [497, 0]
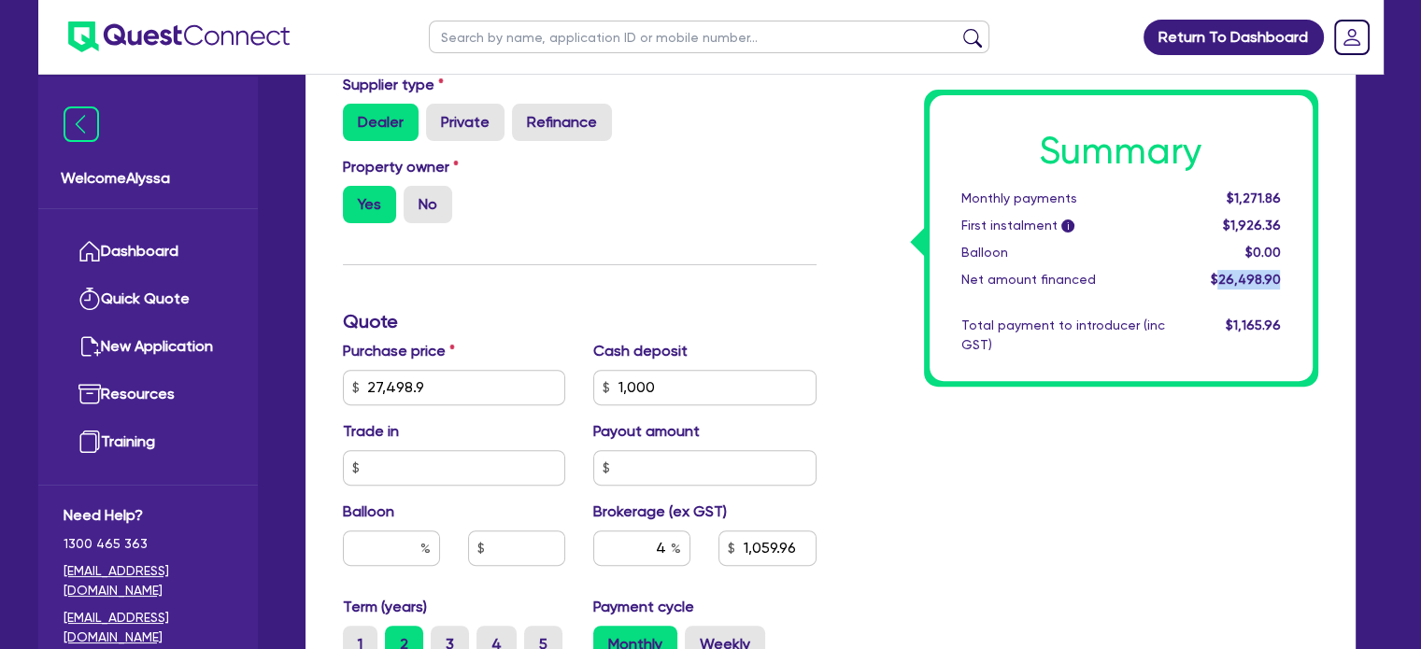
drag, startPoint x: 1286, startPoint y: 276, endPoint x: 1224, endPoint y: 279, distance: 61.8
click at [1224, 279] on div "$26,498.90" at bounding box center [1237, 280] width 116 height 20
copy span "26,498.90"
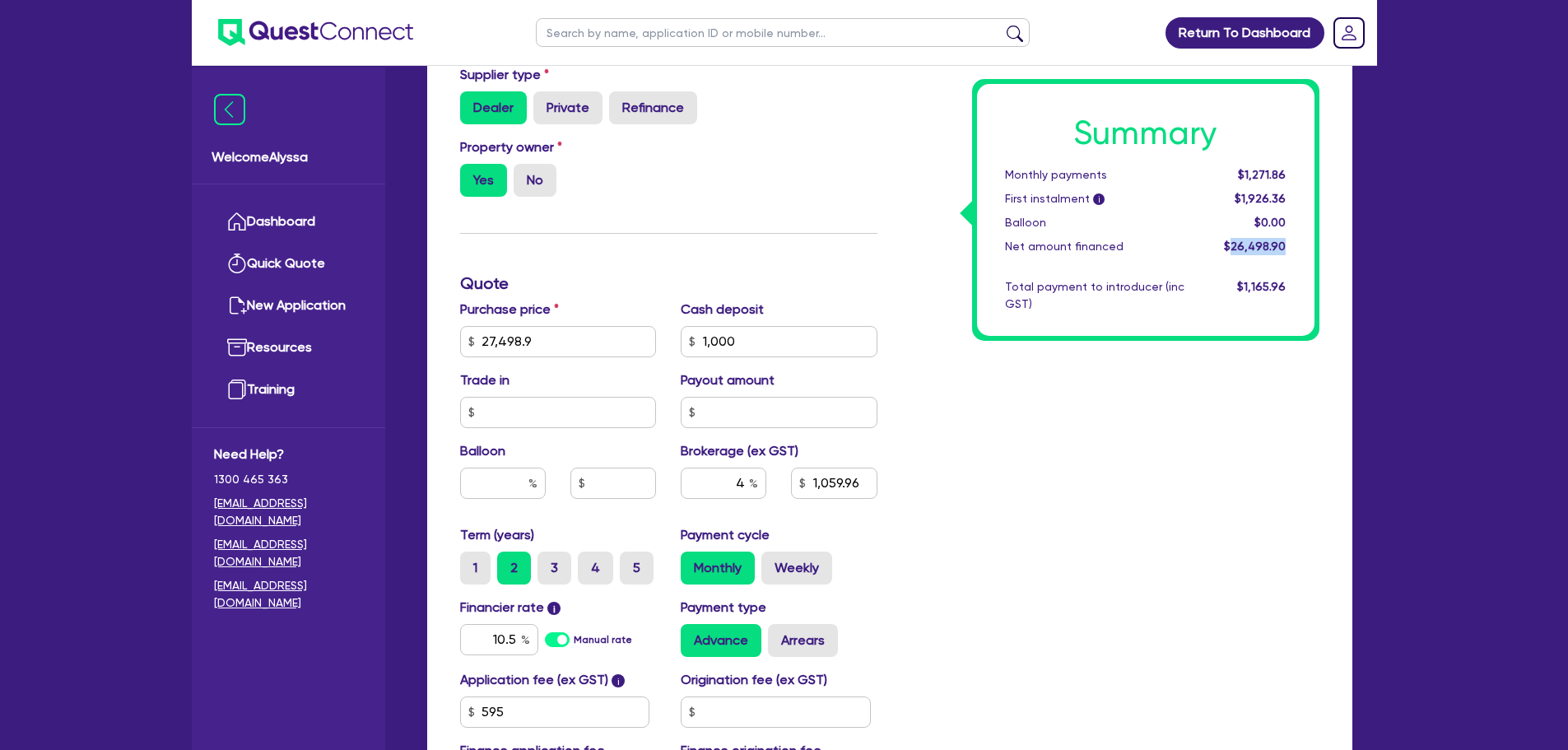
scroll to position [499, 0]
click at [616, 32] on input "text" at bounding box center [782, 33] width 494 height 29
click button "submit" at bounding box center [1015, 36] width 26 height 23
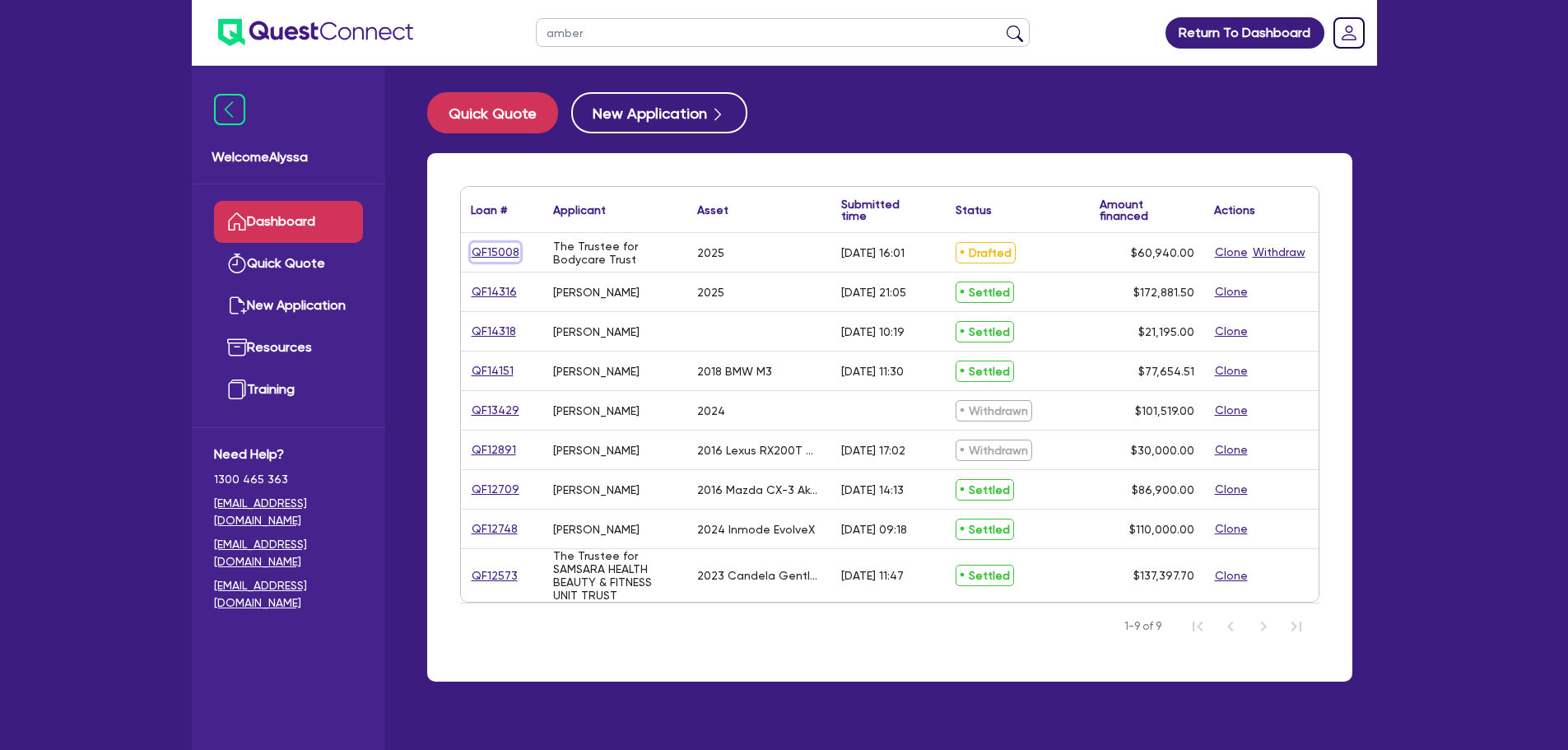
click at [499, 256] on link "QF15008" at bounding box center [495, 252] width 49 height 19
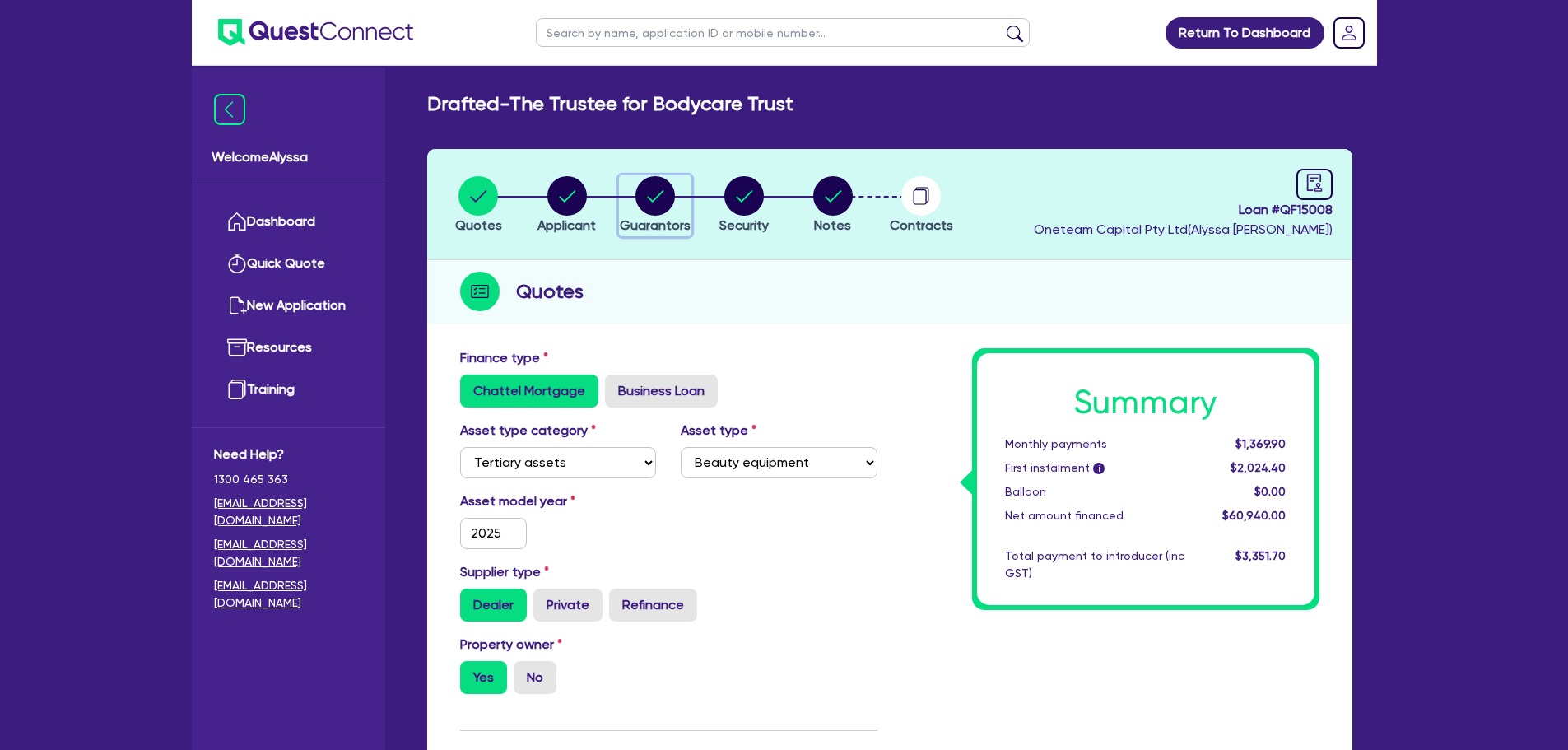
click at [656, 197] on icon "button" at bounding box center [655, 196] width 17 height 11
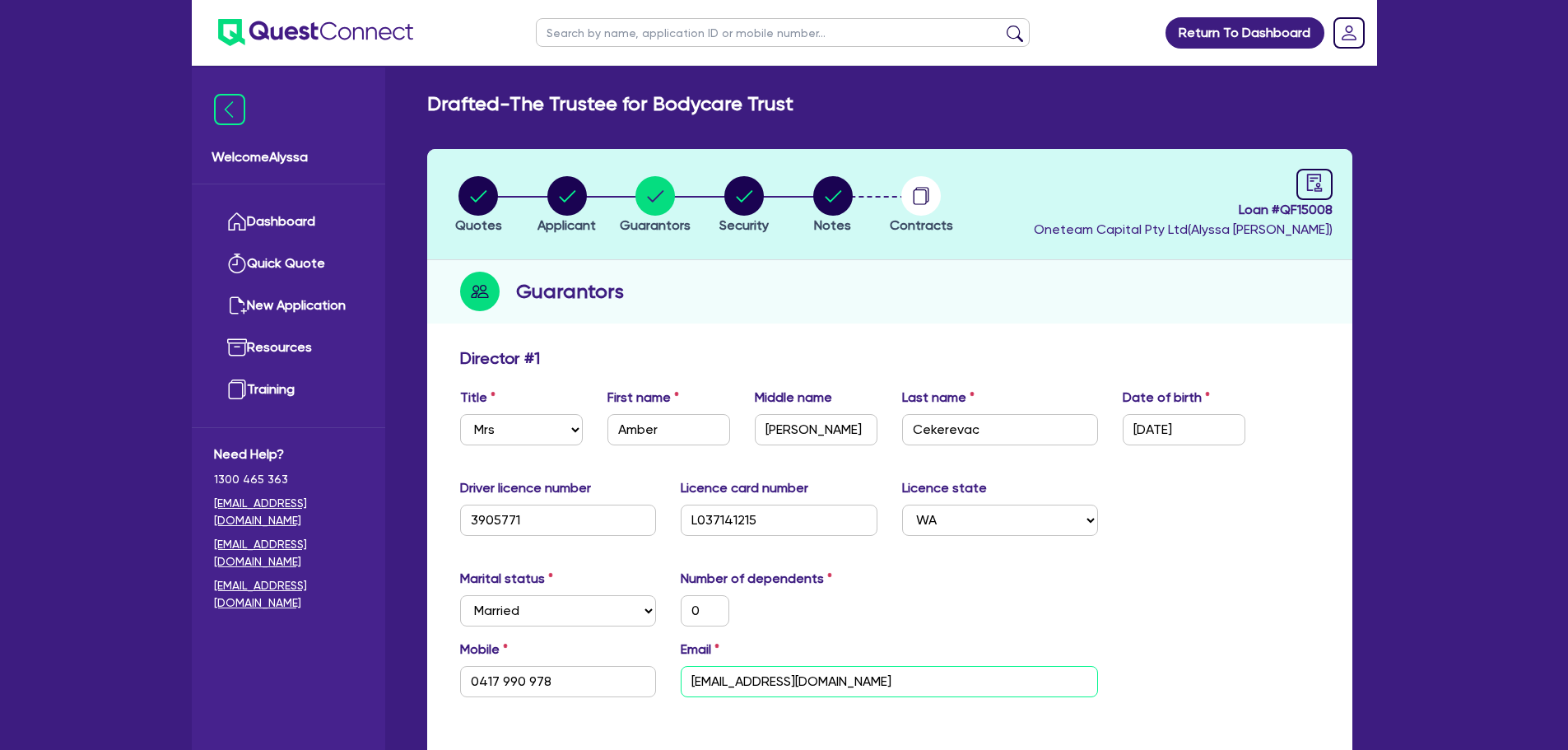
drag, startPoint x: 926, startPoint y: 672, endPoint x: 640, endPoint y: 688, distance: 286.4
click at [640, 571] on div "Mobile [PHONE_NUMBER] Email [EMAIL_ADDRESS][DOMAIN_NAME]" at bounding box center [890, 675] width 884 height 71
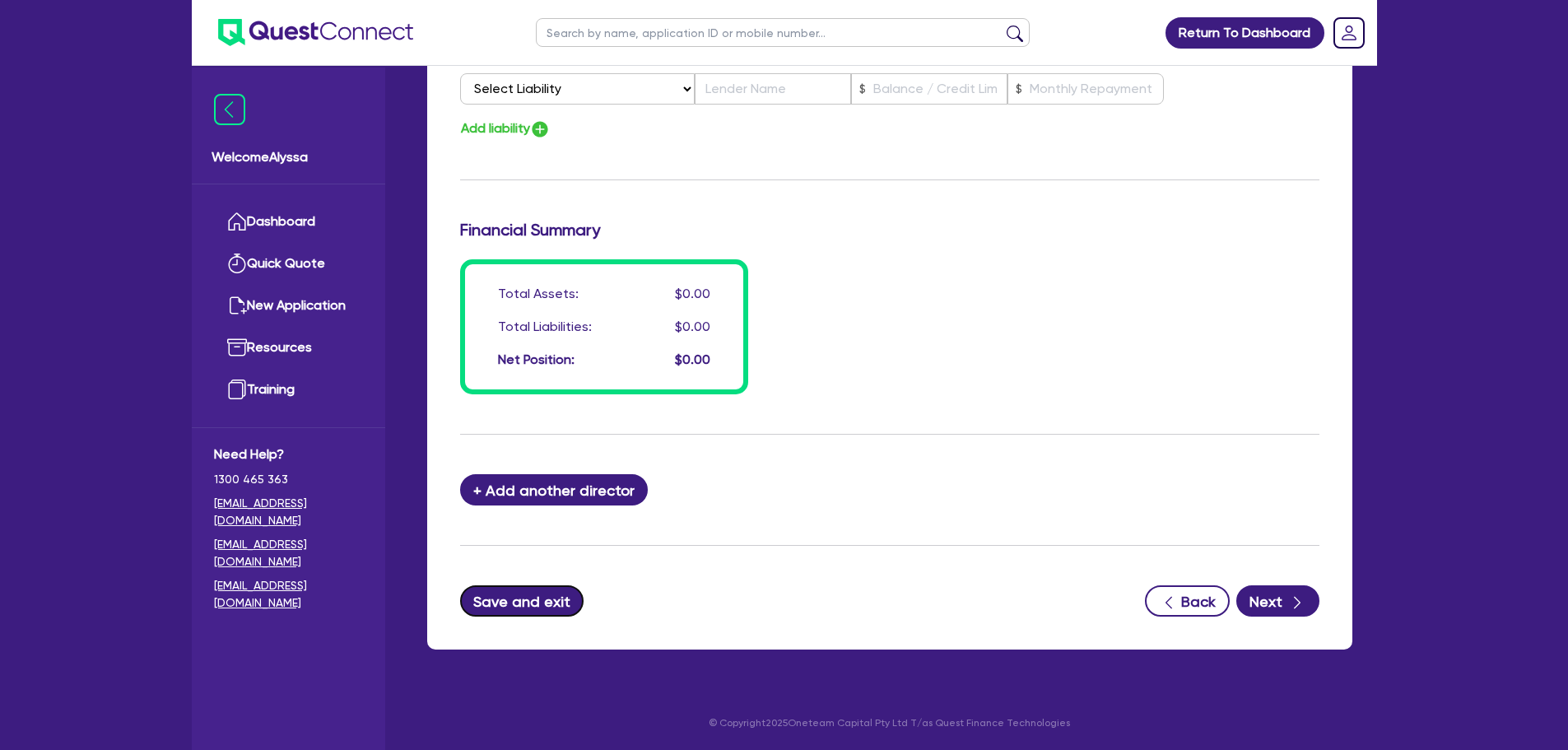
click at [530, 571] on button "Save and exit" at bounding box center [521, 601] width 124 height 32
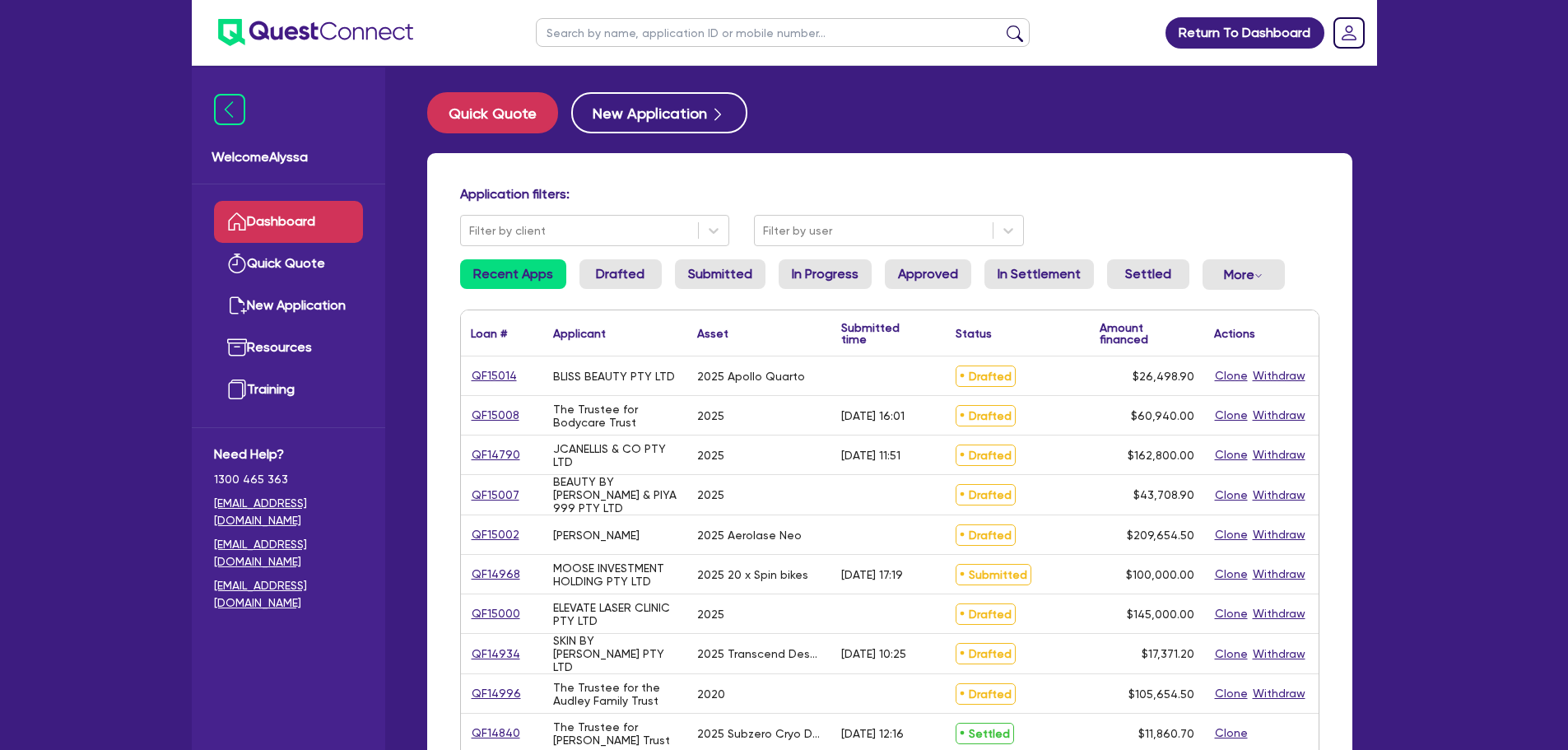
click at [622, 37] on input "text" at bounding box center [782, 33] width 494 height 29
click at [1002, 25] on button "submit" at bounding box center [1015, 36] width 26 height 23
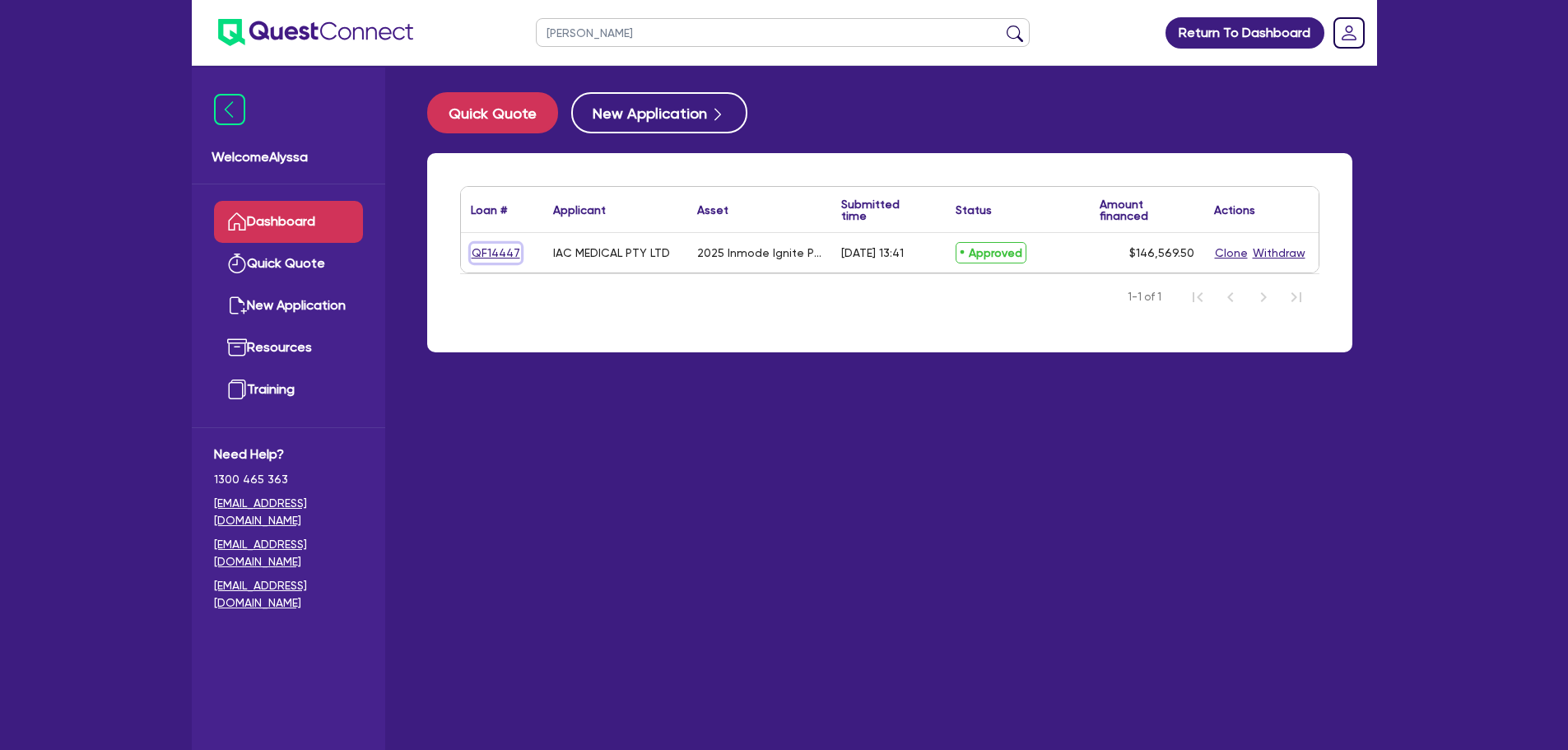
click at [508, 250] on link "QF14447" at bounding box center [495, 253] width 50 height 19
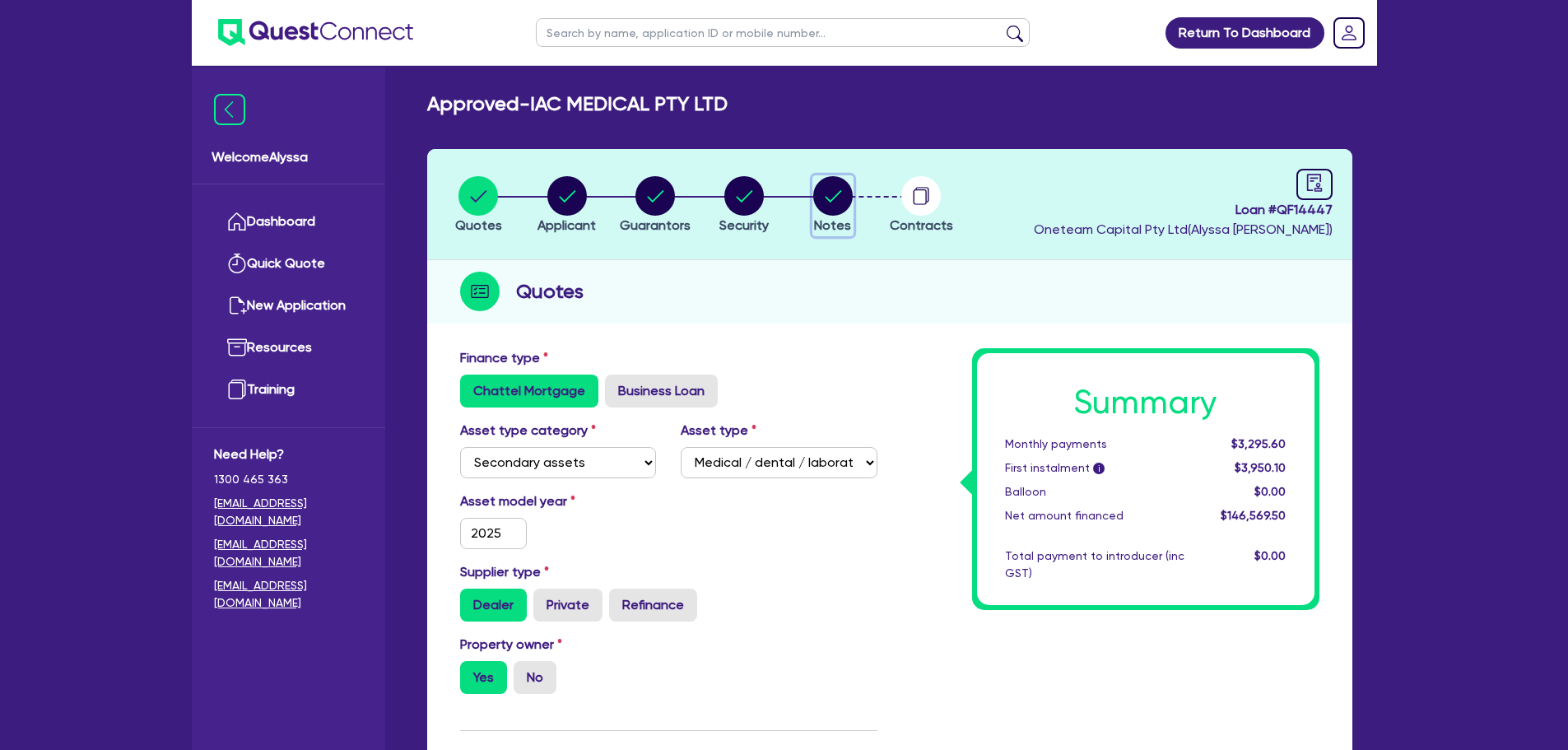
click at [833, 197] on circle "button" at bounding box center [832, 196] width 40 height 40
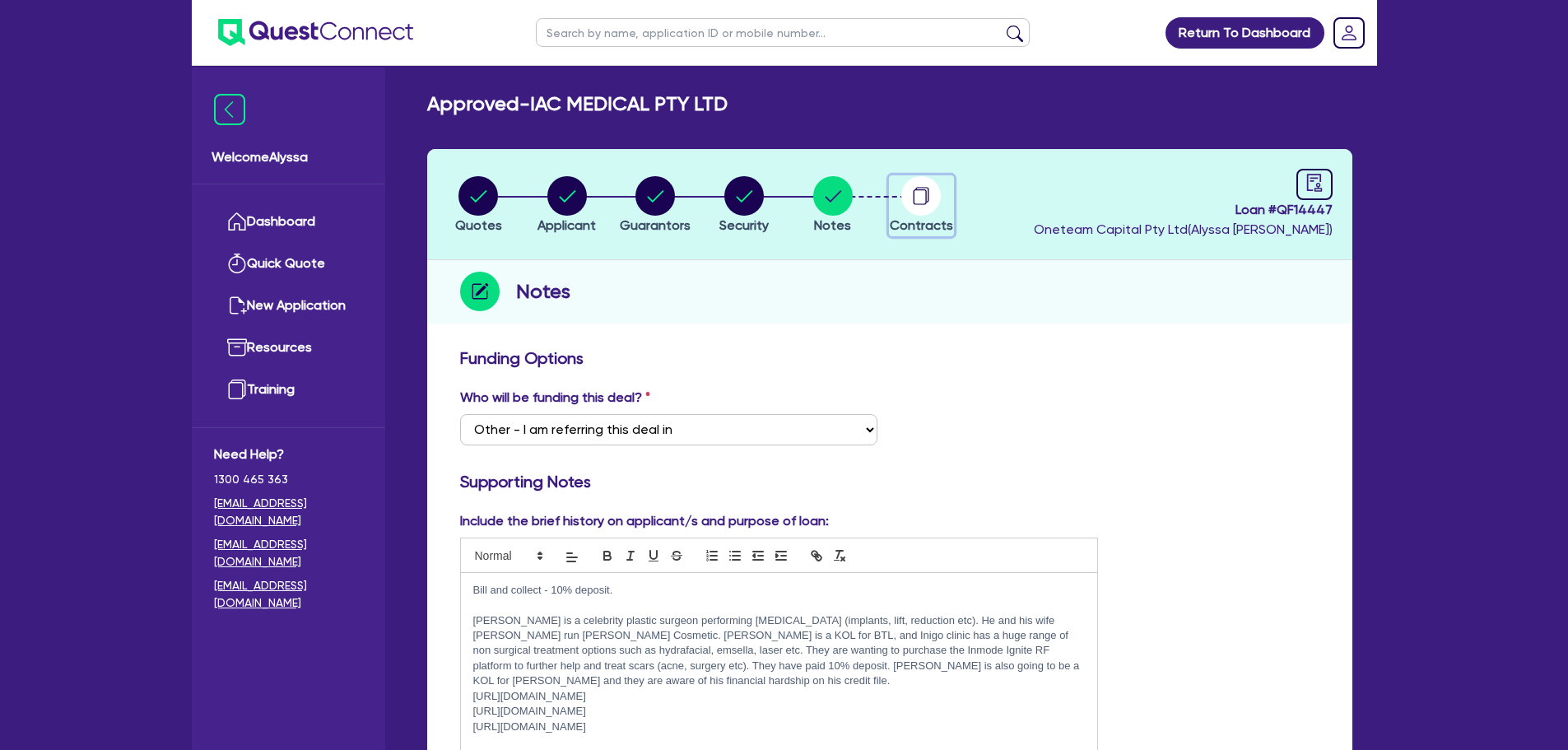
click at [929, 195] on circle "button" at bounding box center [921, 196] width 40 height 40
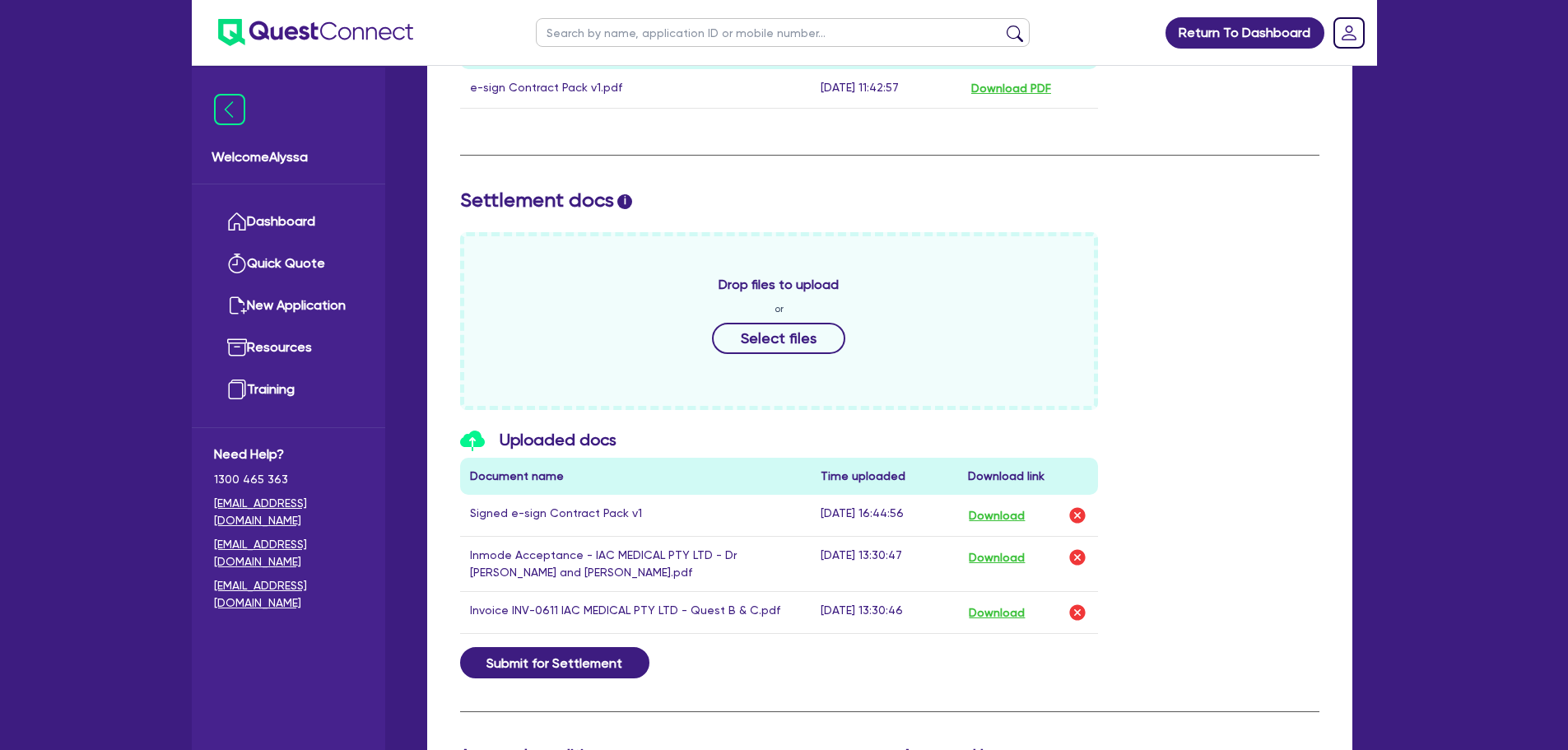
scroll to position [569, 0]
